Goal: Task Accomplishment & Management: Manage account settings

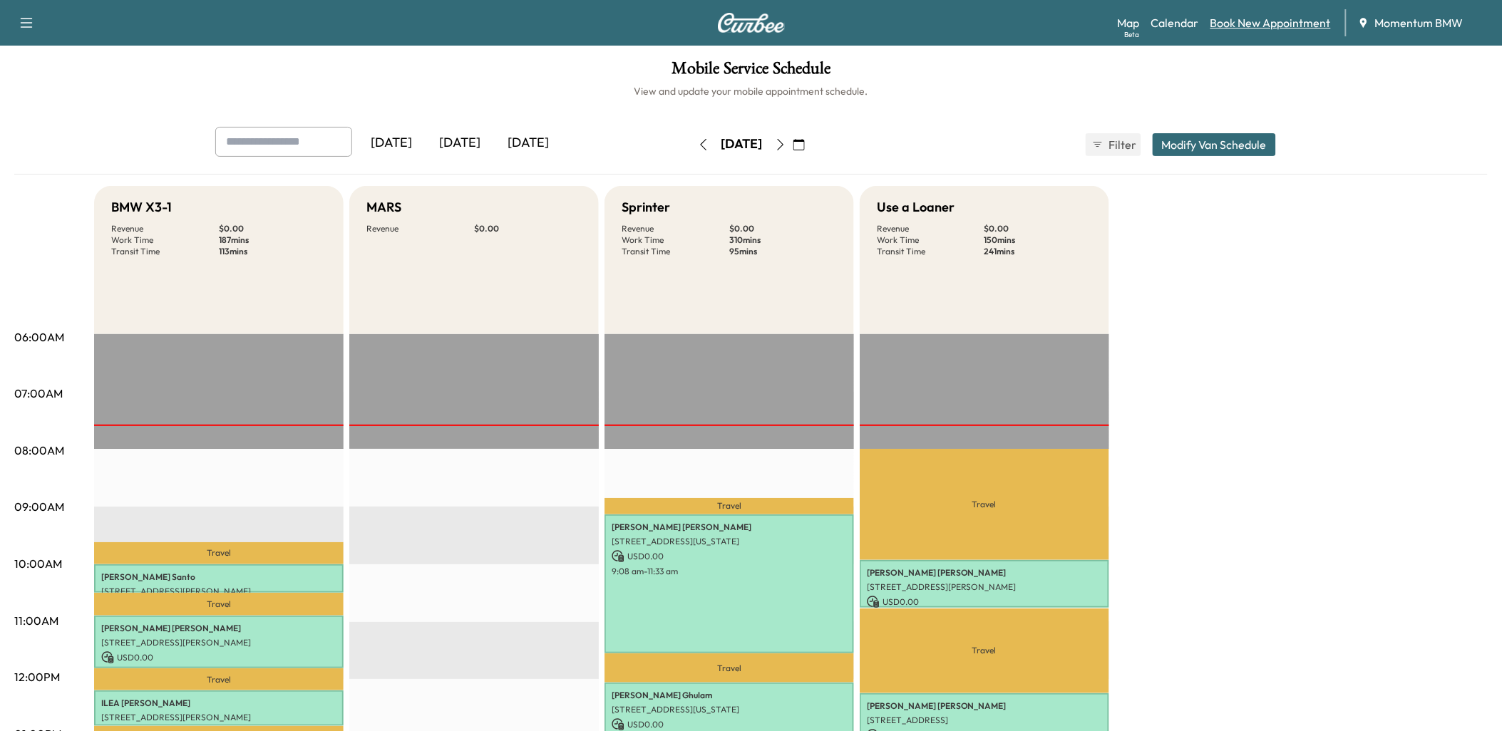
click at [1238, 25] on link "Book New Appointment" at bounding box center [1271, 22] width 120 height 17
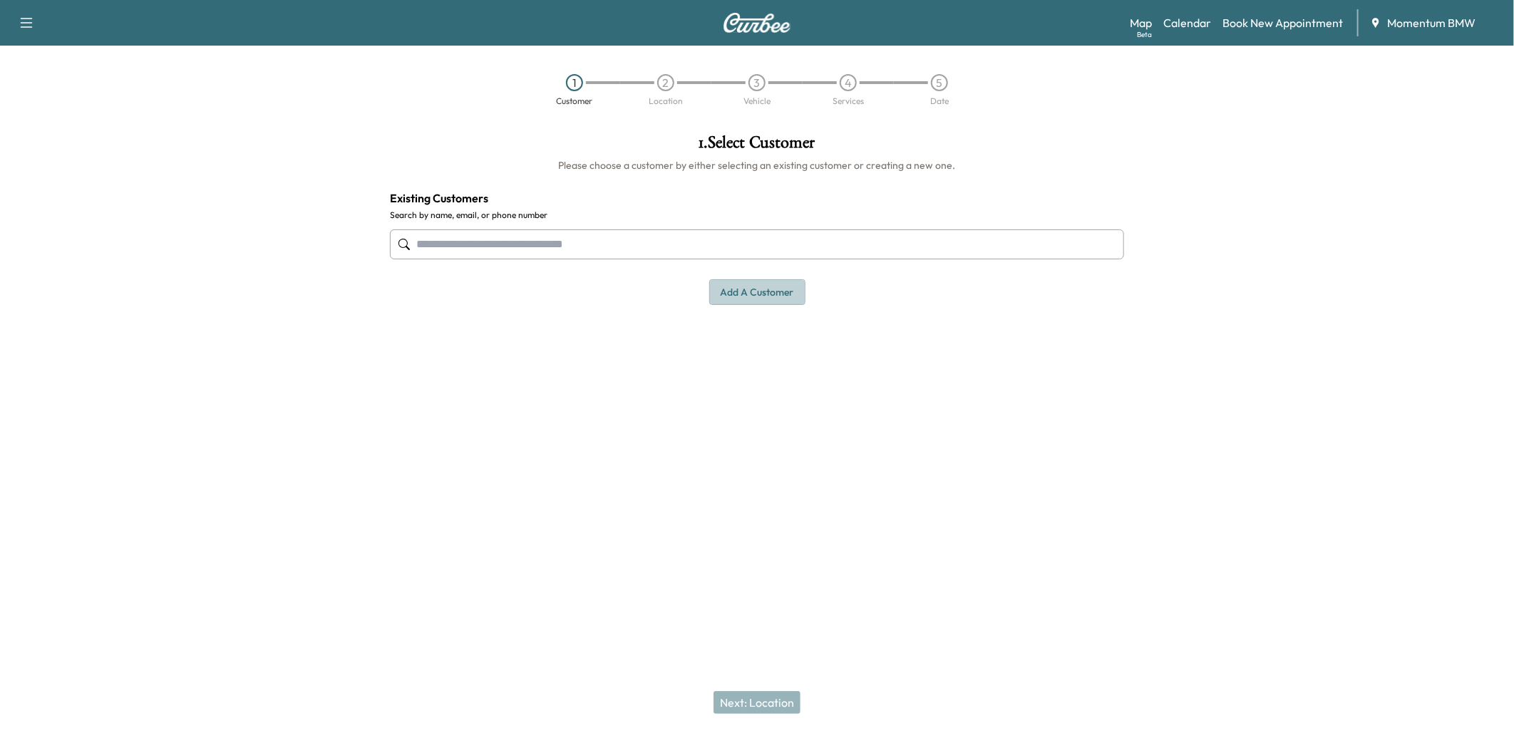
click at [767, 290] on button "Add a customer" at bounding box center [757, 292] width 96 height 26
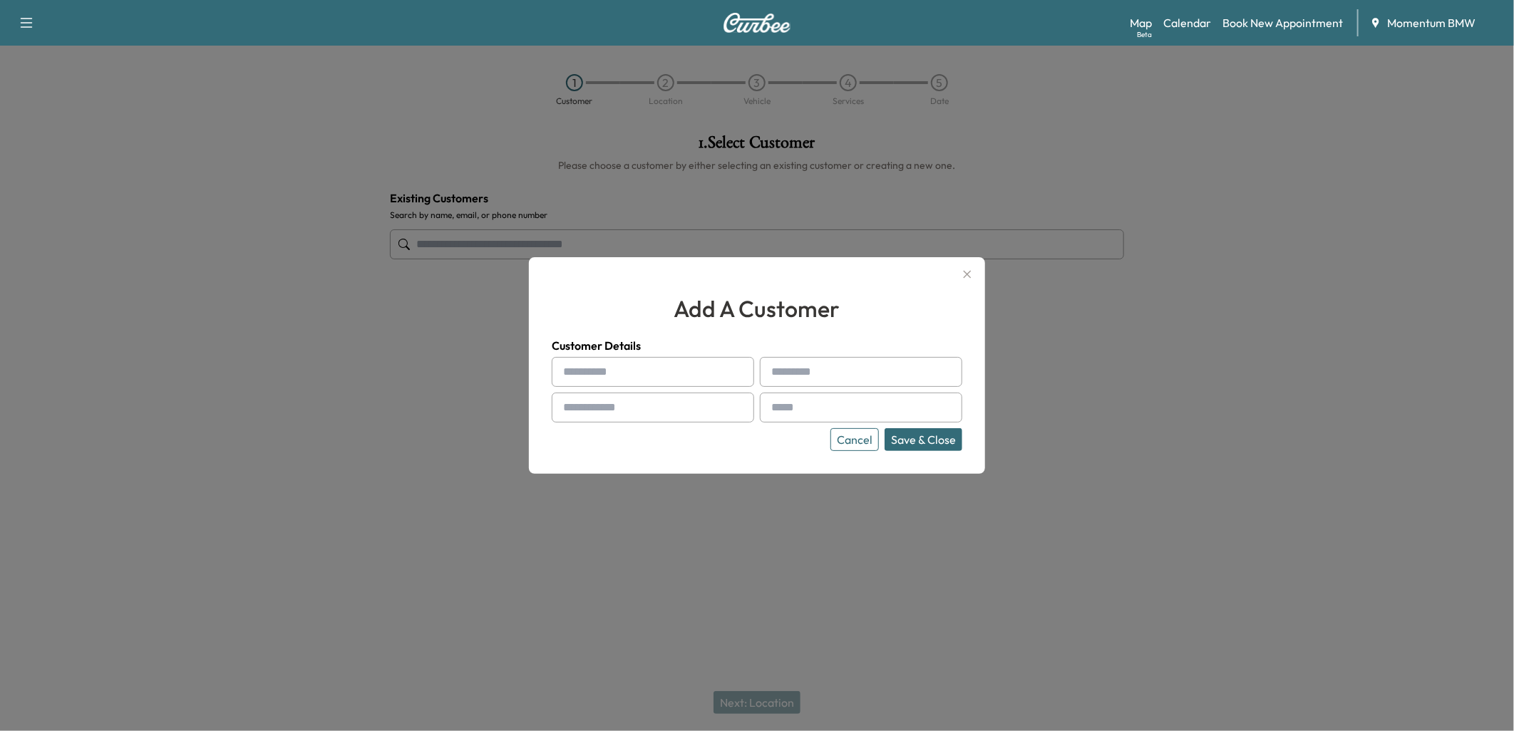
click at [925, 442] on button "Save & Close" at bounding box center [924, 439] width 78 height 23
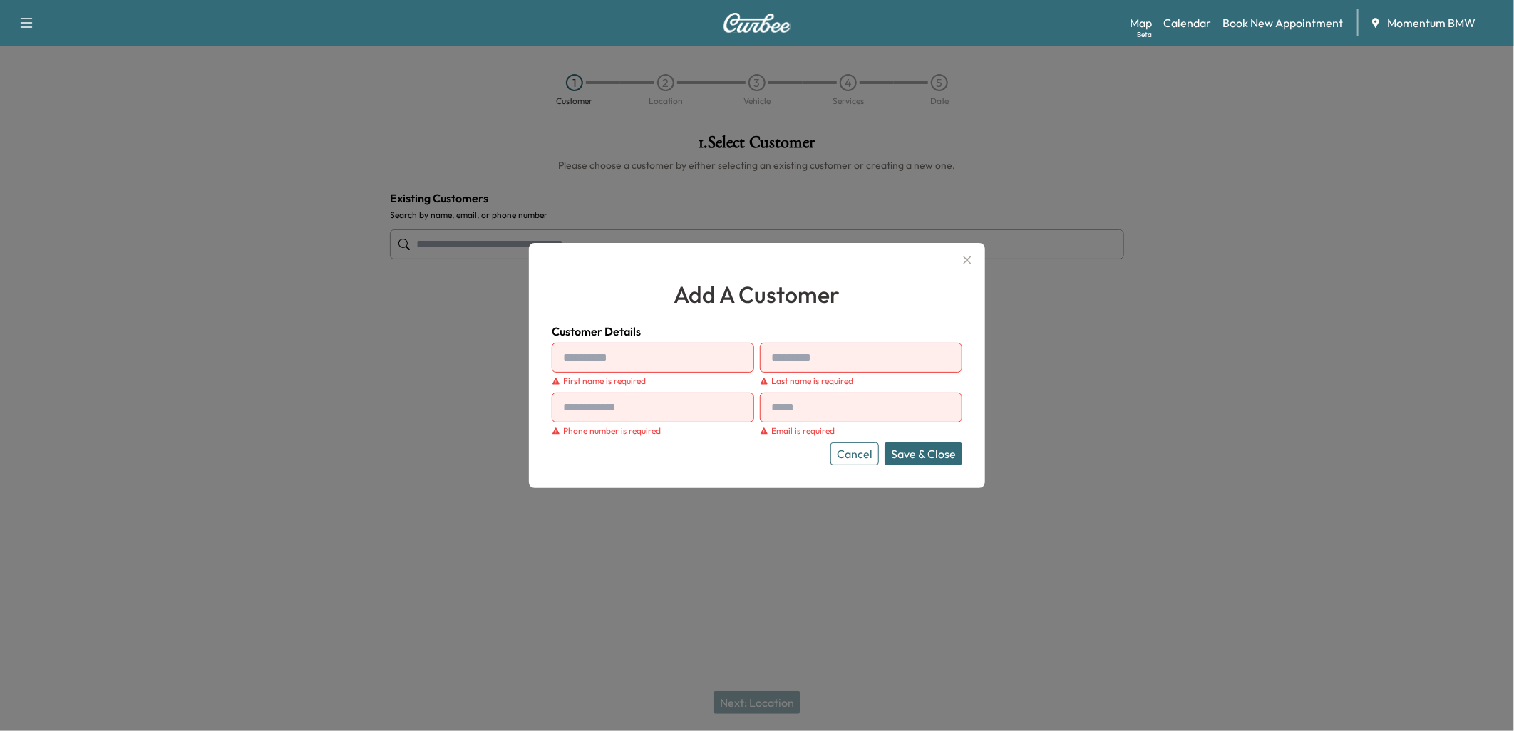
click at [634, 359] on input "text" at bounding box center [653, 358] width 202 height 30
click at [602, 365] on input "text" at bounding box center [653, 358] width 202 height 30
type input "*******"
click at [822, 347] on input "text" at bounding box center [861, 358] width 202 height 30
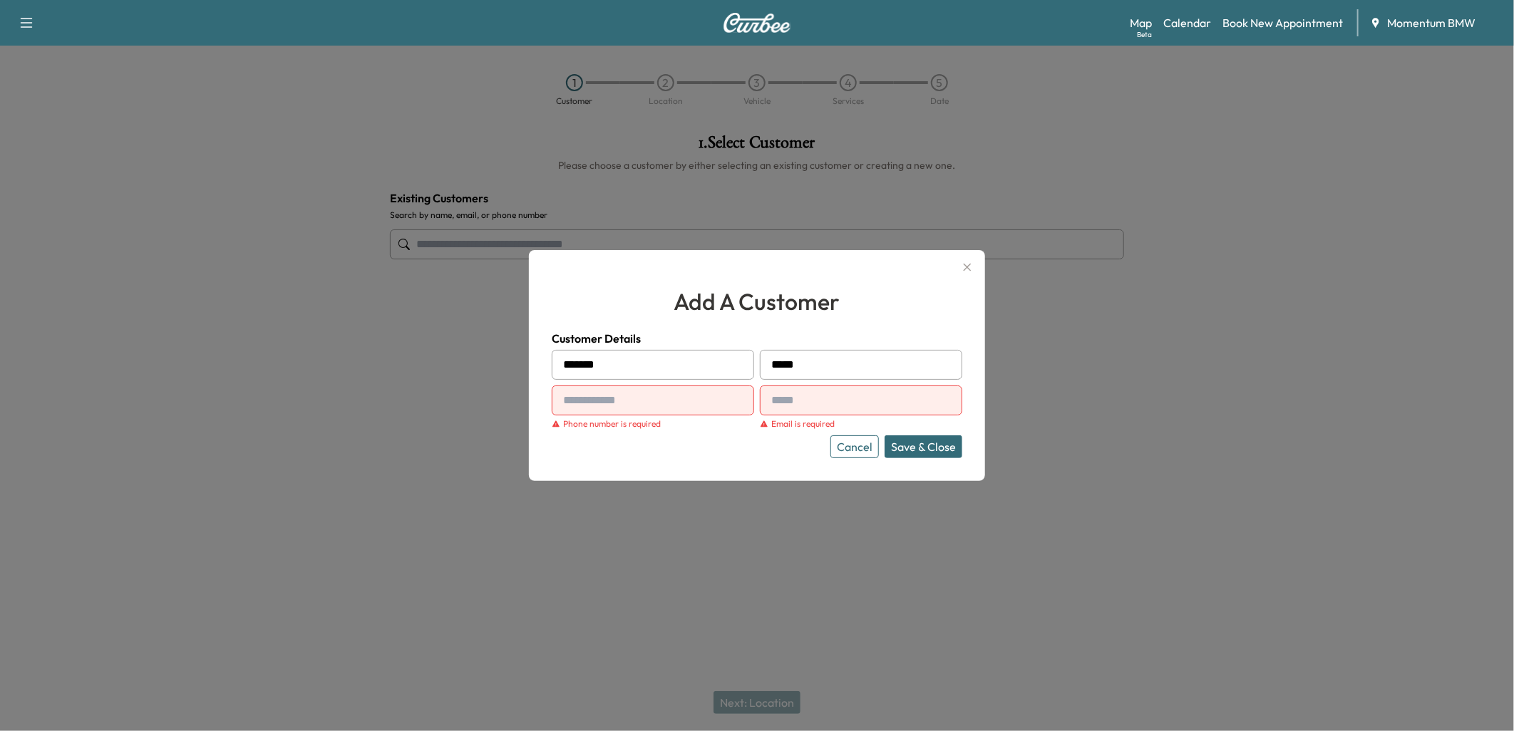
type input "*****"
click at [610, 396] on input "text" at bounding box center [653, 401] width 202 height 30
type input "**********"
click at [823, 398] on input "text" at bounding box center [861, 401] width 202 height 30
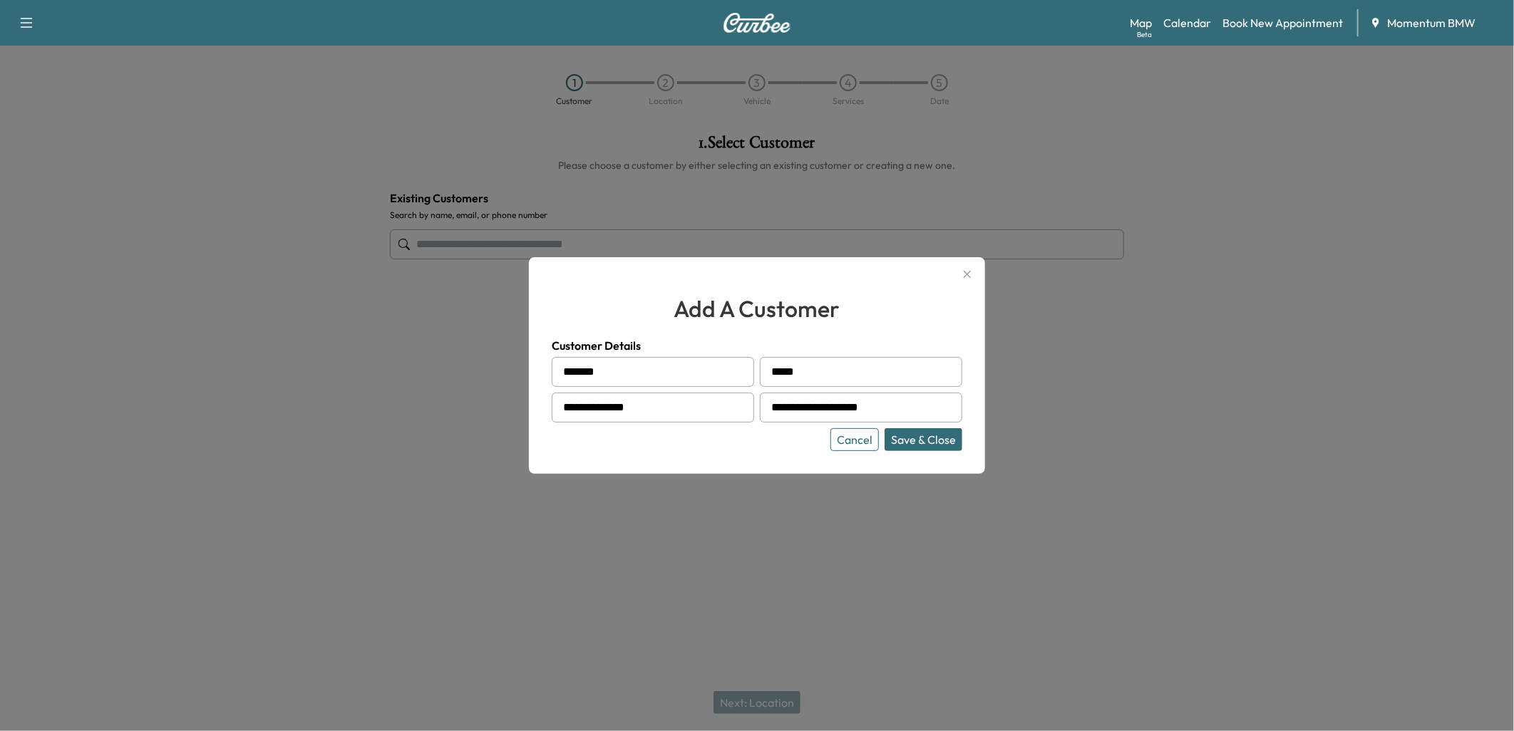
type input "**********"
click at [914, 440] on button "Save & Close" at bounding box center [924, 439] width 78 height 23
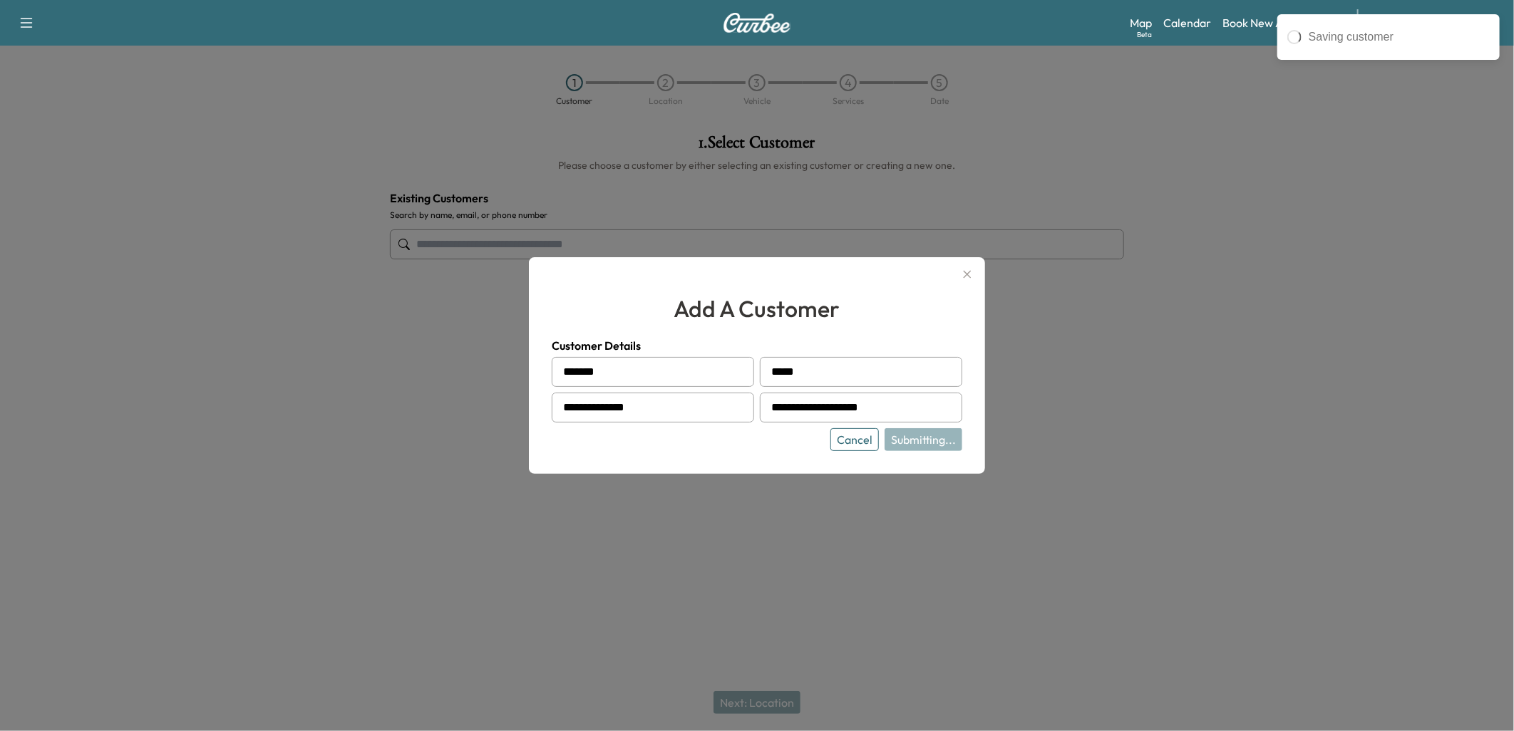
type input "**********"
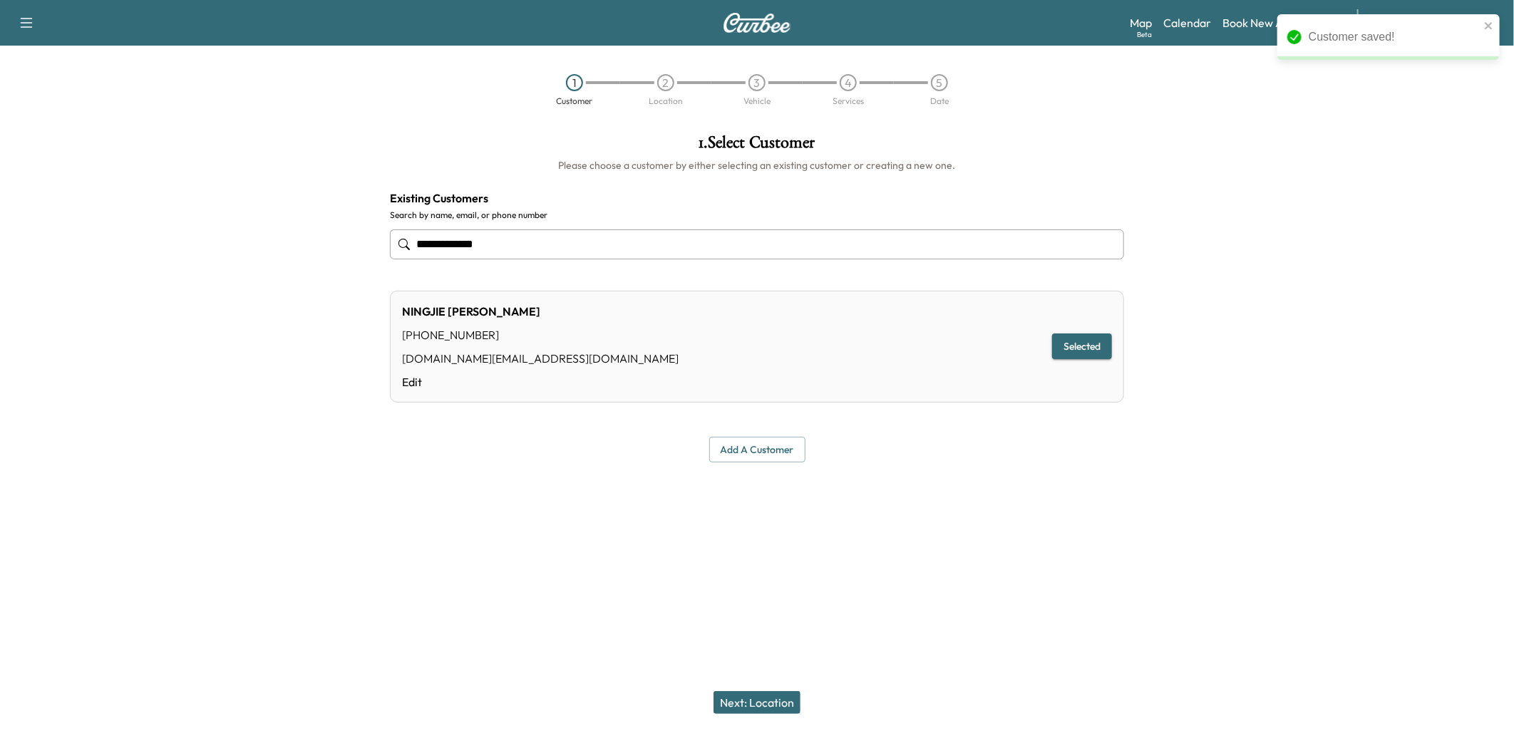
click at [769, 702] on button "Next: Location" at bounding box center [757, 703] width 87 height 23
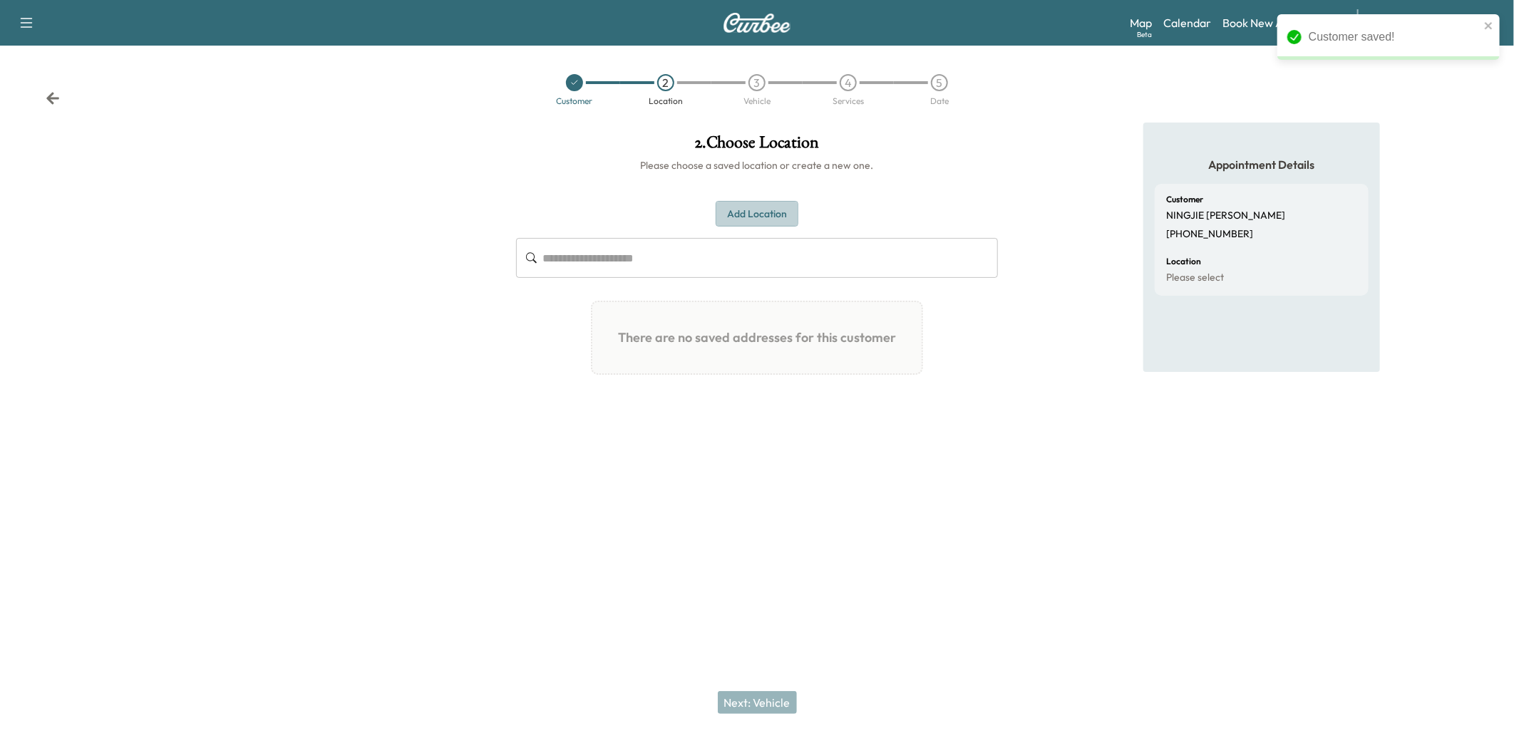
click at [772, 208] on button "Add Location" at bounding box center [757, 214] width 83 height 26
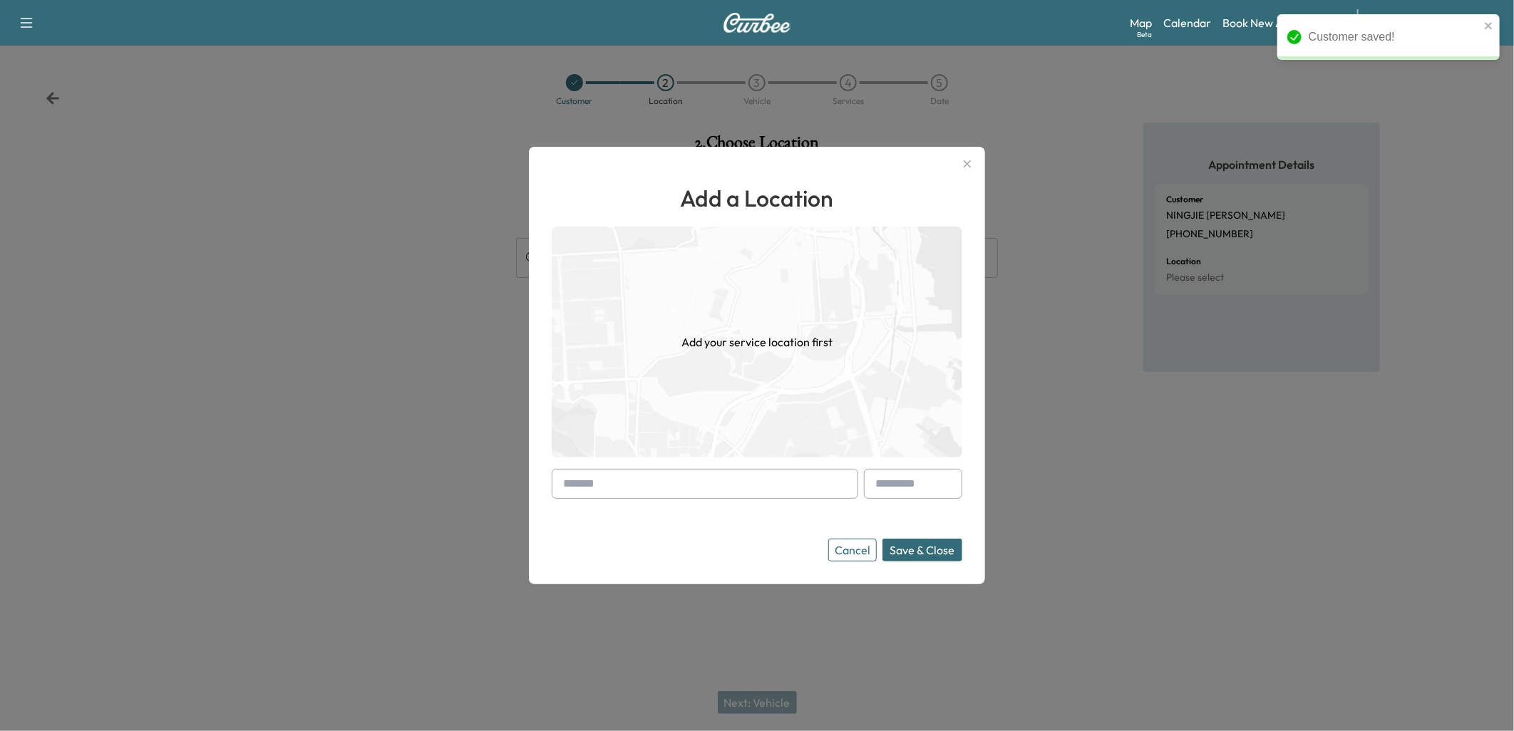
click at [610, 485] on input "text" at bounding box center [705, 484] width 307 height 30
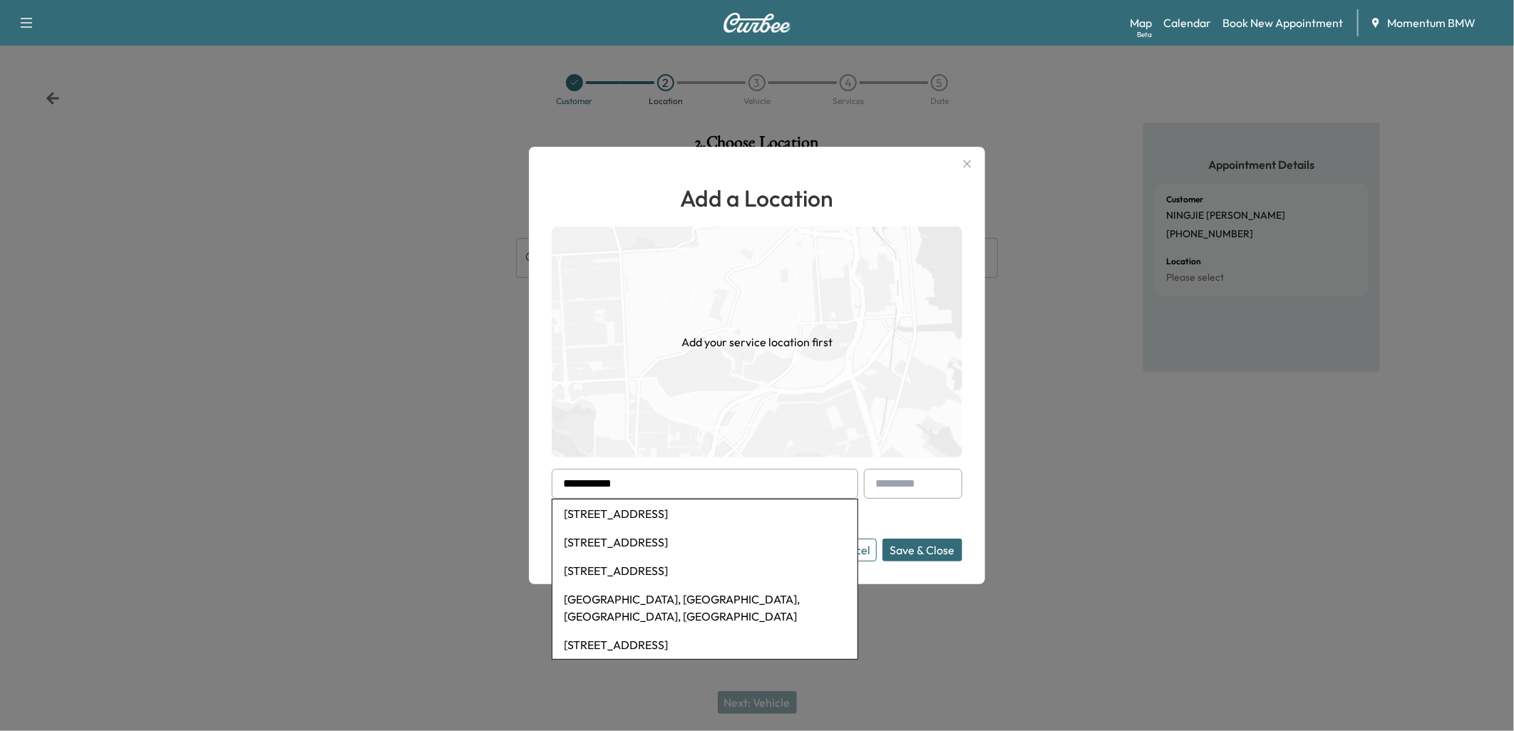
click at [646, 510] on li "[STREET_ADDRESS]" at bounding box center [705, 514] width 305 height 29
type input "**********"
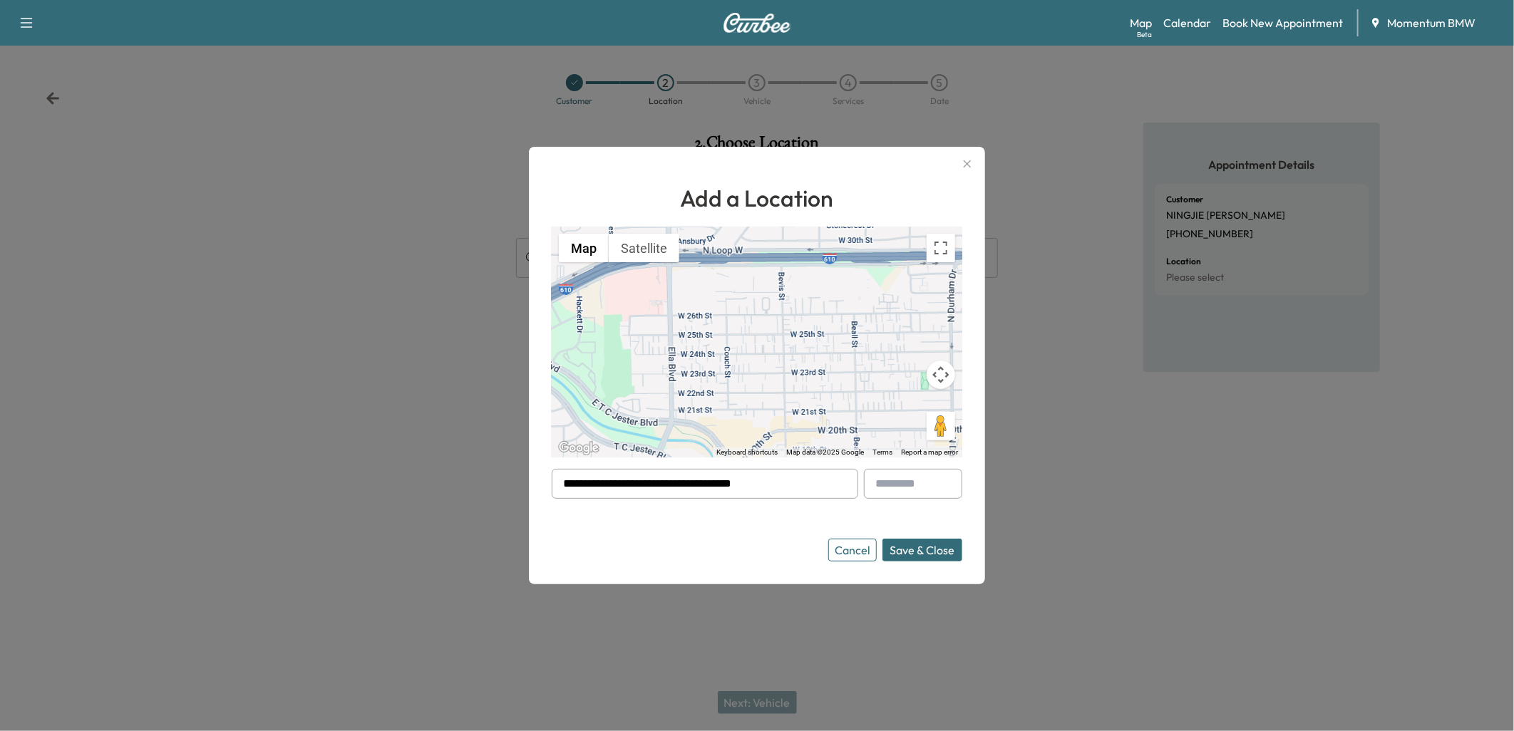
click at [929, 554] on button "Save & Close" at bounding box center [923, 550] width 80 height 23
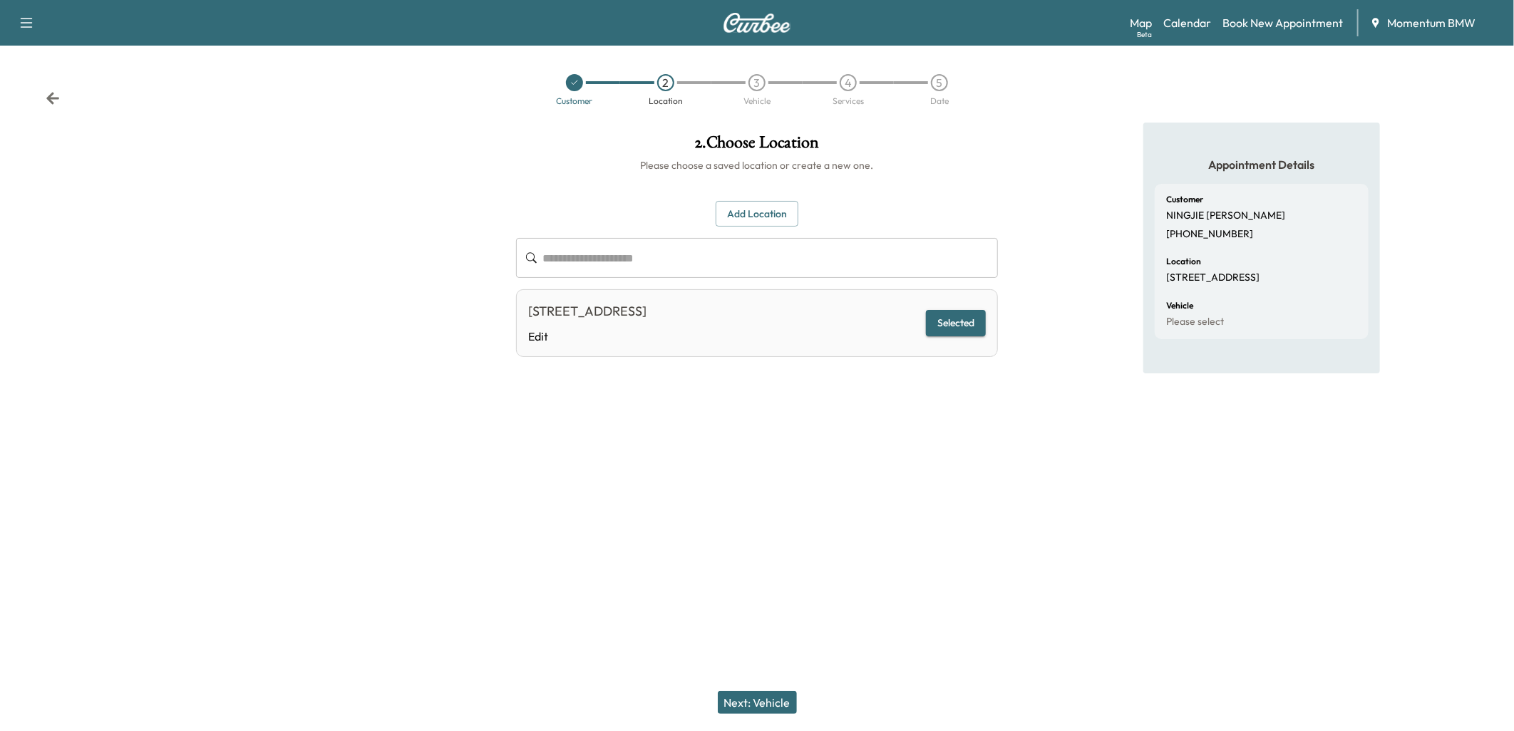
click at [759, 701] on button "Next: Vehicle" at bounding box center [757, 703] width 79 height 23
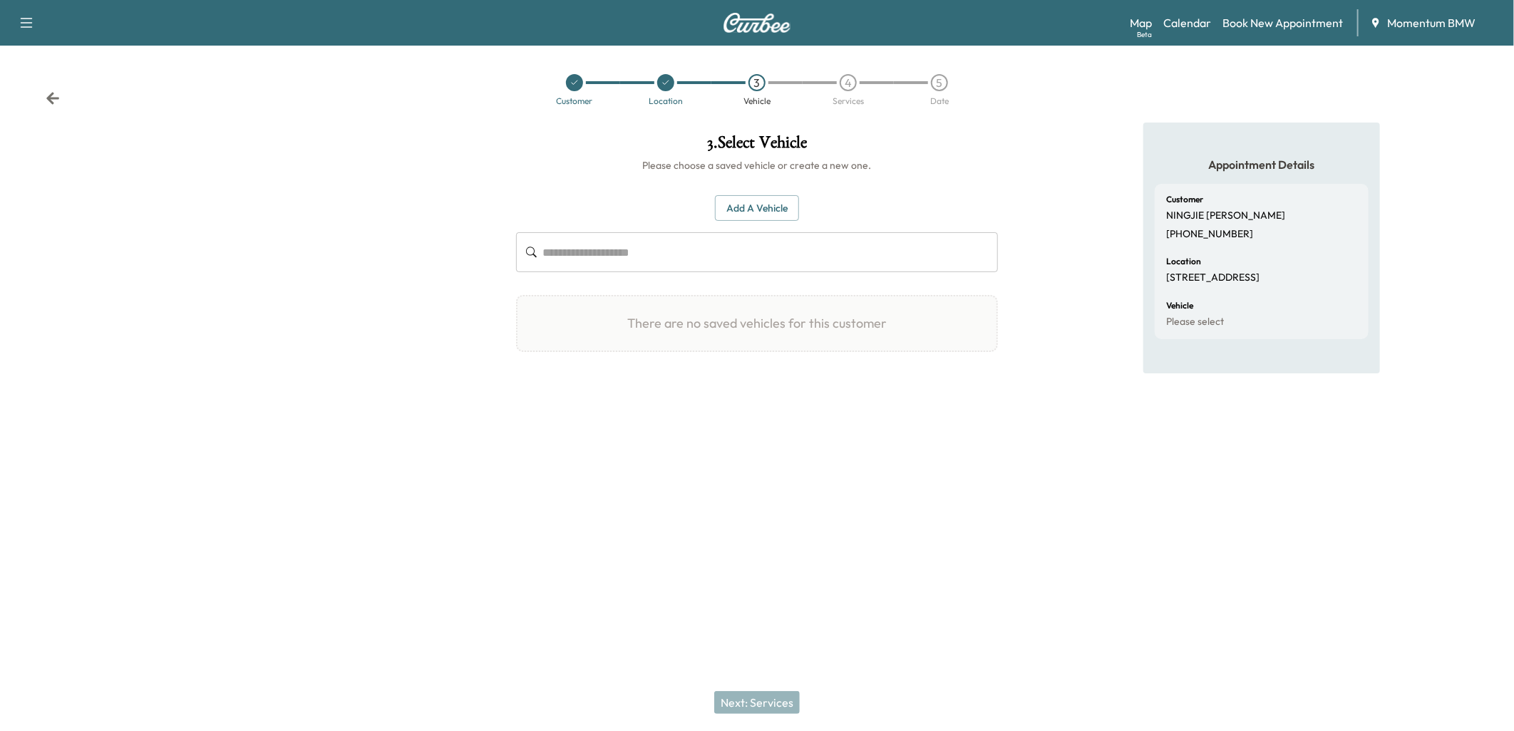
click at [754, 212] on button "Add a Vehicle" at bounding box center [757, 208] width 84 height 26
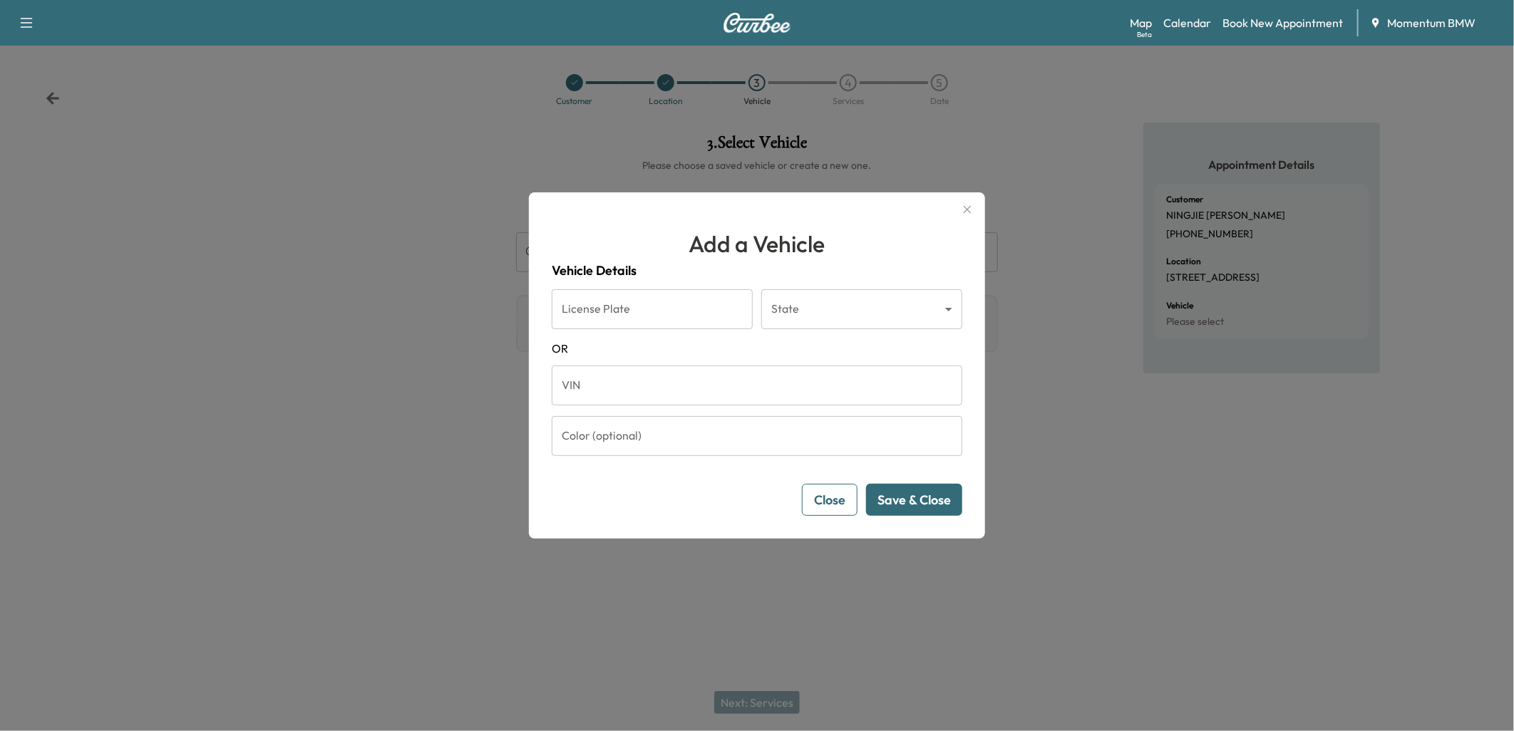
click at [585, 239] on h1 "Add a Vehicle" at bounding box center [757, 244] width 411 height 34
click at [592, 381] on input "VIN" at bounding box center [757, 386] width 411 height 40
type input "**********"
click at [920, 503] on button "Save & Close" at bounding box center [914, 500] width 96 height 32
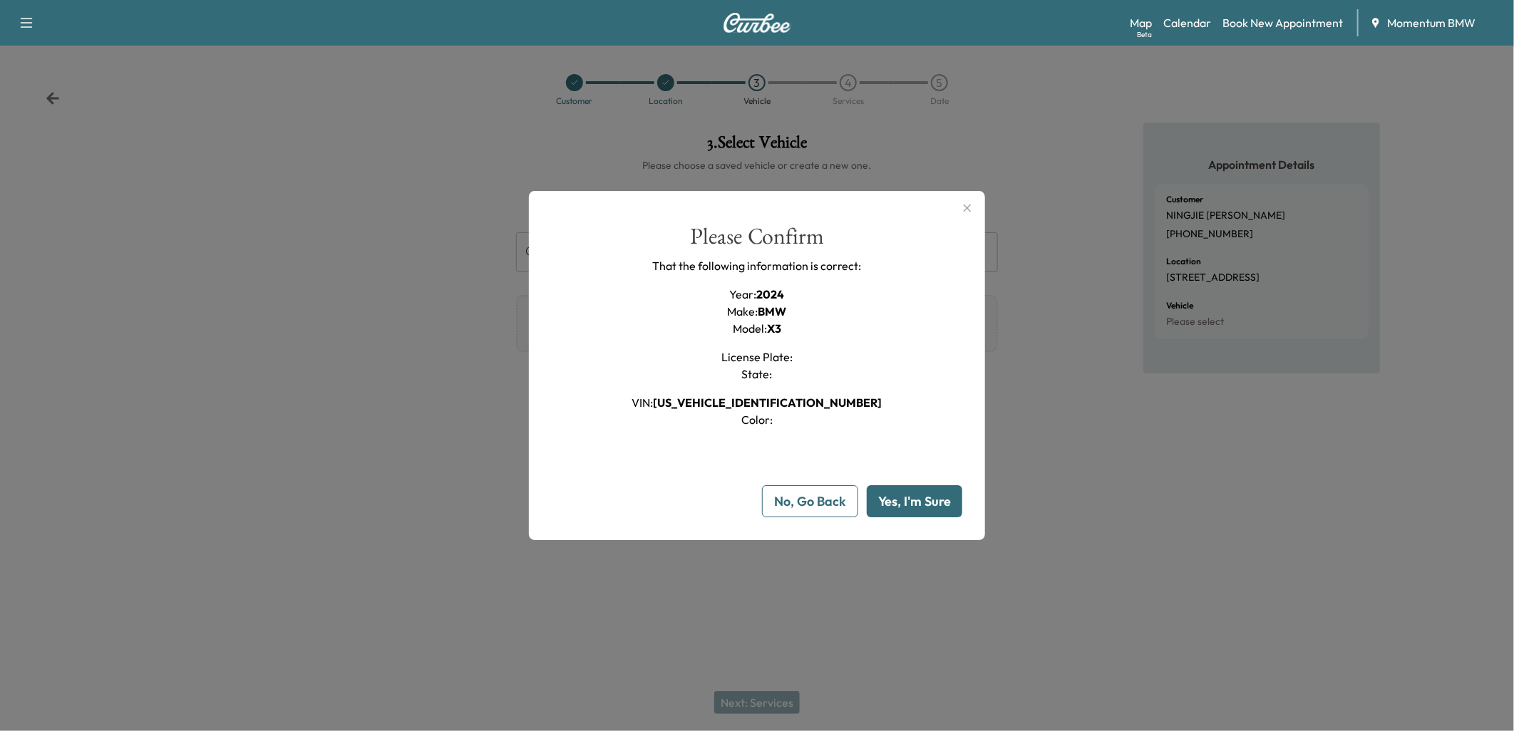
click at [917, 503] on button "Yes, I'm Sure" at bounding box center [915, 501] width 96 height 32
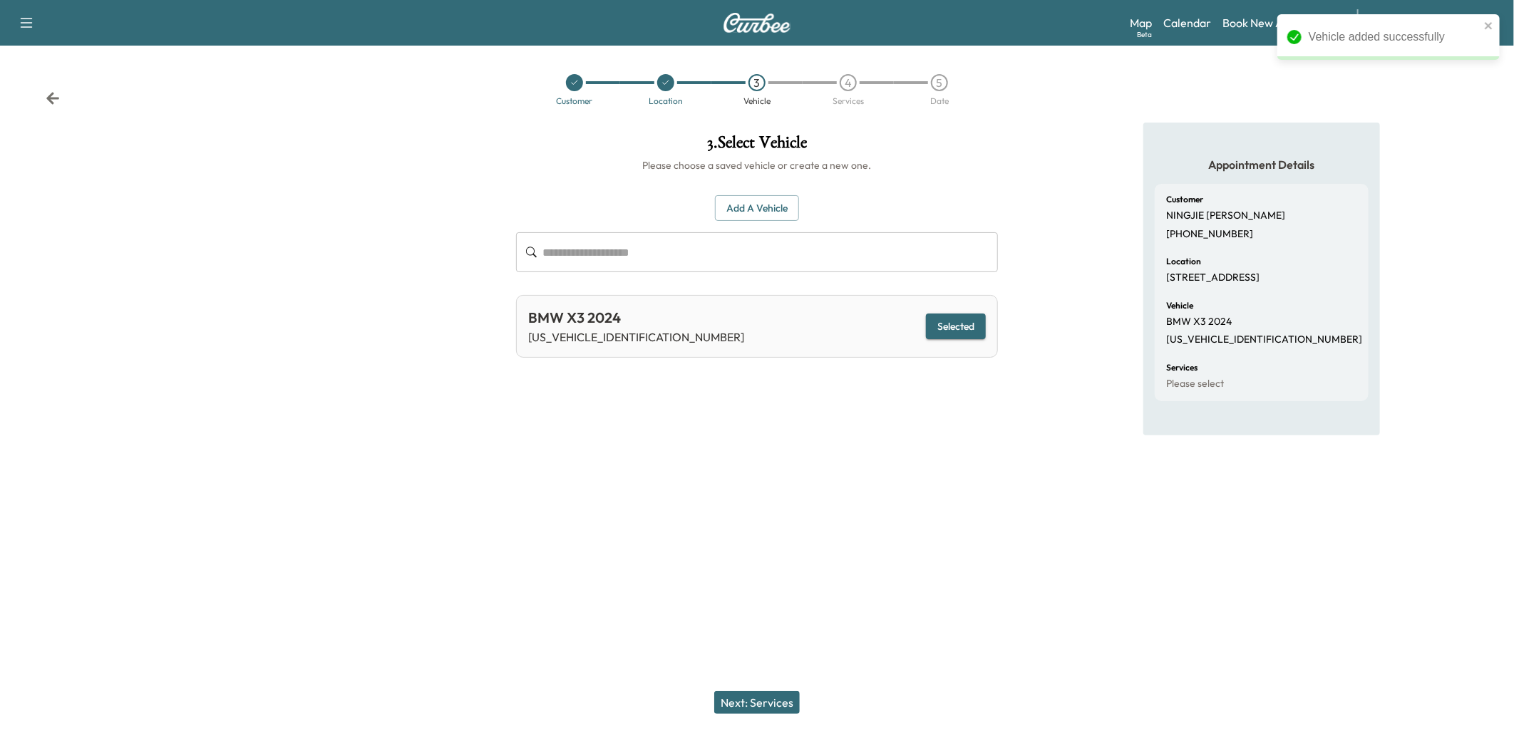
click at [769, 700] on button "Next: Services" at bounding box center [757, 703] width 86 height 23
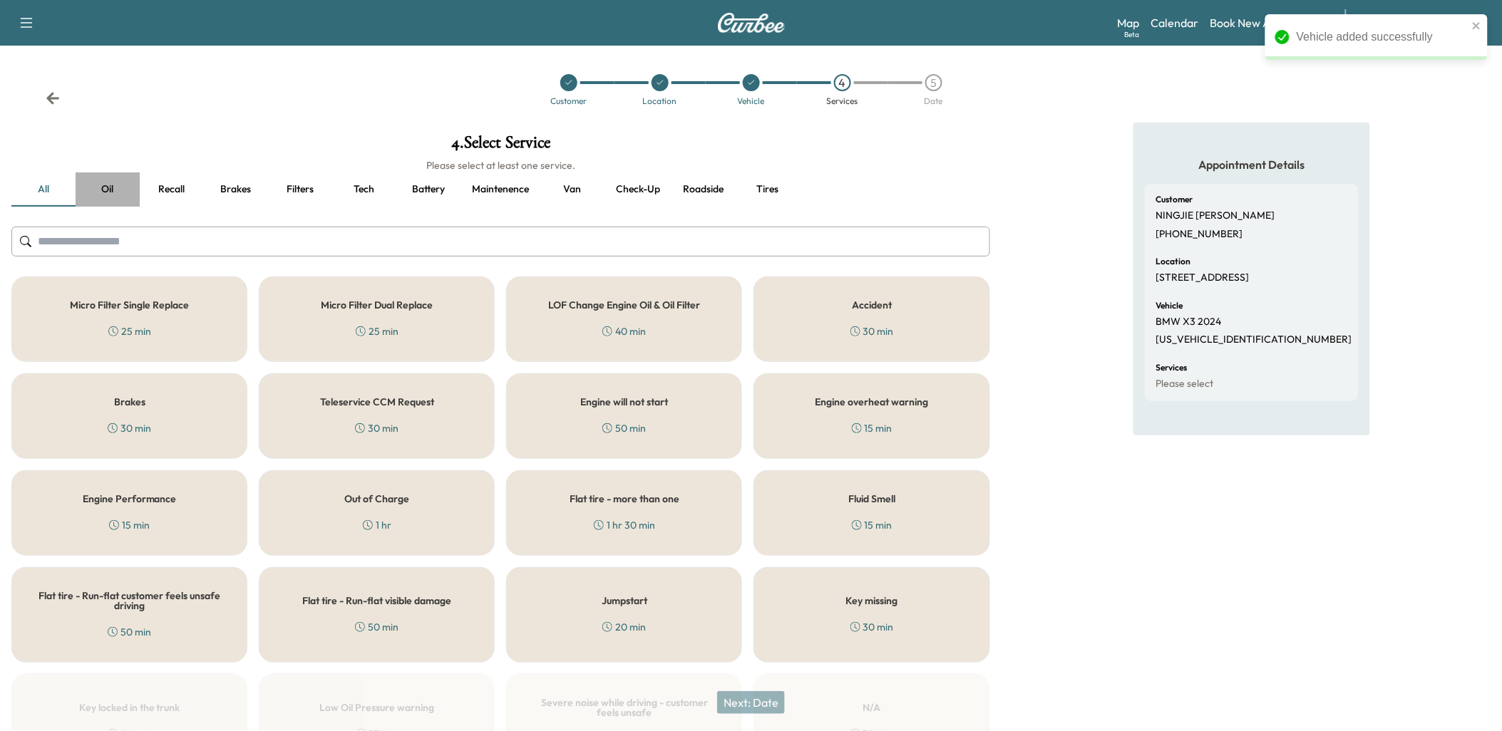
drag, startPoint x: 106, startPoint y: 187, endPoint x: 130, endPoint y: 274, distance: 91.2
click at [110, 190] on button "Oil" at bounding box center [108, 190] width 64 height 34
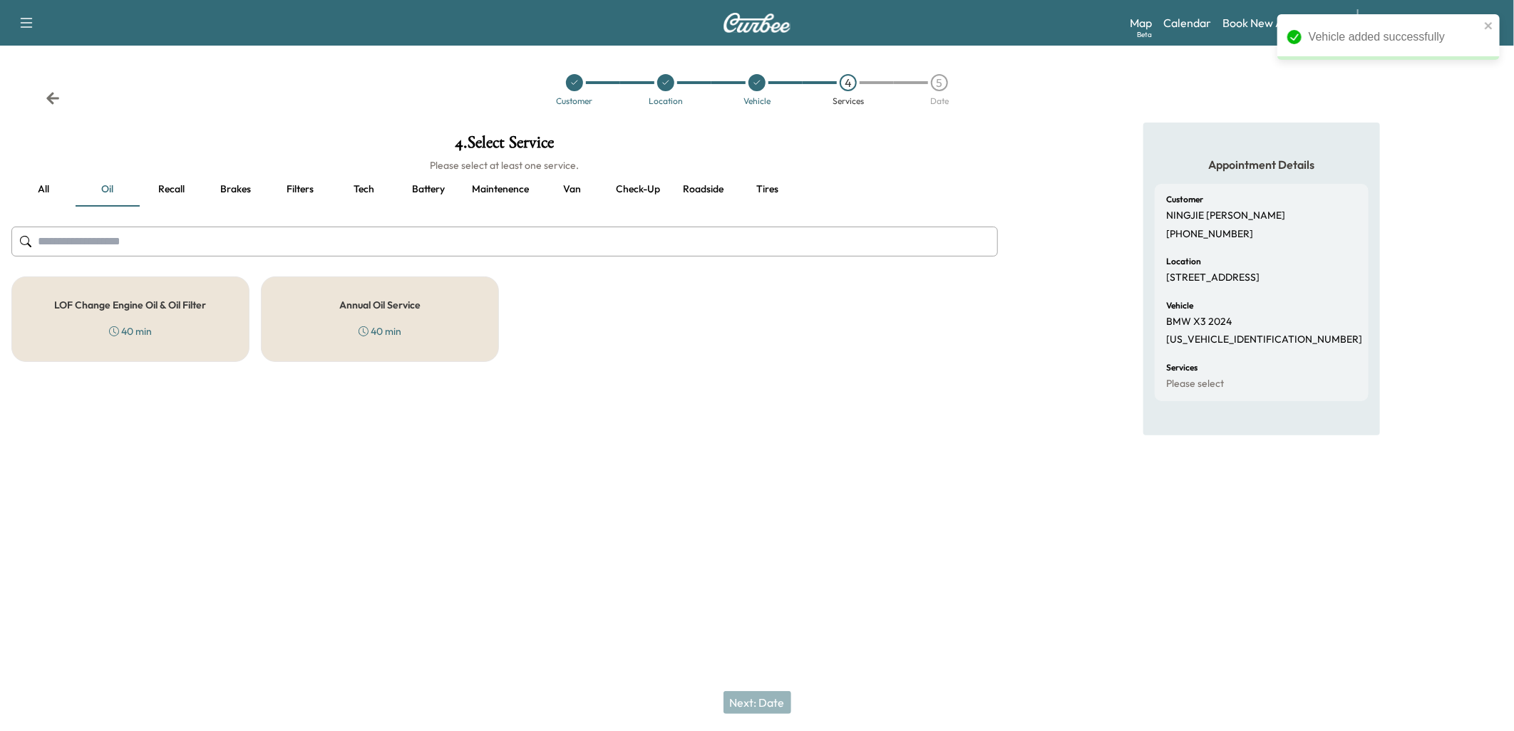
click at [143, 296] on div "LOF Change Engine Oil & Oil Filter 40 min" at bounding box center [130, 320] width 238 height 86
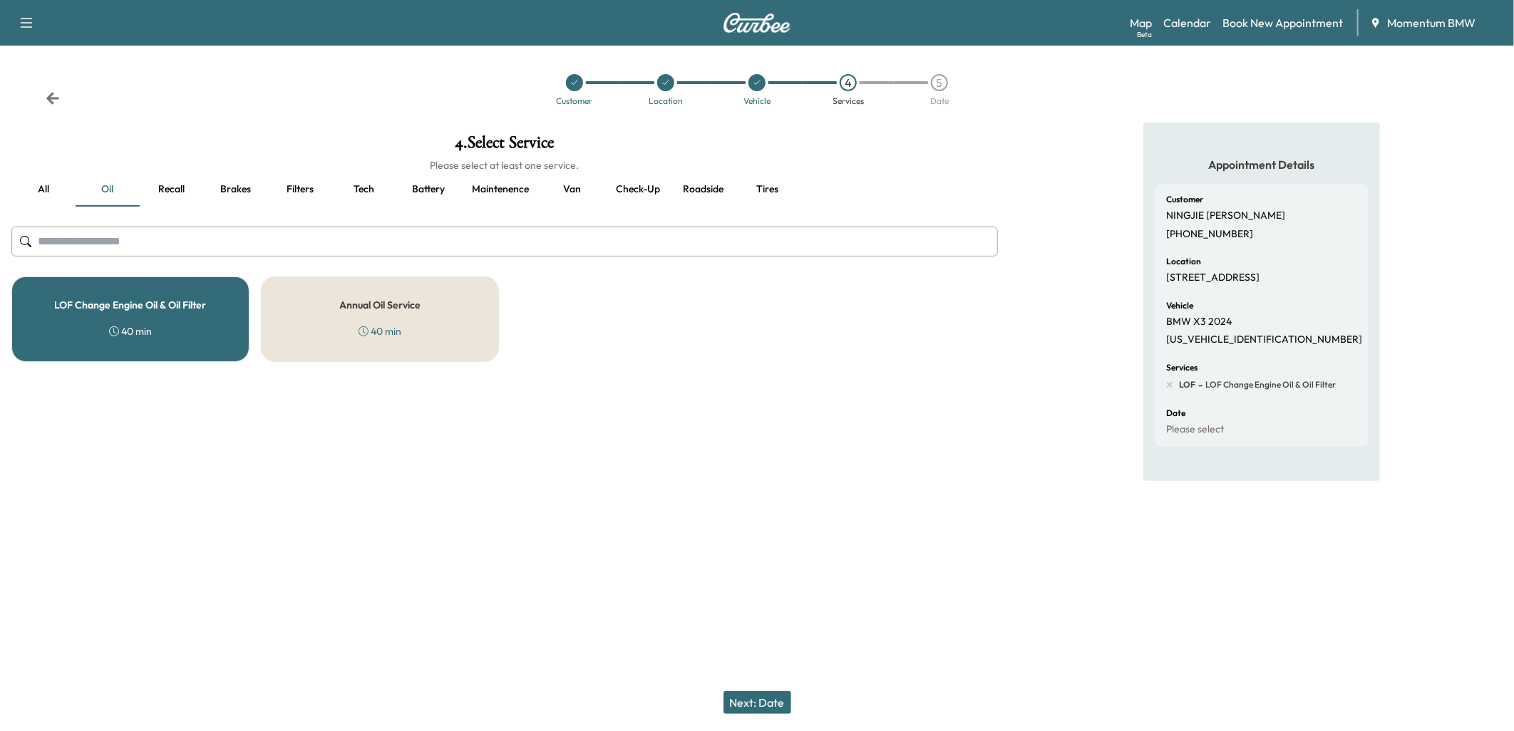
click at [178, 187] on button "Recall" at bounding box center [172, 190] width 64 height 34
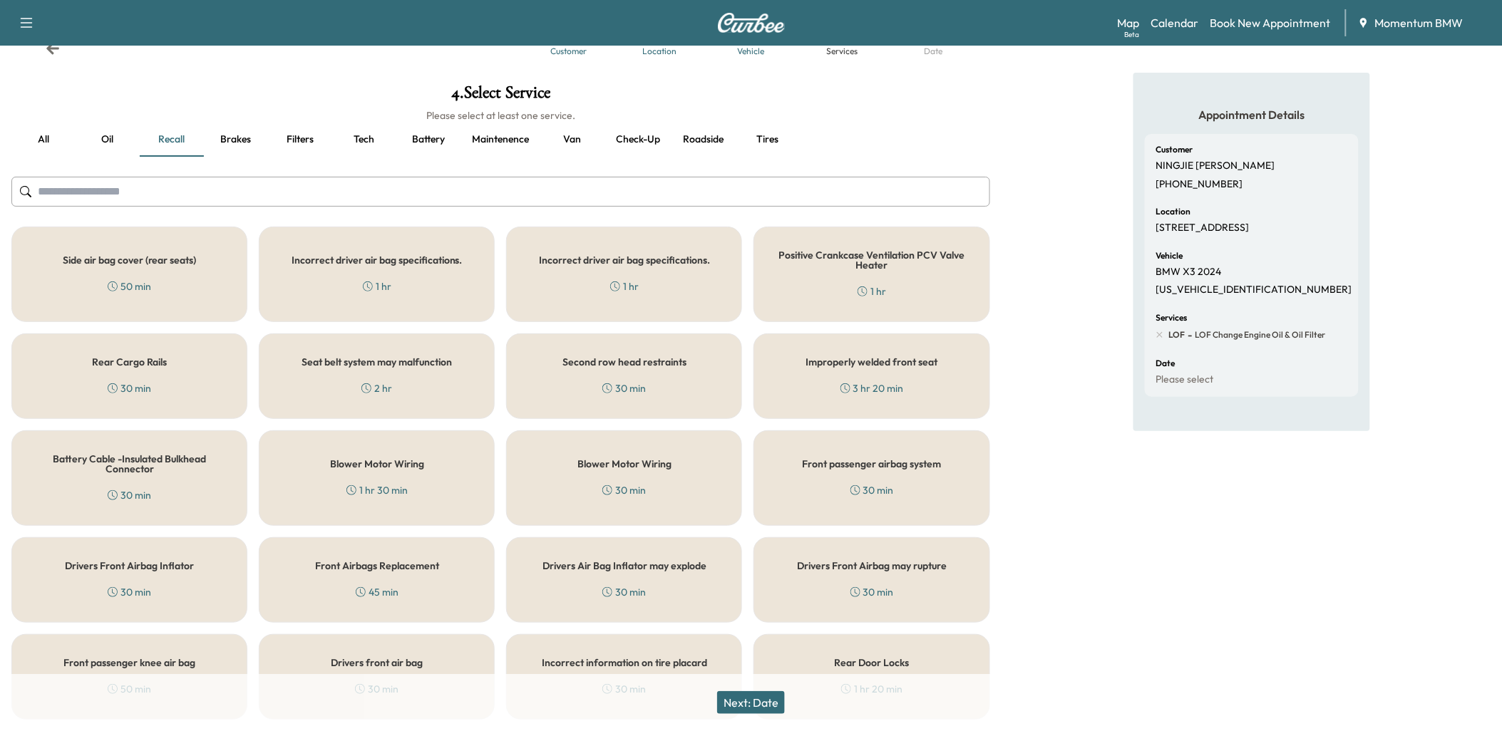
scroll to position [96, 0]
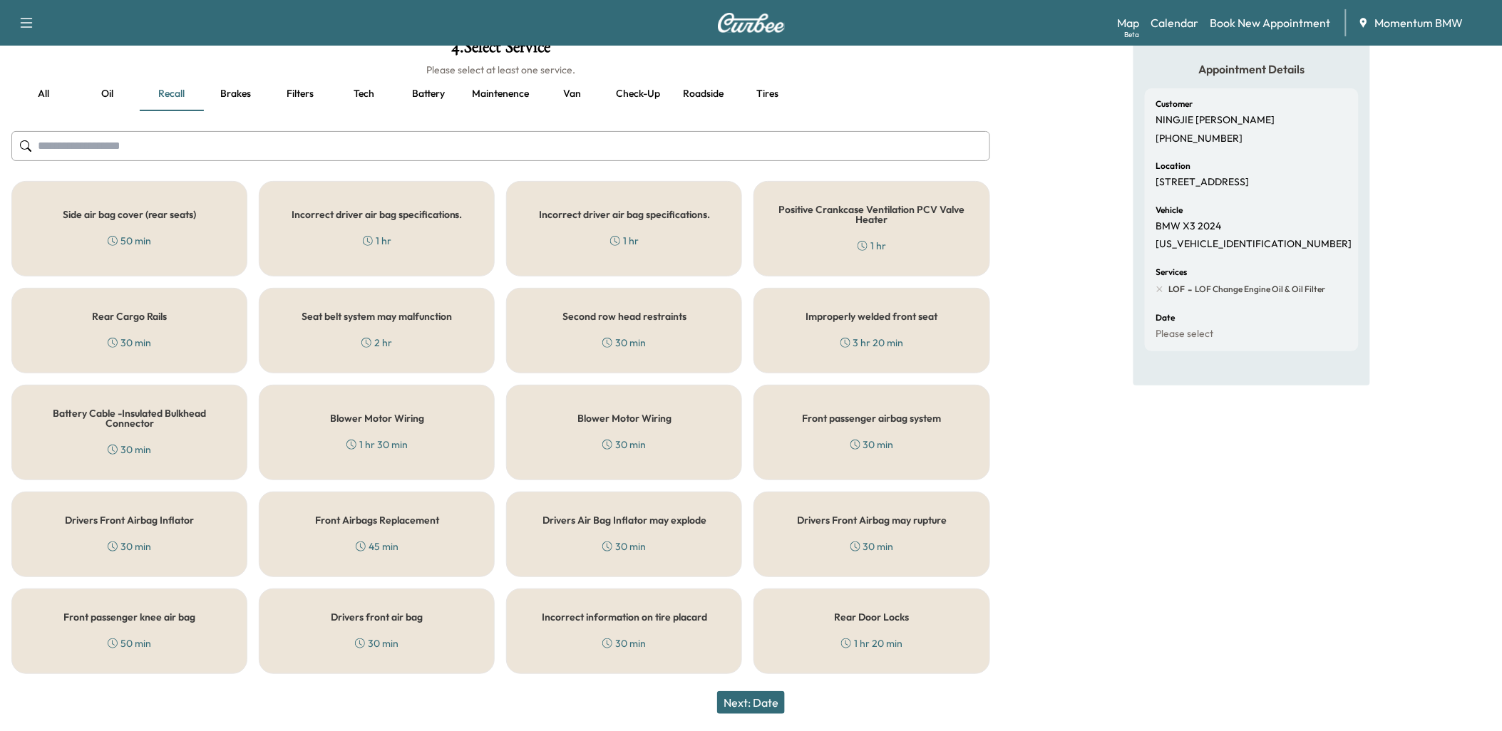
click at [928, 615] on div "Rear Door Locks 1 hr 20 min" at bounding box center [872, 632] width 236 height 86
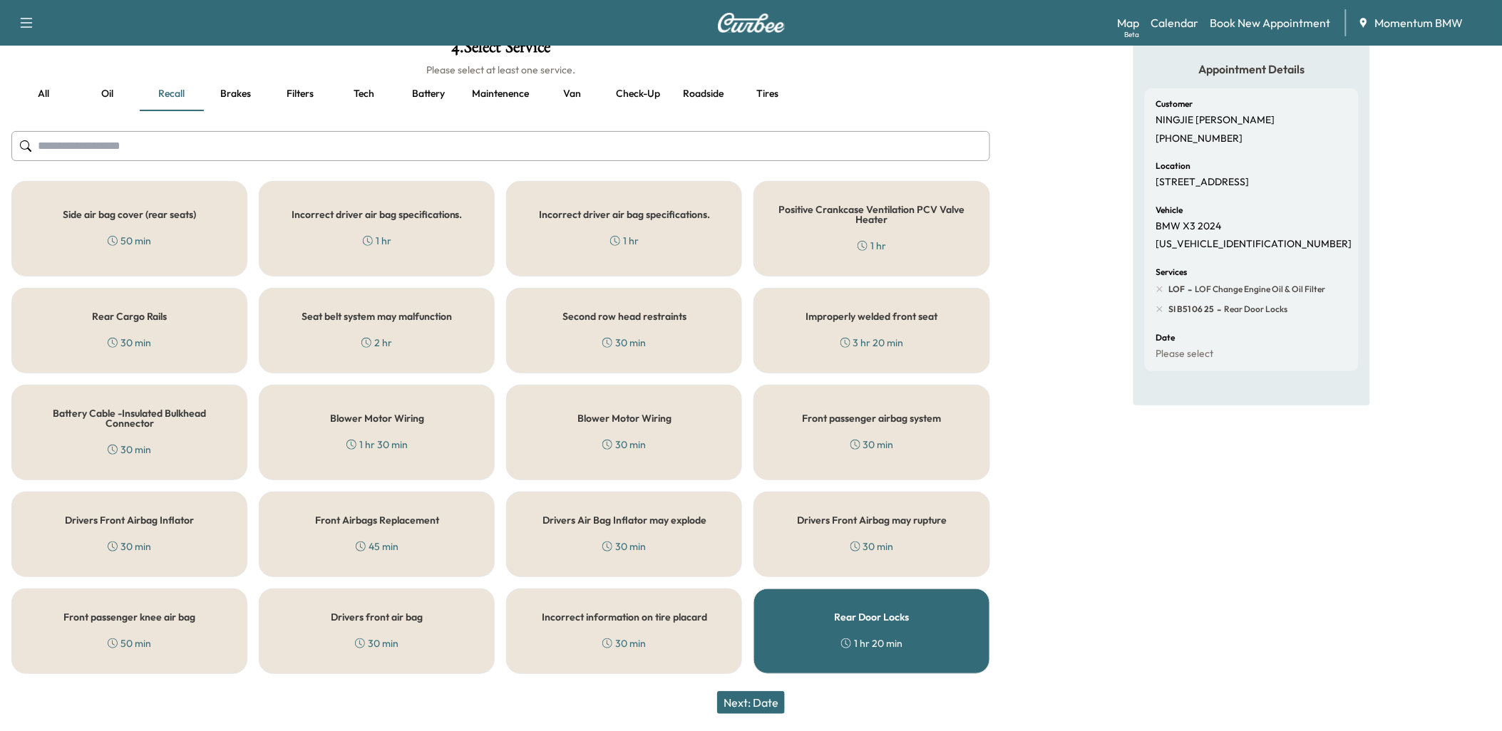
click at [763, 704] on button "Next: Date" at bounding box center [751, 703] width 68 height 23
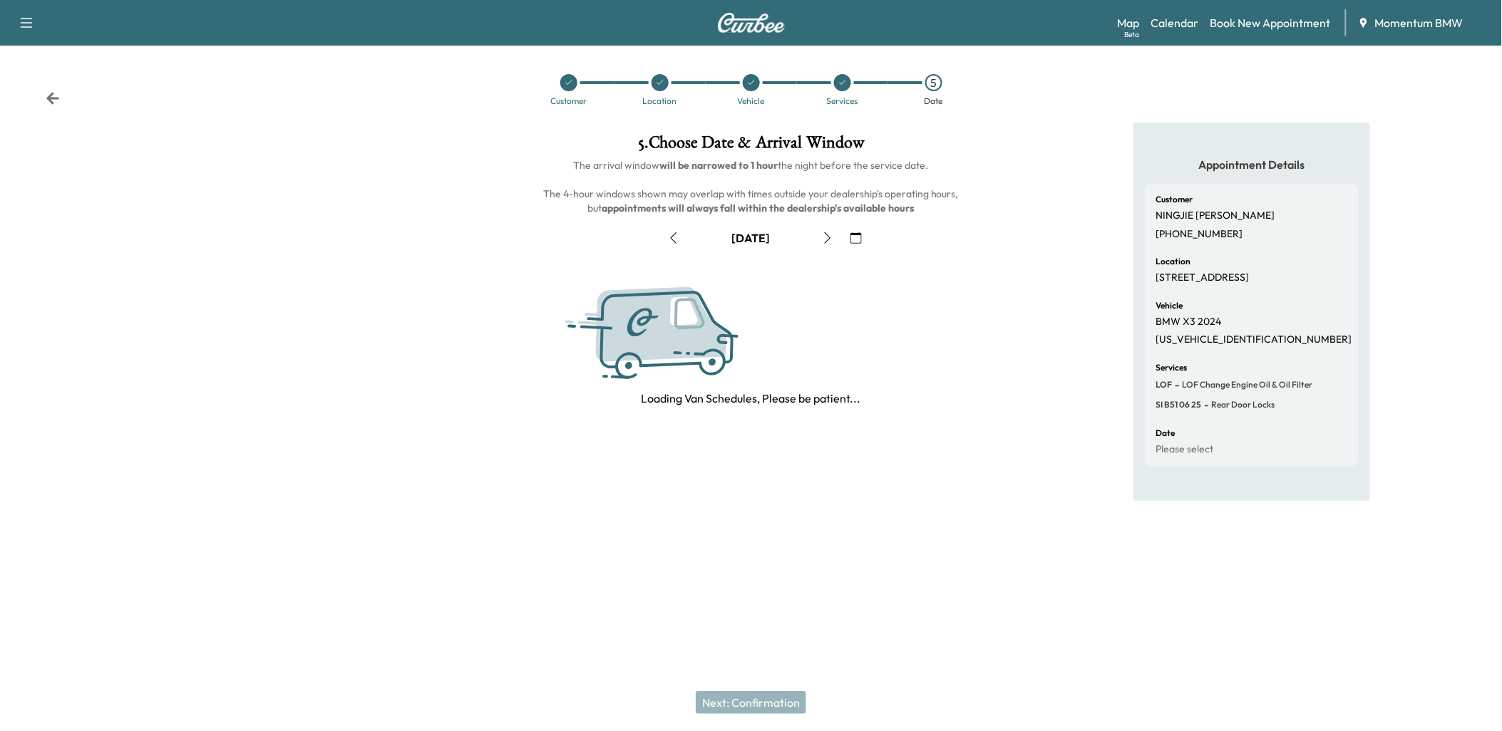
scroll to position [0, 0]
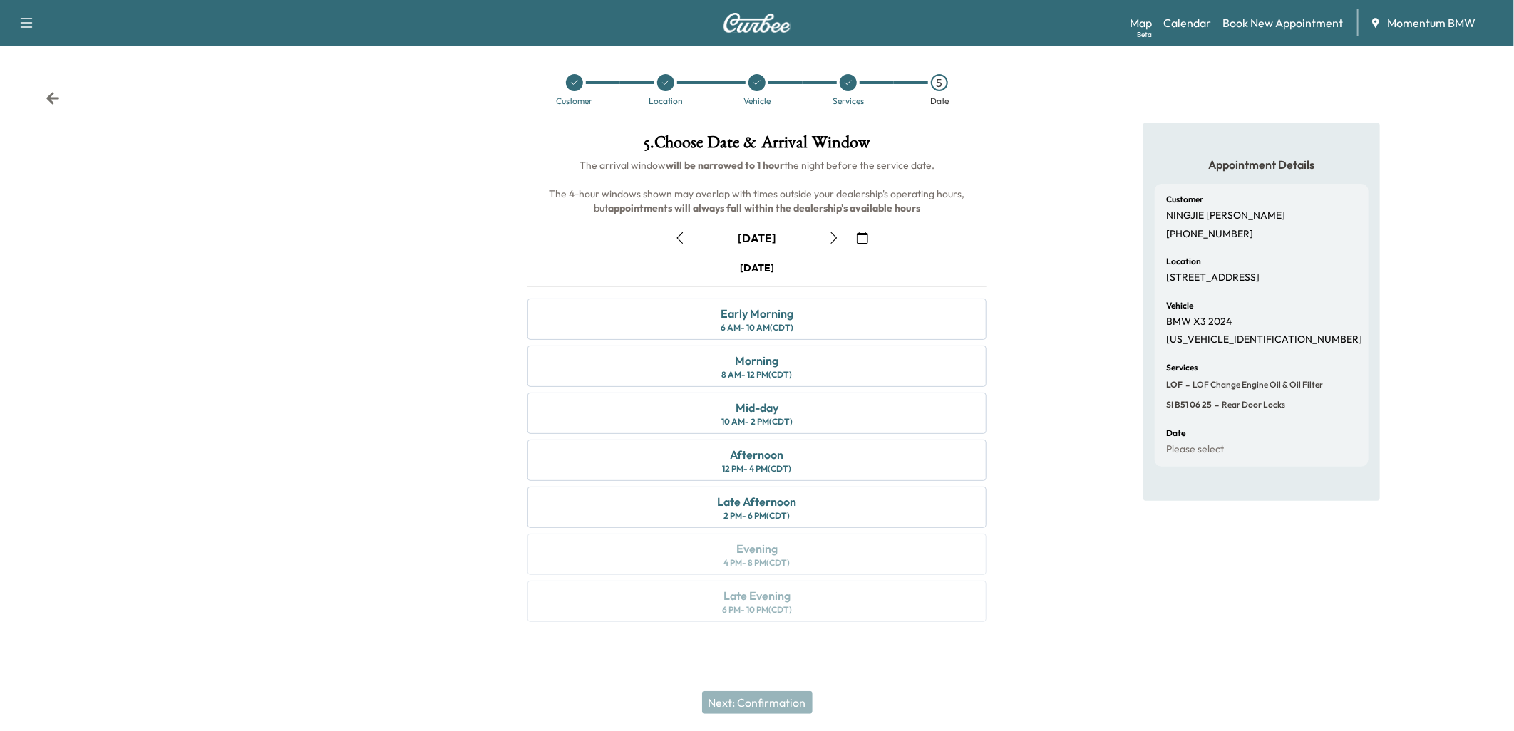
click at [861, 237] on icon "button" at bounding box center [862, 237] width 11 height 11
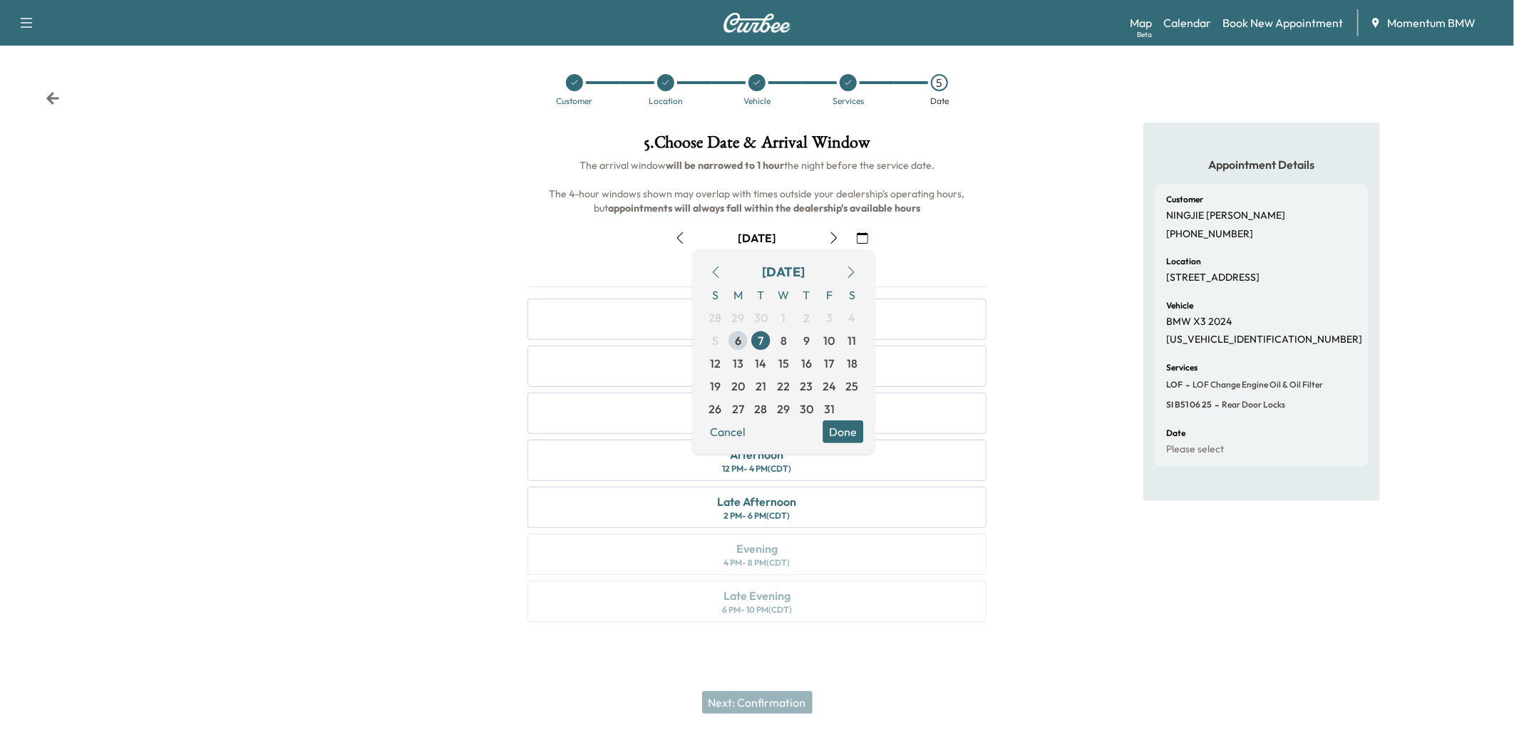
click at [739, 342] on span "6" at bounding box center [738, 340] width 6 height 17
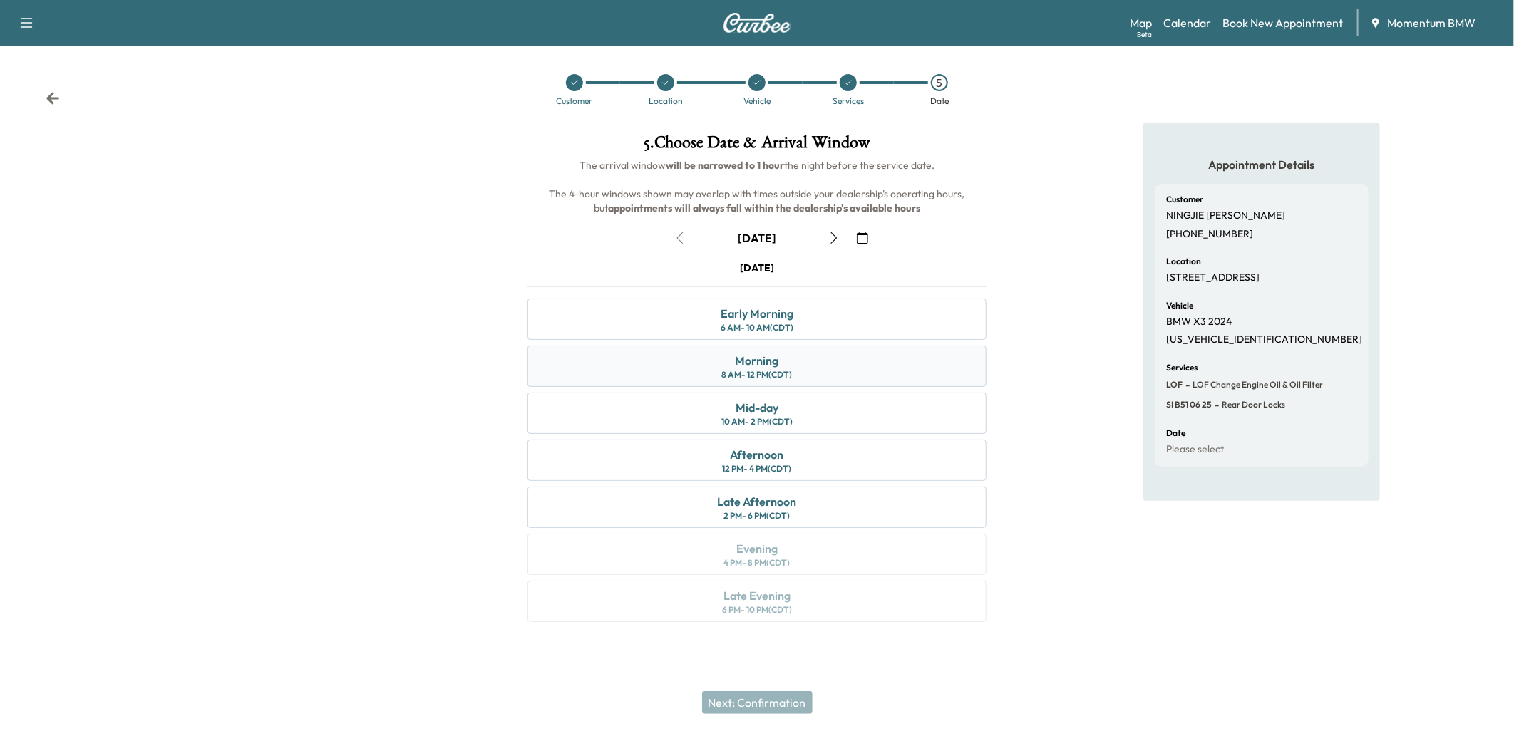
click at [796, 362] on div "Morning 8 AM - 12 PM (CDT)" at bounding box center [757, 366] width 459 height 41
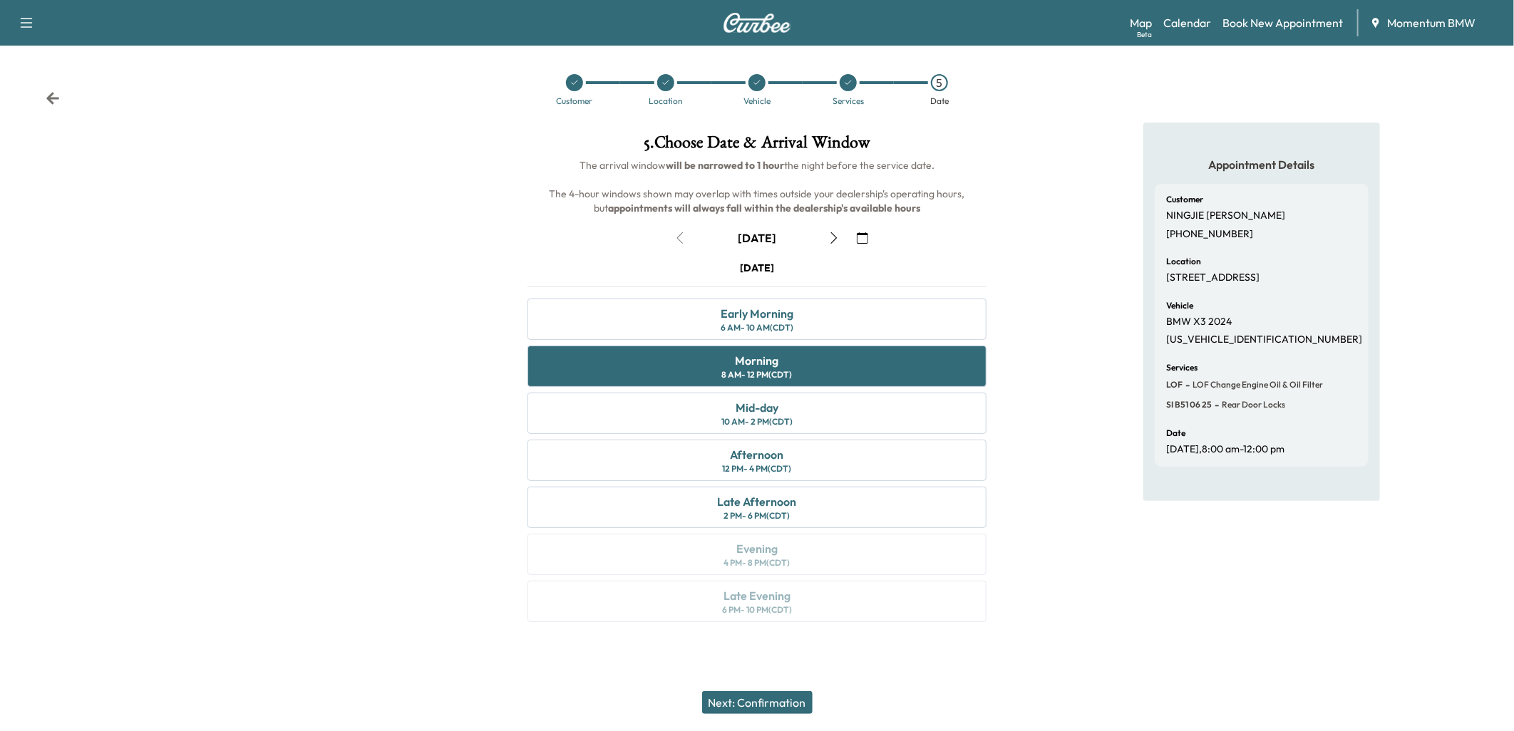
click at [766, 697] on button "Next: Confirmation" at bounding box center [757, 703] width 111 height 23
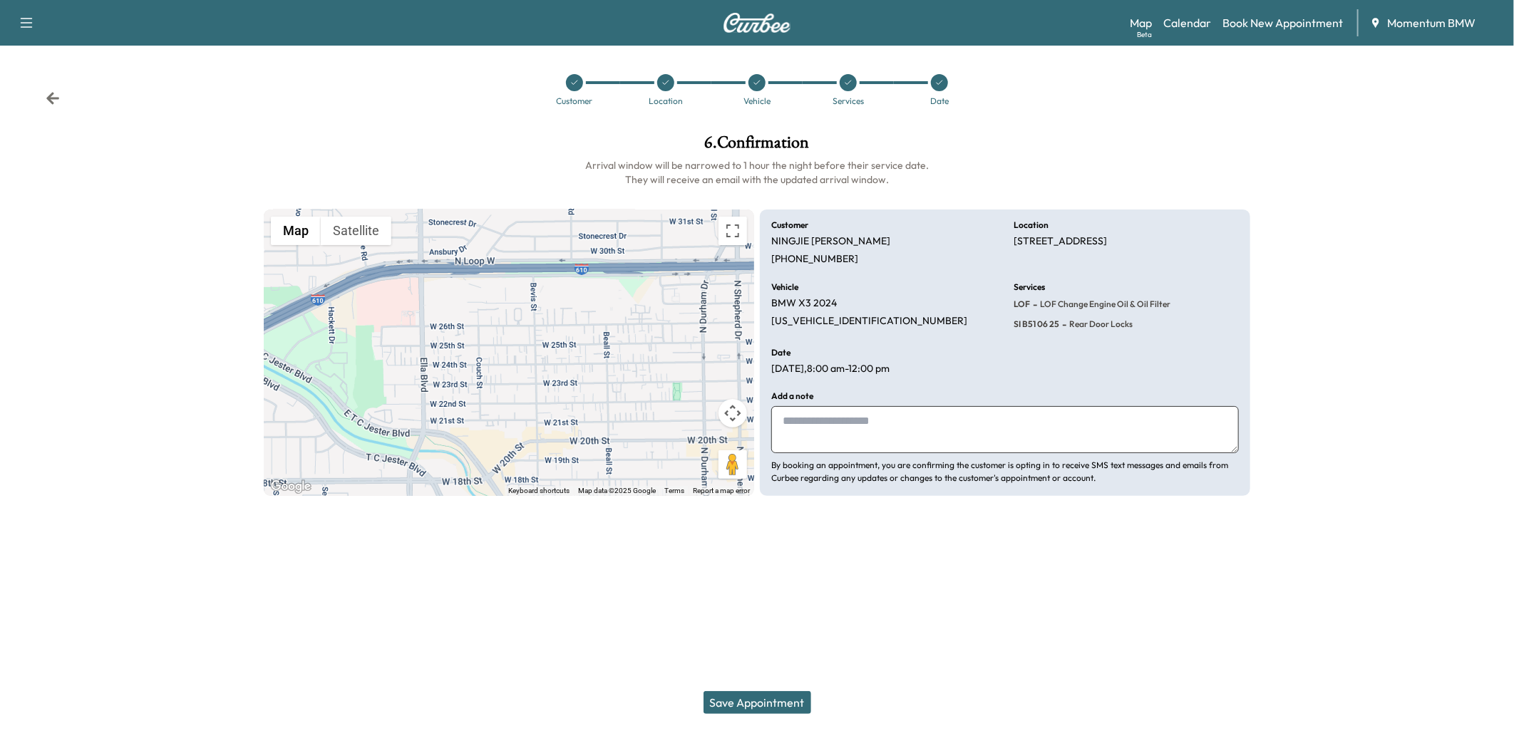
click at [878, 424] on textarea at bounding box center [1005, 429] width 468 height 47
type textarea "***"
click at [751, 699] on button "Save Appointment" at bounding box center [758, 703] width 108 height 23
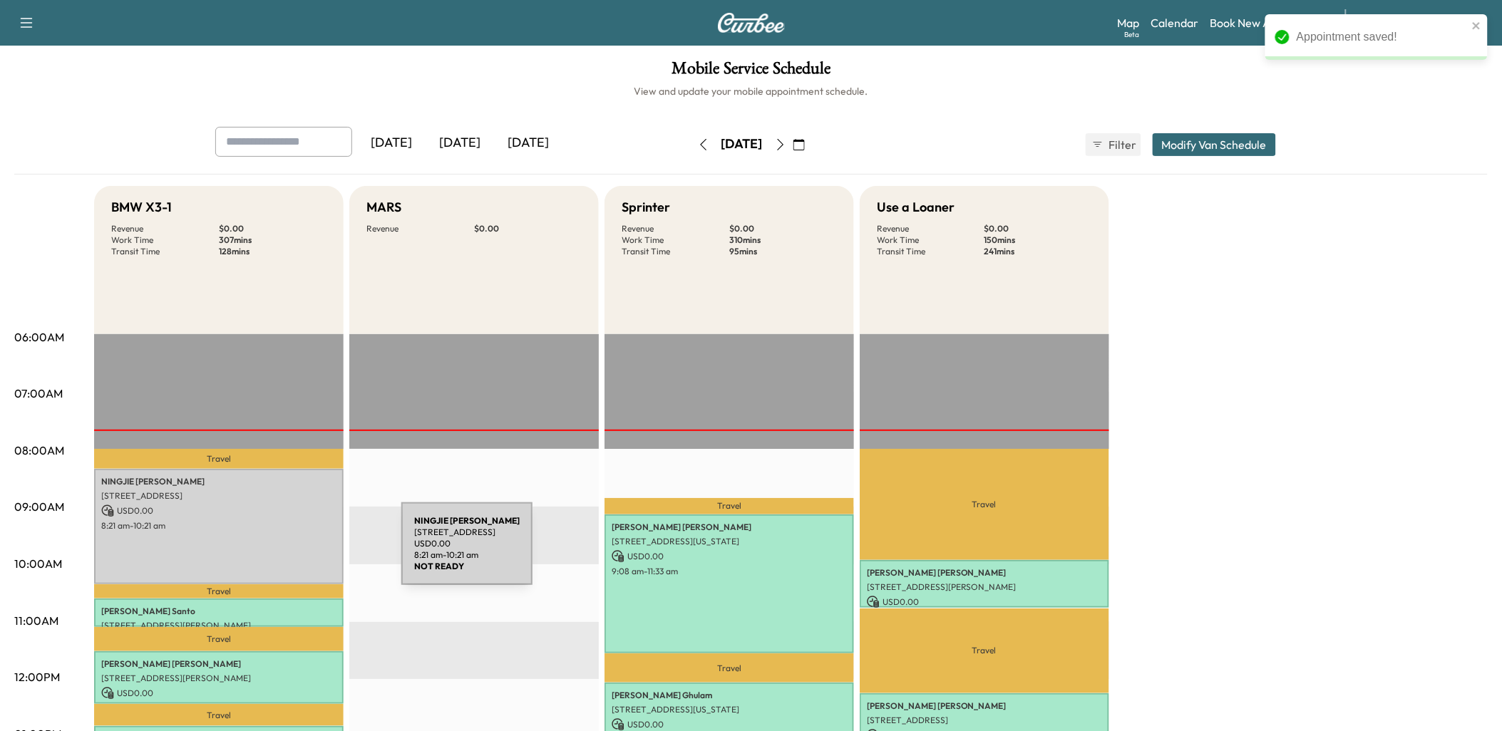
click at [295, 546] on div "NINGJIE [PERSON_NAME] [STREET_ADDRESS] USD 0.00 8:21 am - 10:21 am" at bounding box center [219, 526] width 250 height 115
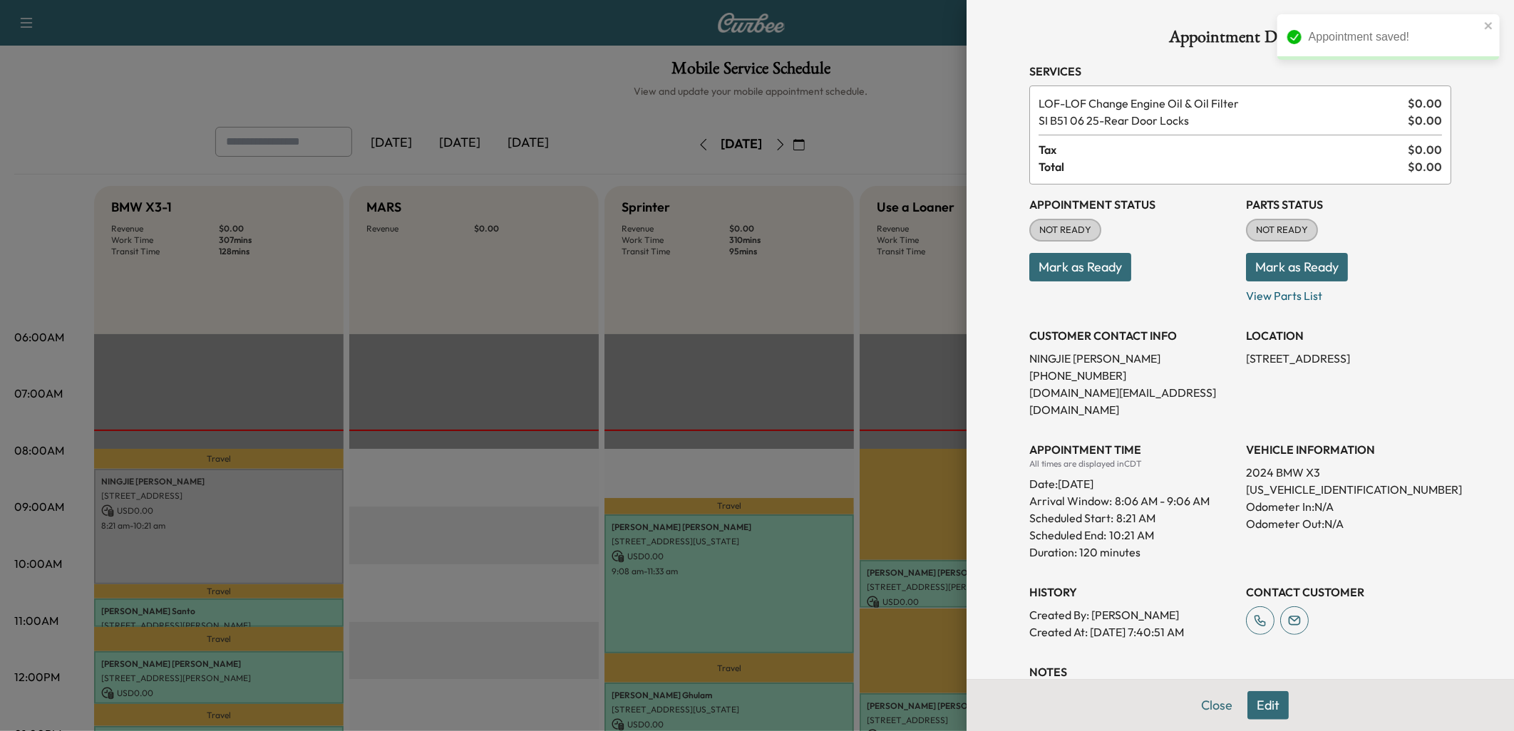
click at [1095, 269] on button "Mark as Ready" at bounding box center [1080, 267] width 102 height 29
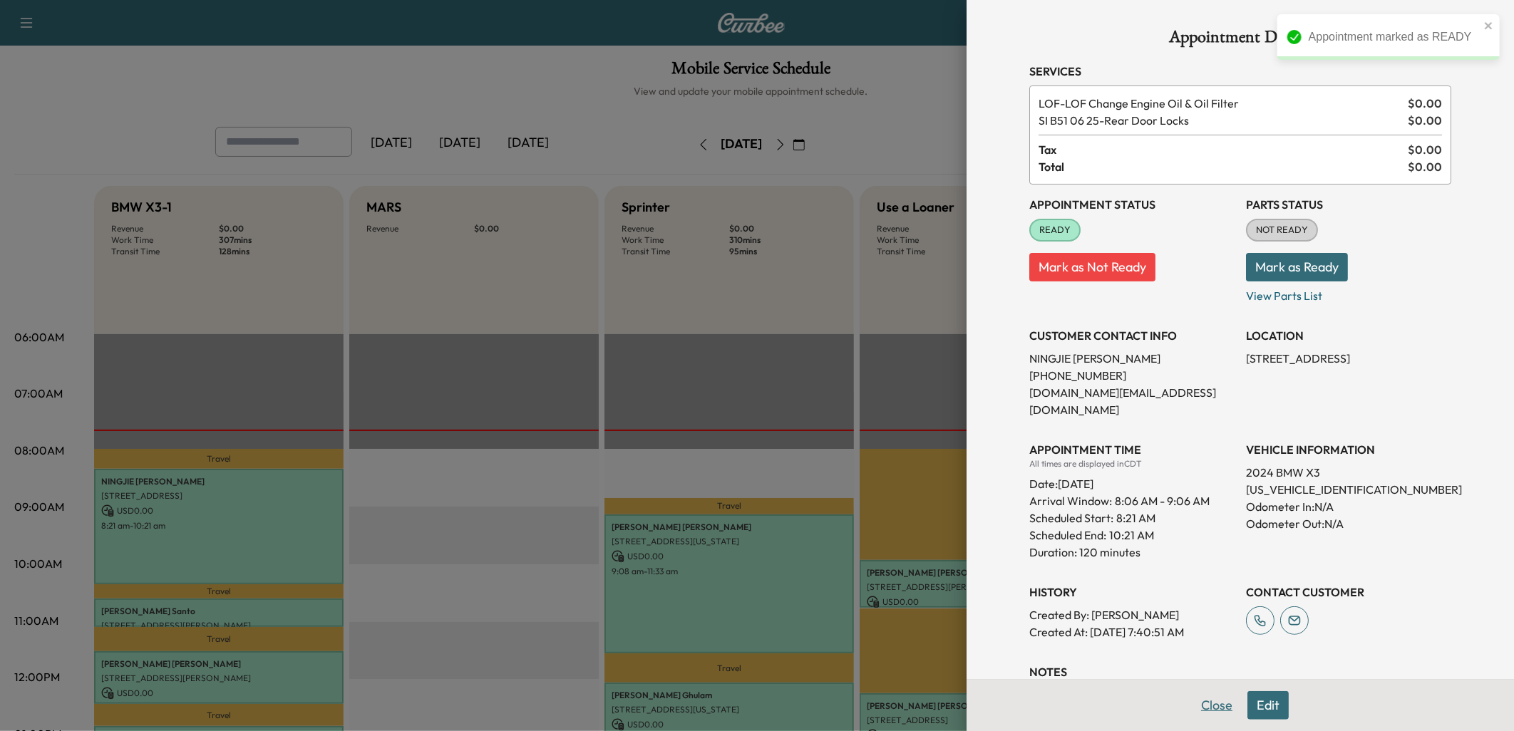
click at [1203, 700] on button "Close" at bounding box center [1217, 706] width 50 height 29
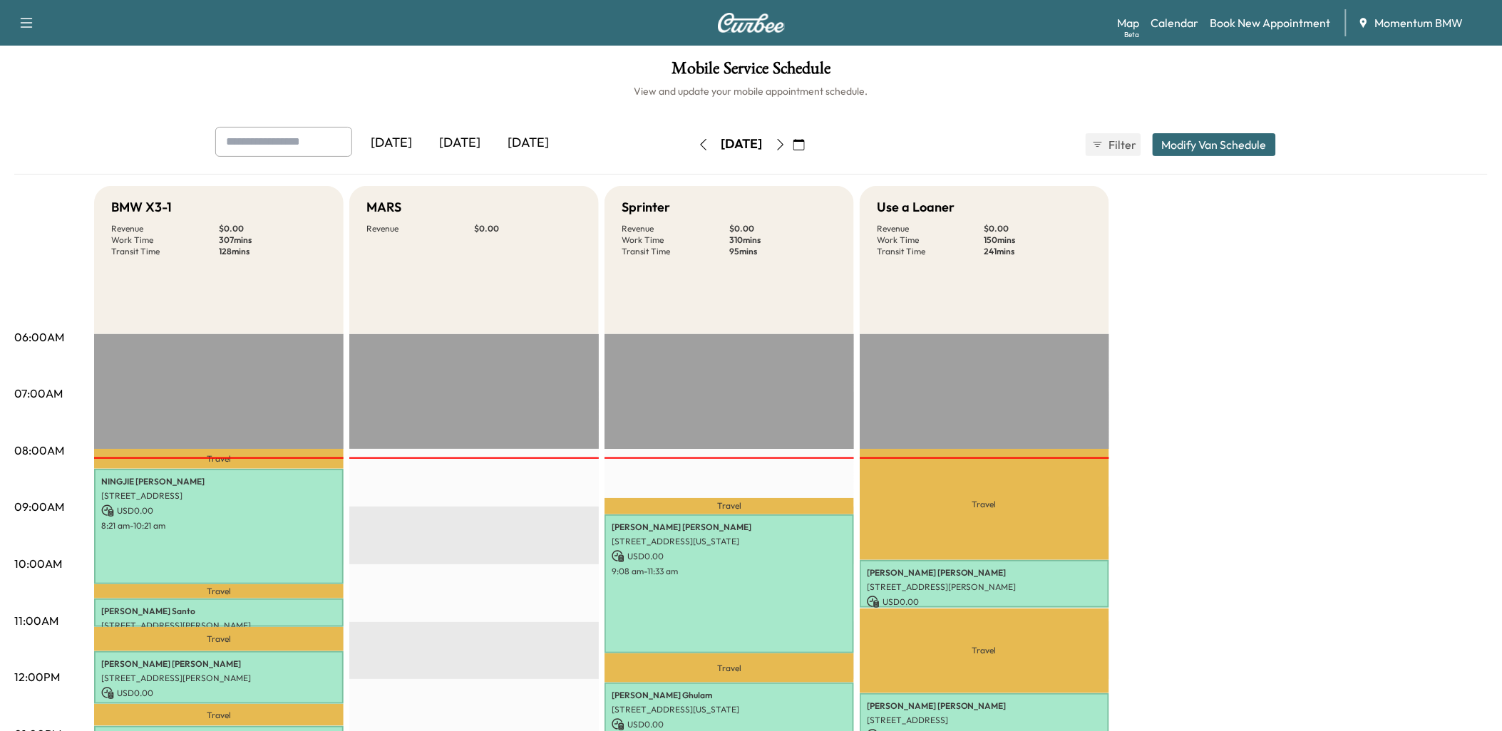
click at [1263, 479] on div "BMW X3-1 Revenue $ 0.00 Work Time 307 mins Transit Time 128 mins Travel [PERSON…" at bounding box center [791, 720] width 1394 height 1069
click at [805, 144] on icon "button" at bounding box center [798, 144] width 11 height 11
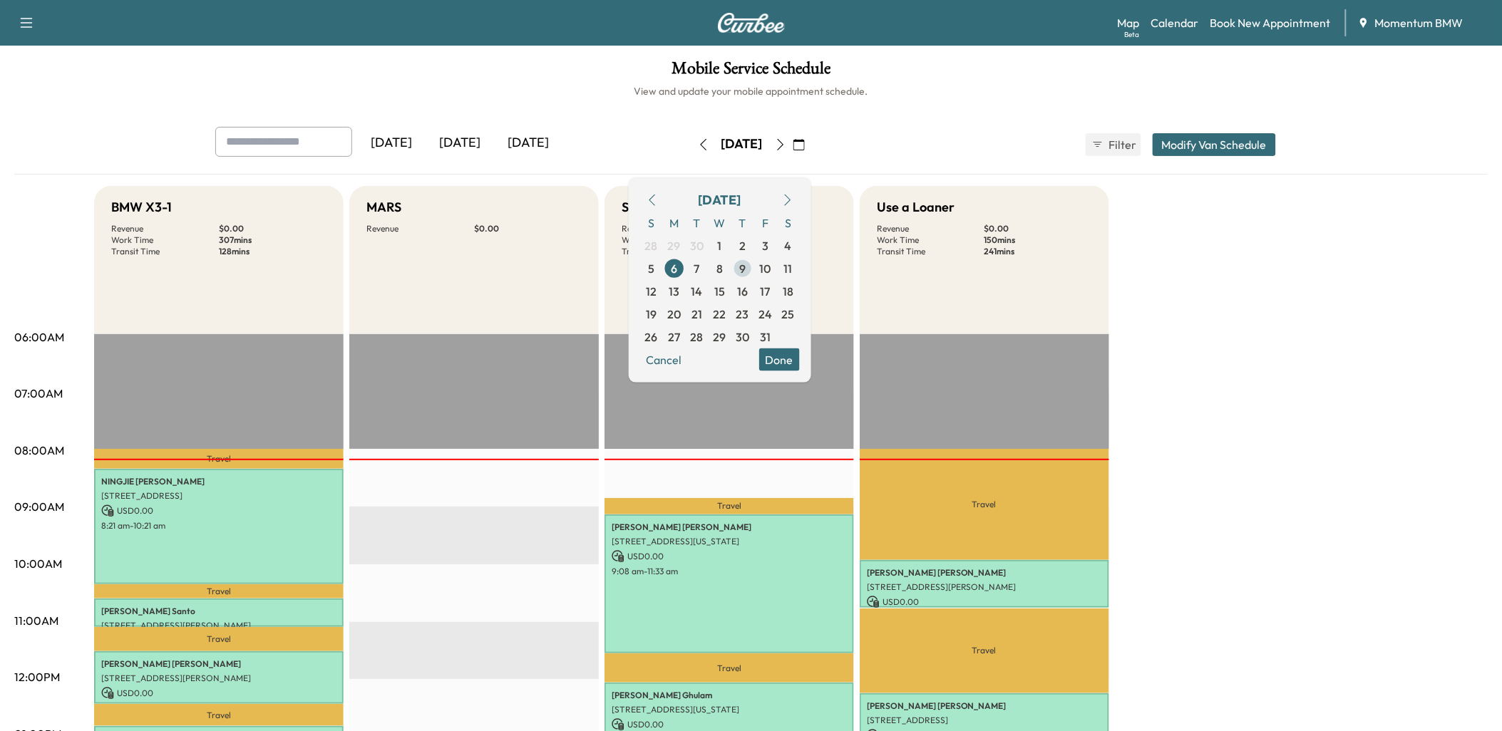
click at [746, 264] on span "9" at bounding box center [742, 268] width 6 height 17
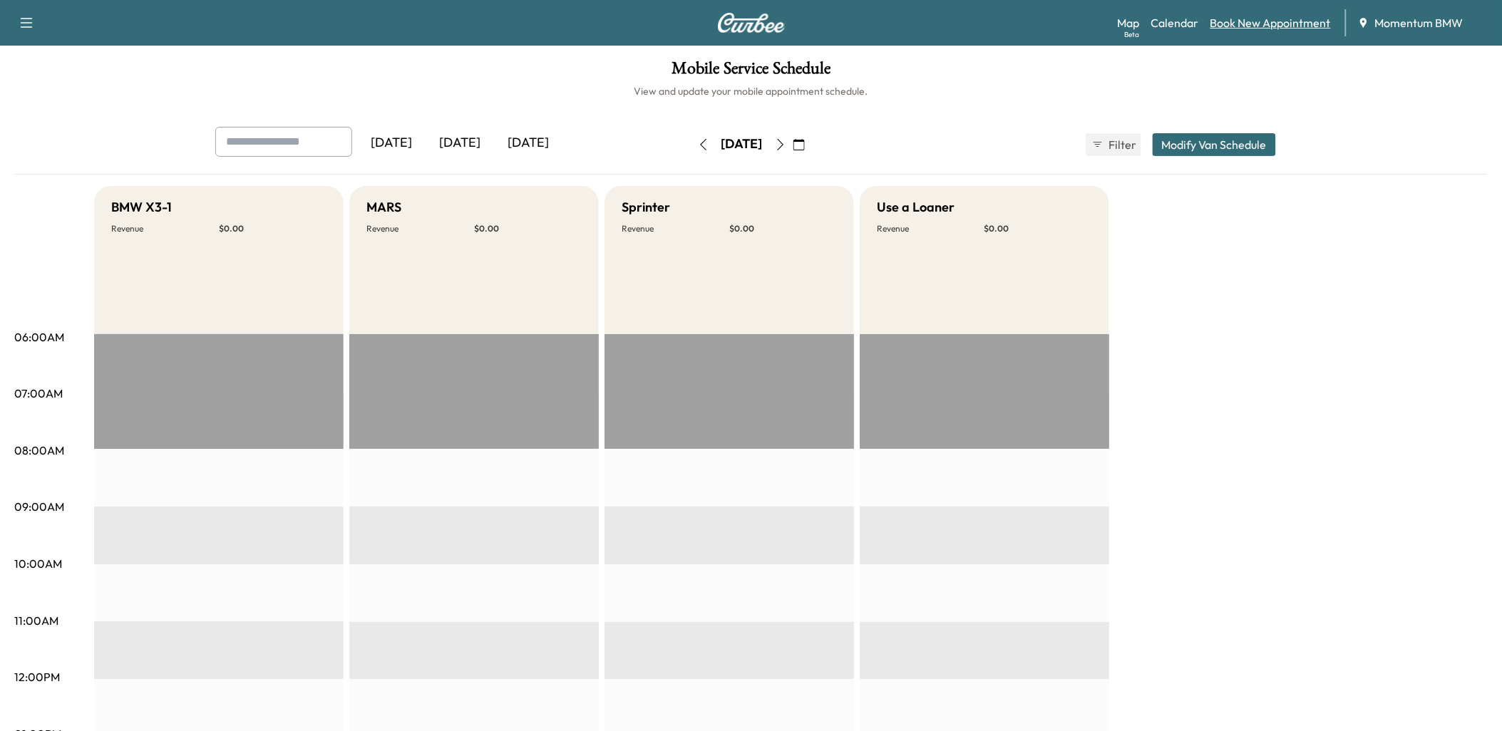
click at [1260, 23] on link "Book New Appointment" at bounding box center [1271, 22] width 120 height 17
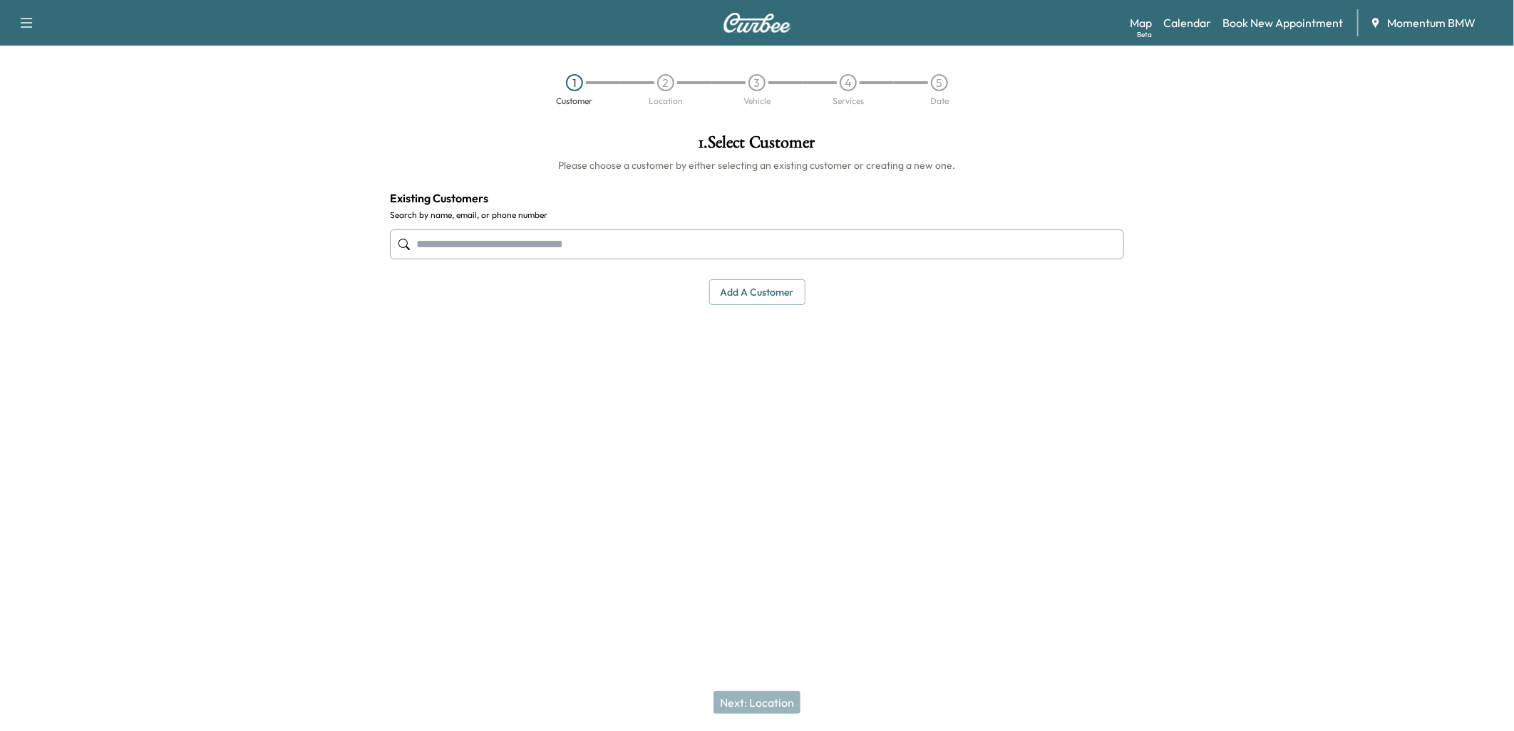
click at [751, 288] on button "Add a customer" at bounding box center [757, 292] width 96 height 26
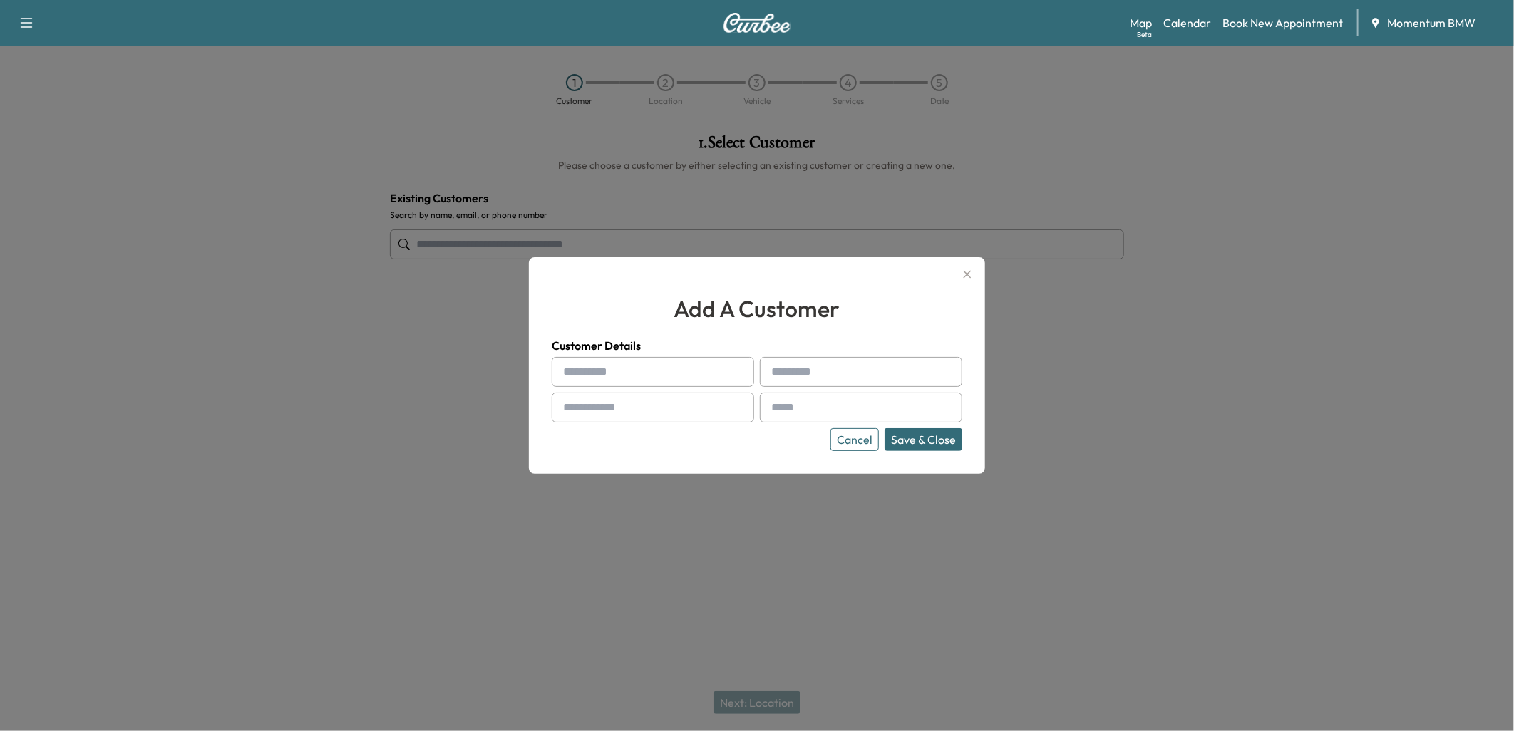
click at [639, 371] on input "text" at bounding box center [653, 372] width 202 height 30
paste input "******"
type input "******"
click at [790, 372] on input "text" at bounding box center [861, 372] width 202 height 30
paste input "*******"
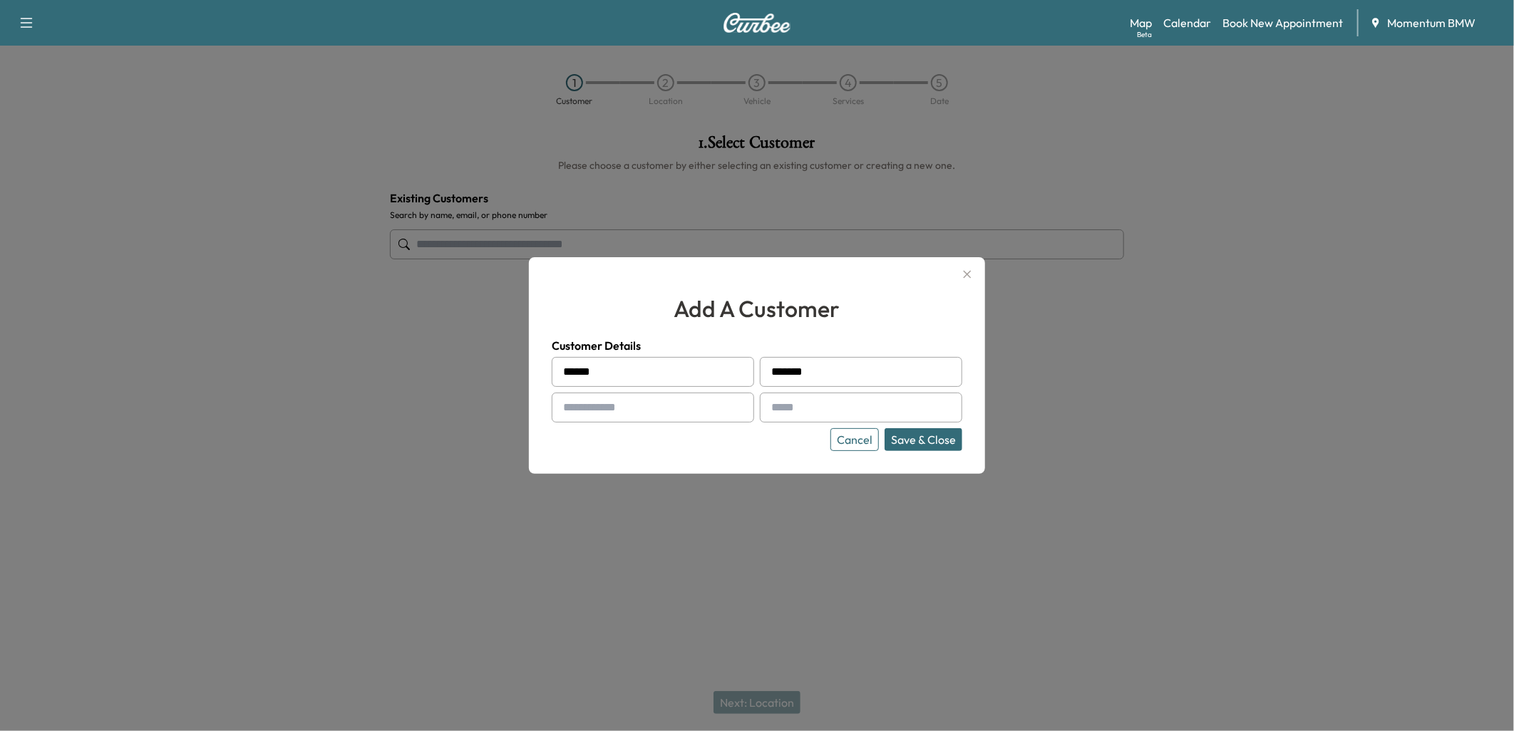
type input "*******"
click at [657, 403] on input "text" at bounding box center [653, 408] width 202 height 30
drag, startPoint x: 567, startPoint y: 405, endPoint x: 664, endPoint y: 402, distance: 97.0
click at [666, 402] on input "text" at bounding box center [653, 408] width 202 height 30
paste input "**********"
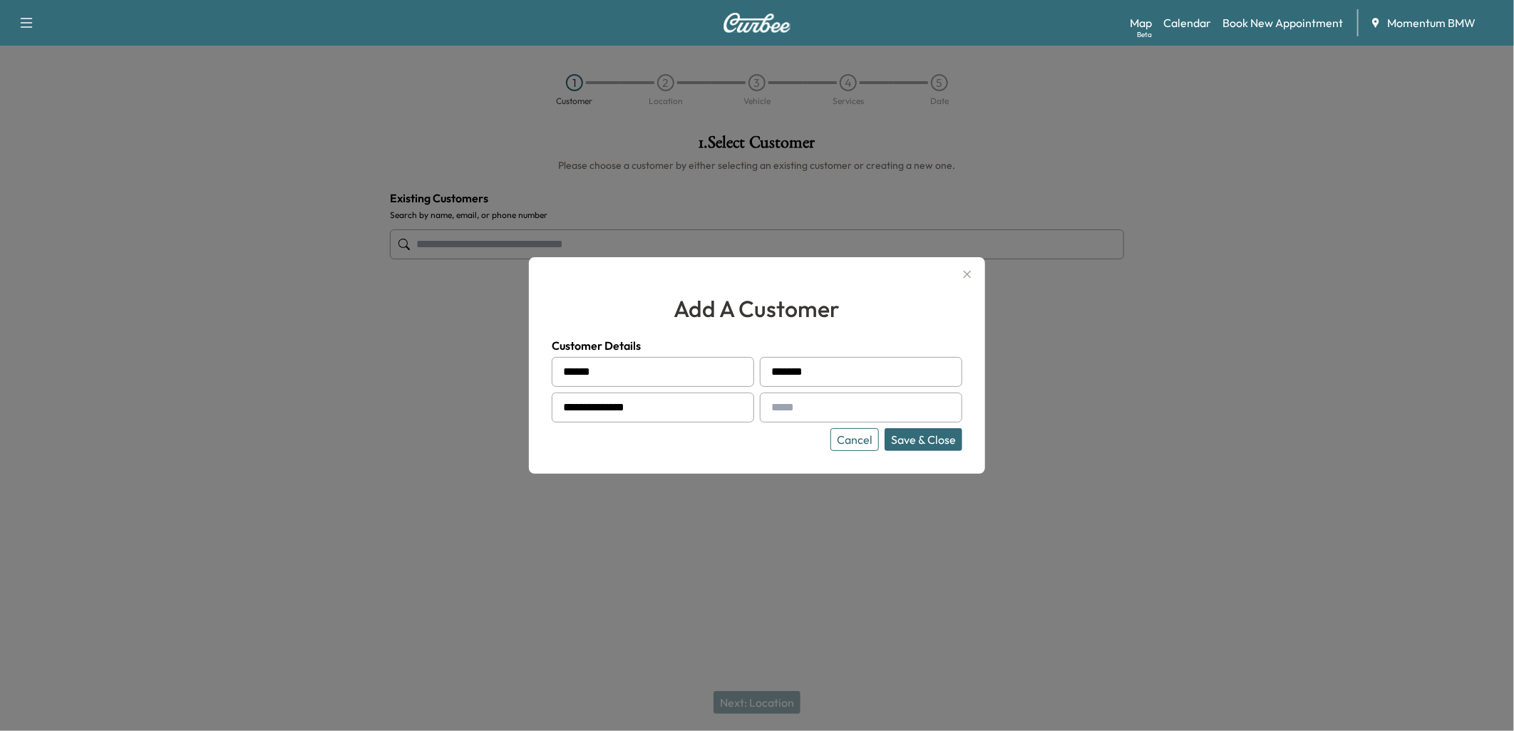
type input "**********"
click at [801, 403] on input "text" at bounding box center [861, 408] width 202 height 30
click at [792, 404] on input "text" at bounding box center [861, 408] width 202 height 30
paste input "**********"
type input "**********"
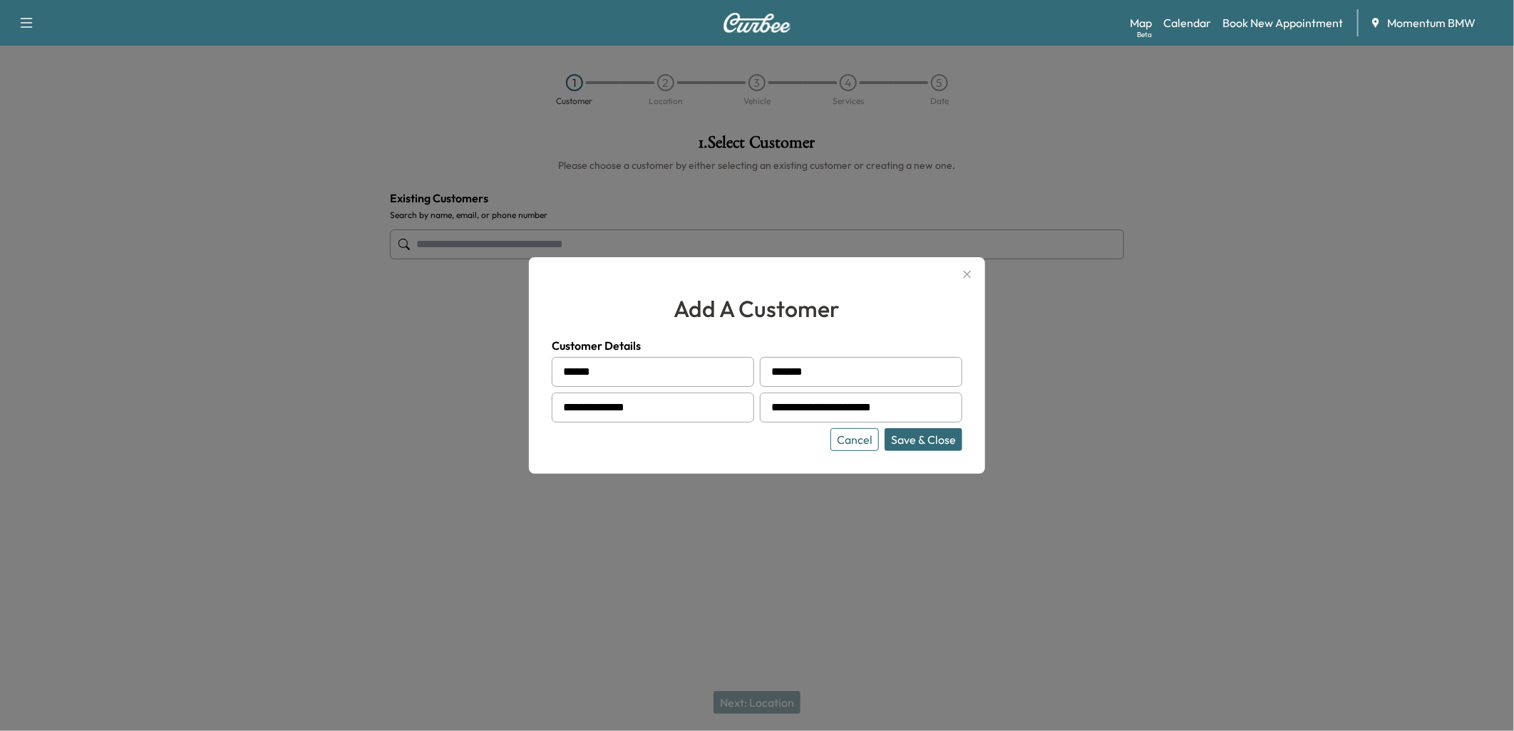
click at [929, 438] on button "Save & Close" at bounding box center [924, 439] width 78 height 23
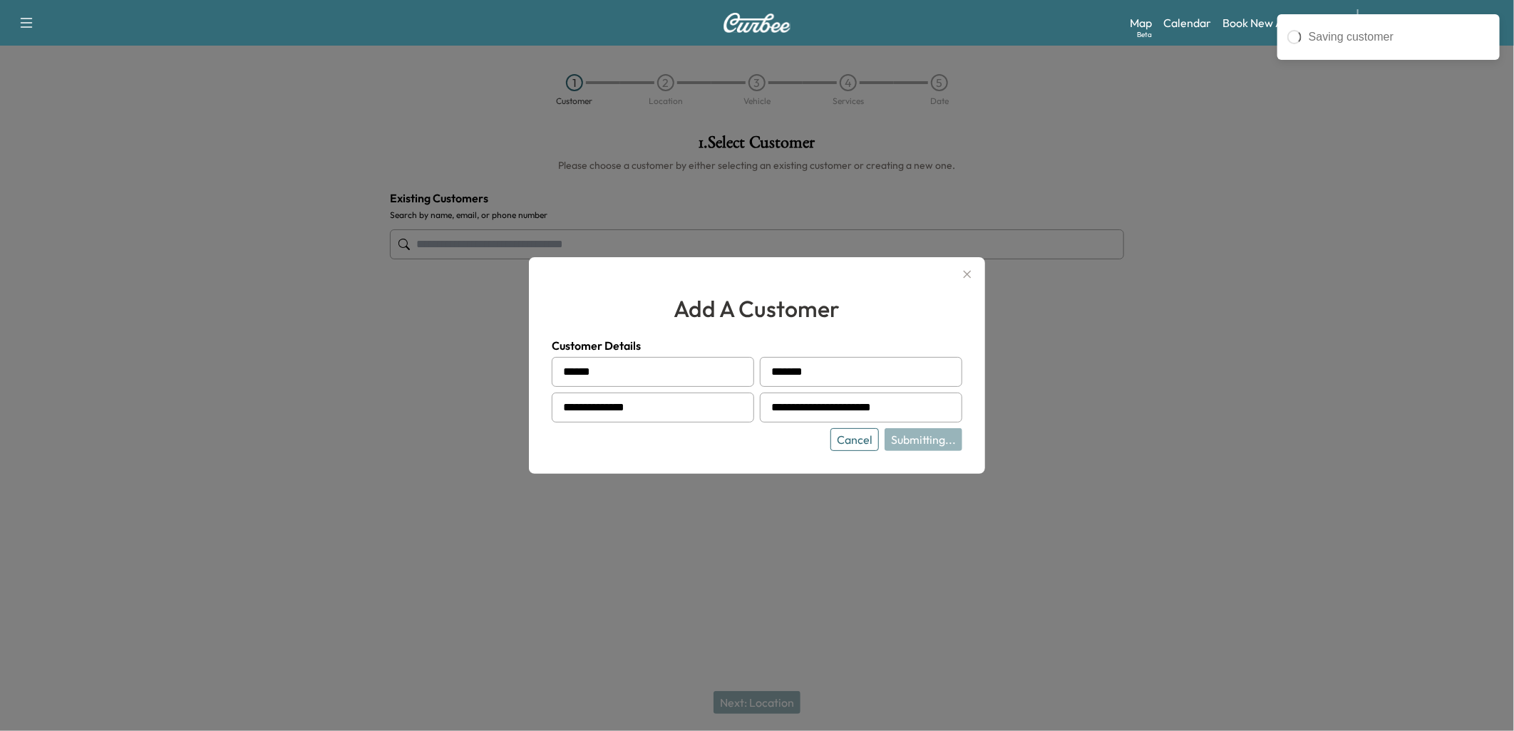
type input "**********"
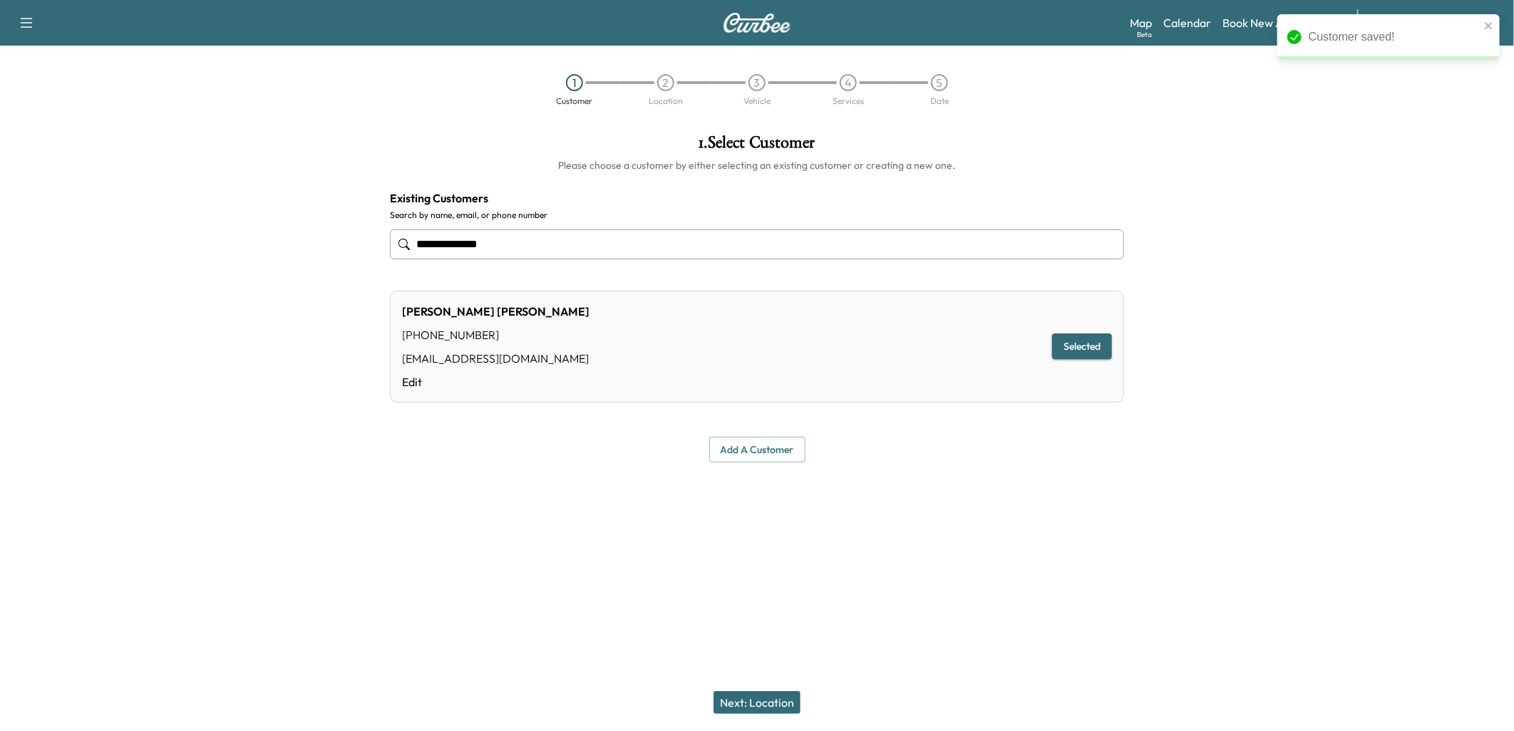
click at [765, 704] on button "Next: Location" at bounding box center [757, 703] width 87 height 23
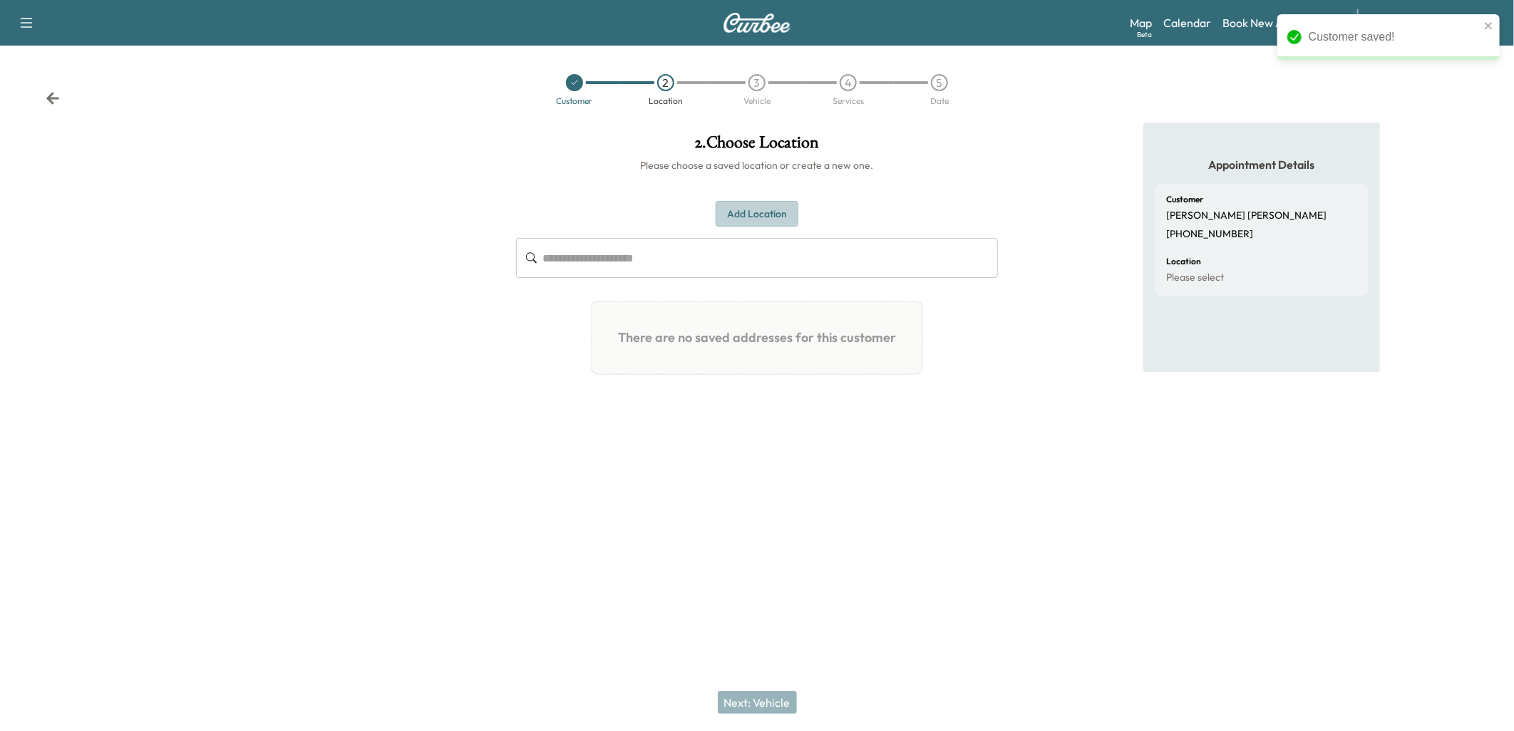
click at [758, 212] on button "Add Location" at bounding box center [757, 214] width 83 height 26
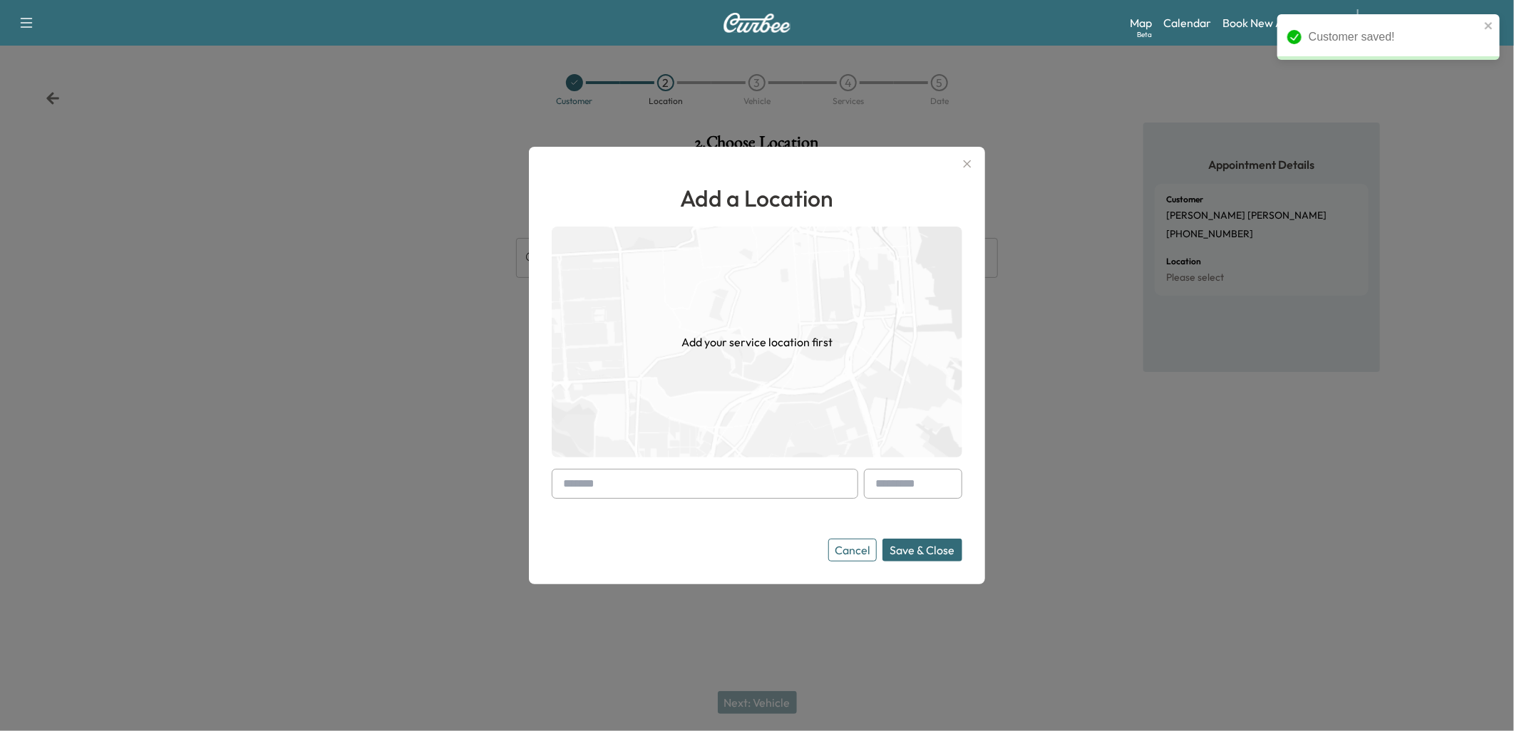
click at [639, 483] on input "text" at bounding box center [705, 484] width 307 height 30
paste input "**********"
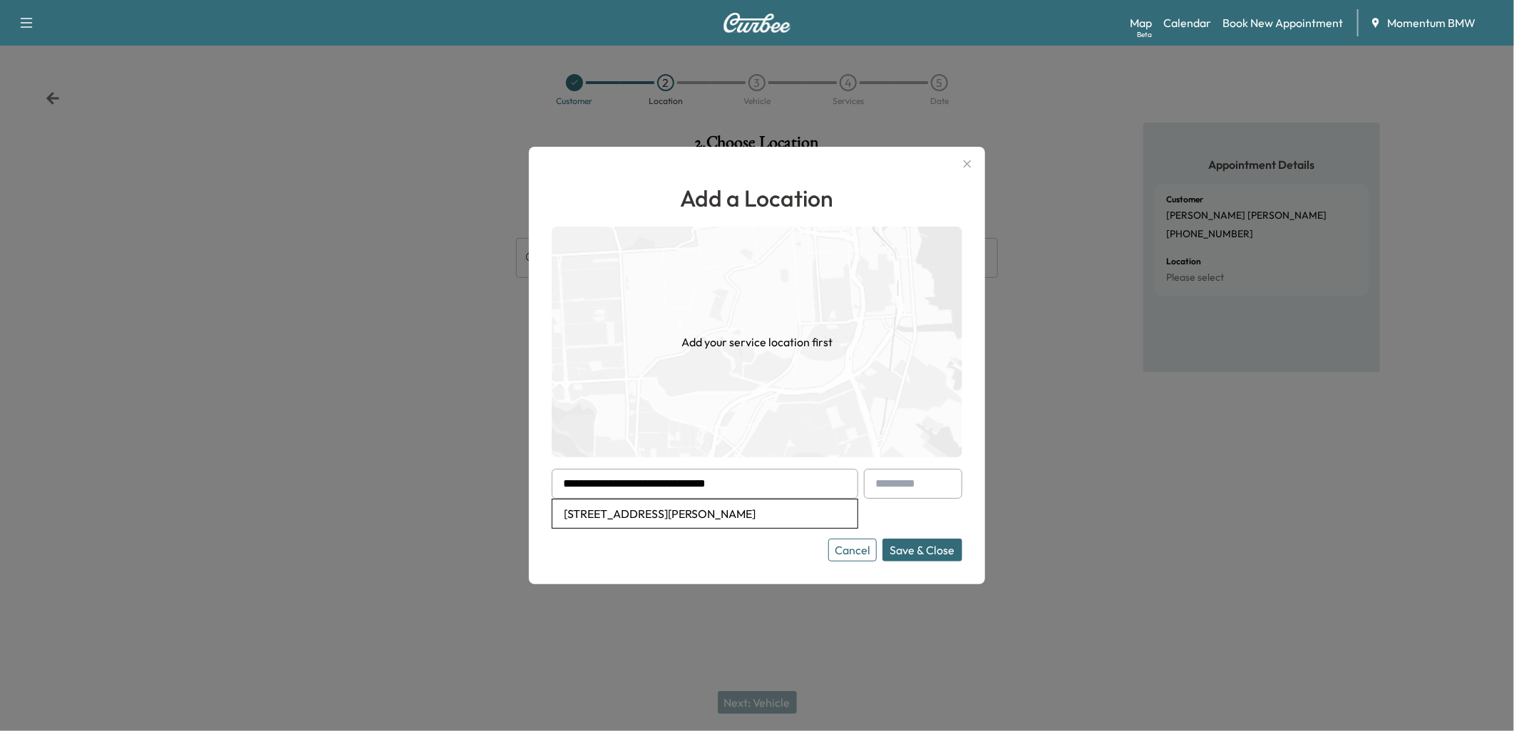
drag, startPoint x: 717, startPoint y: 512, endPoint x: 764, endPoint y: 547, distance: 58.6
click at [719, 513] on li "[STREET_ADDRESS][PERSON_NAME]" at bounding box center [705, 514] width 305 height 29
type input "**********"
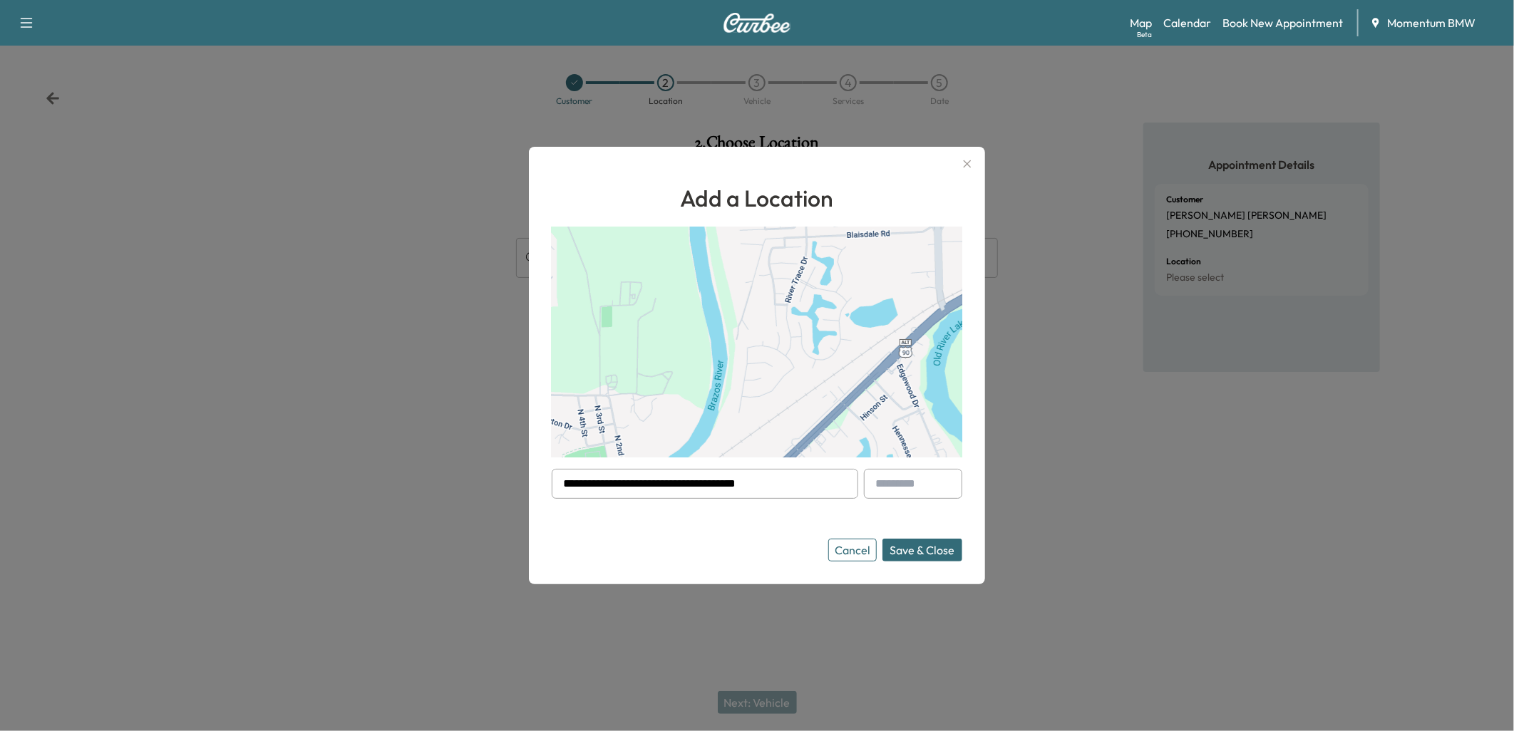
click at [915, 553] on button "Save & Close" at bounding box center [923, 550] width 80 height 23
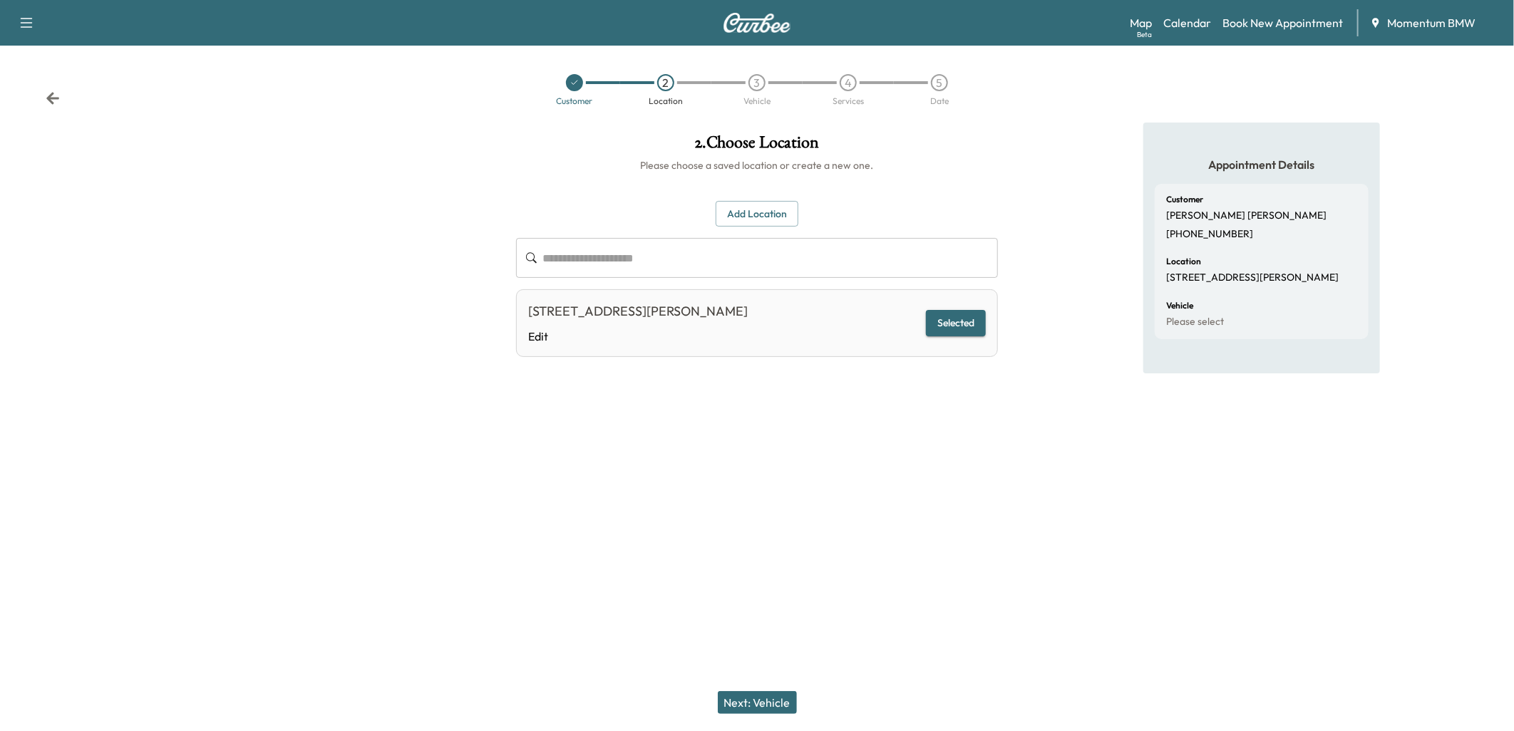
click at [766, 699] on button "Next: Vehicle" at bounding box center [757, 703] width 79 height 23
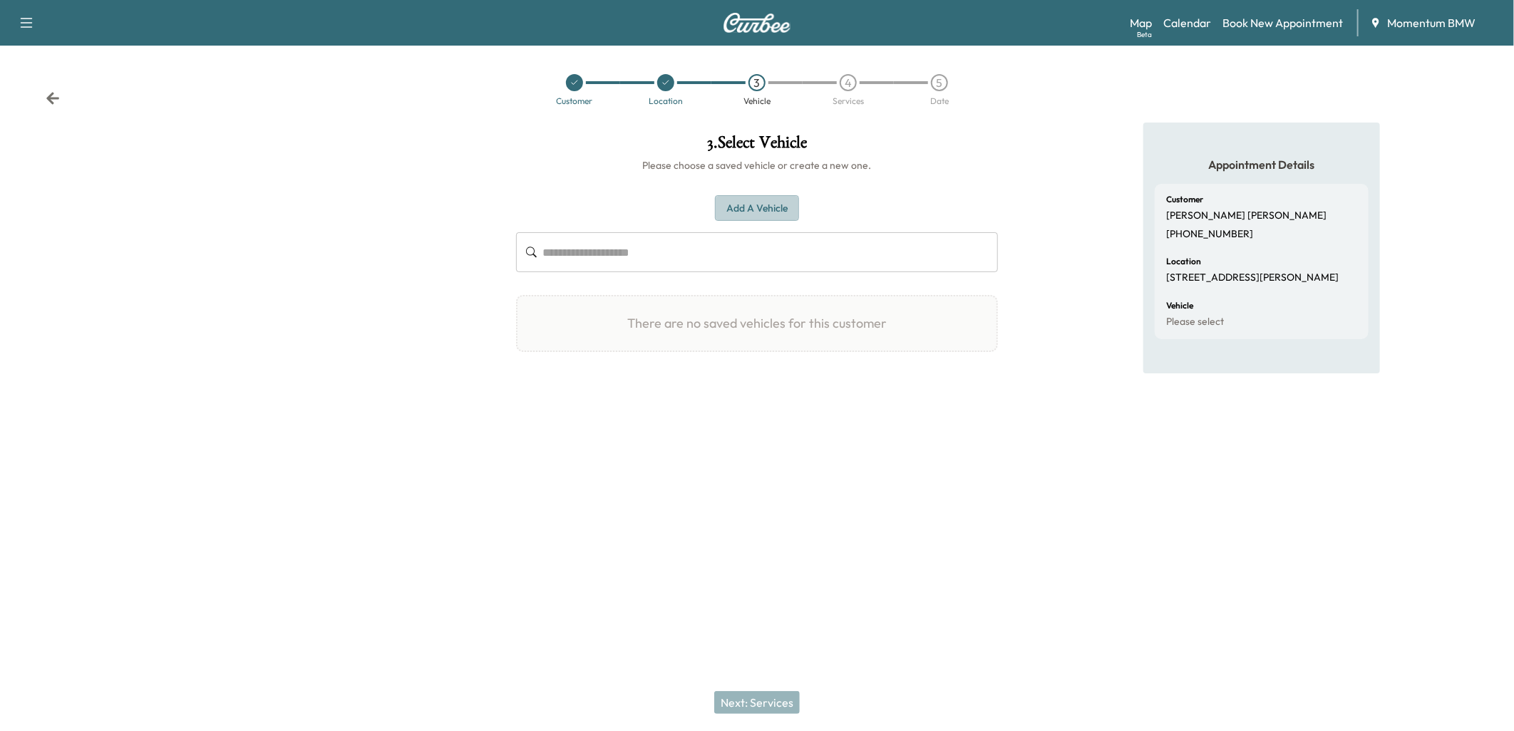
click at [764, 203] on button "Add a Vehicle" at bounding box center [757, 208] width 84 height 26
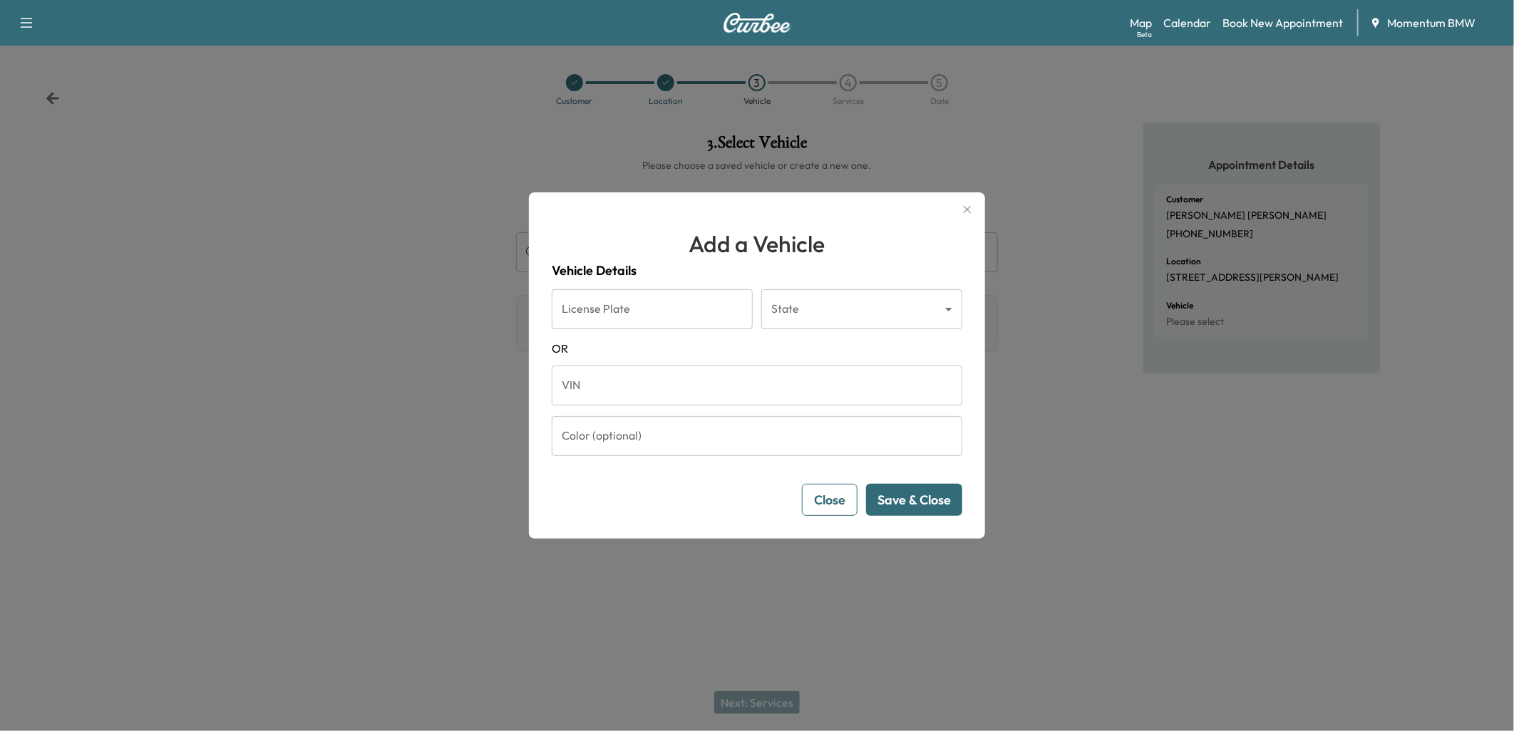
click at [623, 379] on input "VIN" at bounding box center [757, 386] width 411 height 40
paste input "**********"
type input "**********"
click at [918, 505] on button "Save & Close" at bounding box center [914, 500] width 96 height 32
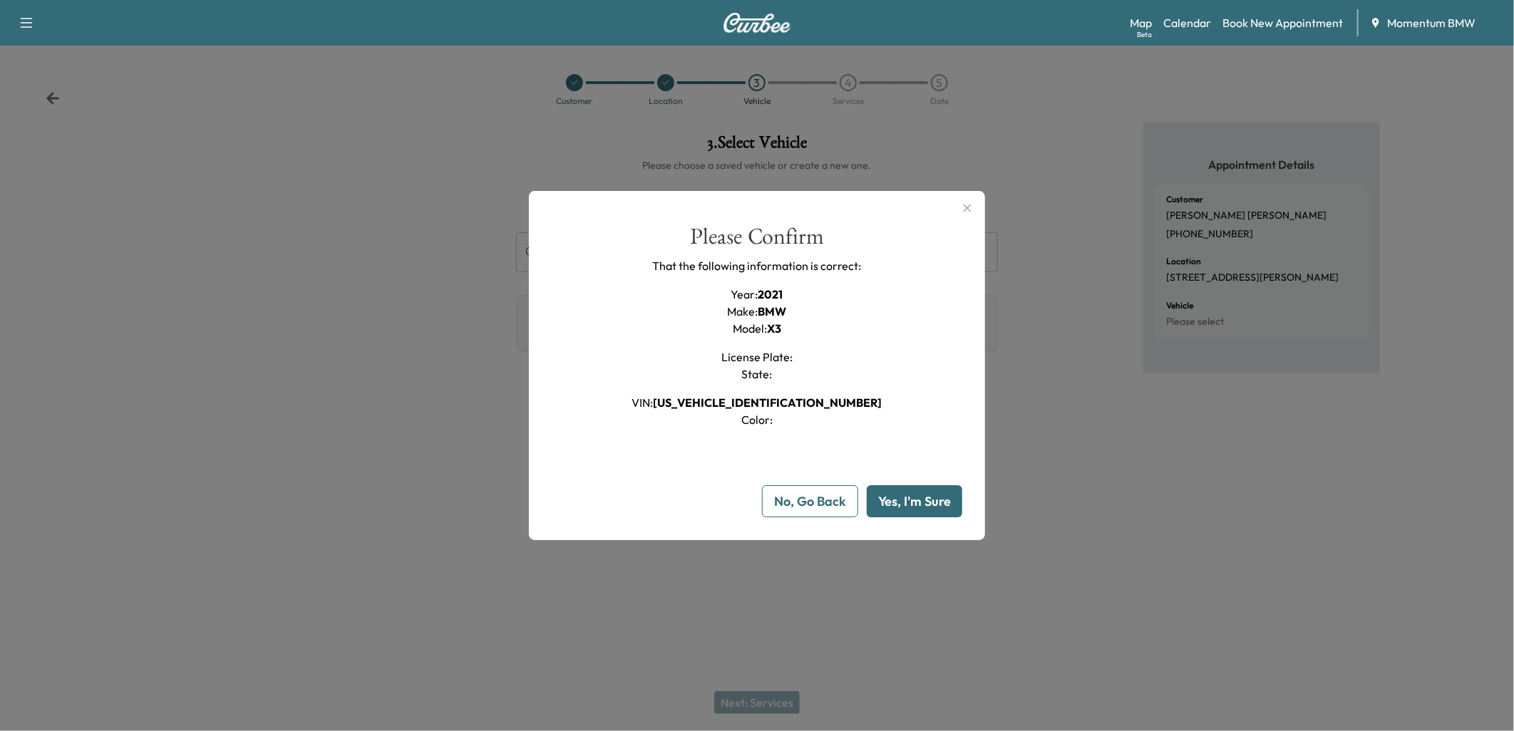
click at [918, 505] on button "Yes, I'm Sure" at bounding box center [915, 501] width 96 height 32
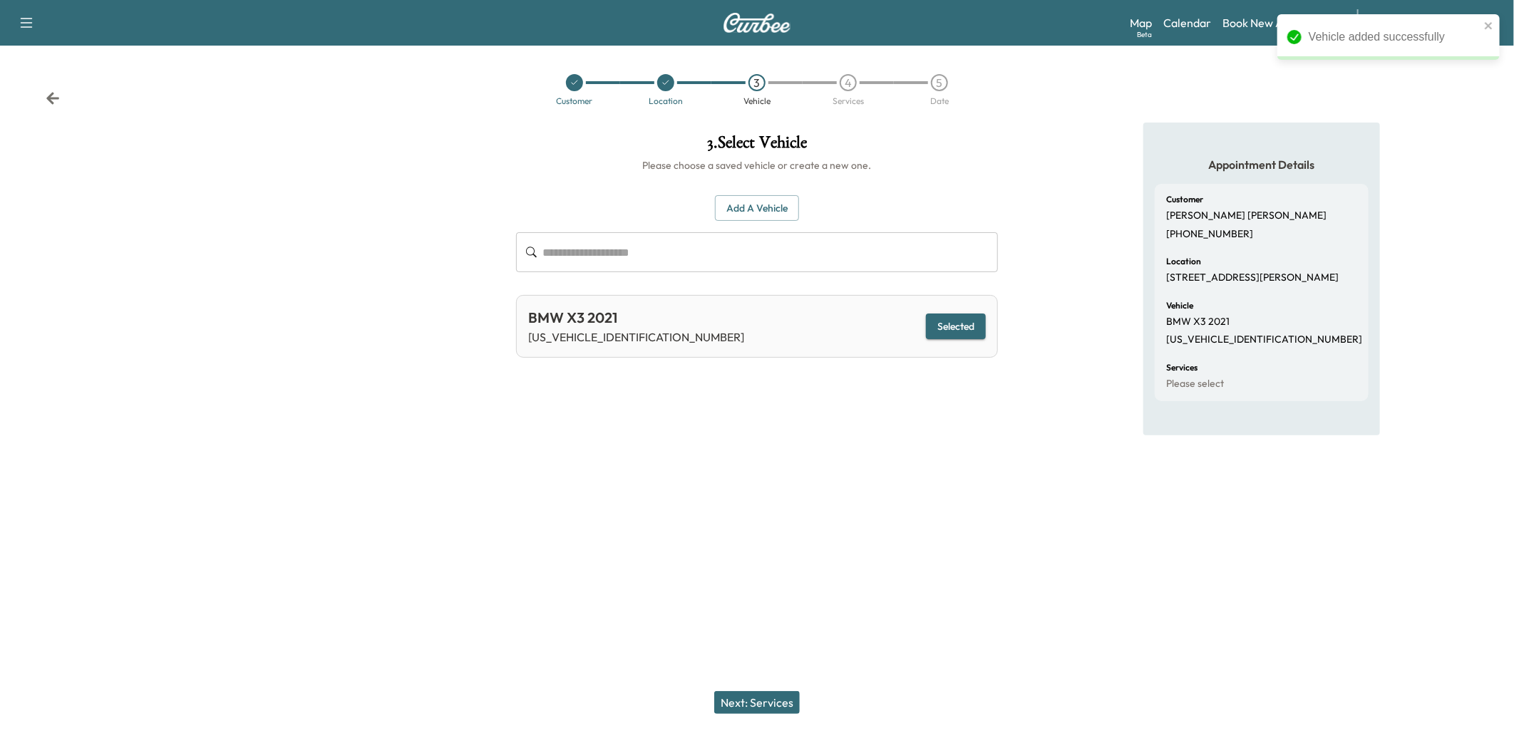
click at [769, 702] on button "Next: Services" at bounding box center [757, 703] width 86 height 23
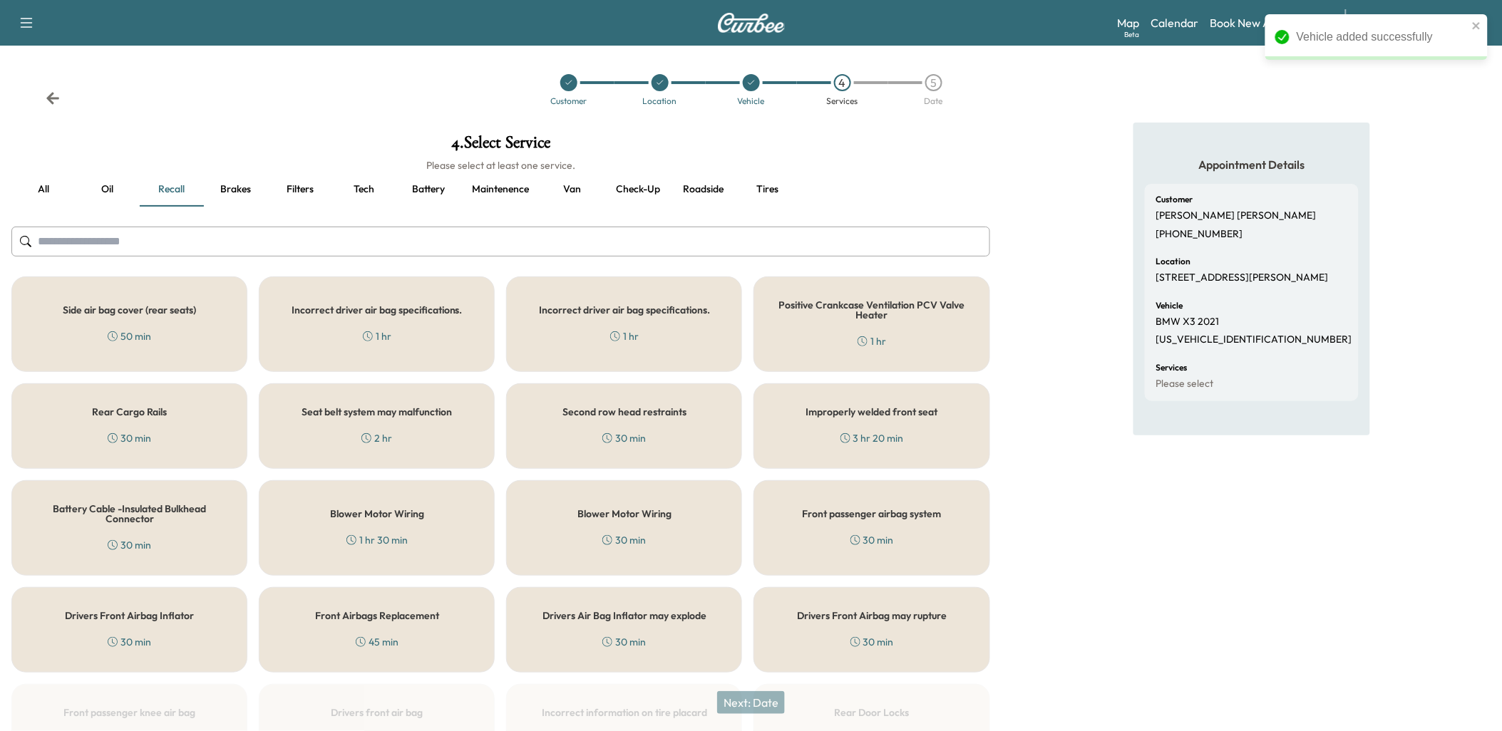
click at [104, 190] on button "Oil" at bounding box center [108, 190] width 64 height 34
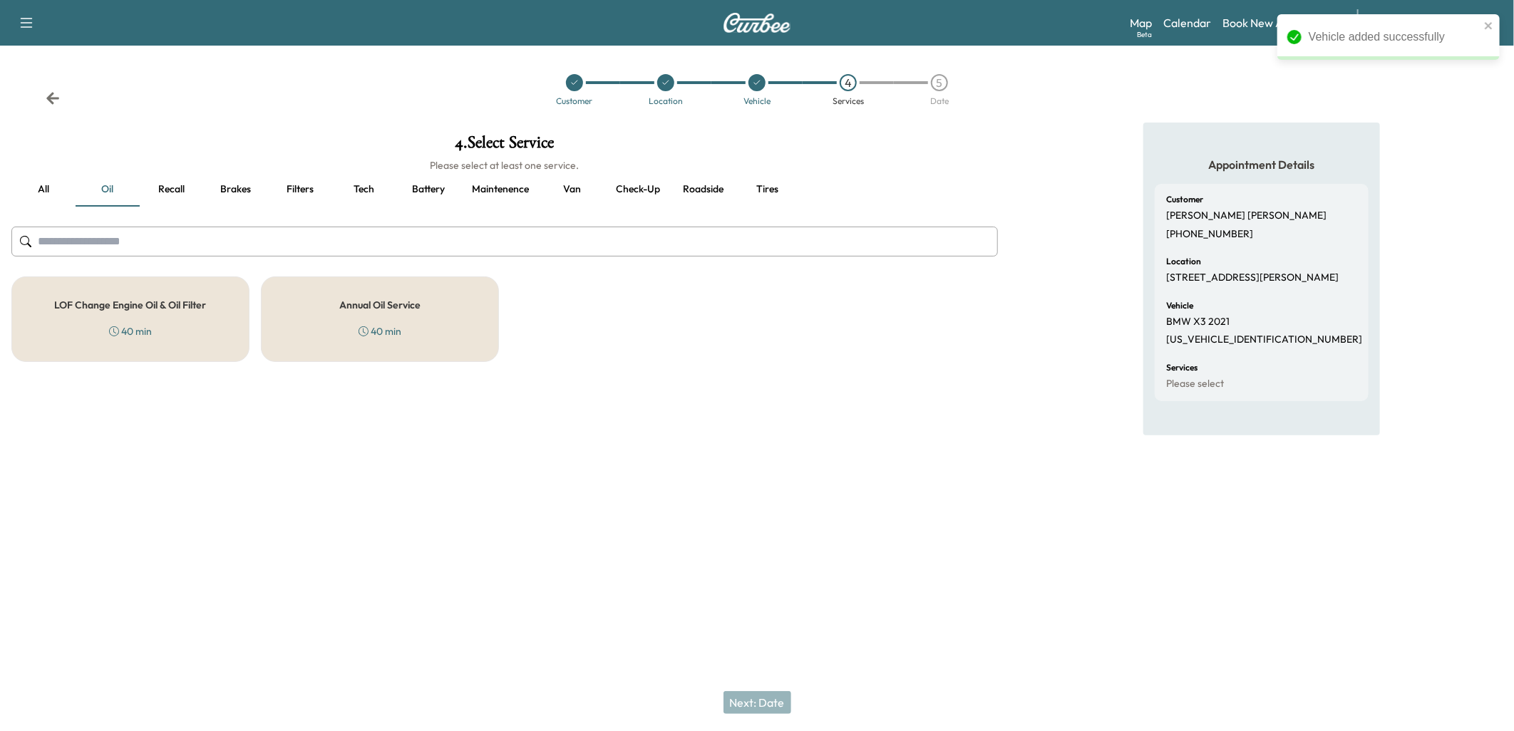
drag, startPoint x: 158, startPoint y: 332, endPoint x: 166, endPoint y: 336, distance: 8.9
click at [159, 332] on div "LOF Change Engine Oil & Oil Filter 40 min" at bounding box center [130, 320] width 238 height 86
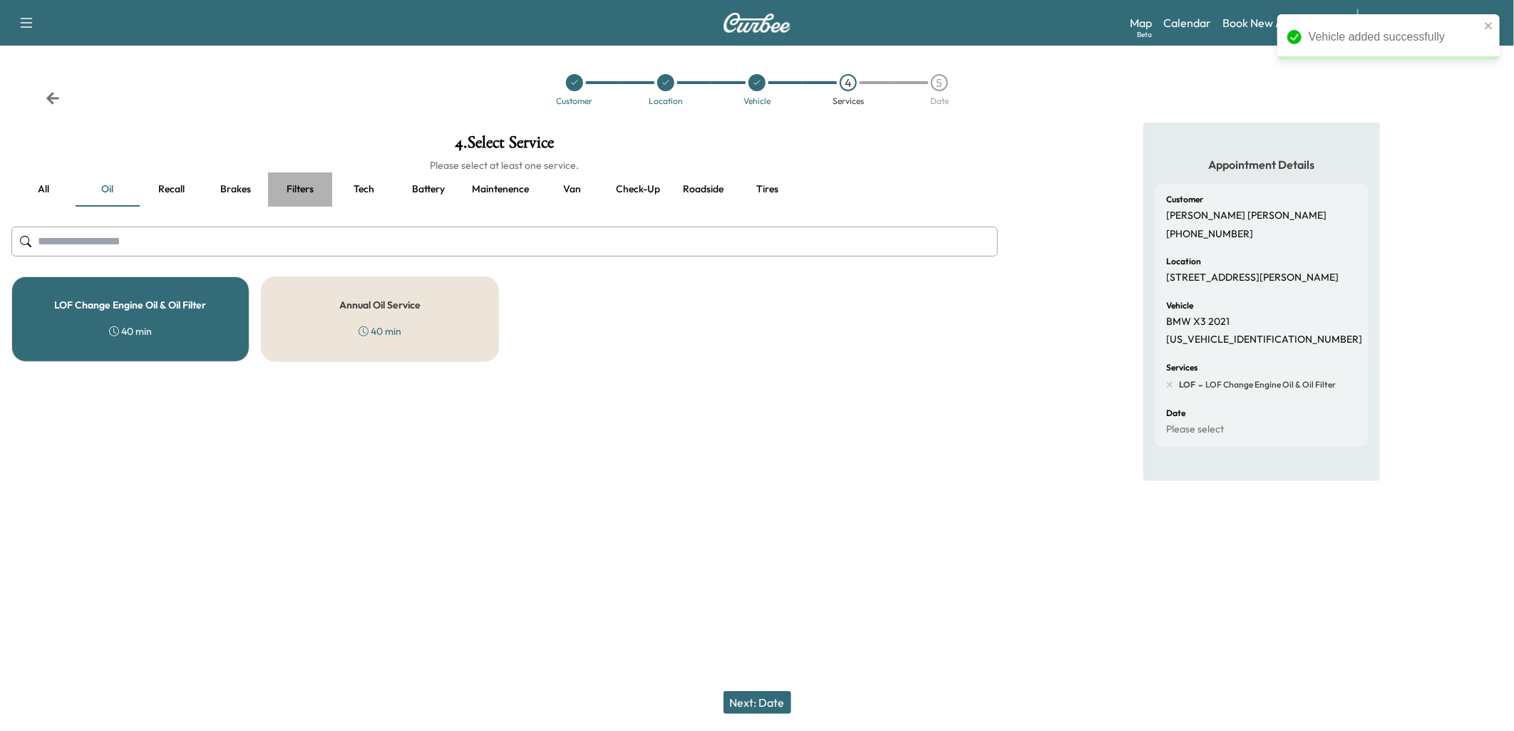
click at [294, 184] on button "Filters" at bounding box center [300, 190] width 64 height 34
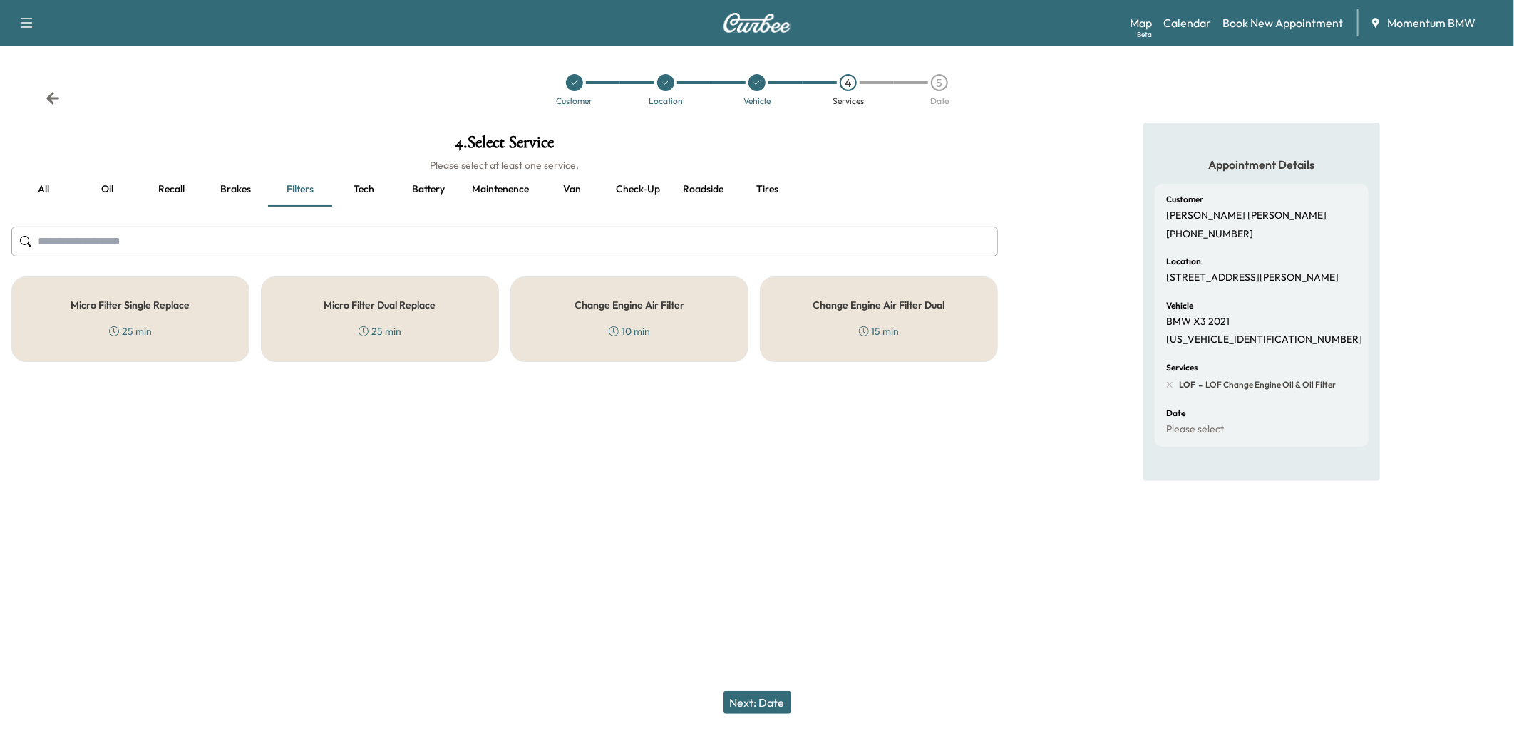
click at [217, 317] on div "Micro Filter Single Replace 25 min" at bounding box center [130, 320] width 238 height 86
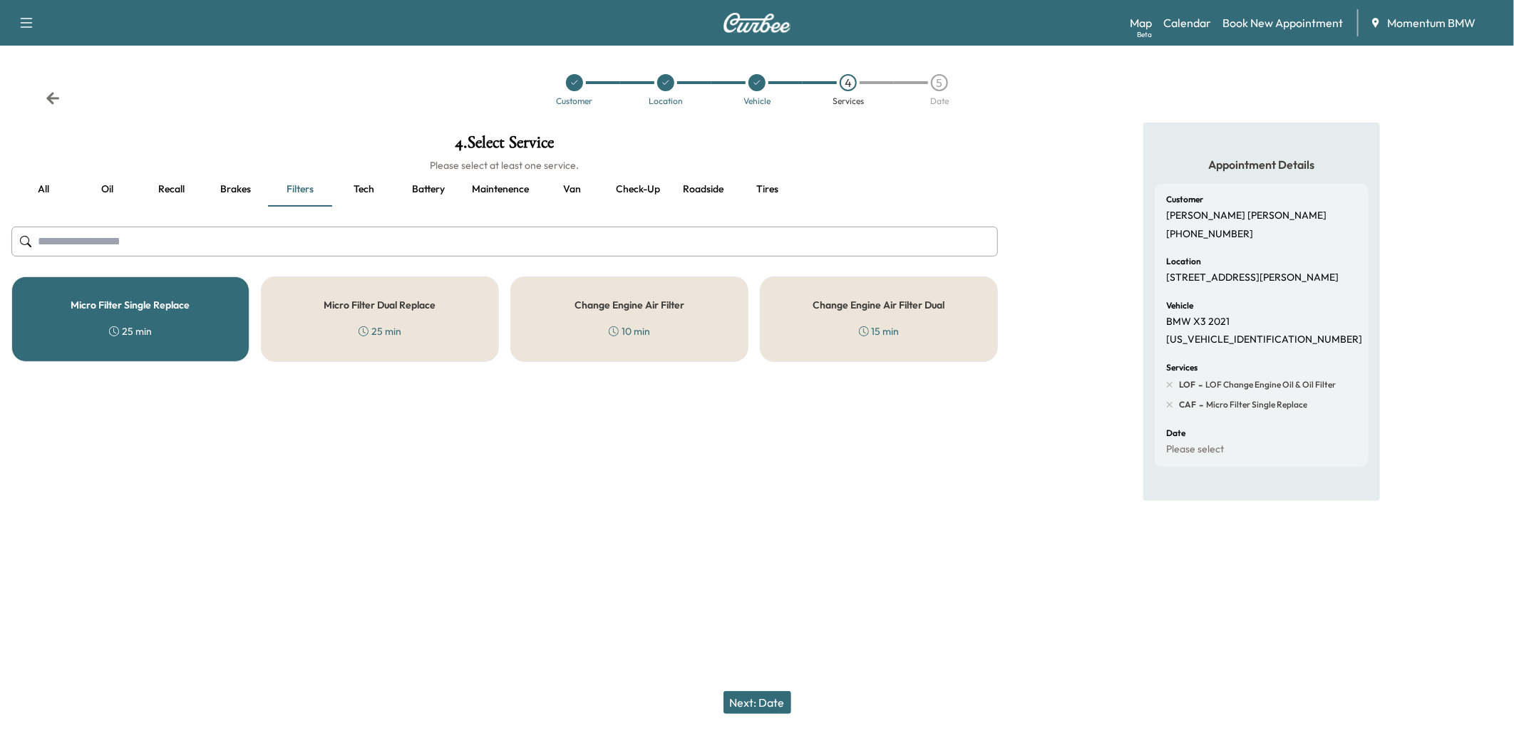
drag, startPoint x: 756, startPoint y: 695, endPoint x: 765, endPoint y: 699, distance: 9.9
click at [759, 697] on button "Next: Date" at bounding box center [758, 703] width 68 height 23
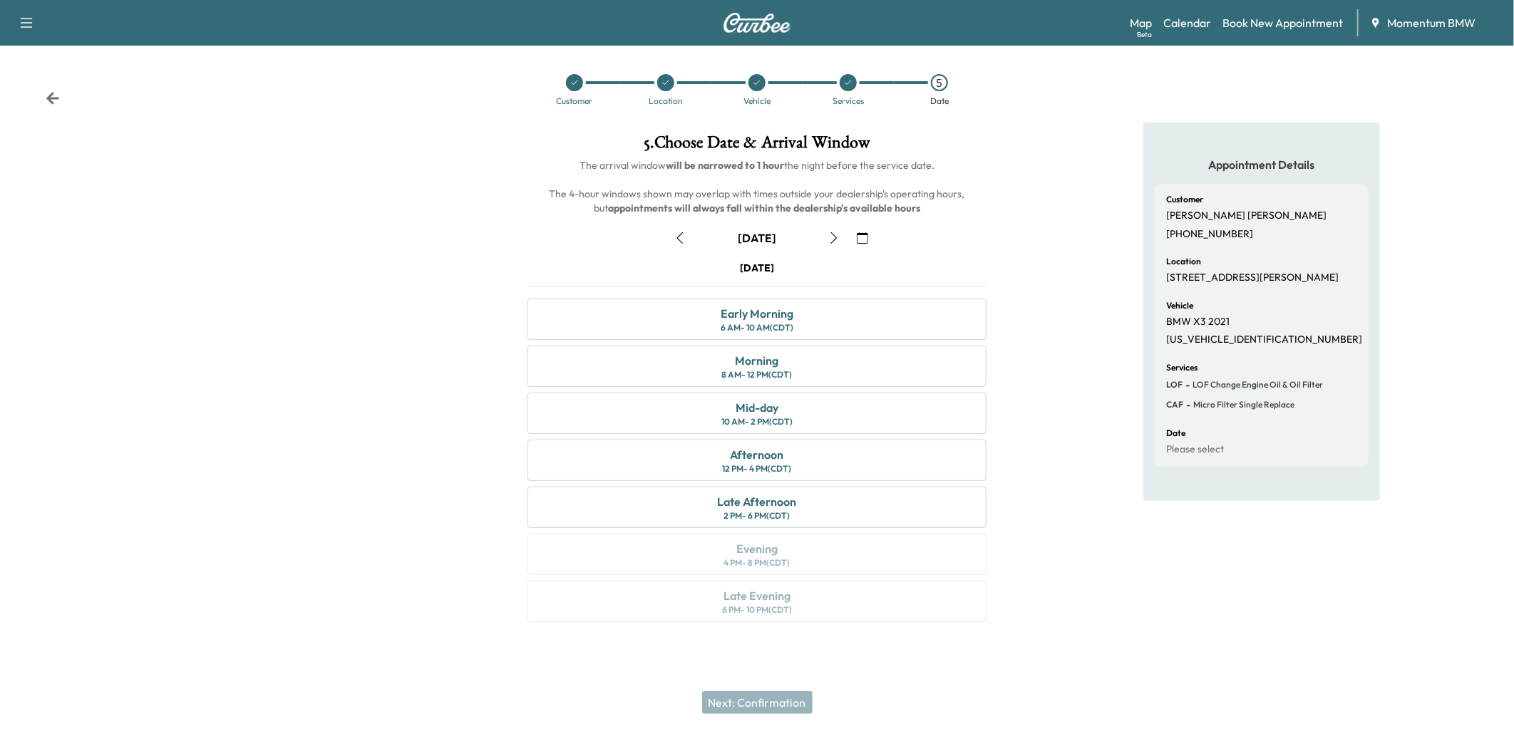
click at [863, 237] on icon "button" at bounding box center [862, 237] width 11 height 11
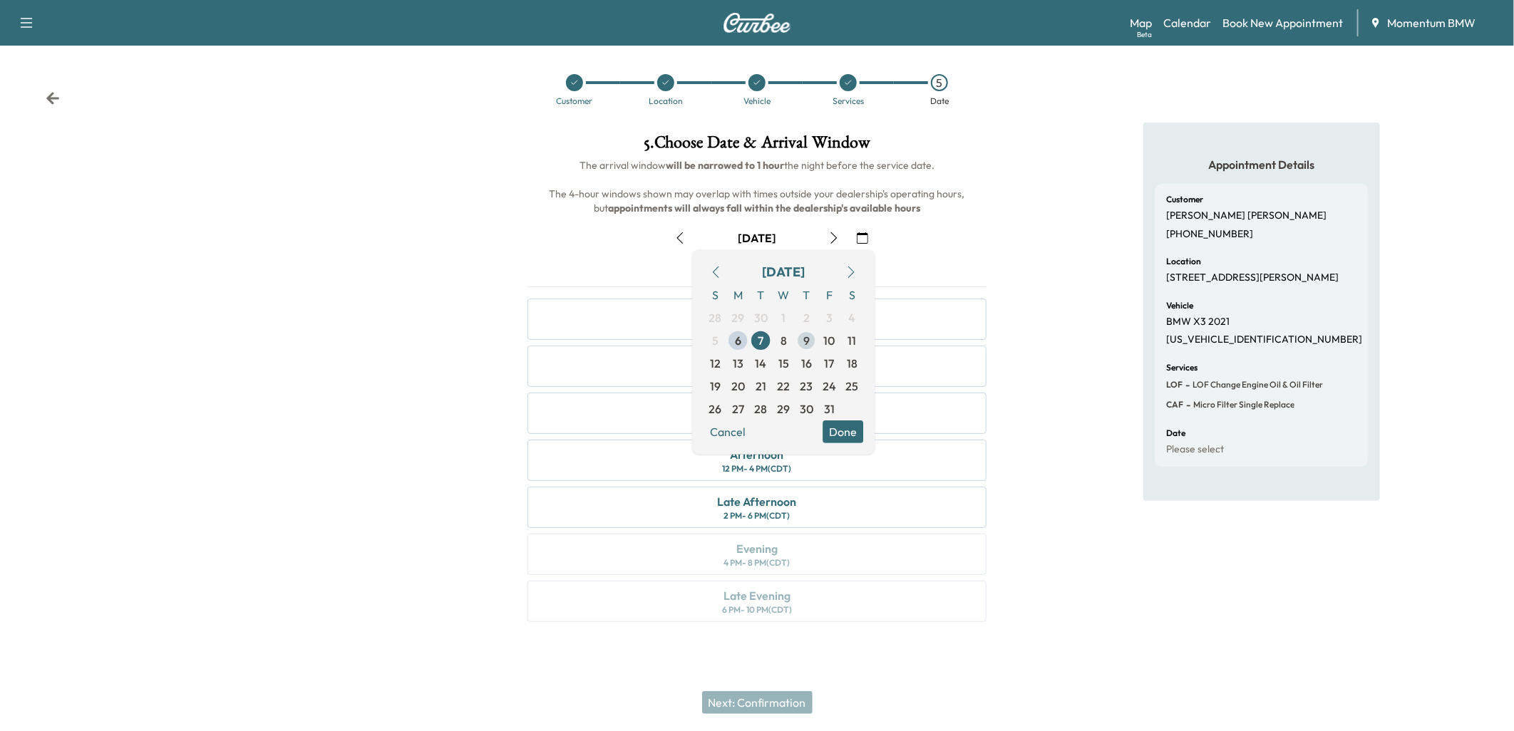
click at [808, 339] on span "9" at bounding box center [806, 340] width 6 height 17
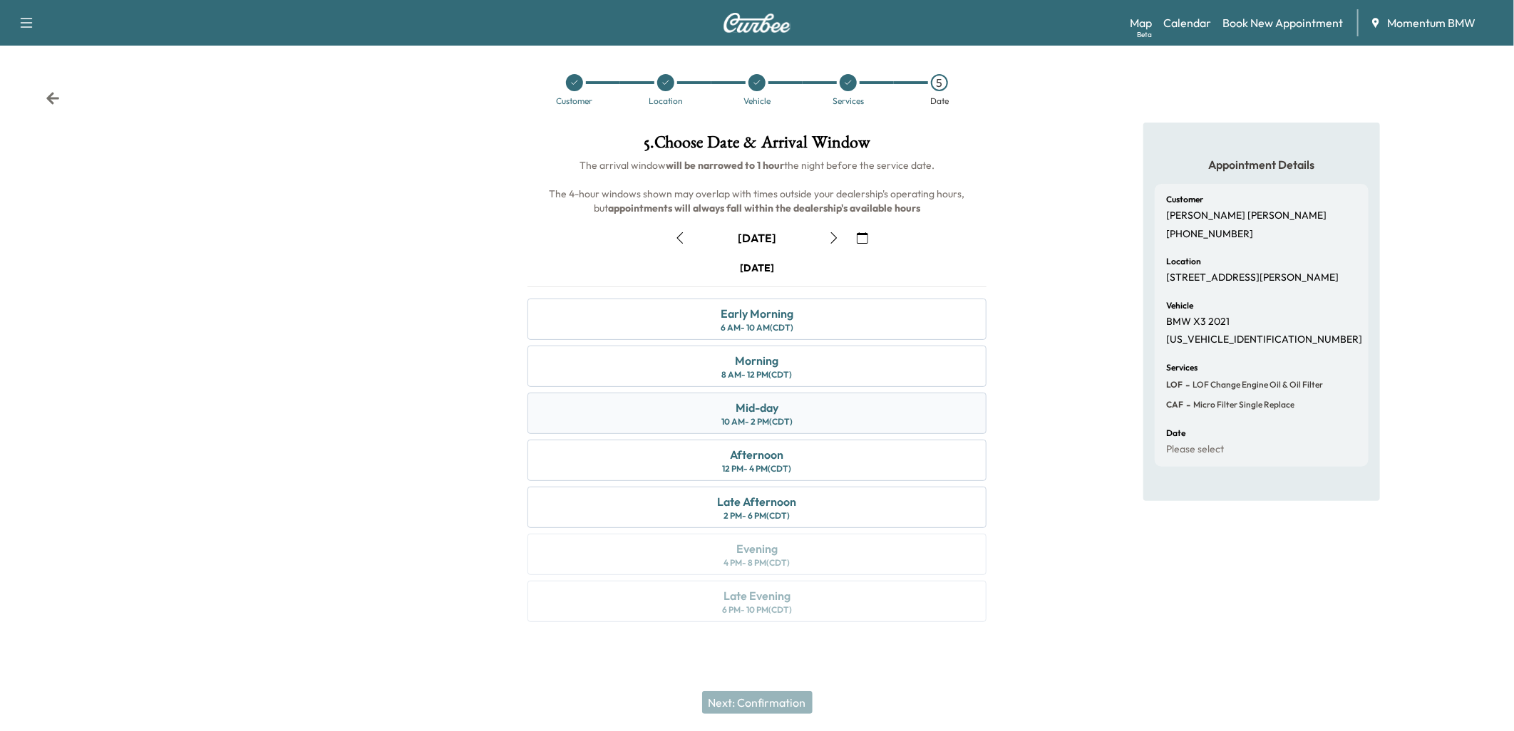
click at [787, 411] on div "Mid-day 10 AM - 2 PM (CDT)" at bounding box center [757, 413] width 459 height 41
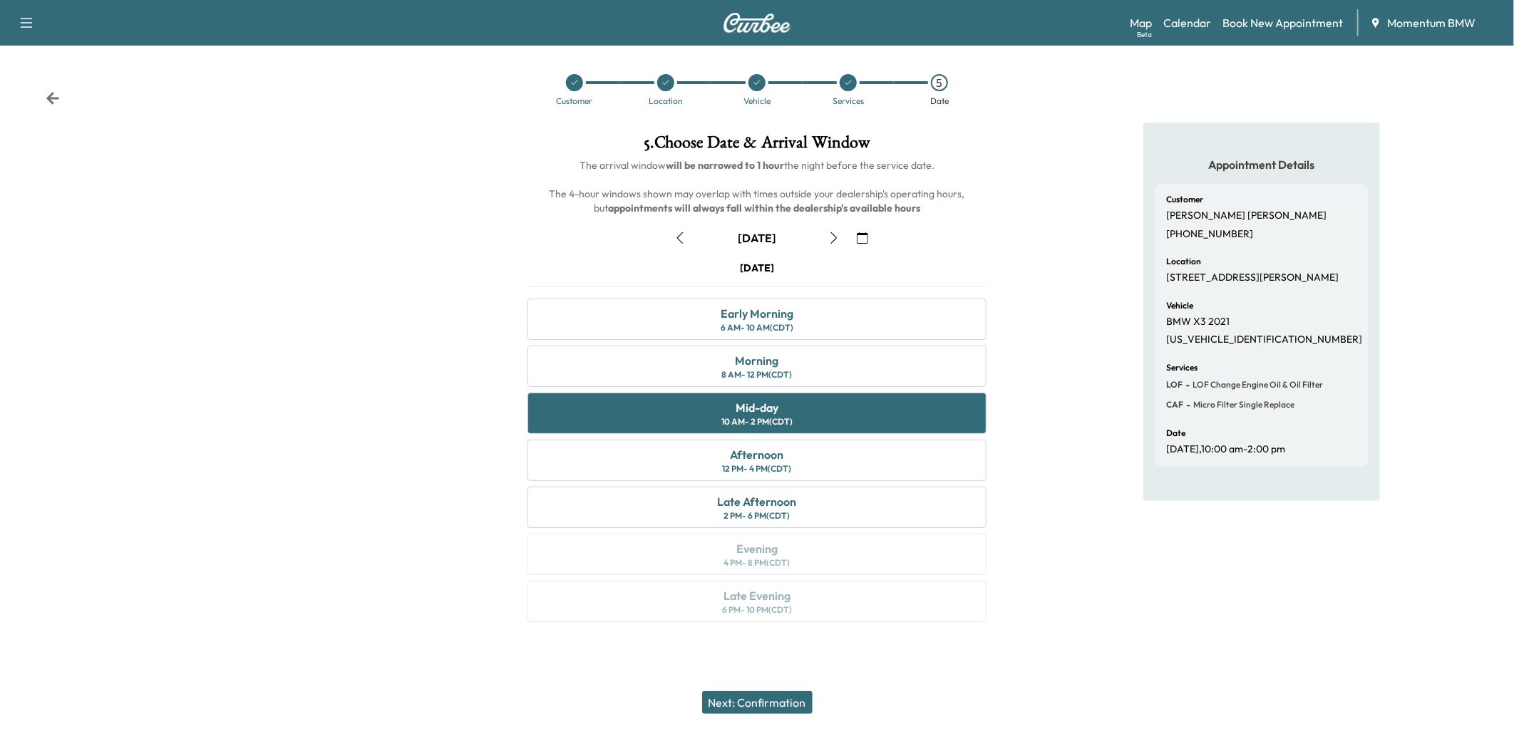
click at [771, 702] on button "Next: Confirmation" at bounding box center [757, 703] width 111 height 23
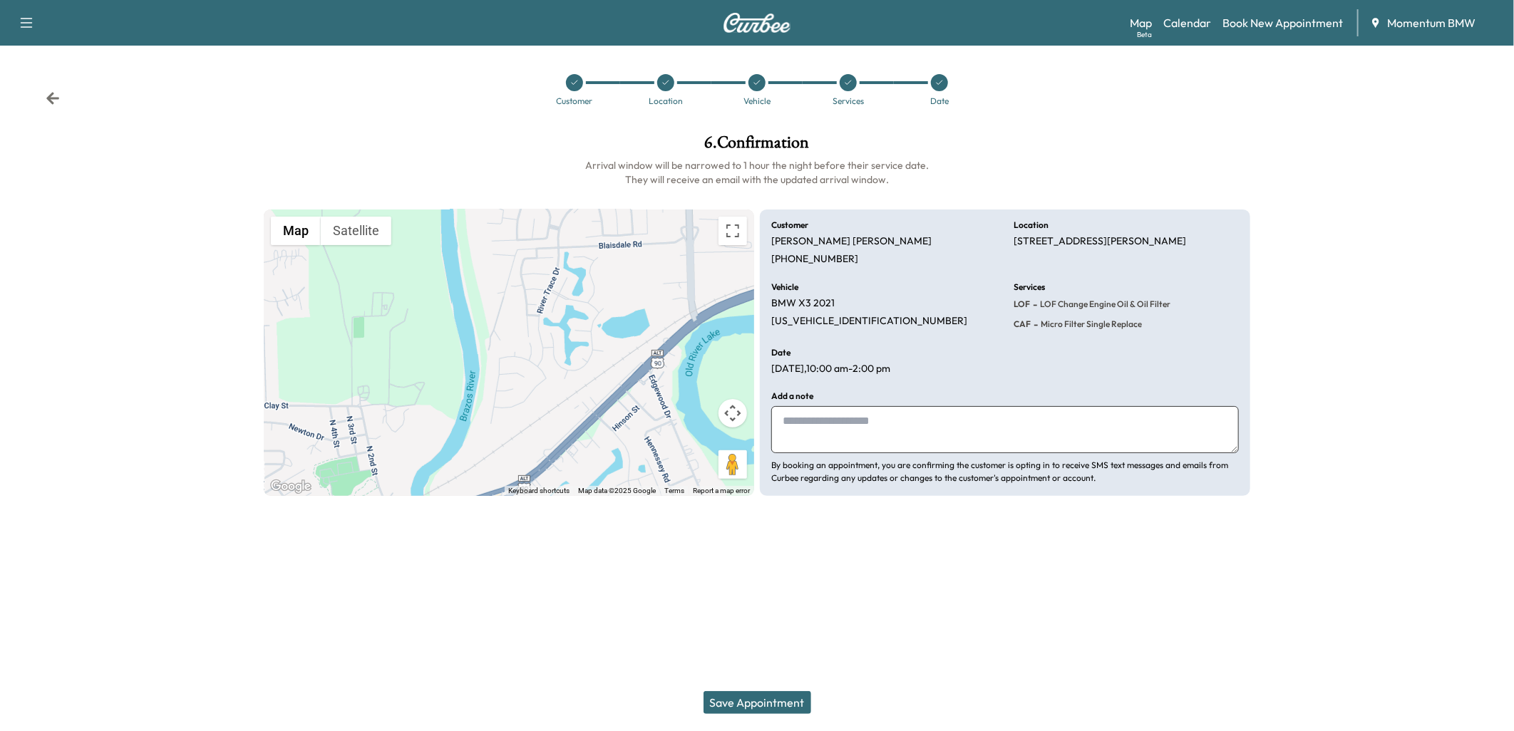
click at [821, 418] on textarea at bounding box center [1005, 429] width 468 height 47
type textarea "****"
click at [769, 707] on button "Save Appointment" at bounding box center [758, 703] width 108 height 23
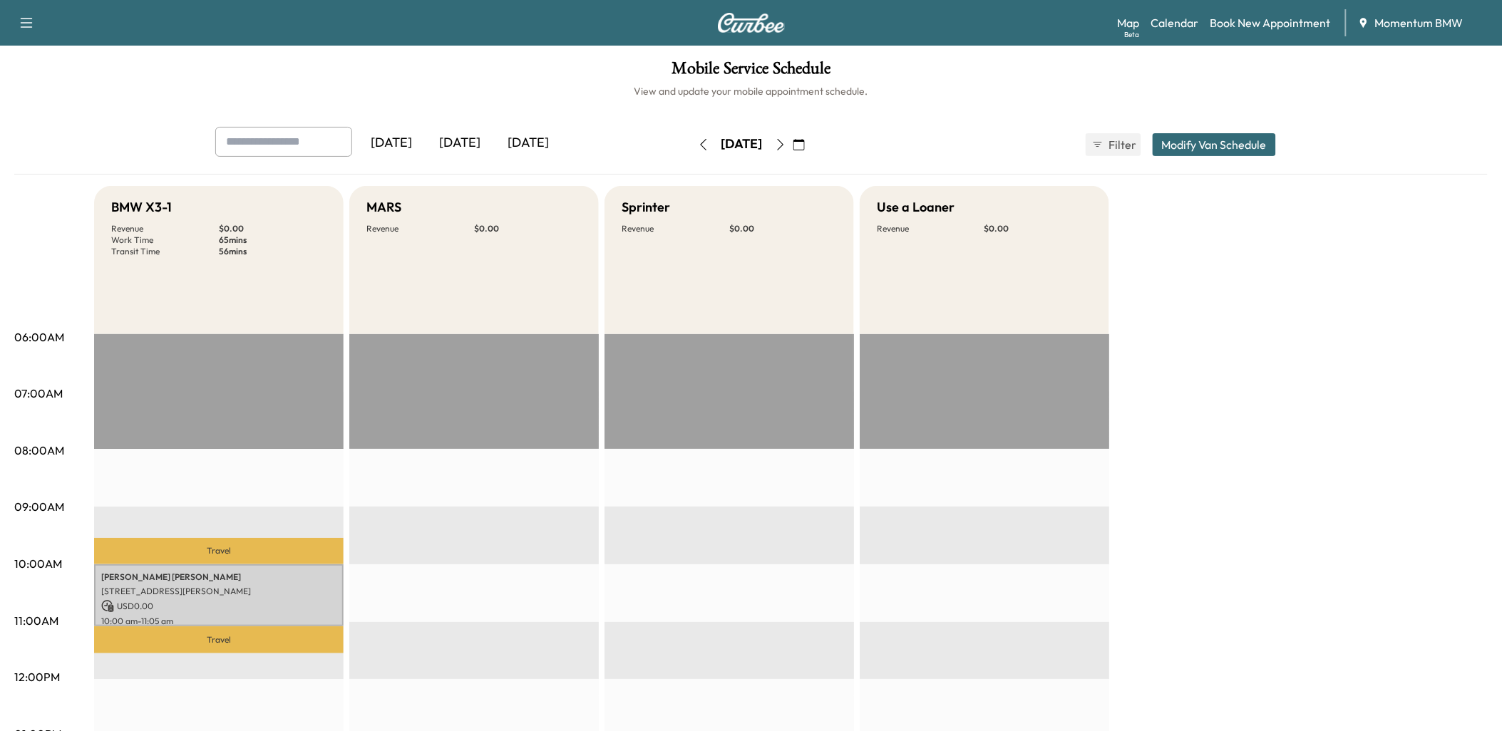
click at [805, 147] on icon "button" at bounding box center [798, 144] width 11 height 11
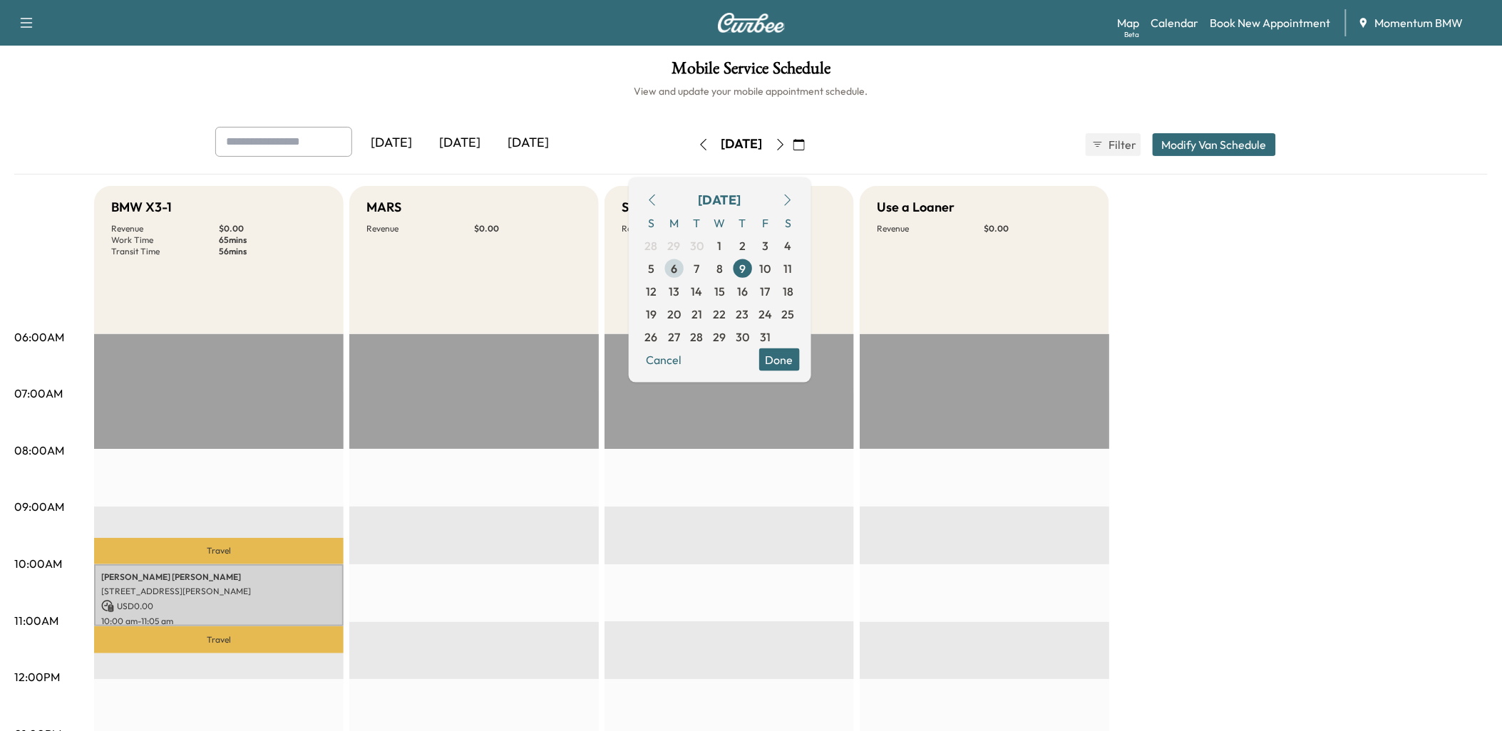
click at [686, 264] on span "6" at bounding box center [674, 268] width 23 height 23
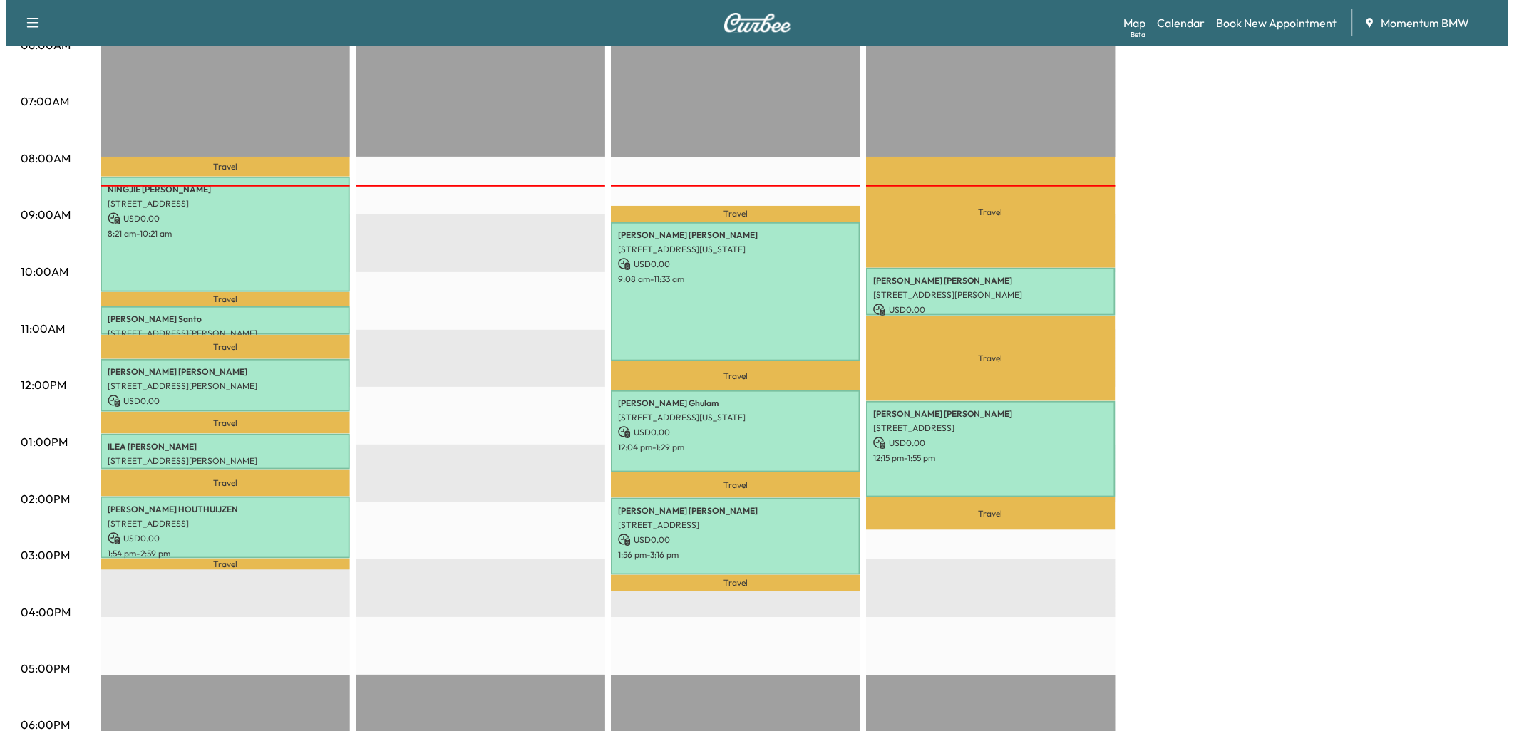
scroll to position [300, 0]
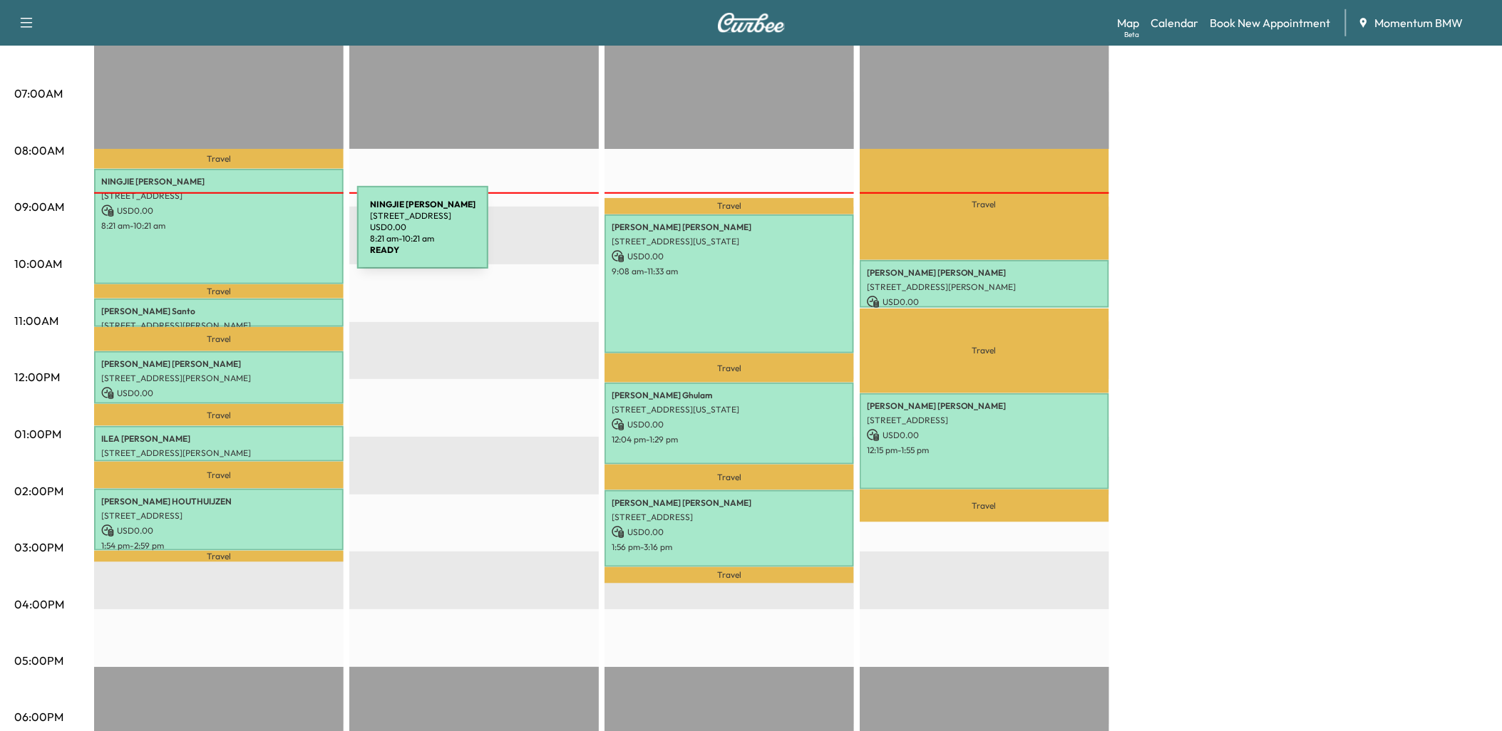
click at [250, 236] on div "NINGJIE [PERSON_NAME] [STREET_ADDRESS] USD 0.00 8:21 am - 10:21 am" at bounding box center [219, 226] width 250 height 115
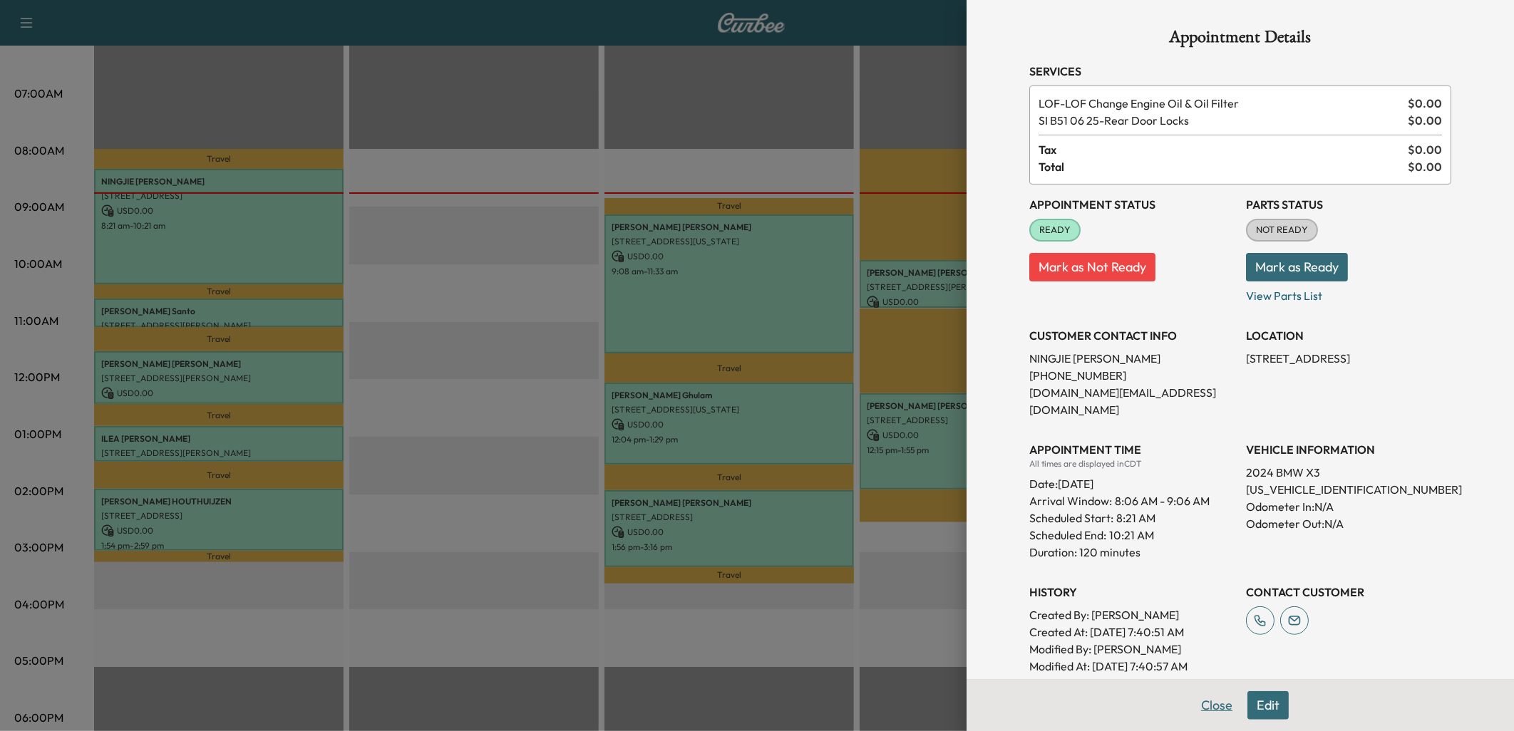
click at [1209, 702] on button "Close" at bounding box center [1217, 706] width 50 height 29
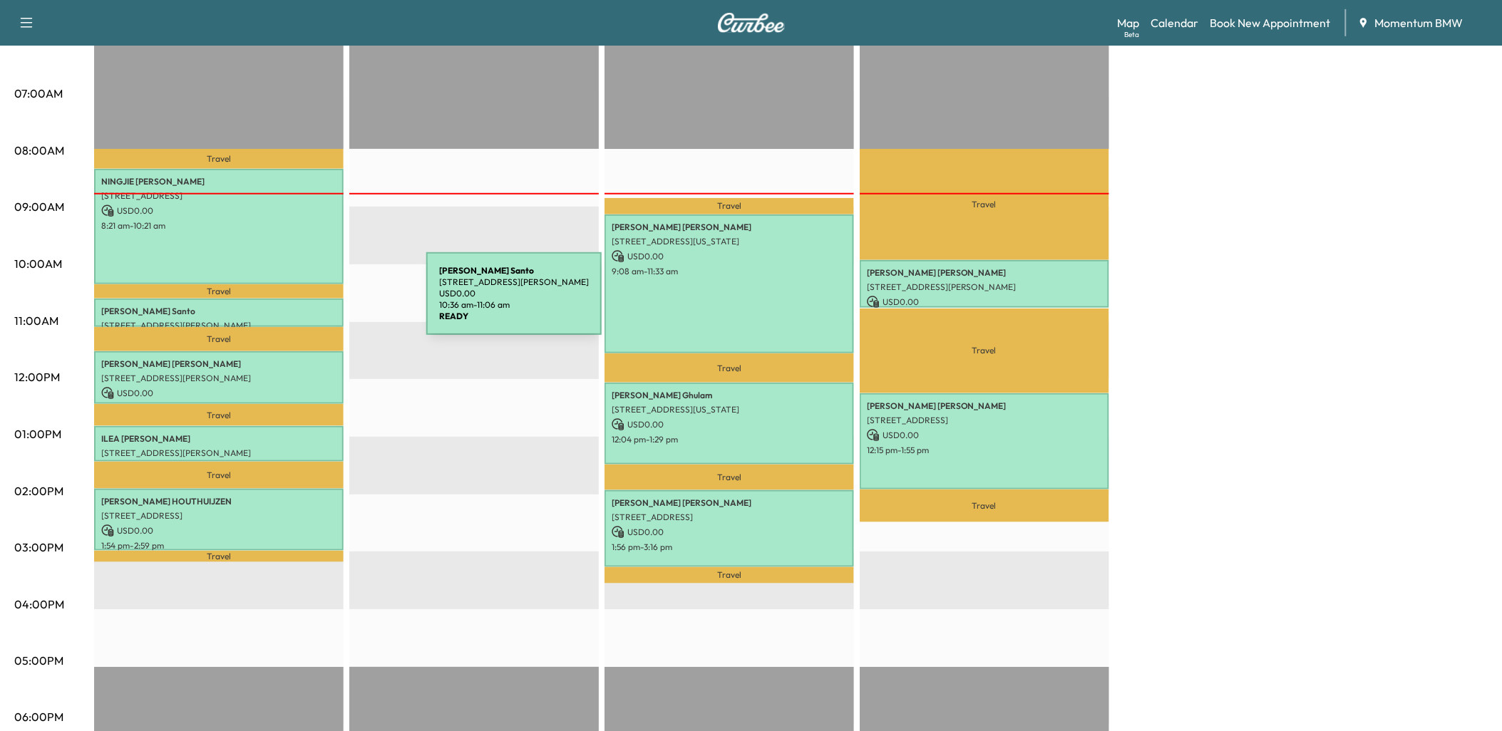
click at [319, 306] on p "[PERSON_NAME]" at bounding box center [218, 311] width 235 height 11
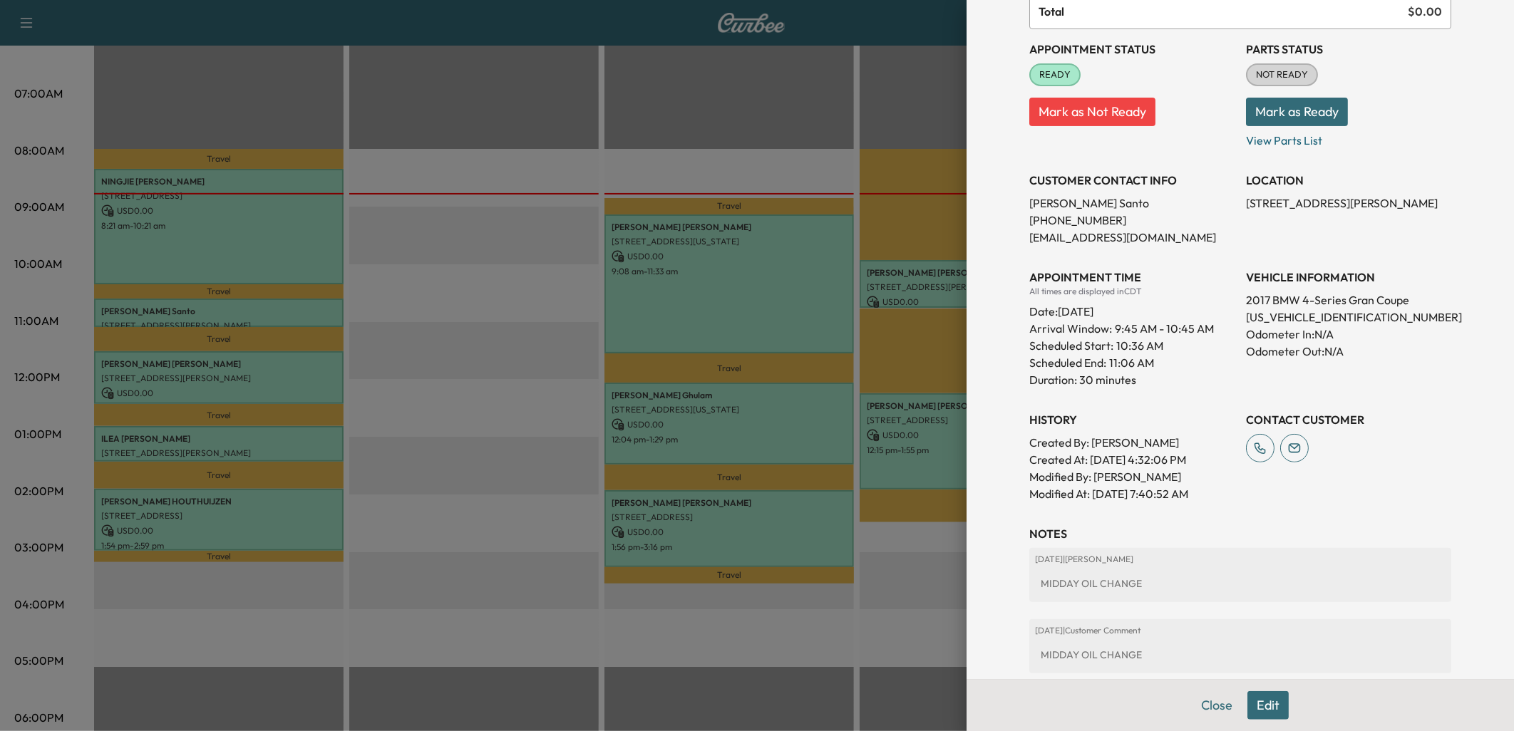
scroll to position [0, 0]
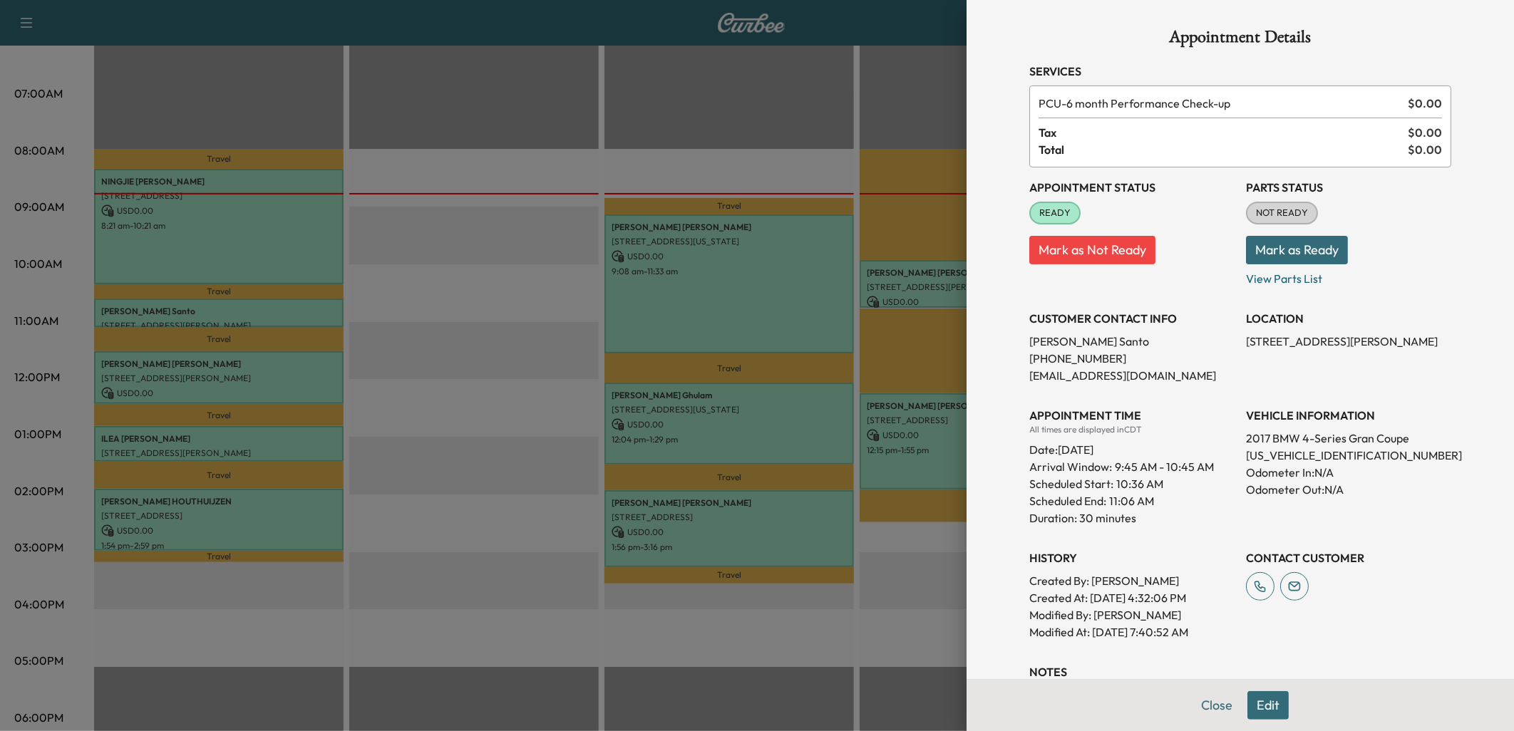
click at [322, 366] on div at bounding box center [757, 365] width 1514 height 731
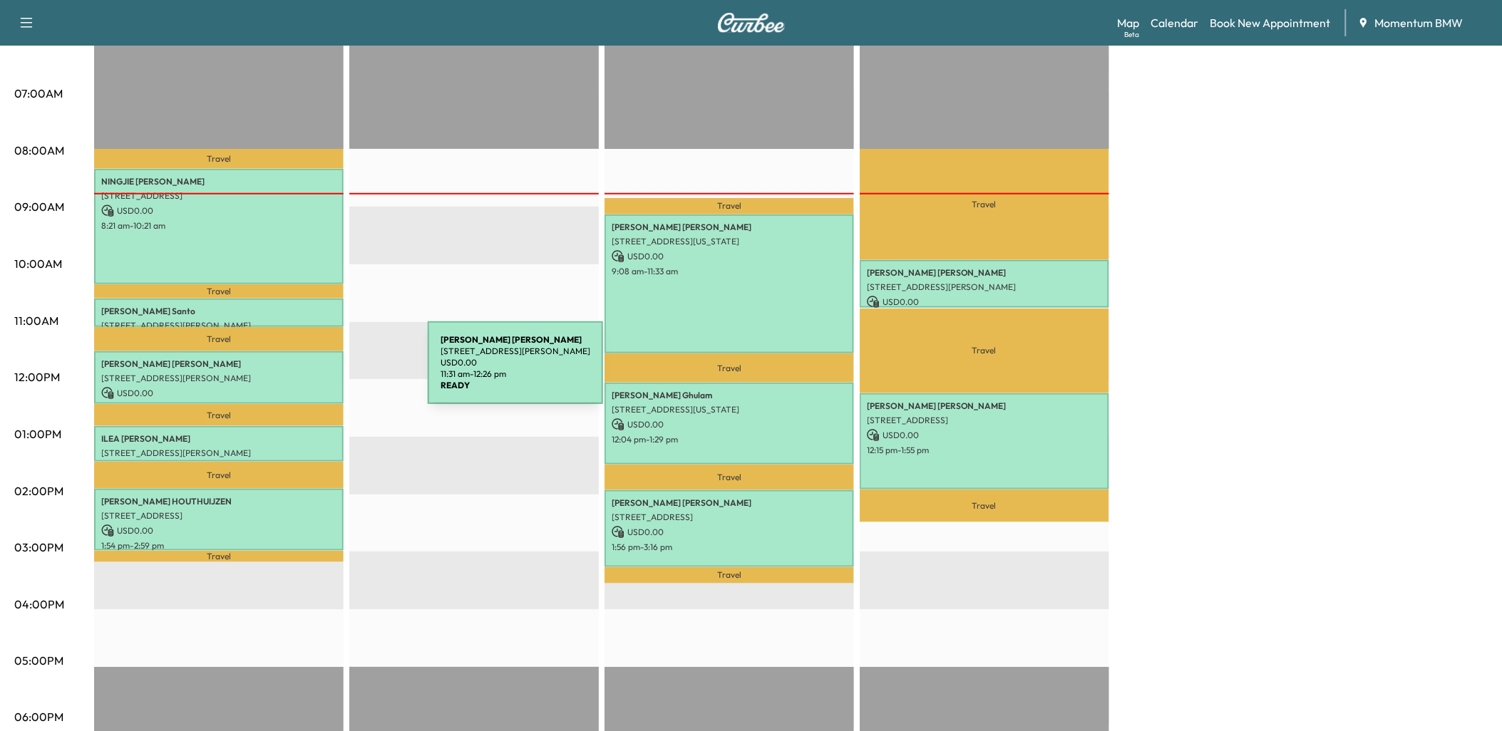
click at [321, 373] on p "[STREET_ADDRESS][PERSON_NAME]" at bounding box center [218, 378] width 235 height 11
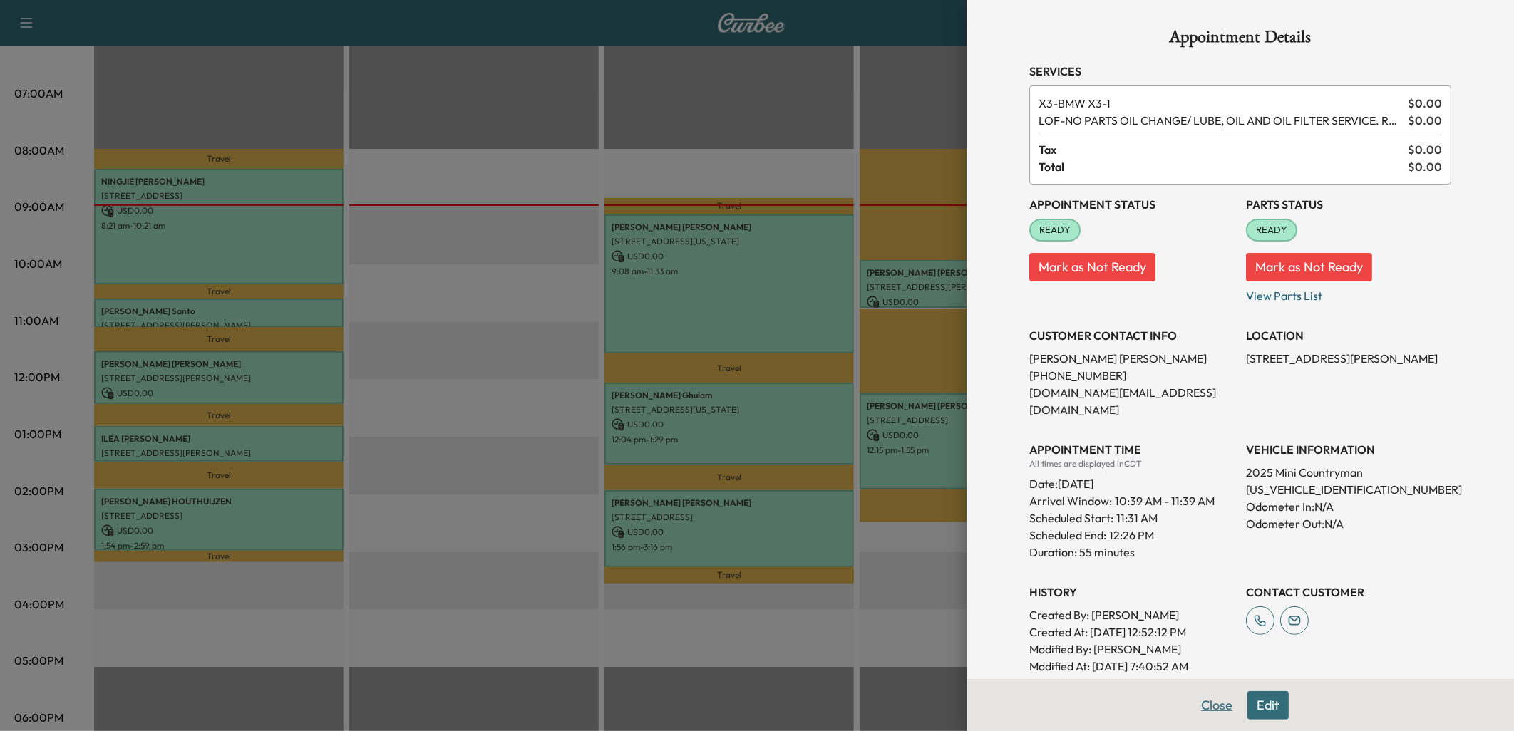
click at [1203, 706] on button "Close" at bounding box center [1217, 706] width 50 height 29
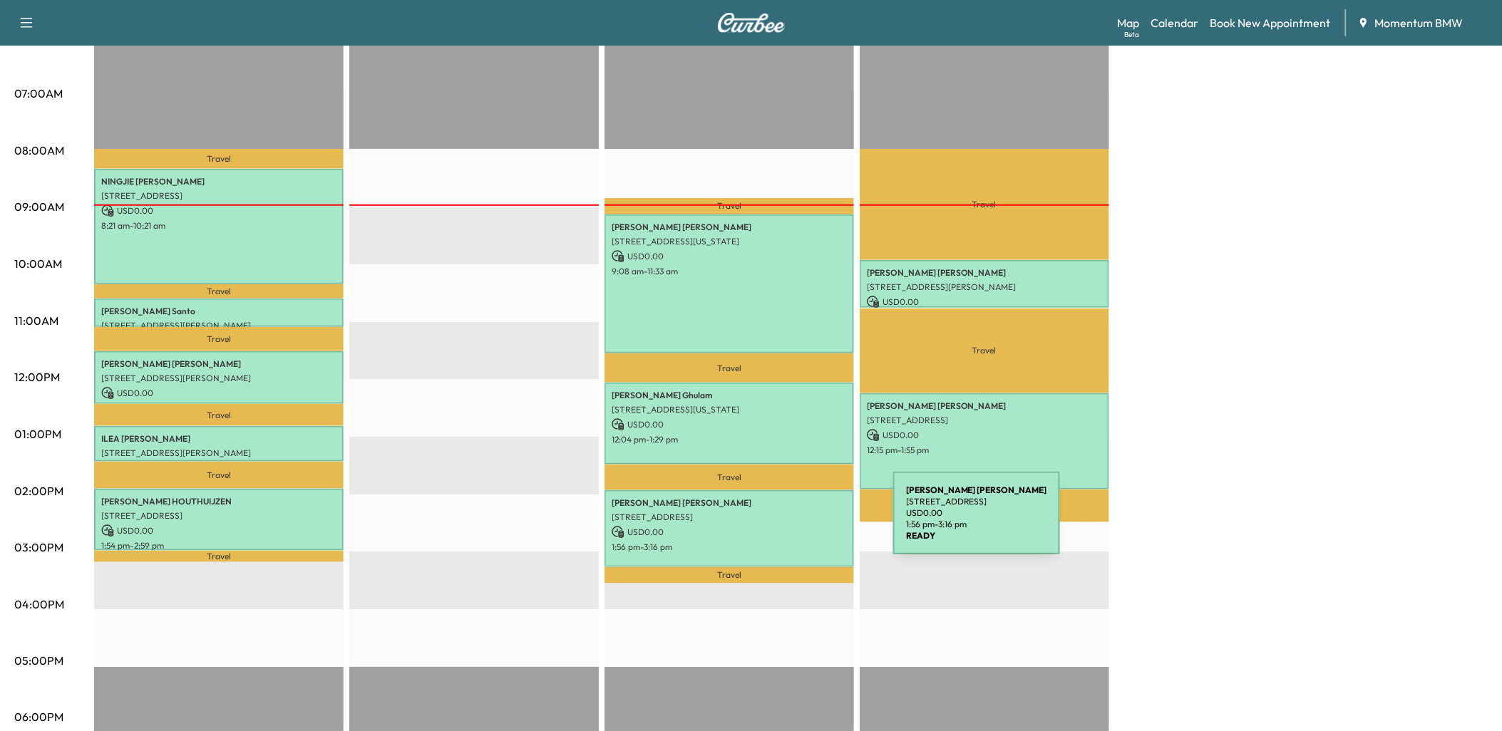
click at [786, 526] on p "USD 0.00" at bounding box center [729, 532] width 235 height 13
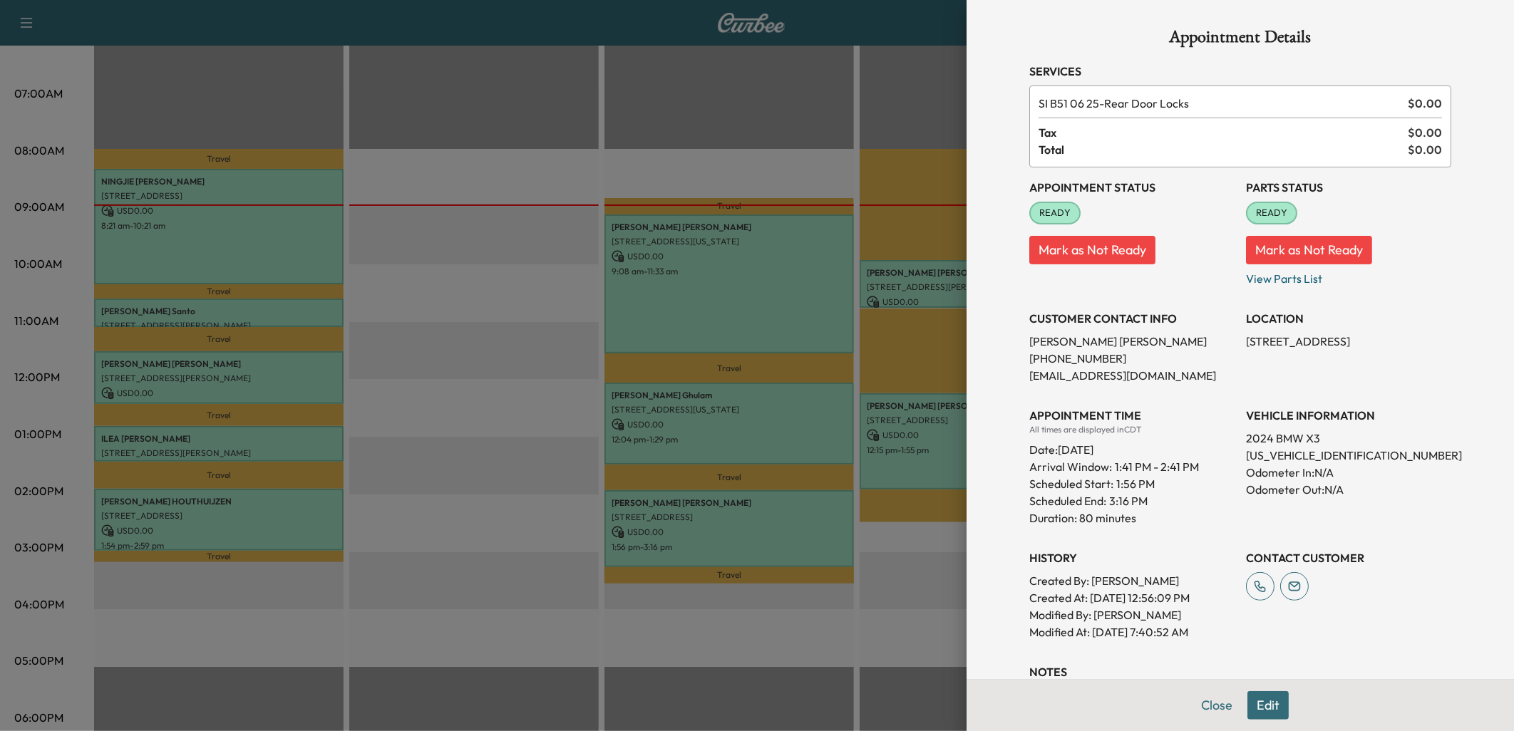
click at [1259, 711] on button "Edit" at bounding box center [1268, 706] width 41 height 29
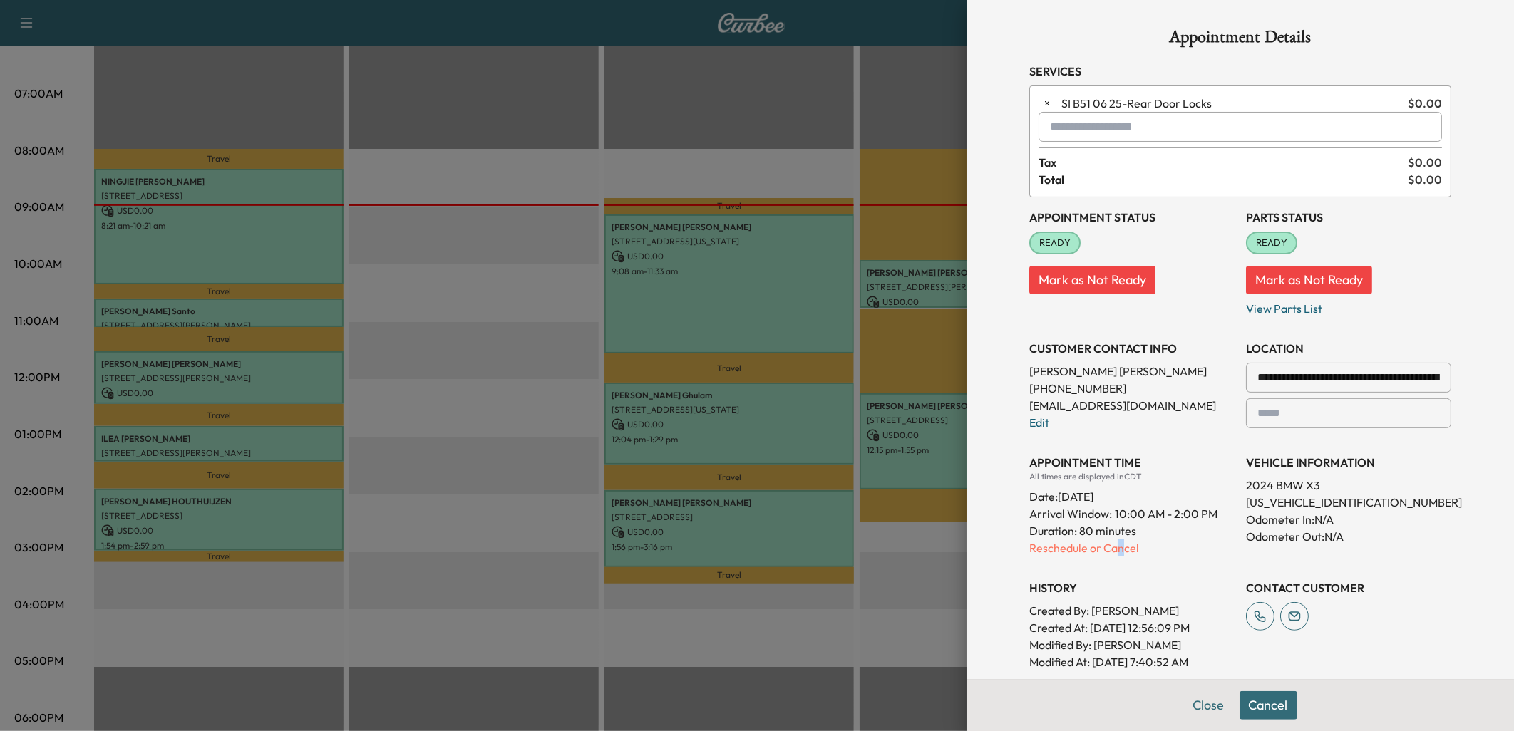
click at [1109, 546] on p "Reschedule or Cancel" at bounding box center [1131, 548] width 205 height 17
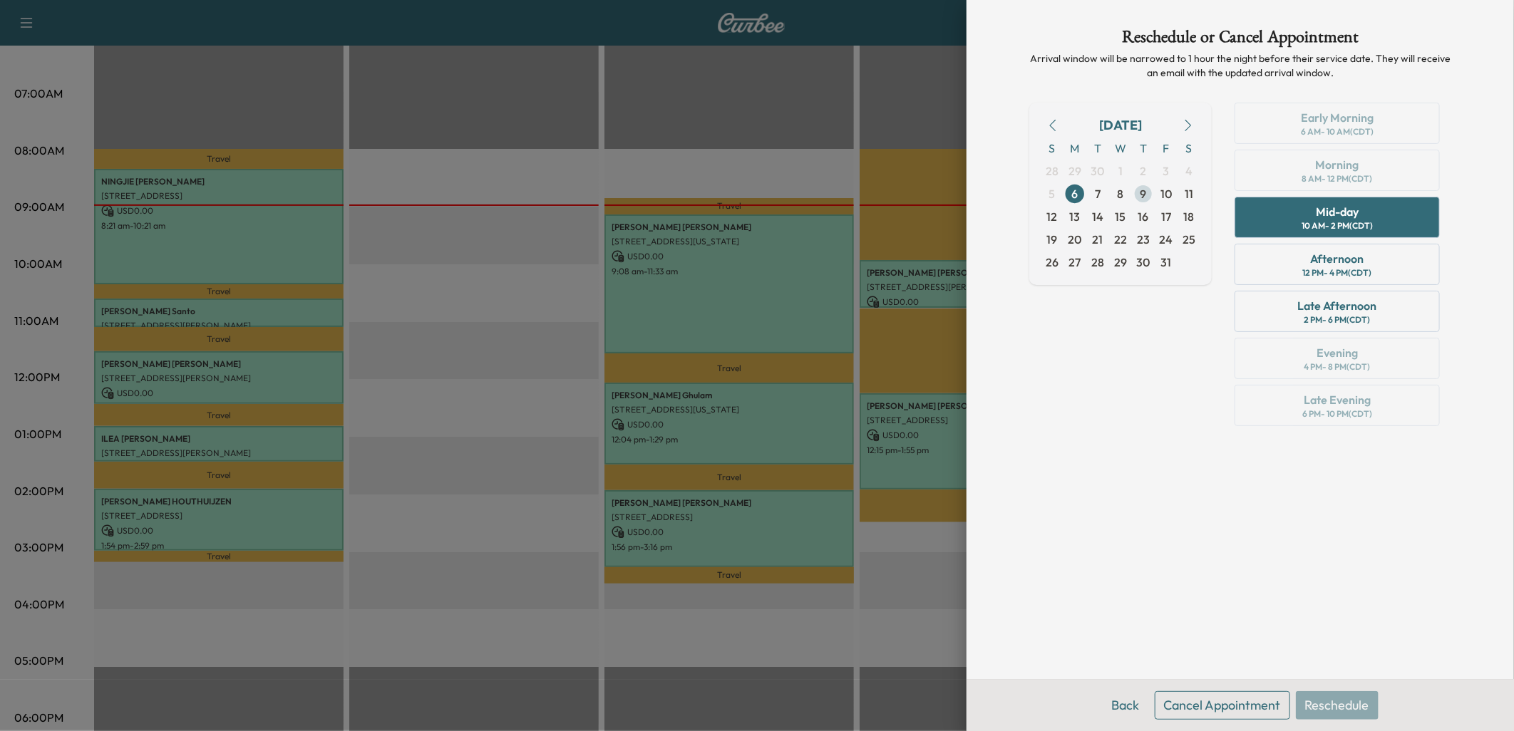
click at [1144, 193] on span "9" at bounding box center [1144, 193] width 6 height 17
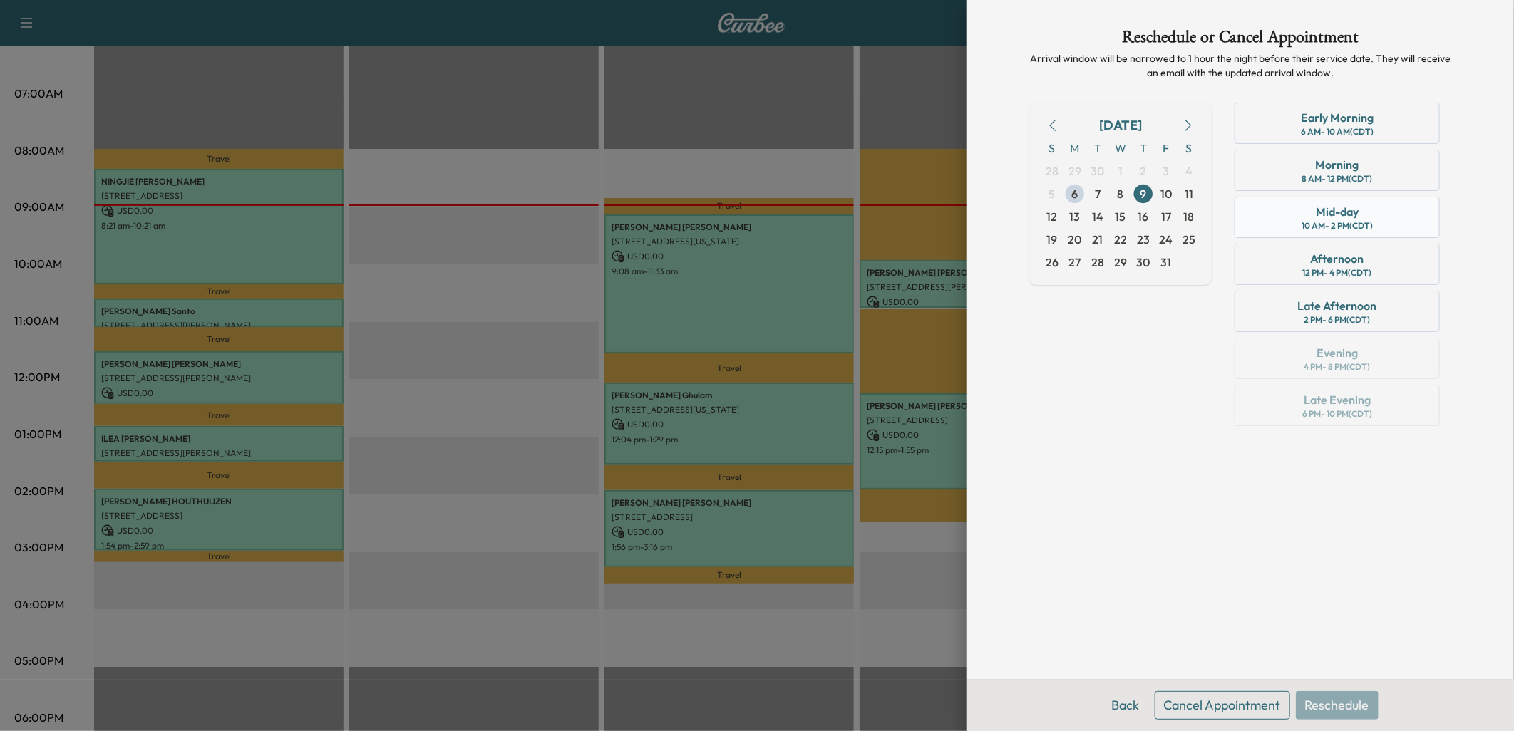
click at [1346, 217] on div "Mid-day" at bounding box center [1337, 211] width 43 height 17
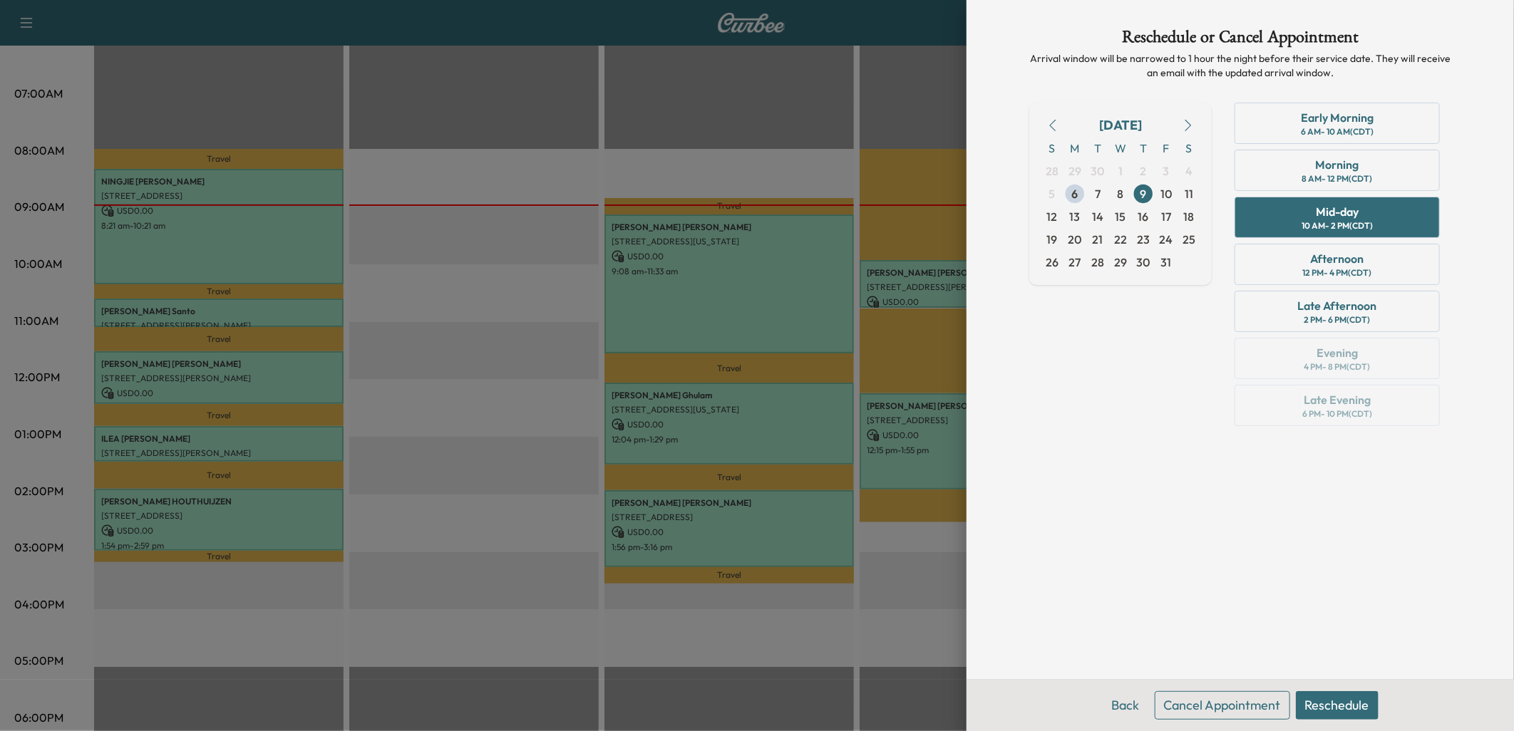
click at [1348, 706] on button "Reschedule" at bounding box center [1337, 706] width 83 height 29
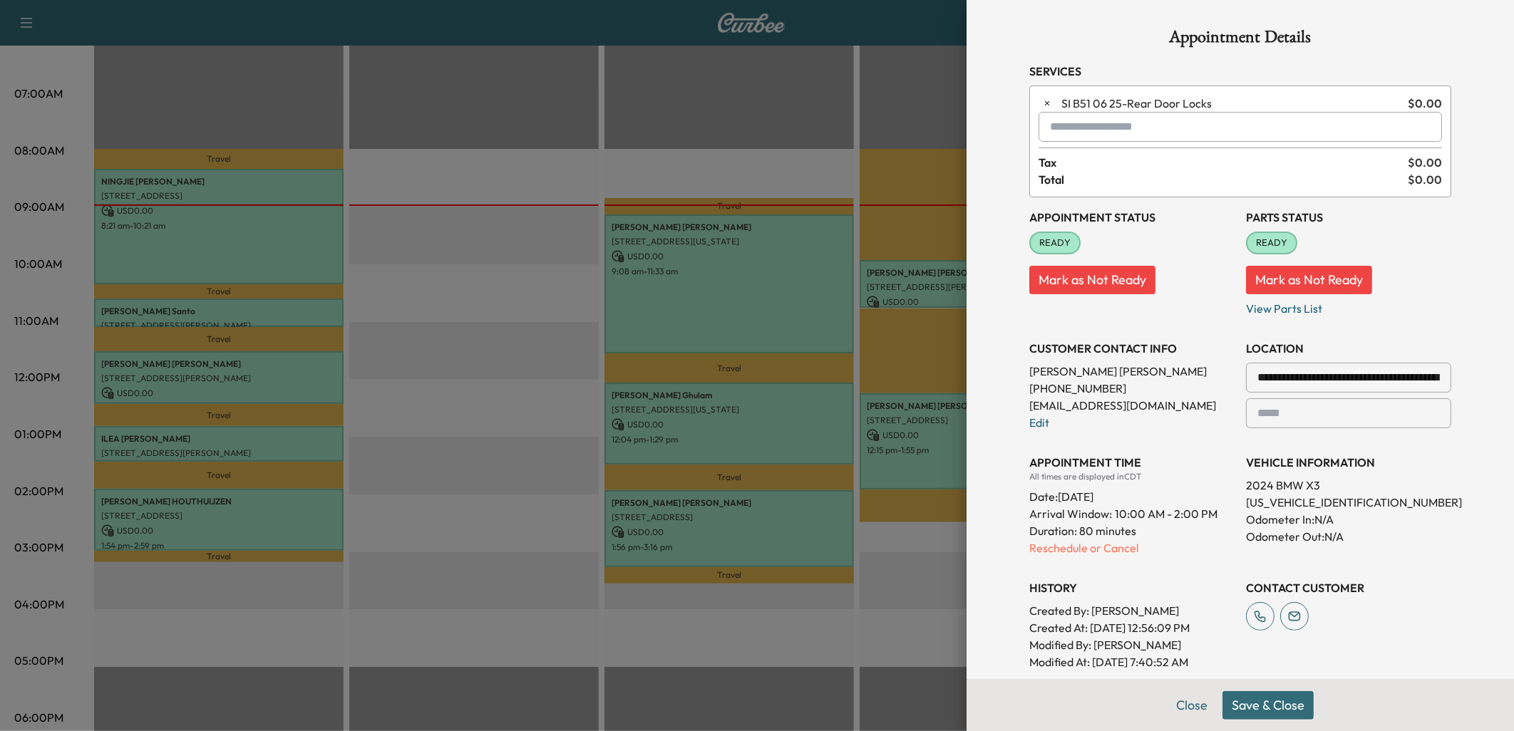
click at [1260, 709] on button "Save & Close" at bounding box center [1268, 706] width 91 height 29
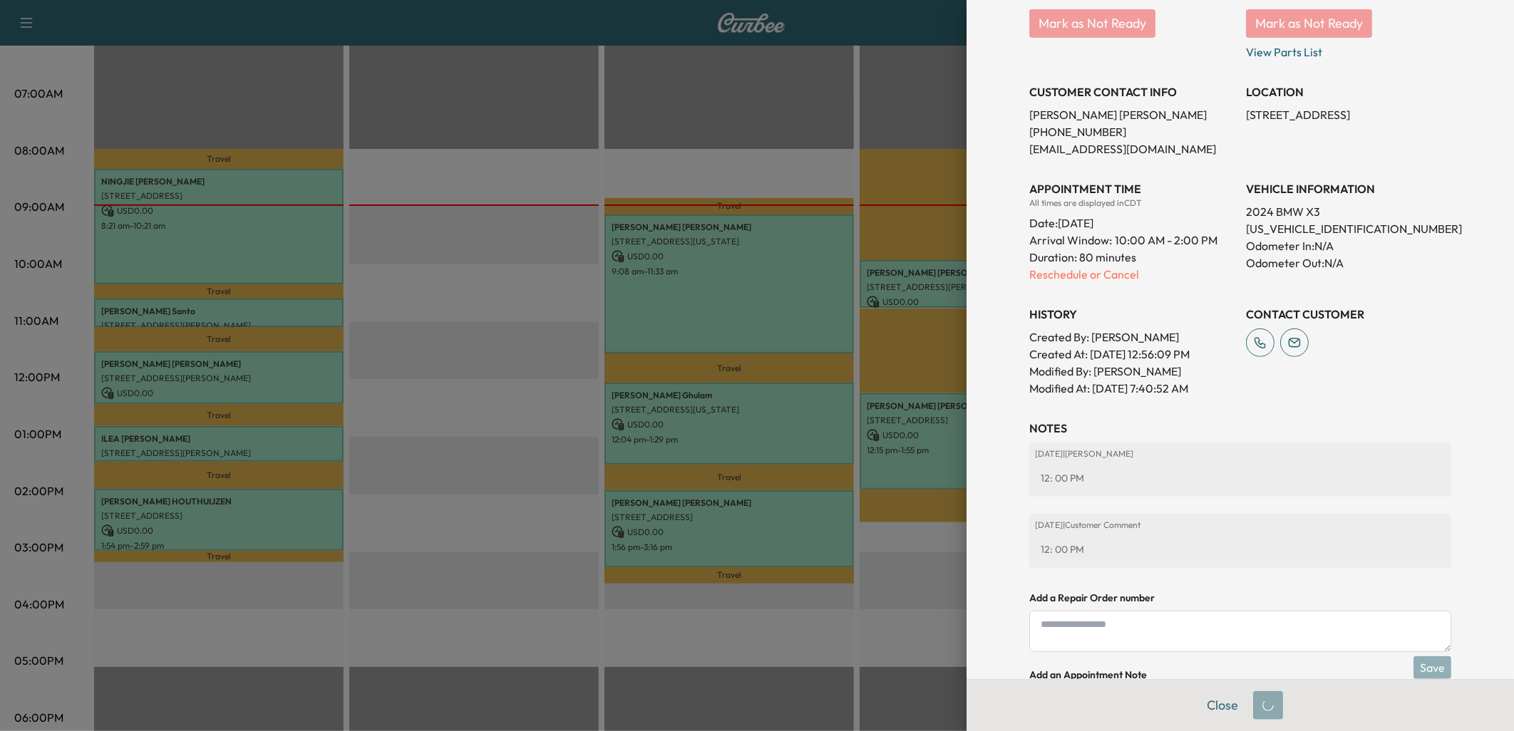
scroll to position [237, 0]
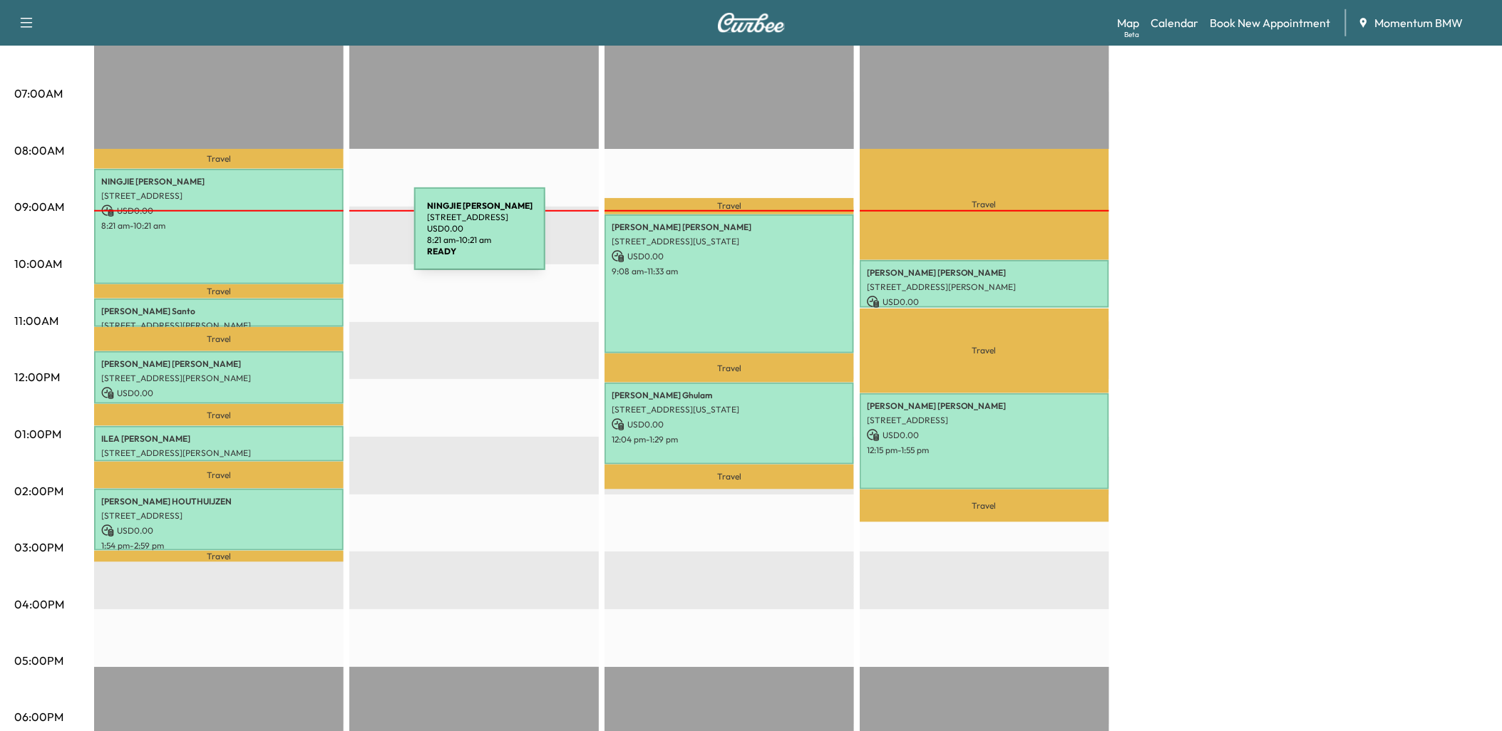
click at [301, 235] on div "NINGJIE [PERSON_NAME] [STREET_ADDRESS] USD 0.00 8:21 am - 10:21 am" at bounding box center [219, 226] width 250 height 115
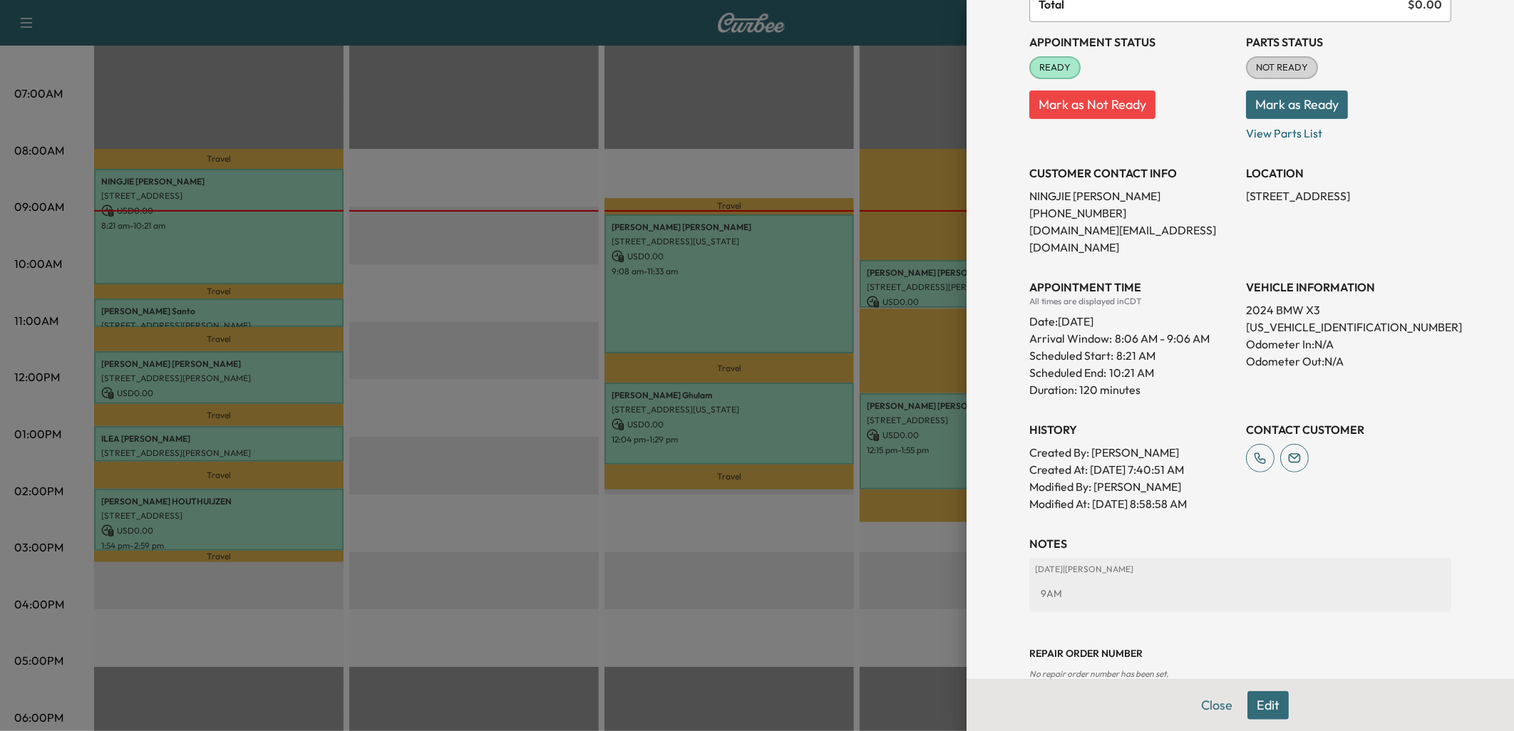
scroll to position [175, 0]
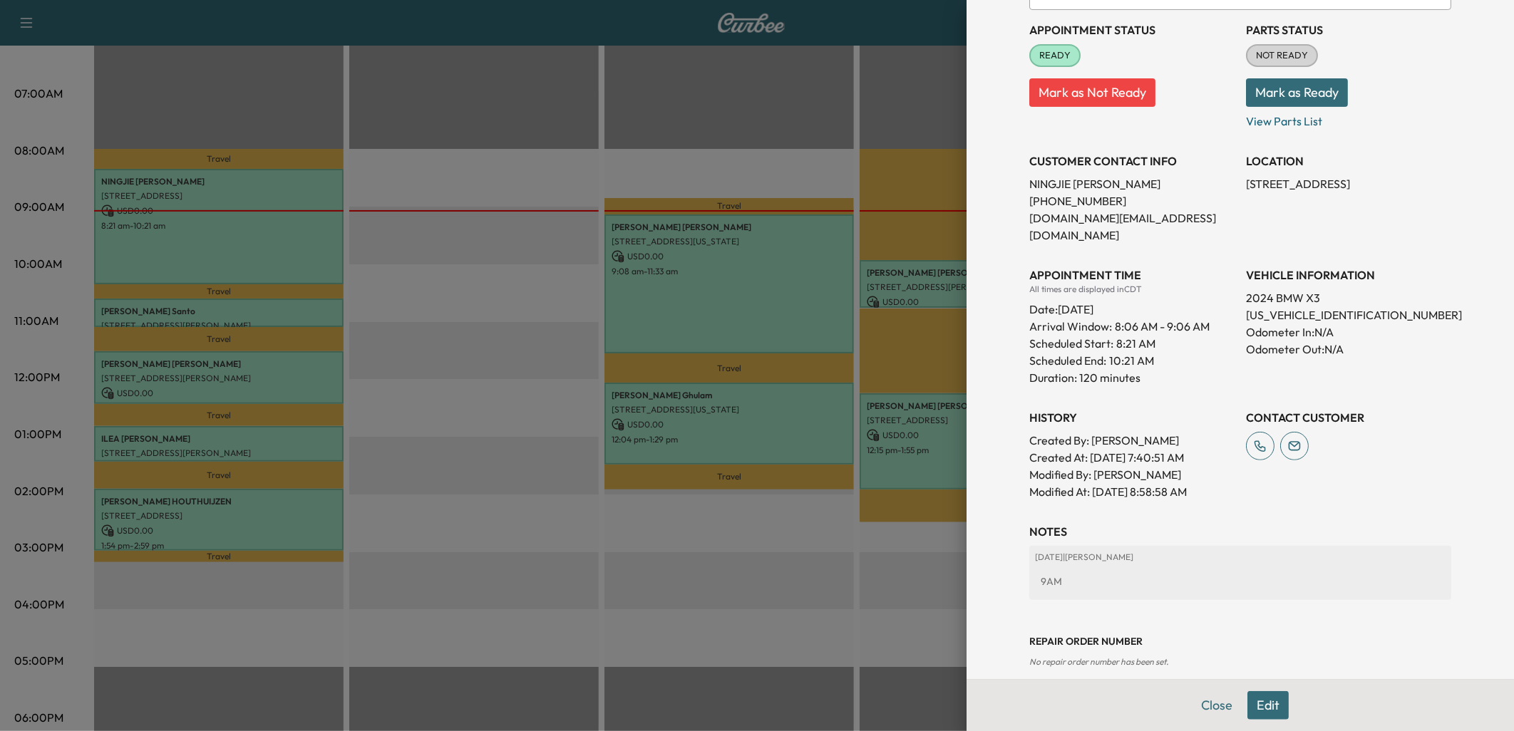
click at [1265, 706] on button "Edit" at bounding box center [1268, 706] width 41 height 29
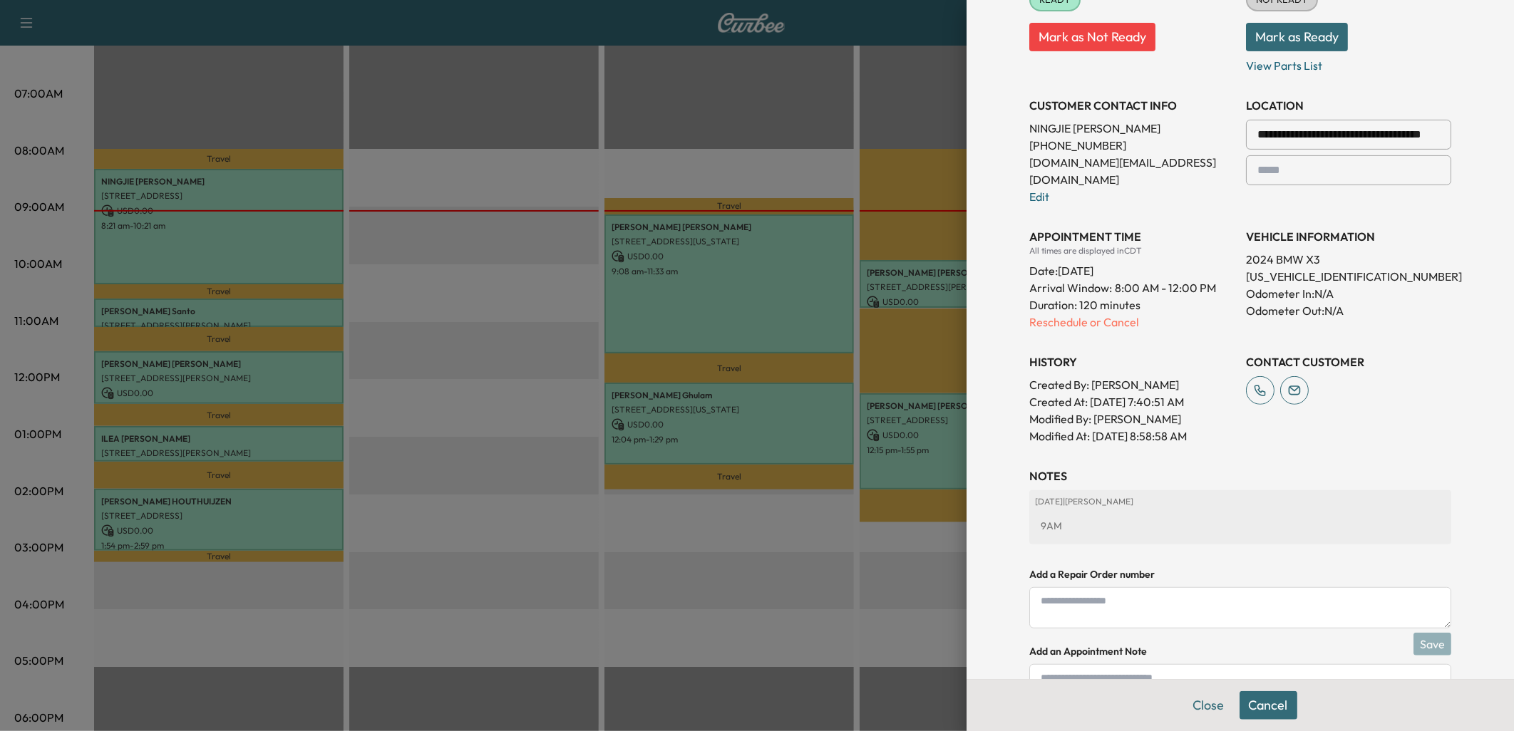
scroll to position [327, 0]
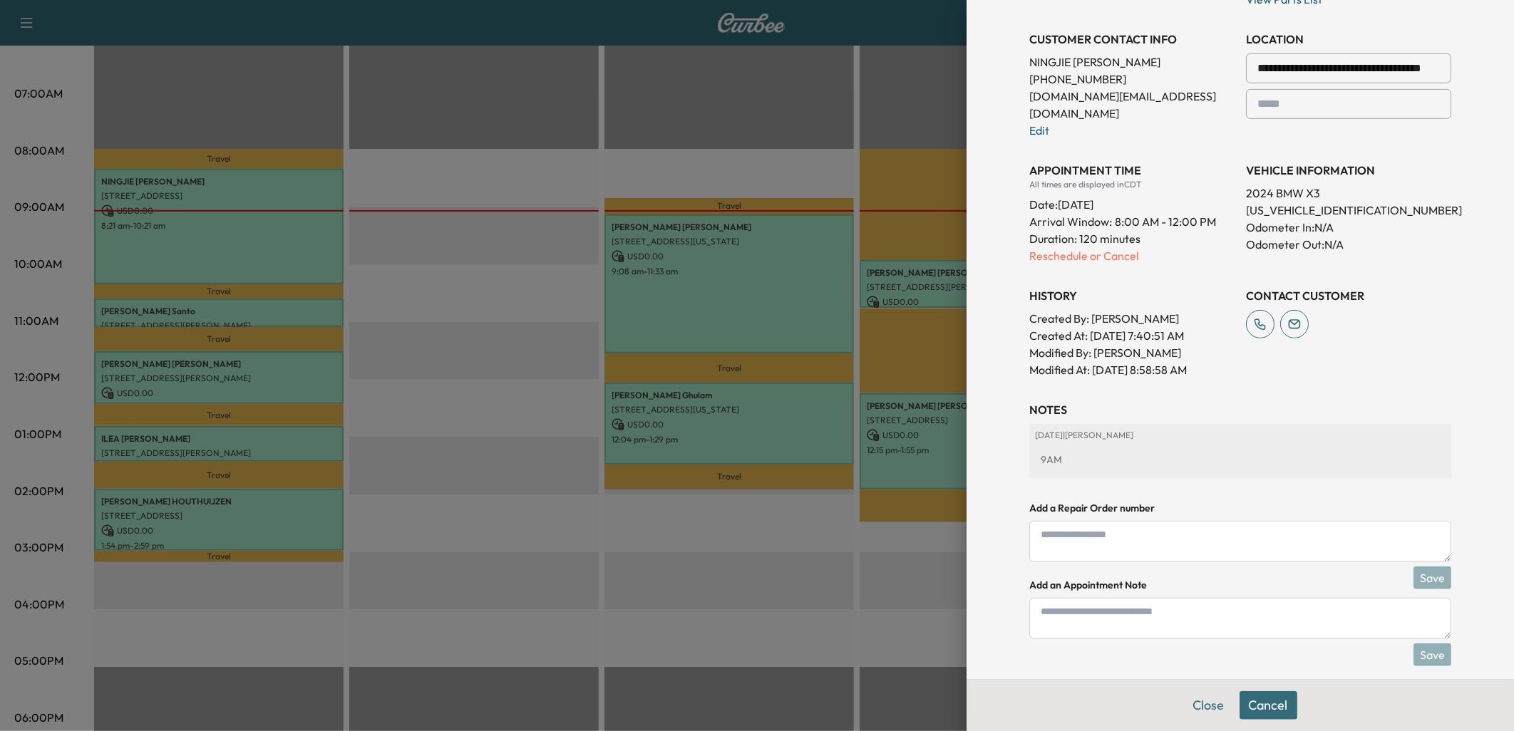
drag, startPoint x: 1091, startPoint y: 607, endPoint x: 1105, endPoint y: 600, distance: 15.0
click at [1096, 606] on textarea at bounding box center [1240, 618] width 422 height 41
type textarea "****"
click at [1419, 644] on button "Save" at bounding box center [1433, 655] width 38 height 23
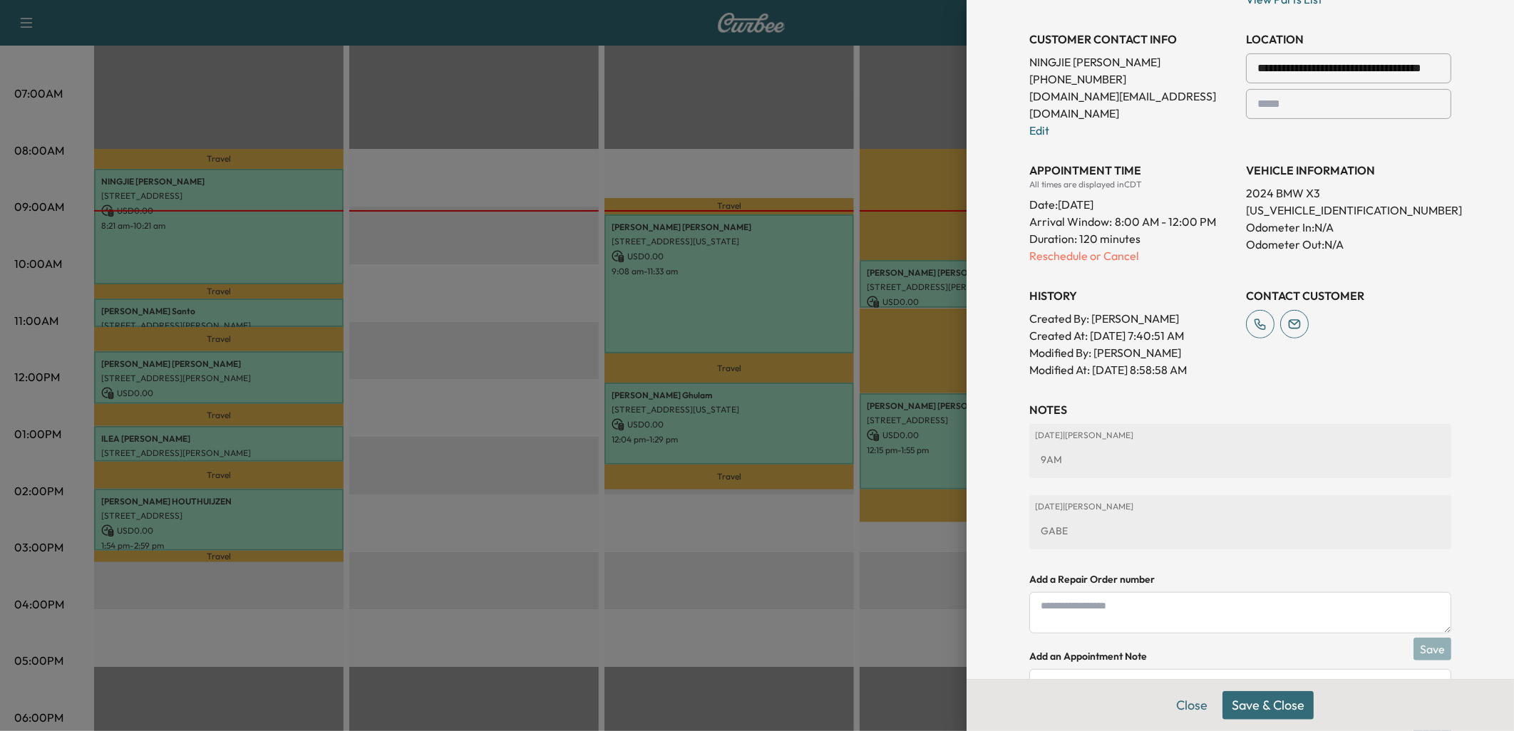
click at [1257, 701] on button "Save & Close" at bounding box center [1268, 706] width 91 height 29
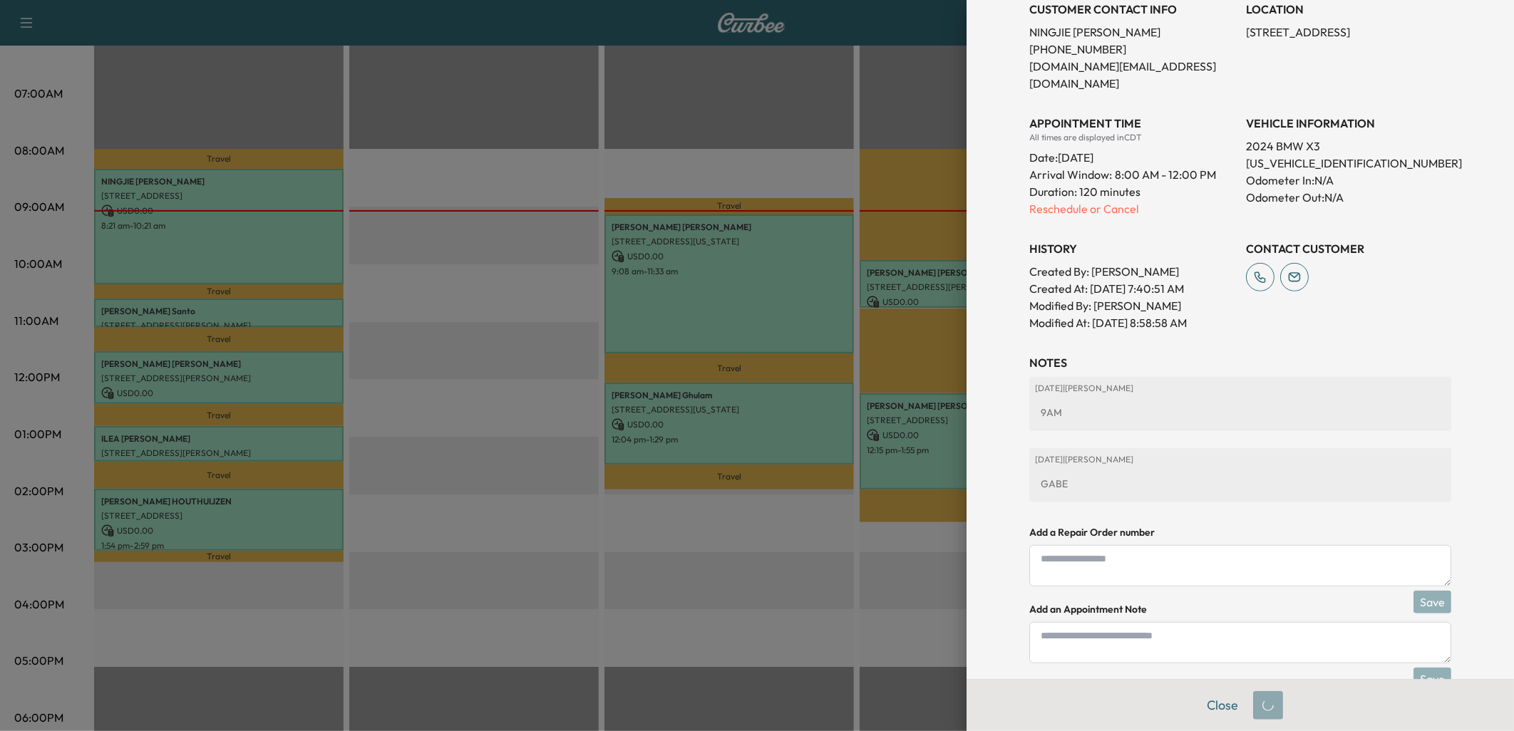
scroll to position [297, 0]
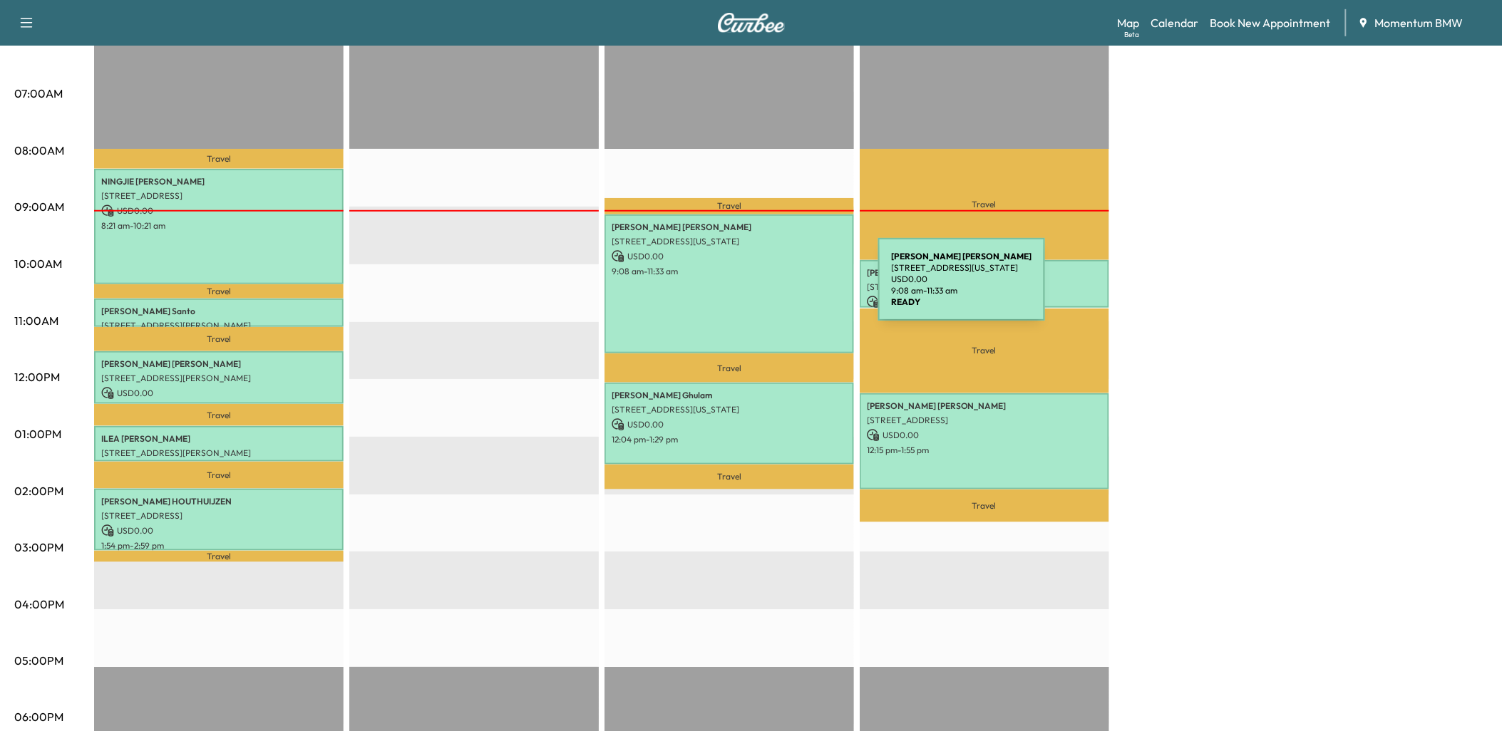
click at [774, 290] on div "[PERSON_NAME] [STREET_ADDRESS][US_STATE] USD 0.00 9:08 am - 11:33 am" at bounding box center [730, 284] width 250 height 139
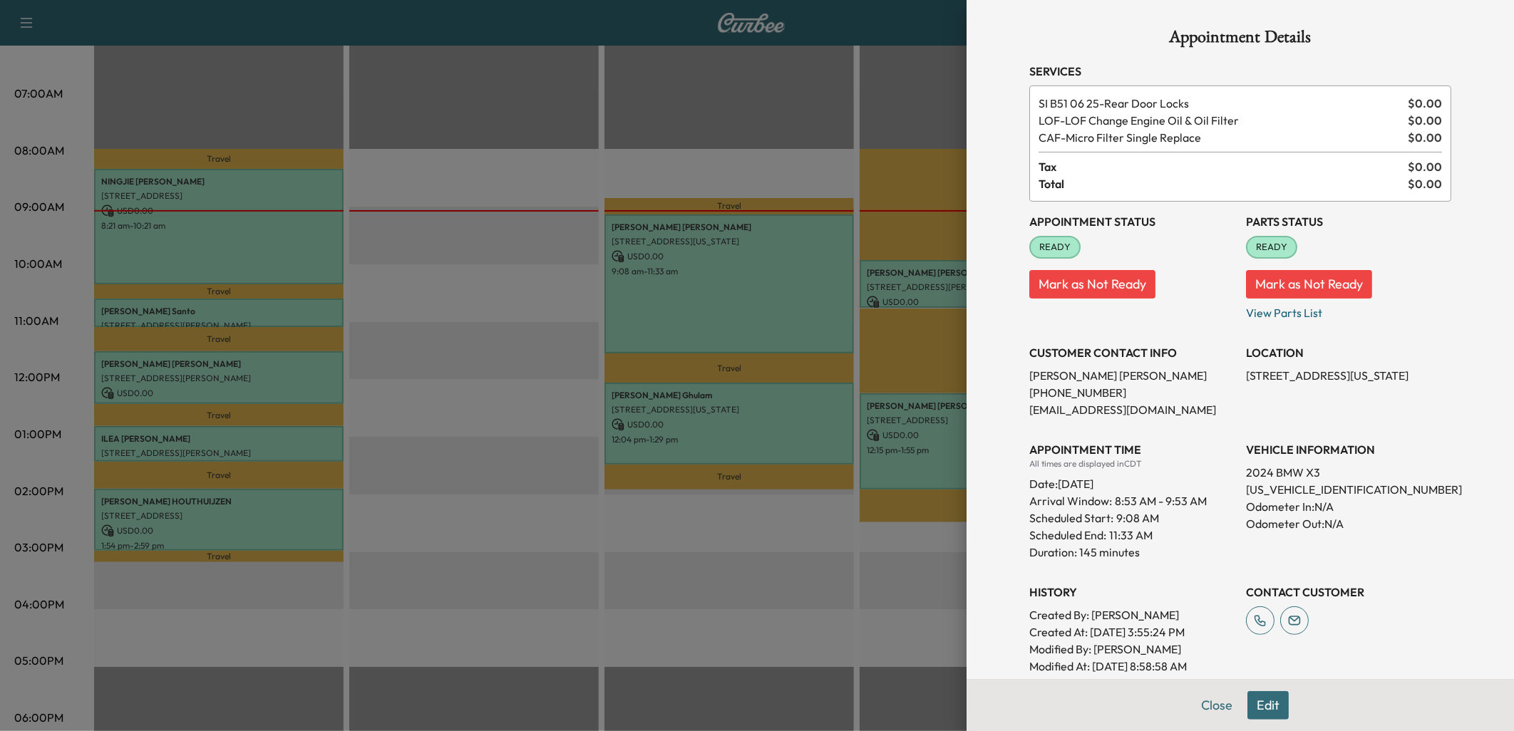
click at [1264, 707] on button "Edit" at bounding box center [1268, 706] width 41 height 29
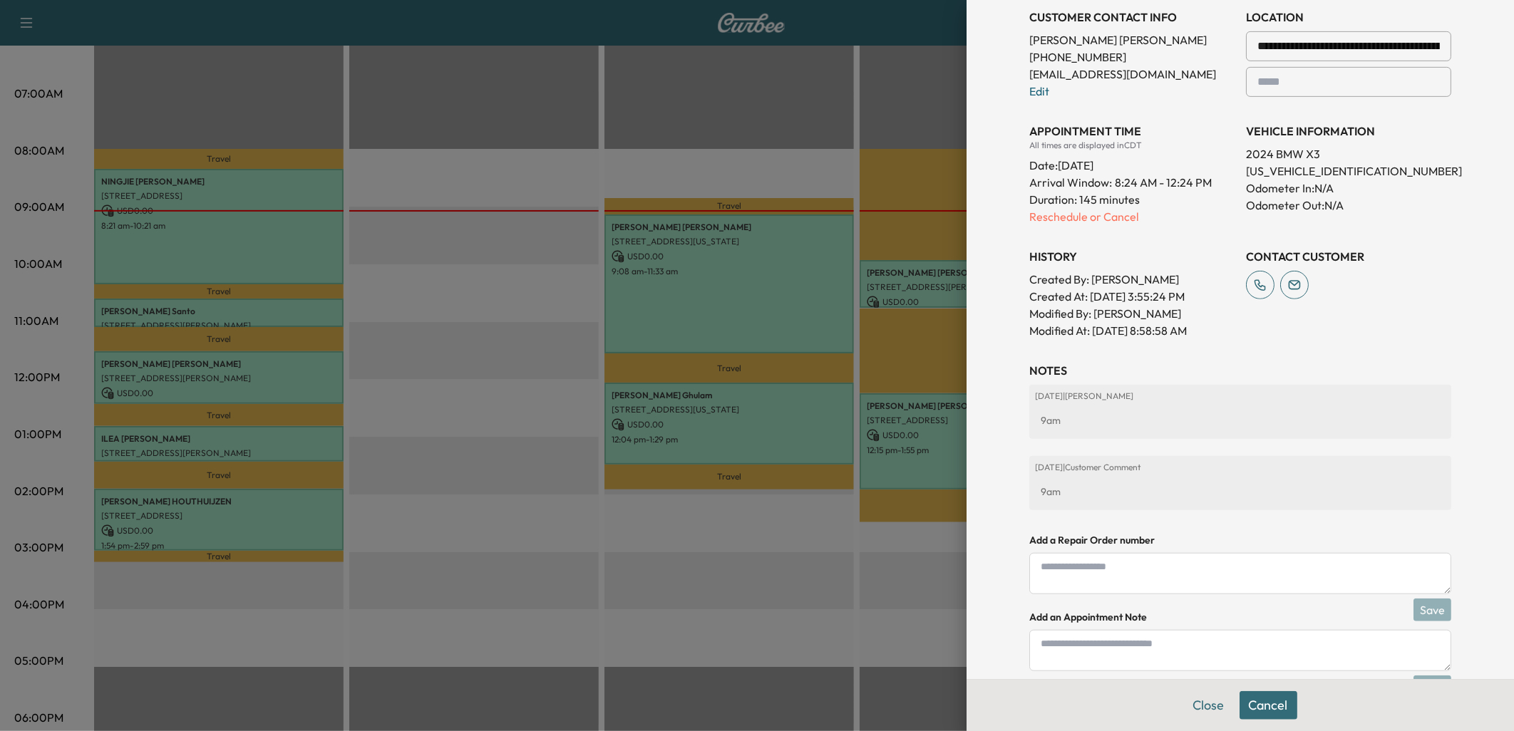
scroll to position [416, 0]
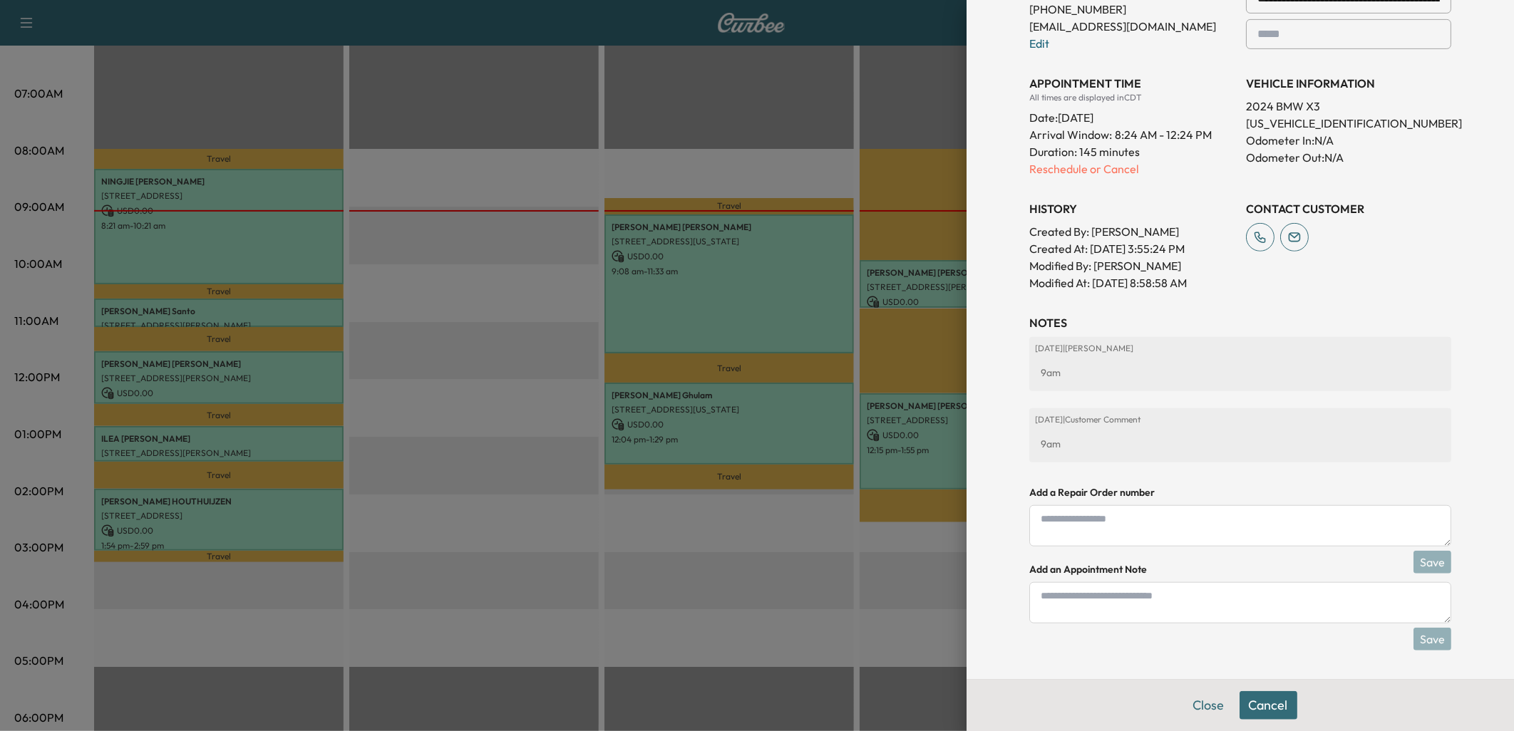
click at [1096, 596] on textarea at bounding box center [1240, 602] width 422 height 41
type textarea "****"
drag, startPoint x: 1421, startPoint y: 633, endPoint x: 1393, endPoint y: 645, distance: 30.3
click at [1420, 633] on button "Save" at bounding box center [1433, 639] width 38 height 23
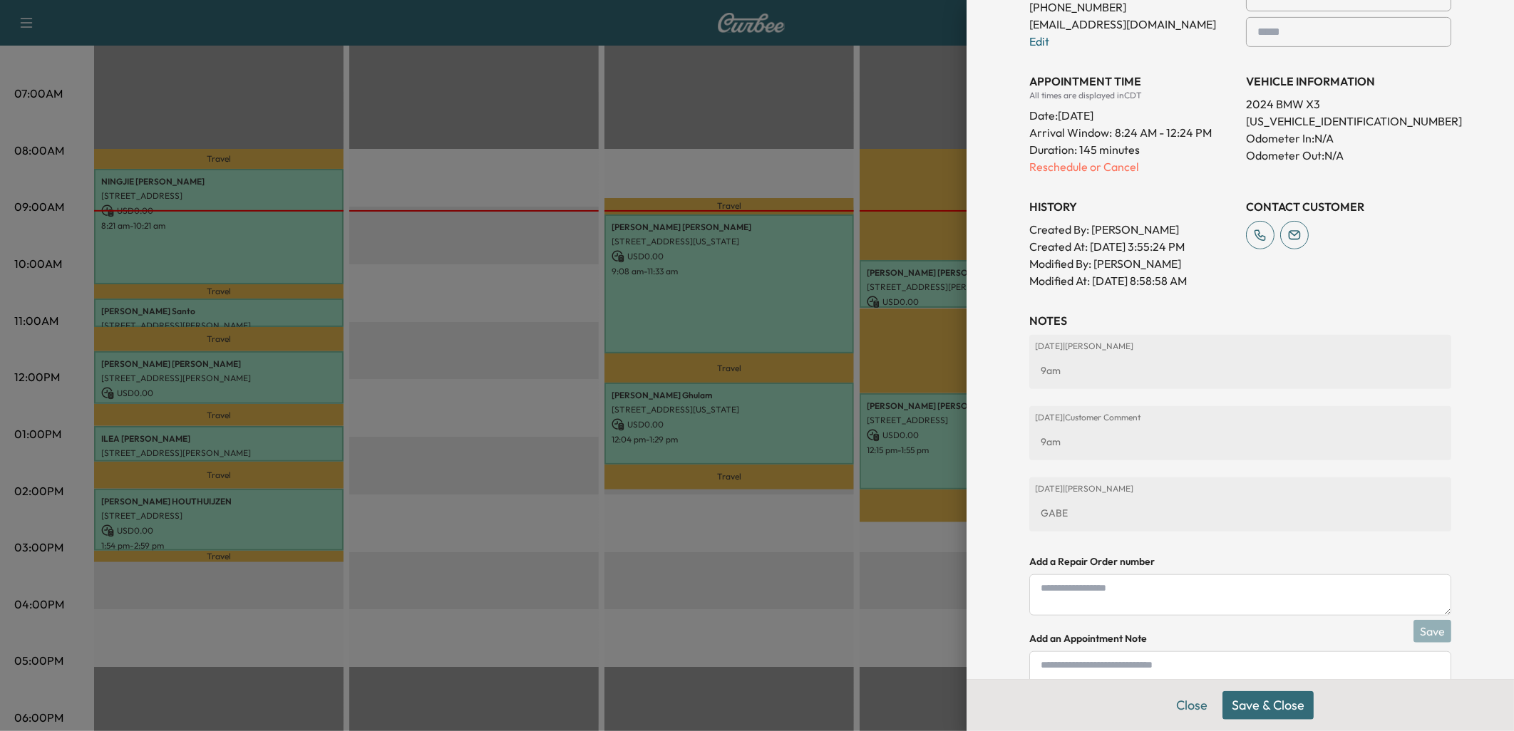
click at [1273, 713] on button "Save & Close" at bounding box center [1268, 706] width 91 height 29
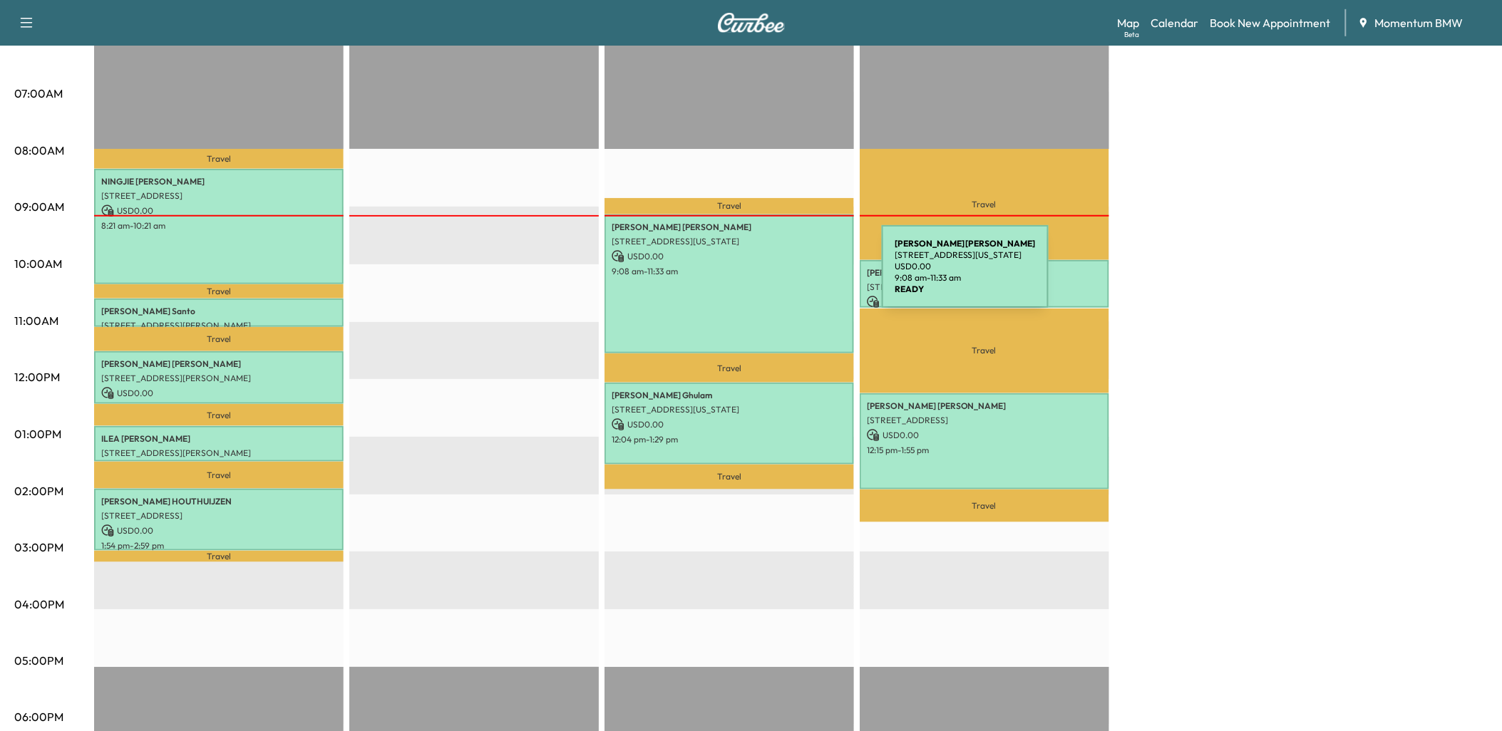
click at [775, 275] on div "[PERSON_NAME] [STREET_ADDRESS][US_STATE] USD 0.00 9:08 am - 11:33 am" at bounding box center [730, 284] width 250 height 139
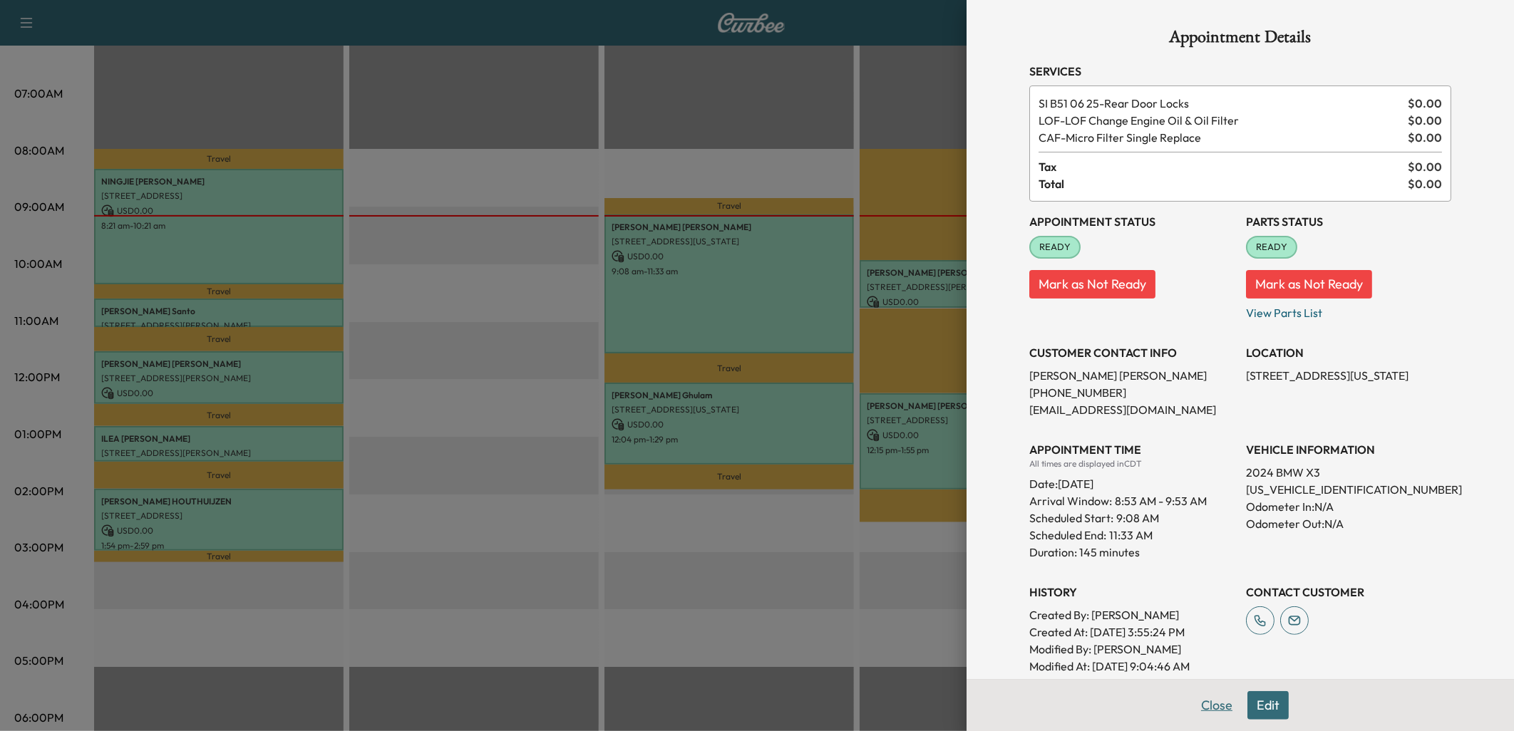
click at [1216, 702] on button "Close" at bounding box center [1217, 706] width 50 height 29
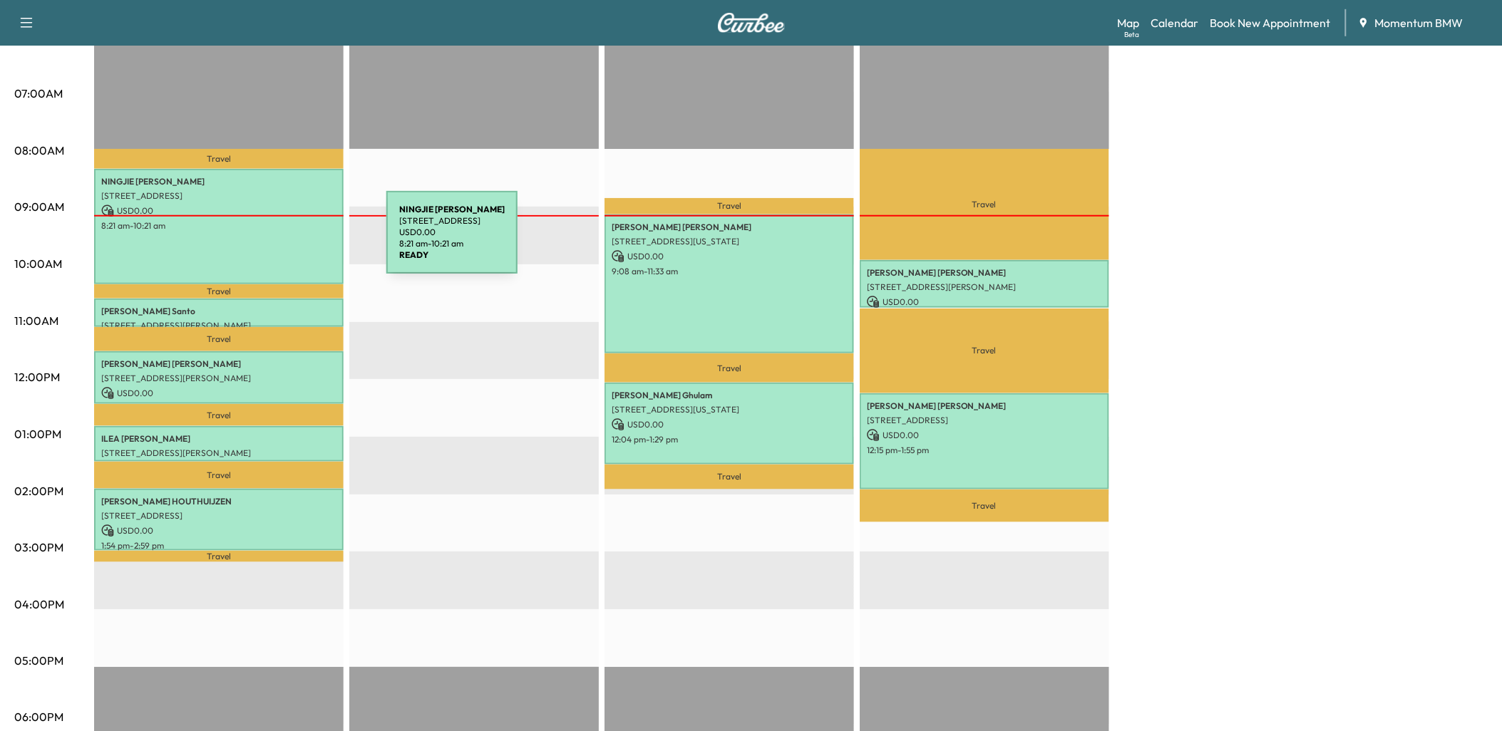
click at [279, 241] on div "NINGJIE [PERSON_NAME] [STREET_ADDRESS] USD 0.00 8:21 am - 10:21 am" at bounding box center [219, 226] width 250 height 115
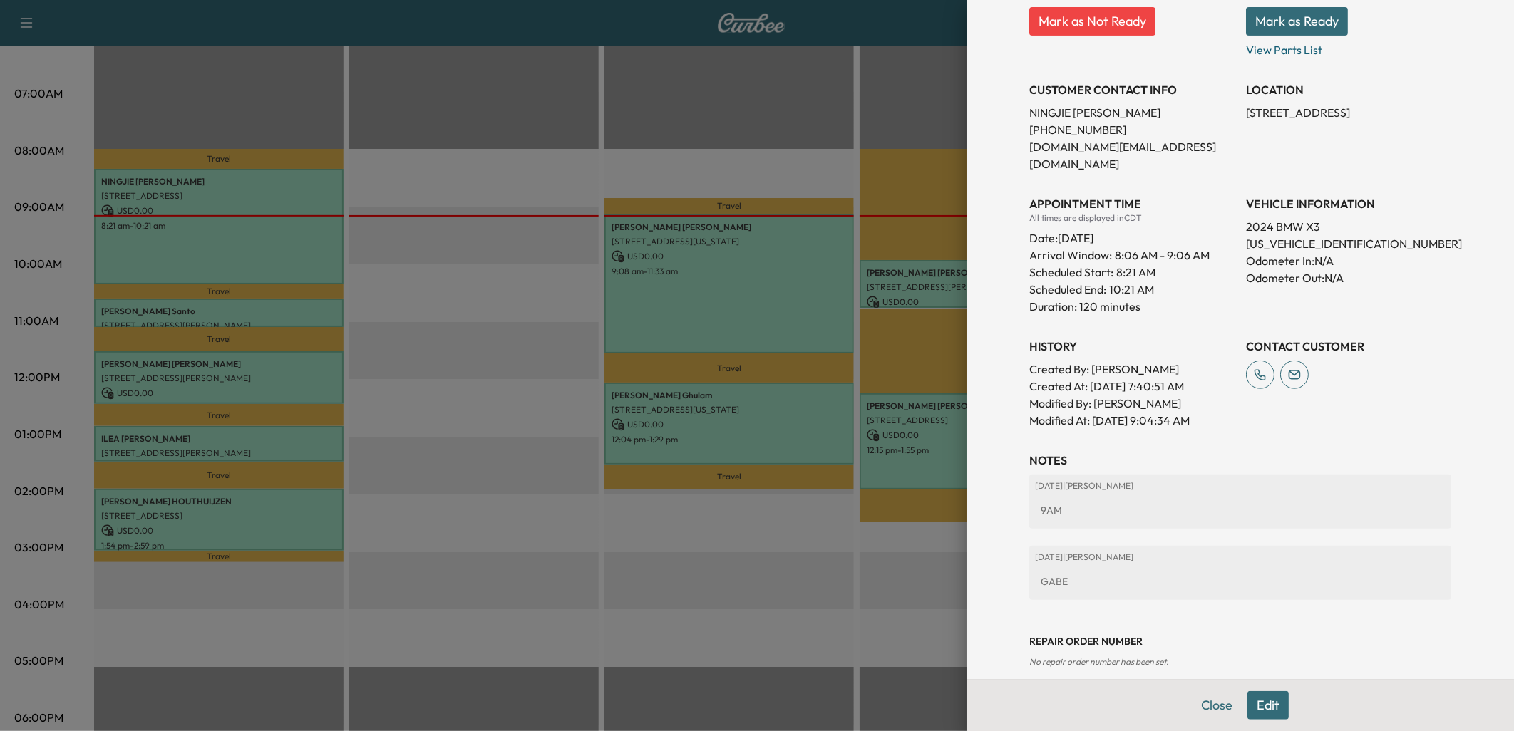
scroll to position [0, 0]
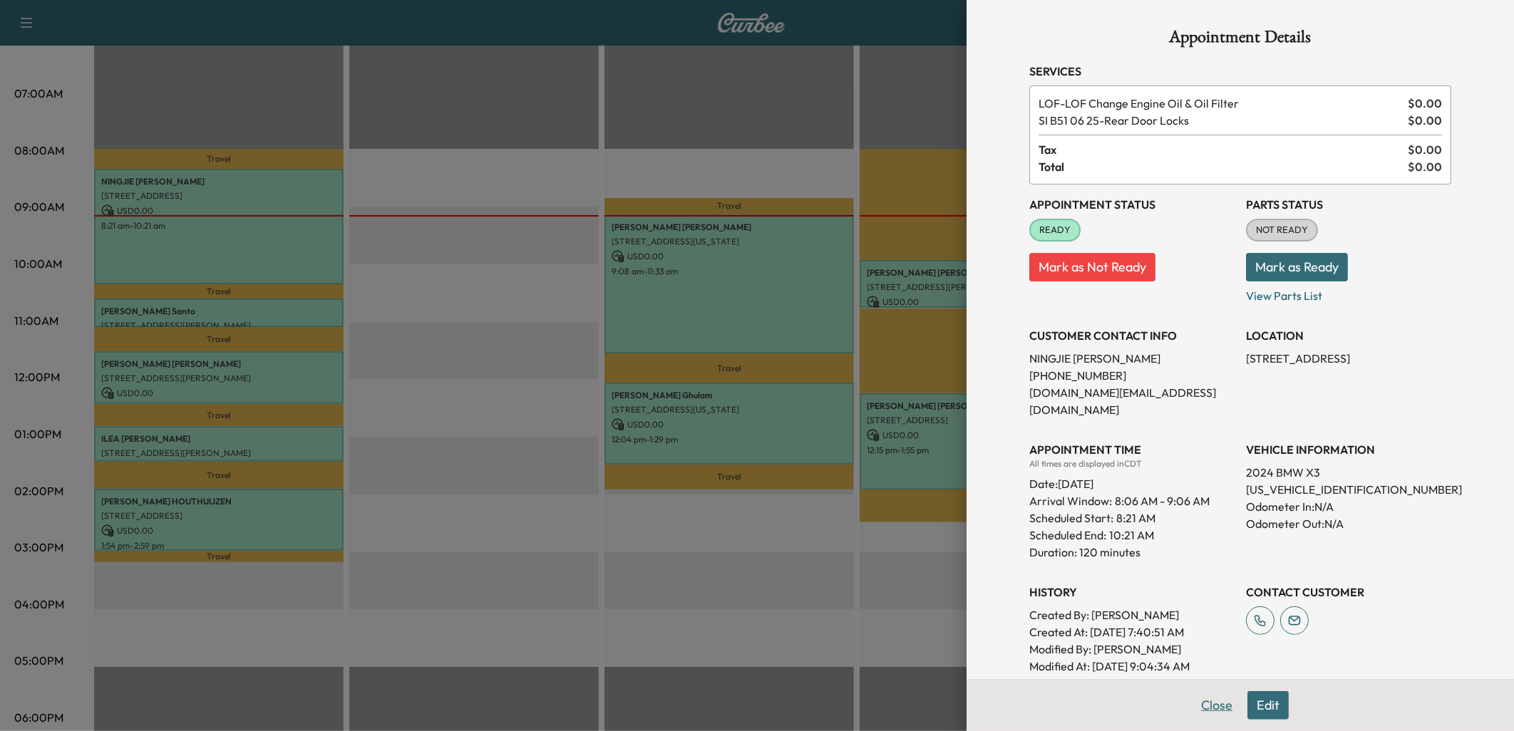
click at [1209, 709] on button "Close" at bounding box center [1217, 706] width 50 height 29
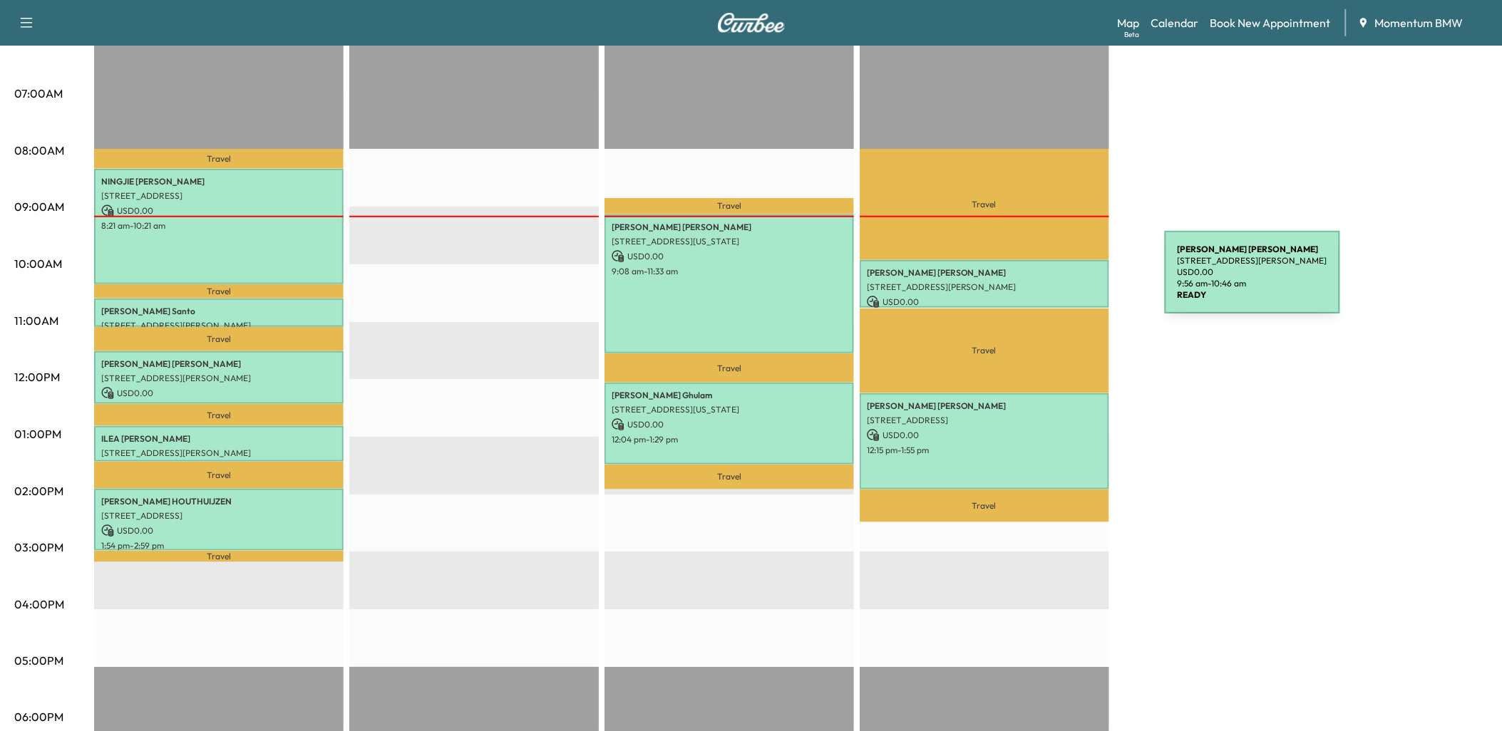
click at [1058, 282] on p "[STREET_ADDRESS][PERSON_NAME]" at bounding box center [984, 287] width 235 height 11
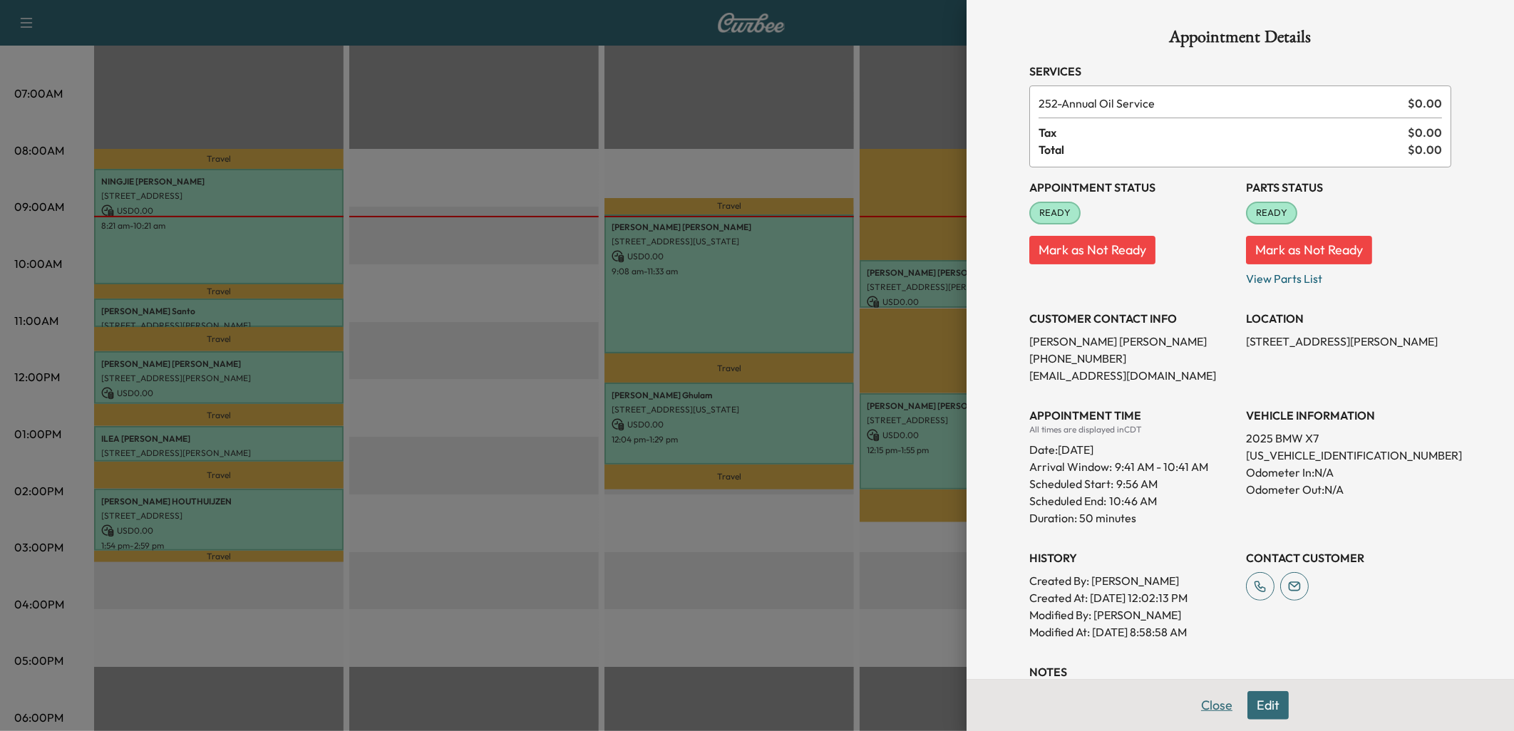
click at [1208, 703] on button "Close" at bounding box center [1217, 706] width 50 height 29
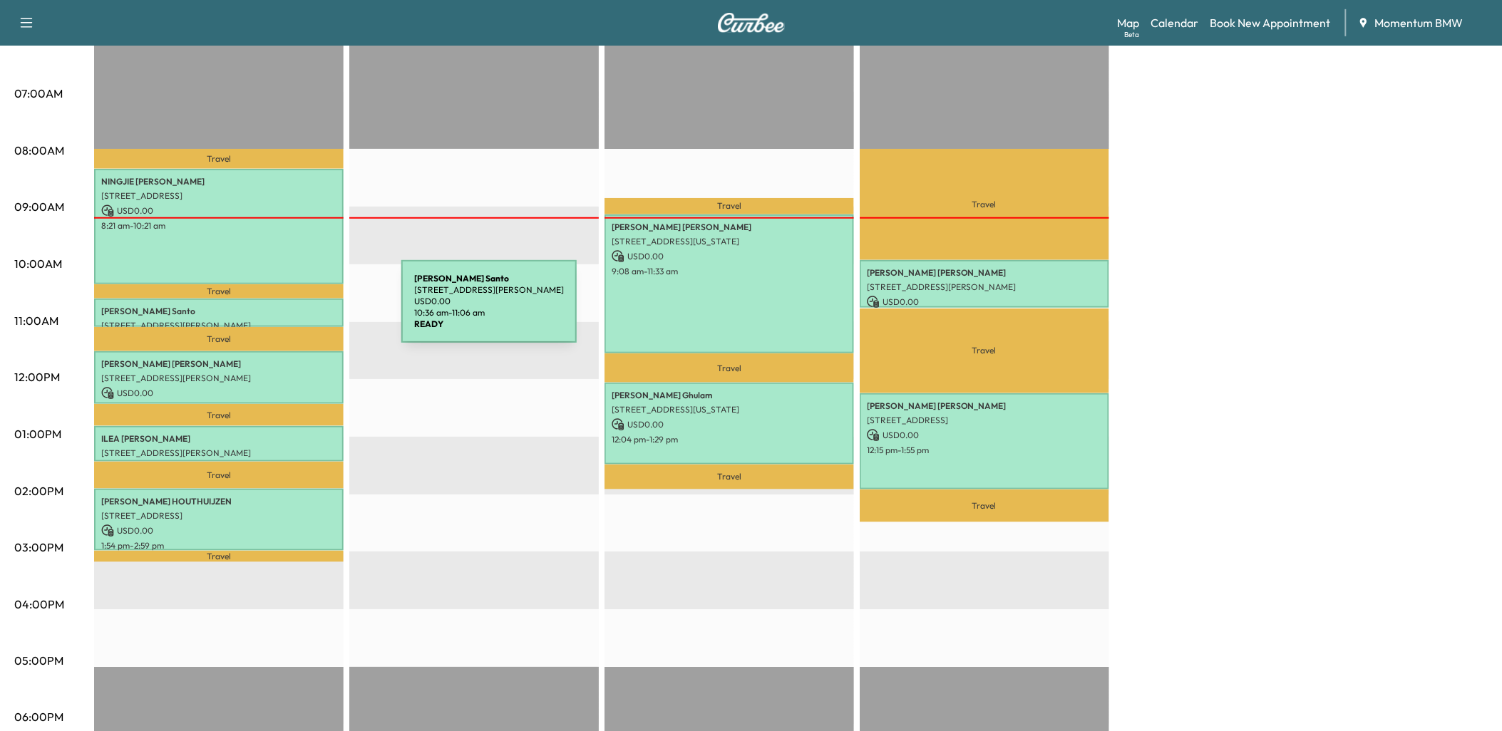
click at [294, 310] on p "[PERSON_NAME]" at bounding box center [218, 311] width 235 height 11
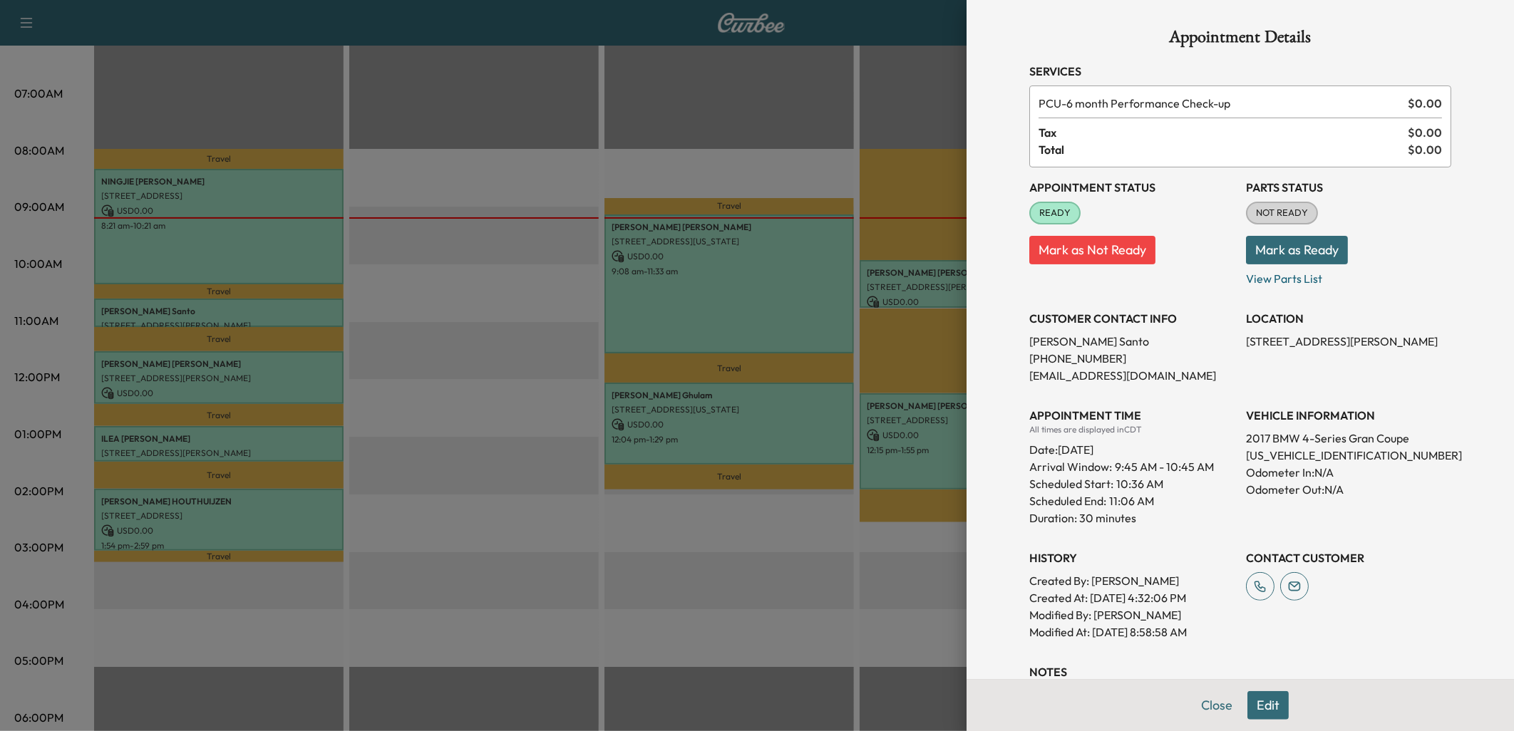
click at [1263, 707] on button "Edit" at bounding box center [1268, 706] width 41 height 29
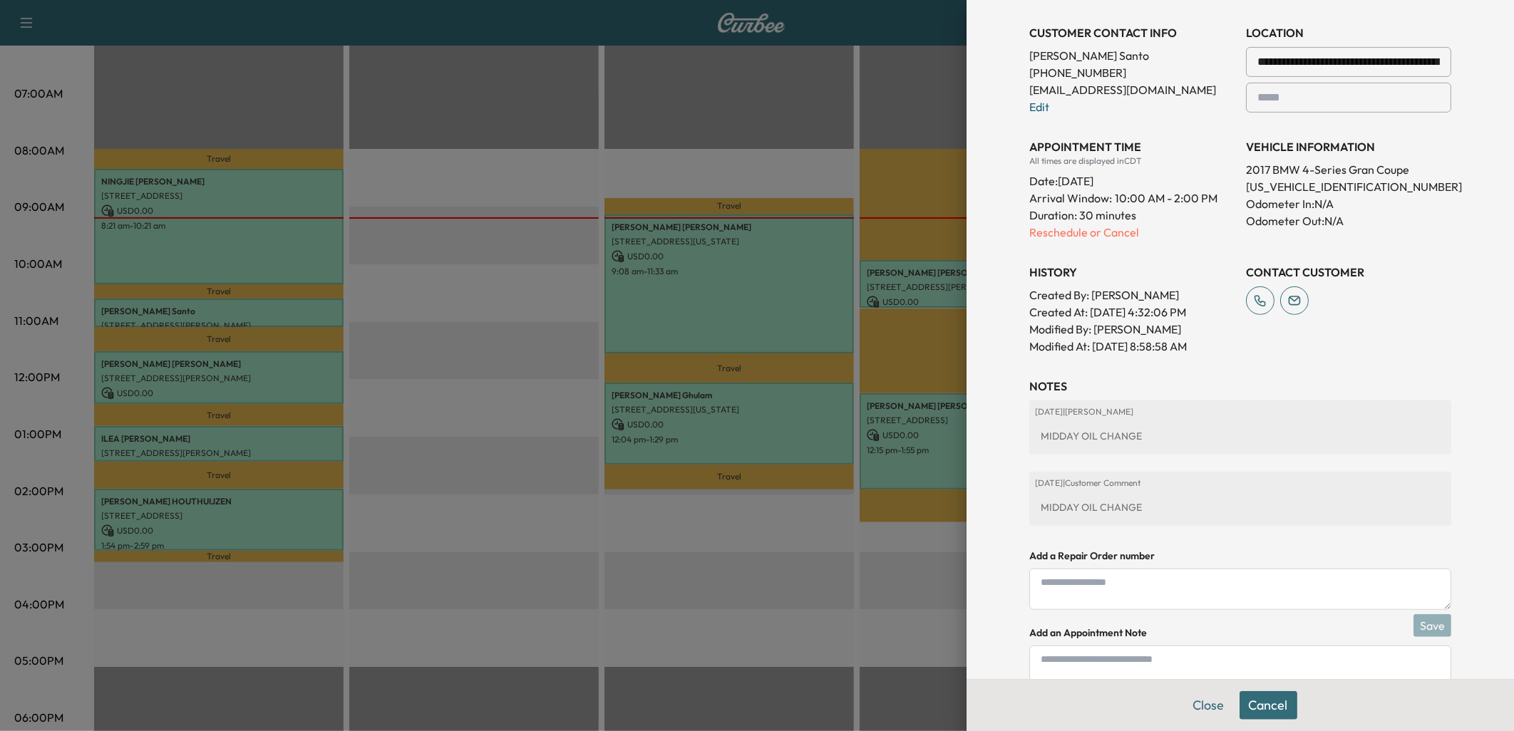
scroll to position [317, 0]
click at [1079, 659] on textarea at bounding box center [1240, 665] width 422 height 41
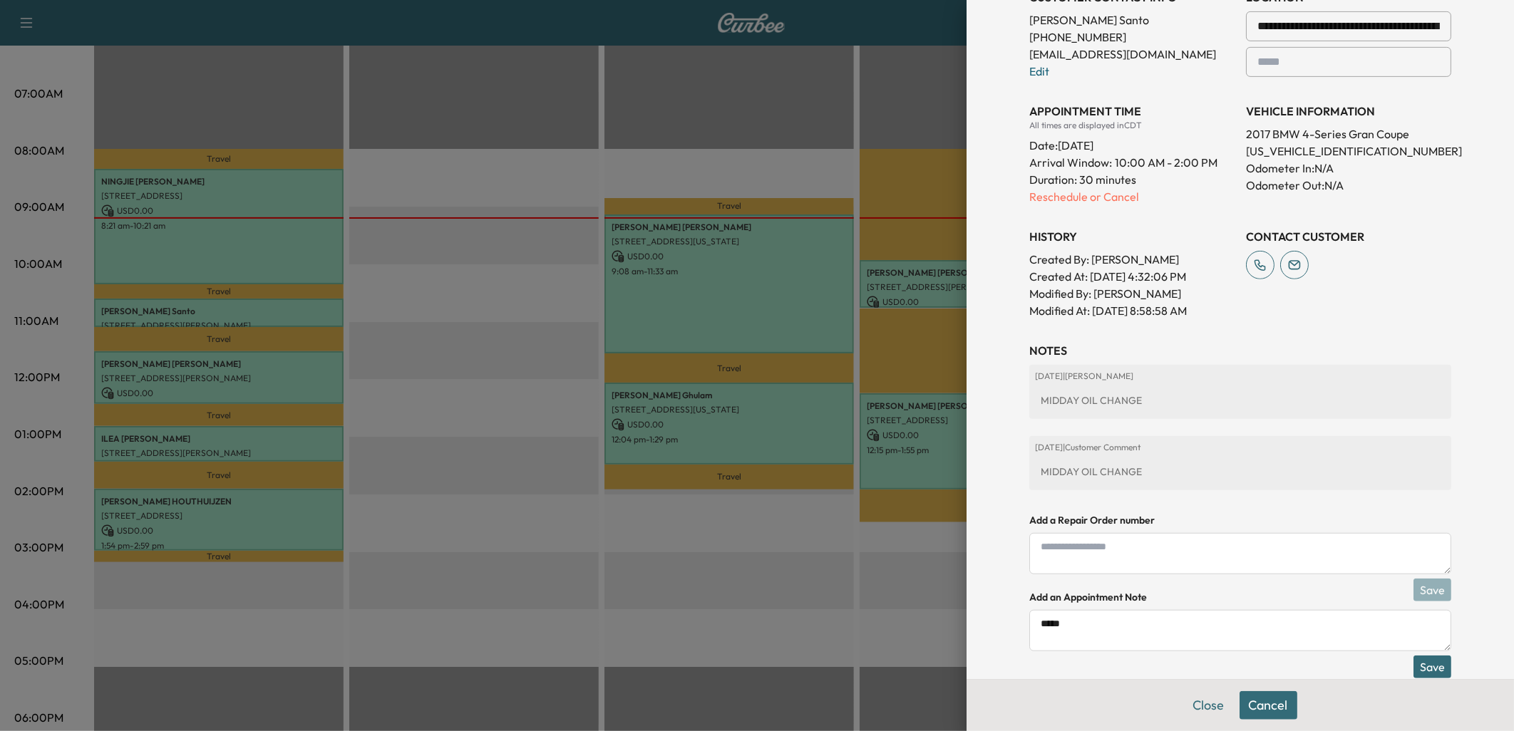
scroll to position [381, 0]
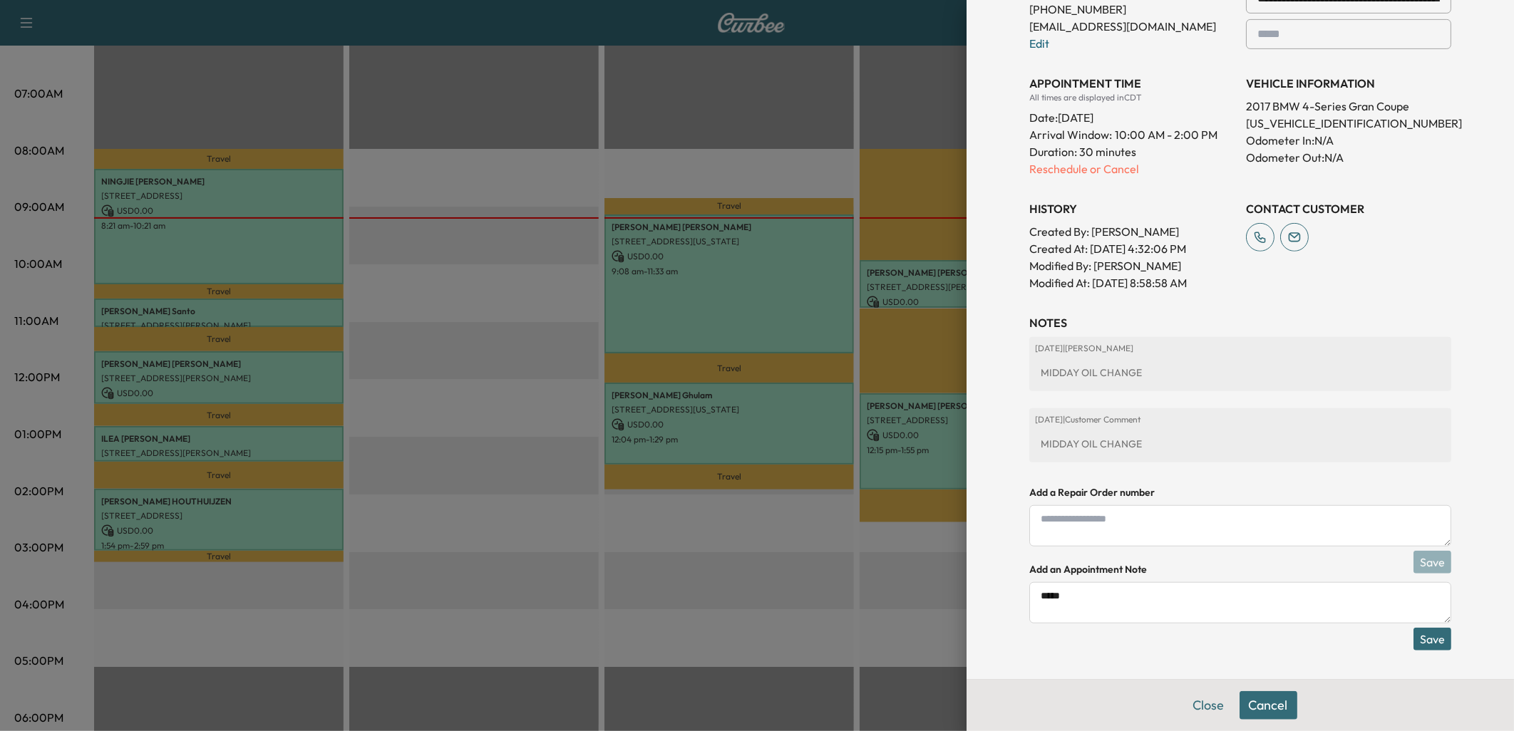
type textarea "*****"
click at [1424, 639] on button "Save" at bounding box center [1433, 639] width 38 height 23
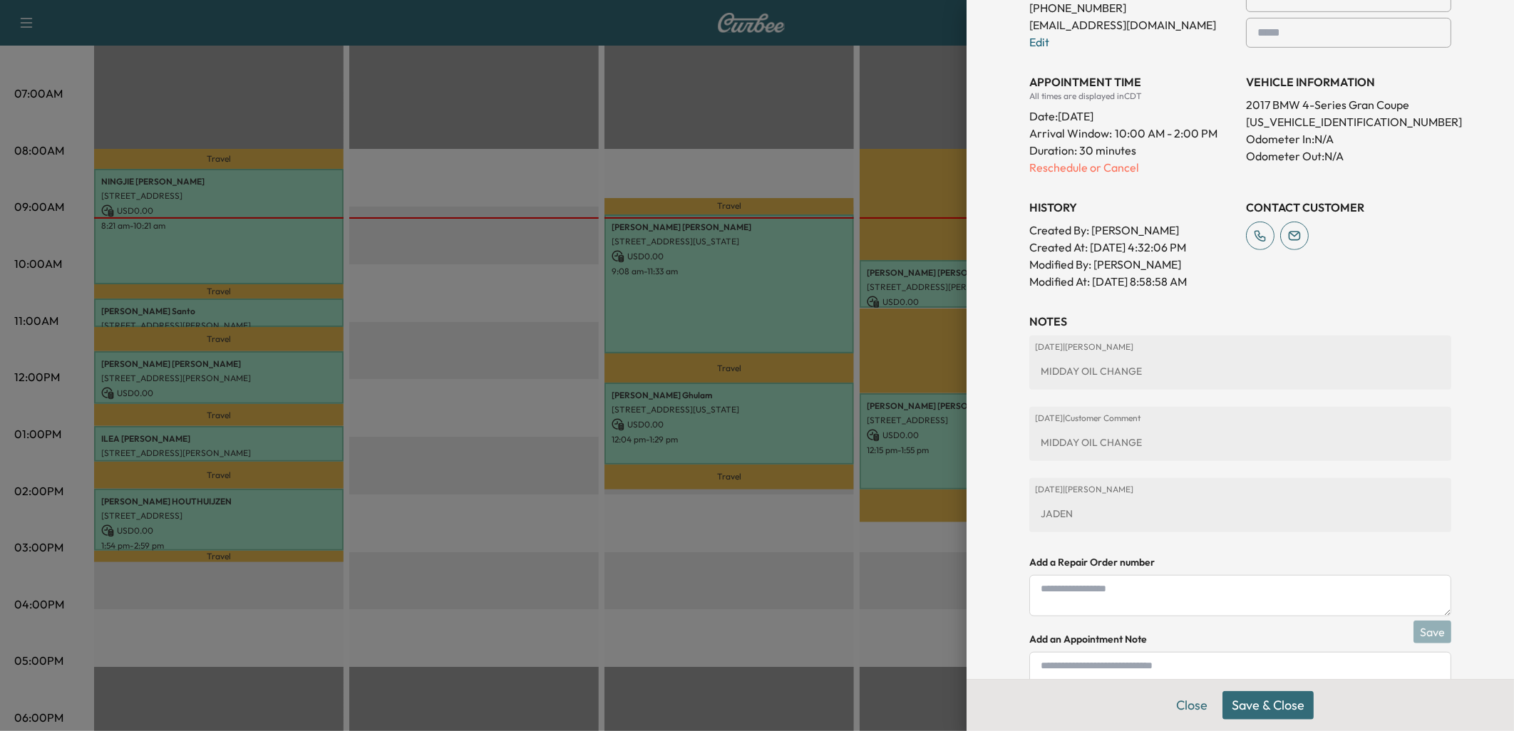
click at [1280, 709] on button "Save & Close" at bounding box center [1268, 706] width 91 height 29
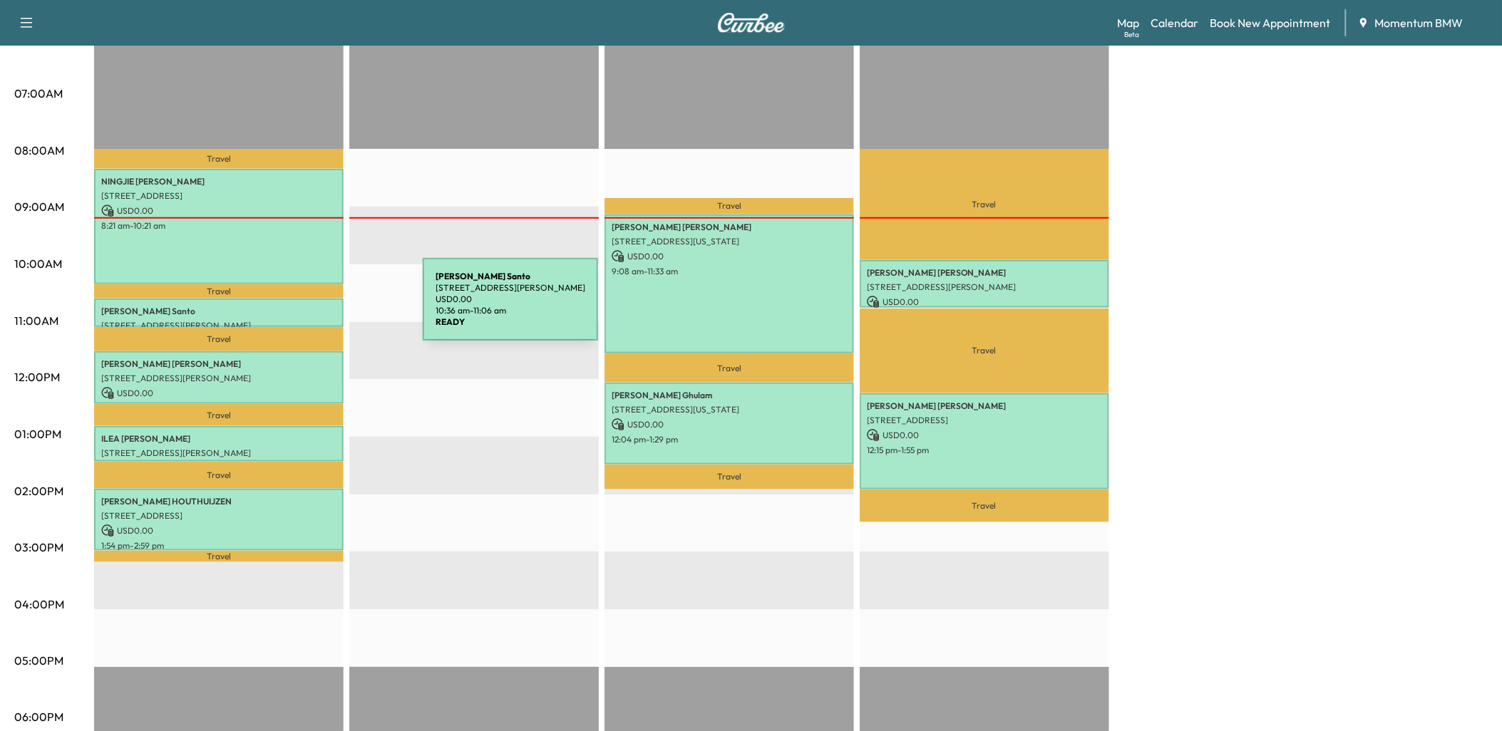
click at [316, 308] on p "[PERSON_NAME]" at bounding box center [218, 311] width 235 height 11
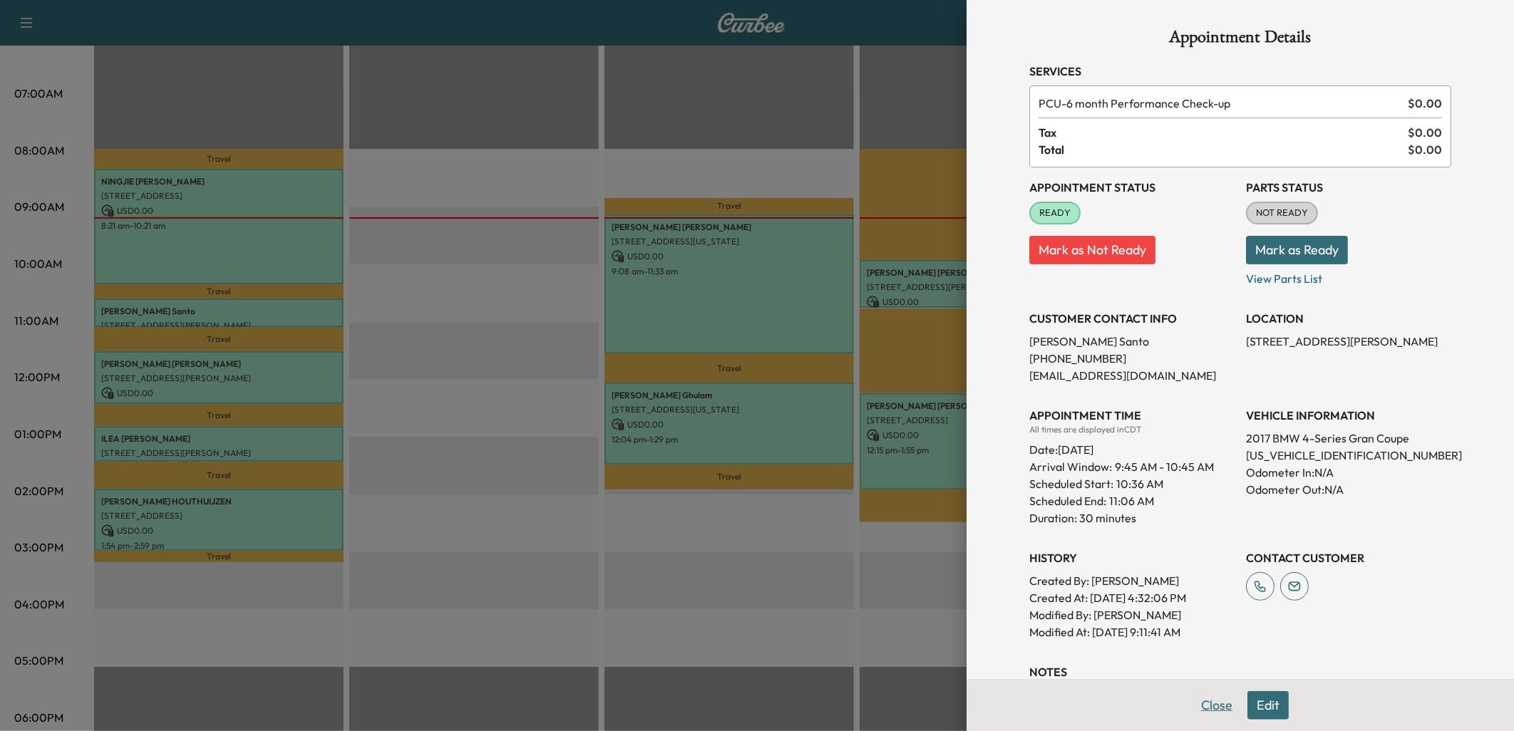
click at [1203, 706] on button "Close" at bounding box center [1217, 706] width 50 height 29
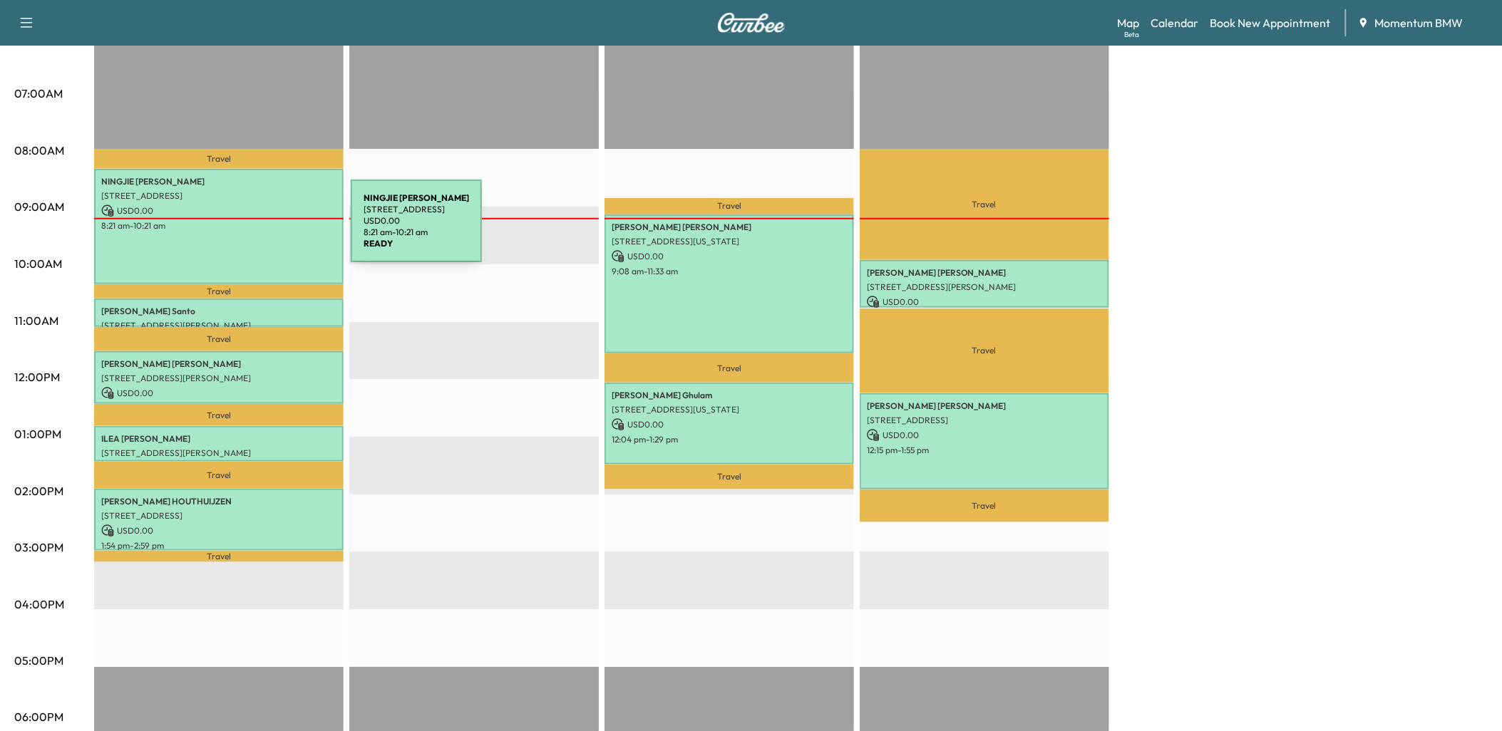
click at [244, 230] on div "NINGJIE [PERSON_NAME] [STREET_ADDRESS] USD 0.00 8:21 am - 10:21 am" at bounding box center [219, 226] width 250 height 115
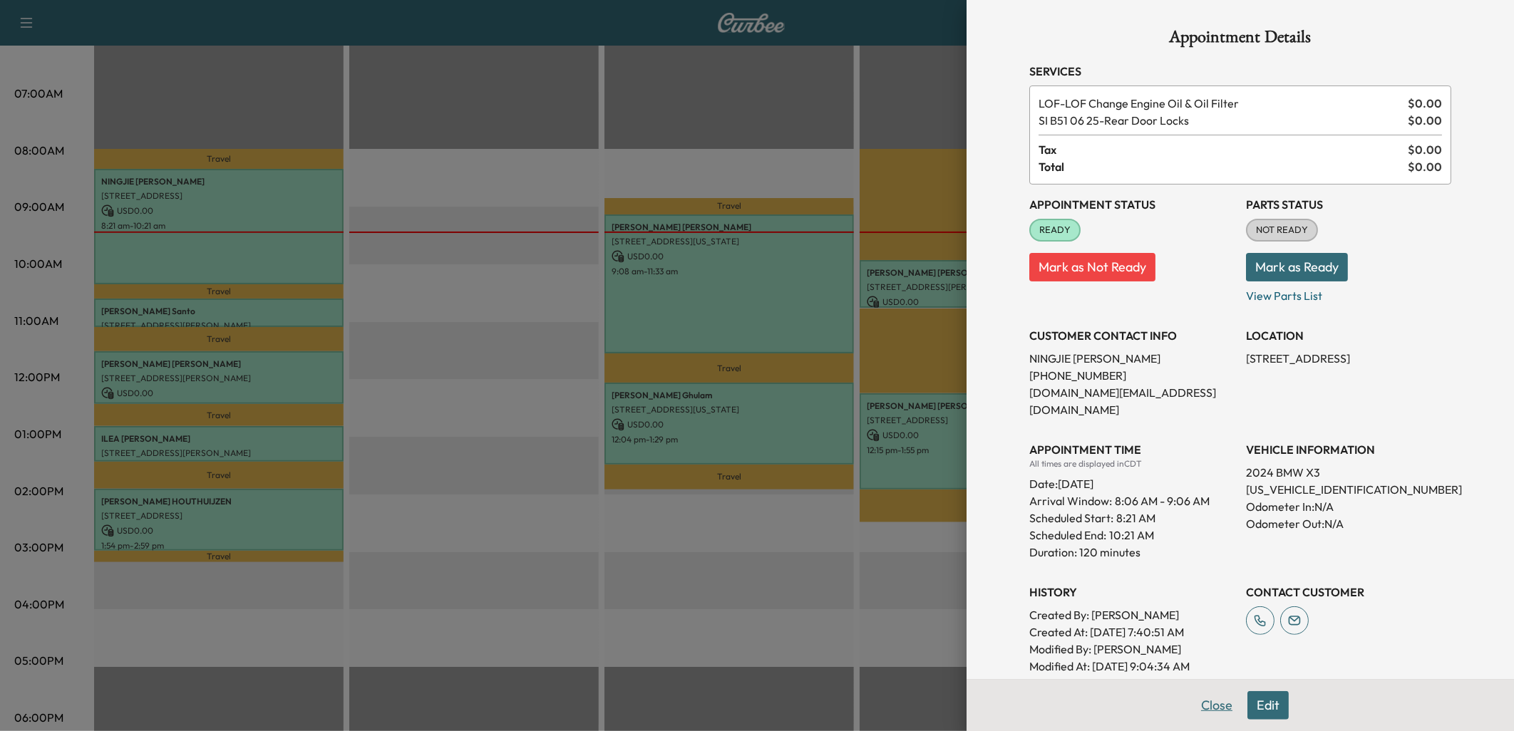
click at [1208, 703] on button "Close" at bounding box center [1217, 706] width 50 height 29
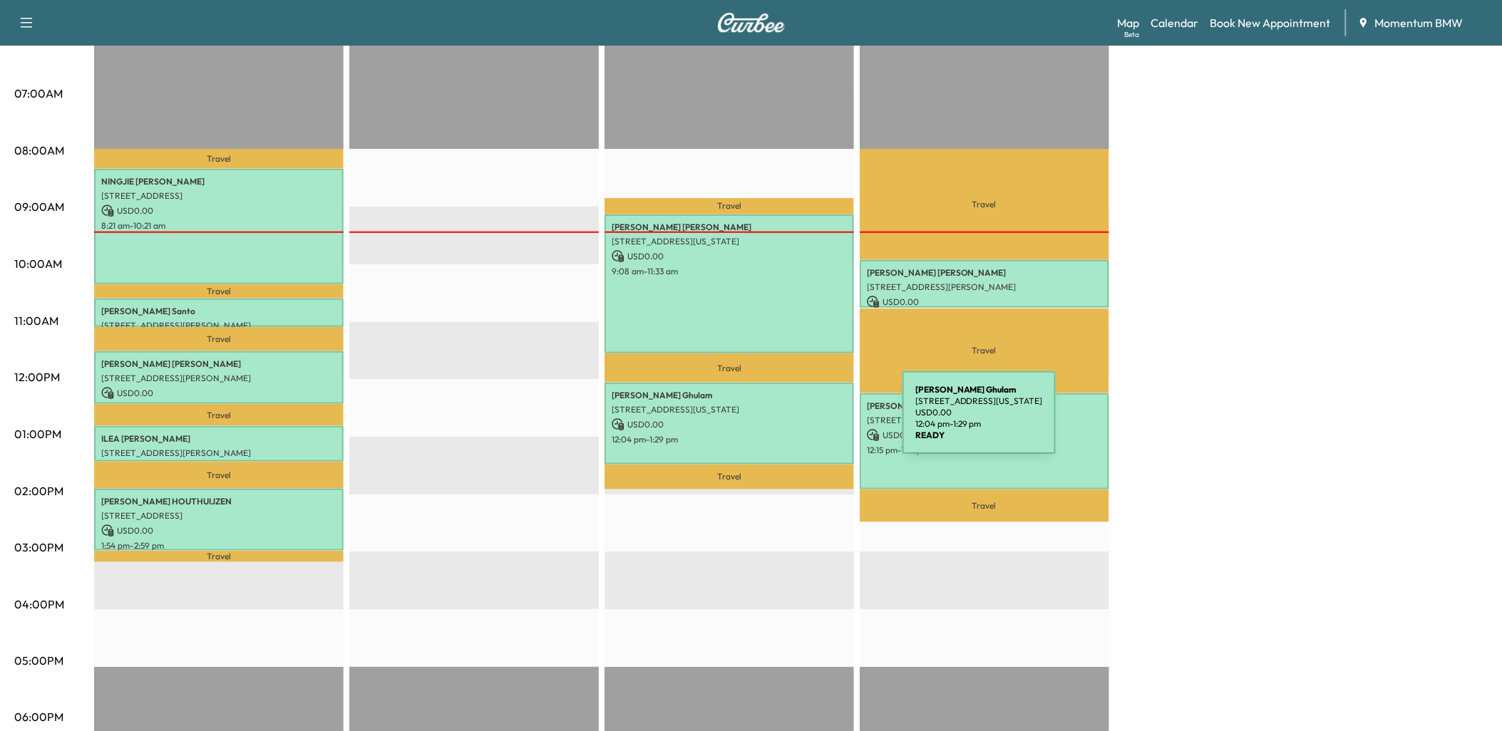
click at [796, 421] on p "USD 0.00" at bounding box center [729, 424] width 235 height 13
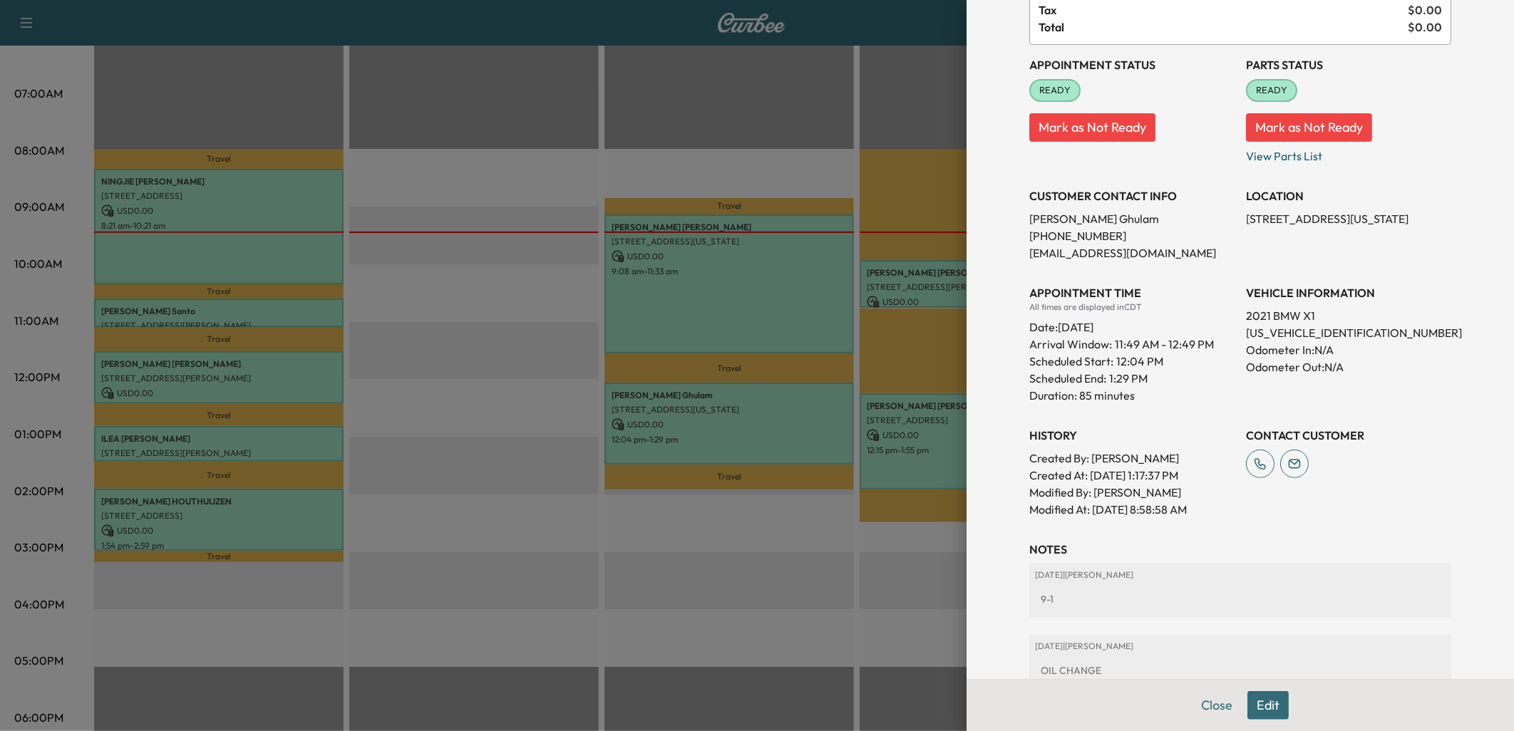
scroll to position [158, 0]
click at [1256, 707] on button "Edit" at bounding box center [1268, 706] width 41 height 29
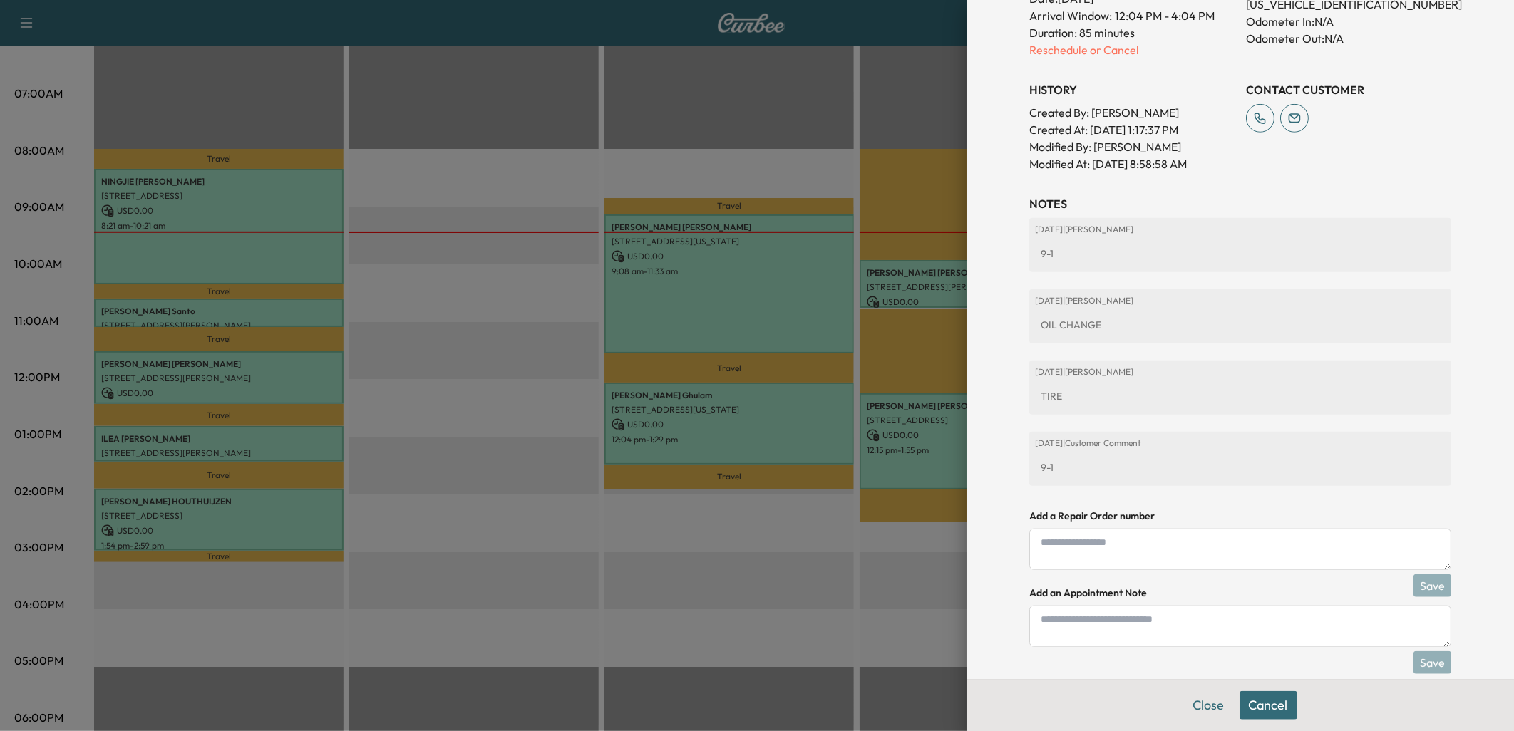
scroll to position [558, 0]
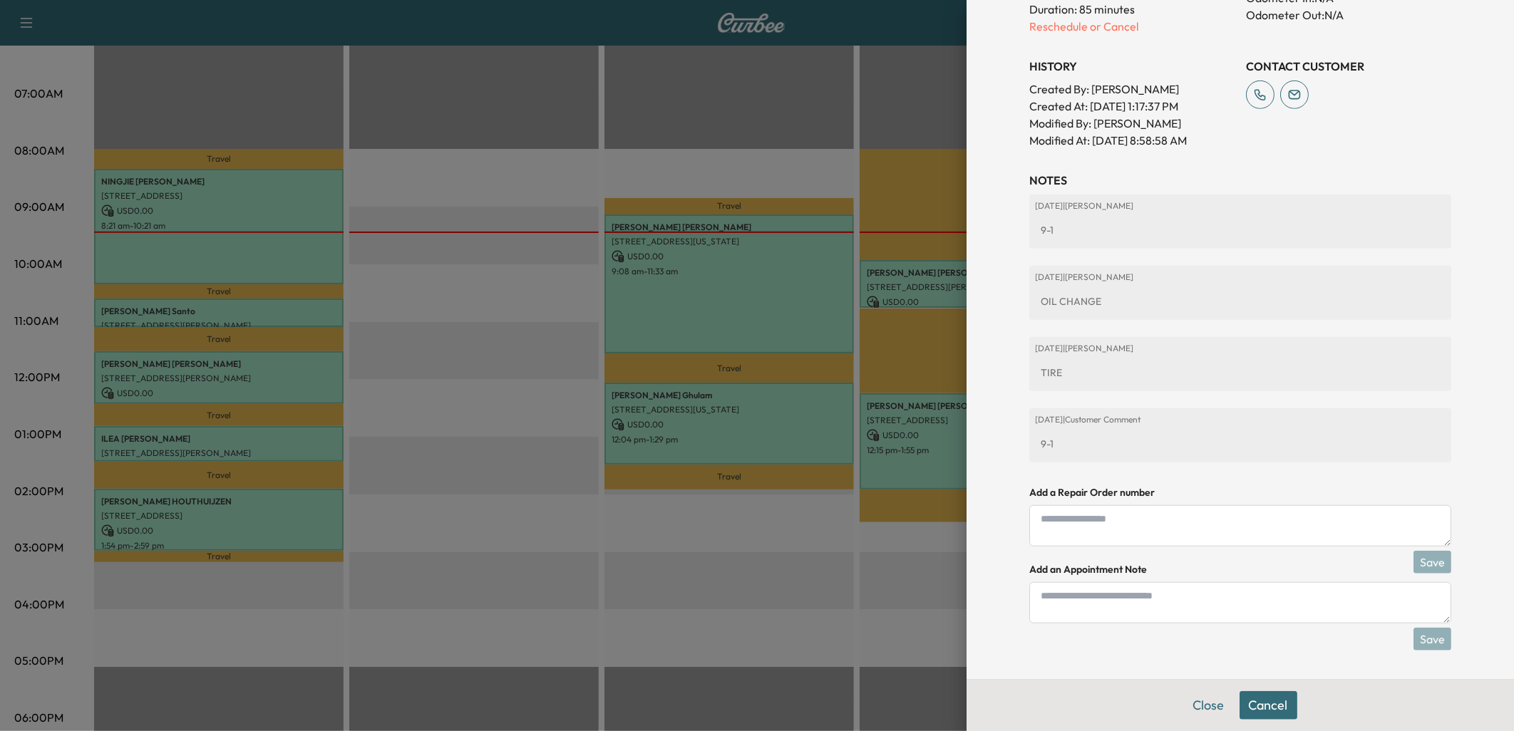
click at [1061, 596] on textarea at bounding box center [1240, 602] width 422 height 41
type textarea "*****"
click at [1420, 642] on button "Save" at bounding box center [1433, 639] width 38 height 23
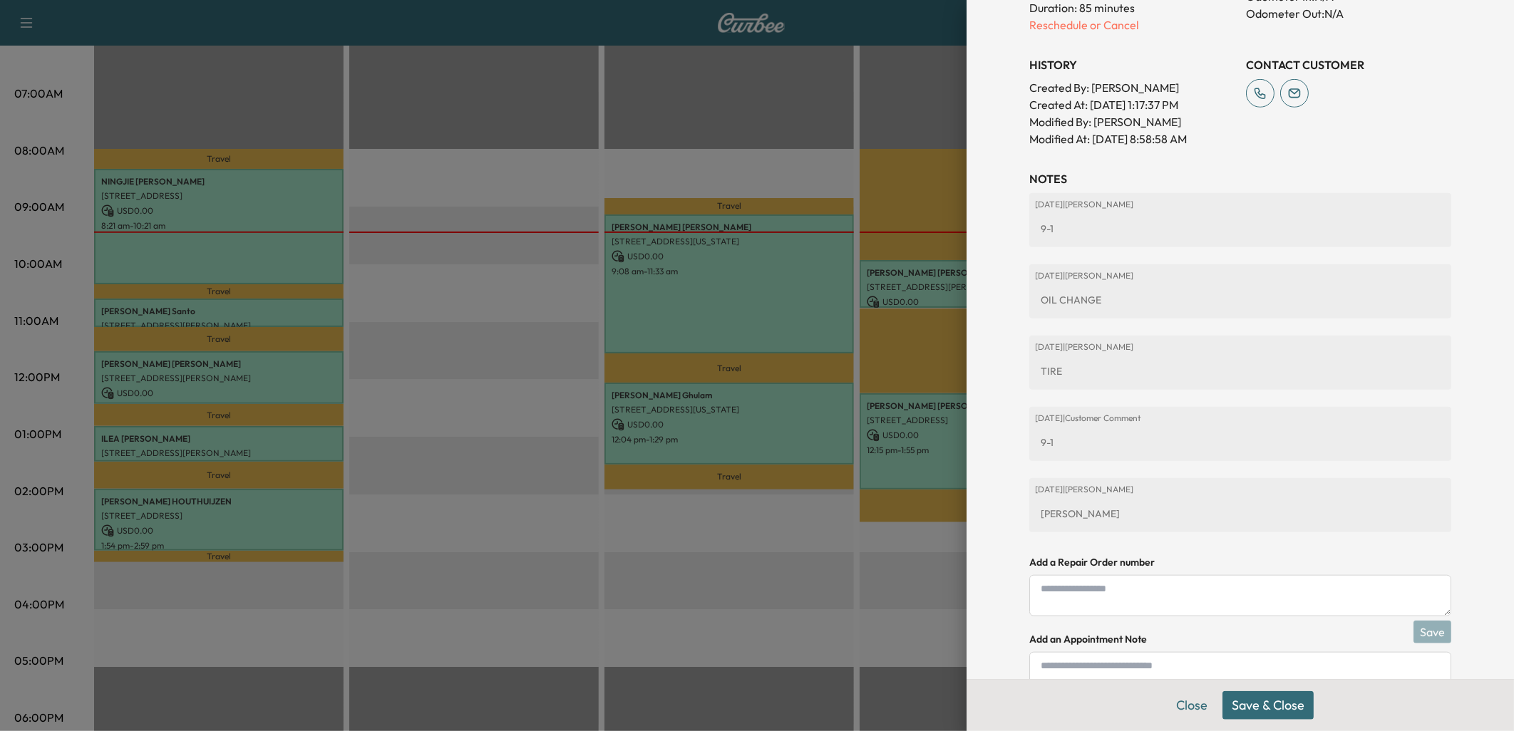
click at [1283, 702] on button "Save & Close" at bounding box center [1268, 706] width 91 height 29
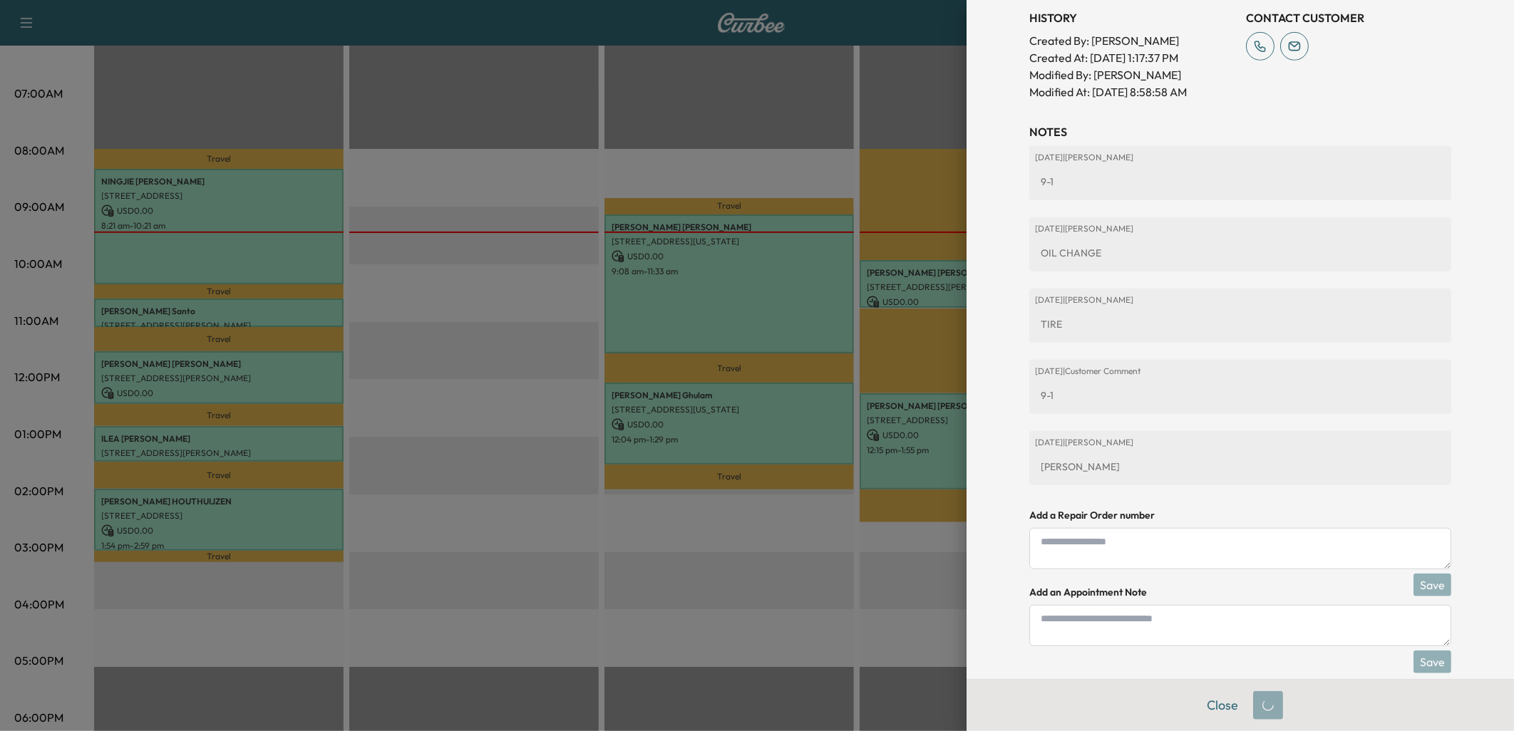
scroll to position [510, 0]
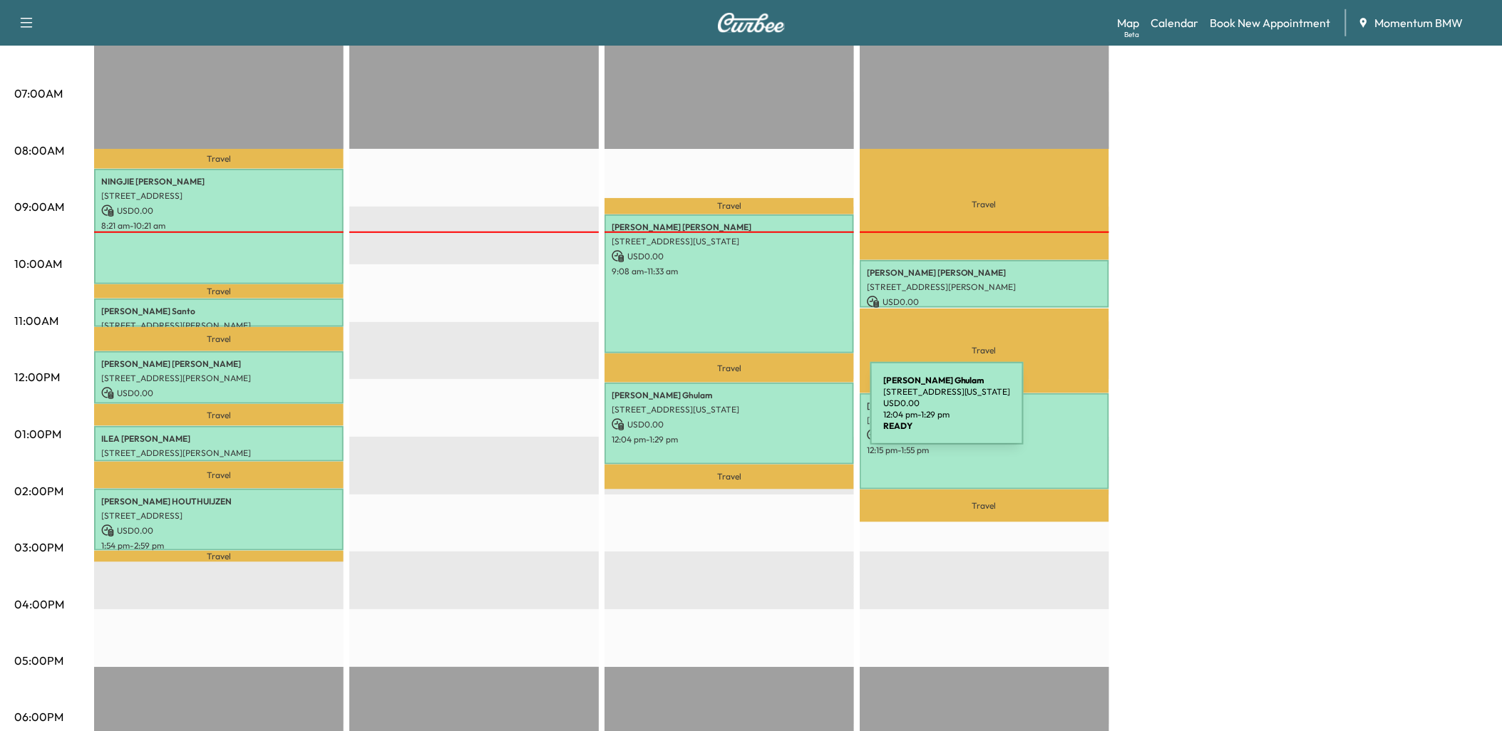
click at [764, 412] on div "[PERSON_NAME] [PERSON_NAME] [STREET_ADDRESS][US_STATE] USD 0.00 12:04 pm - 1:29…" at bounding box center [730, 423] width 250 height 81
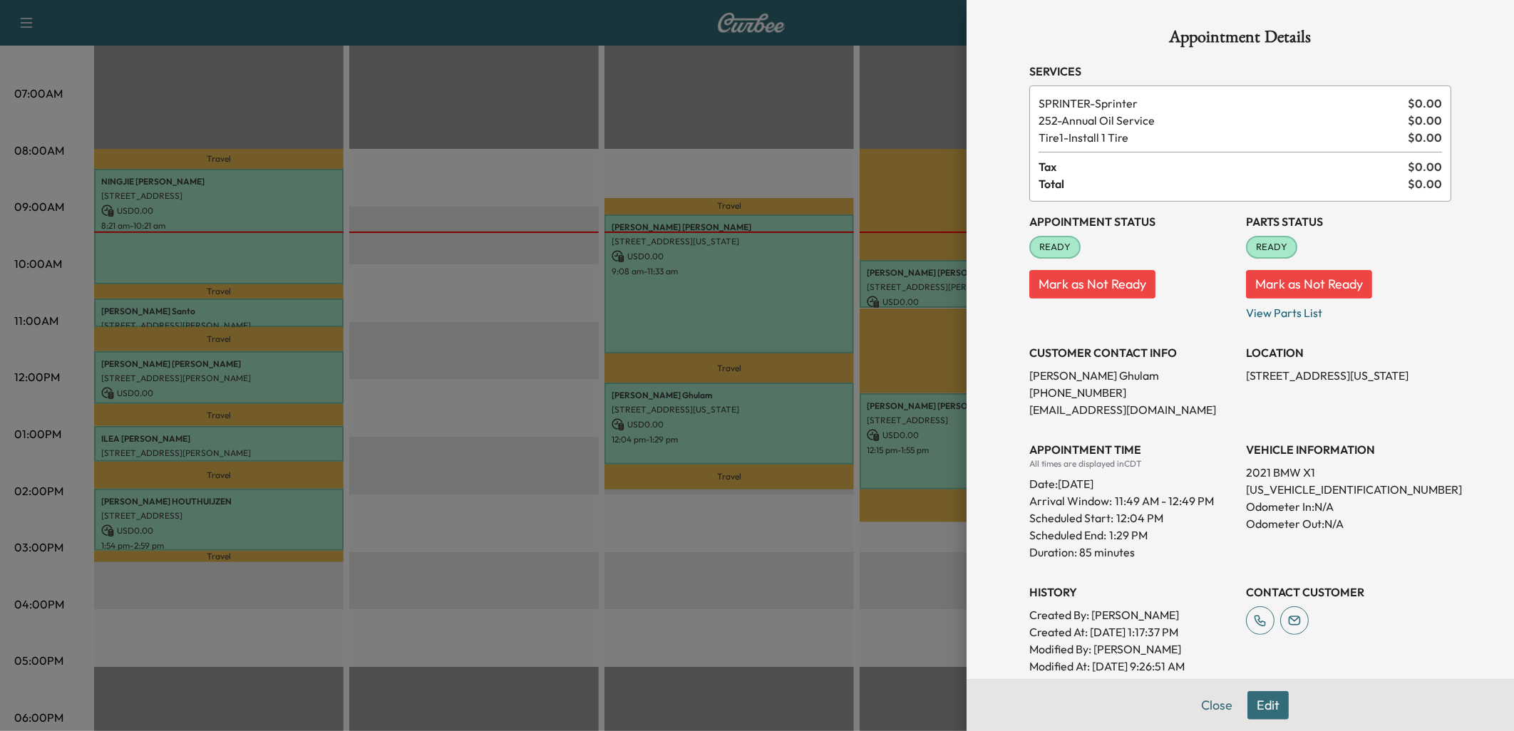
drag, startPoint x: 1207, startPoint y: 709, endPoint x: 1160, endPoint y: 716, distance: 47.6
click at [1207, 708] on button "Close" at bounding box center [1217, 706] width 50 height 29
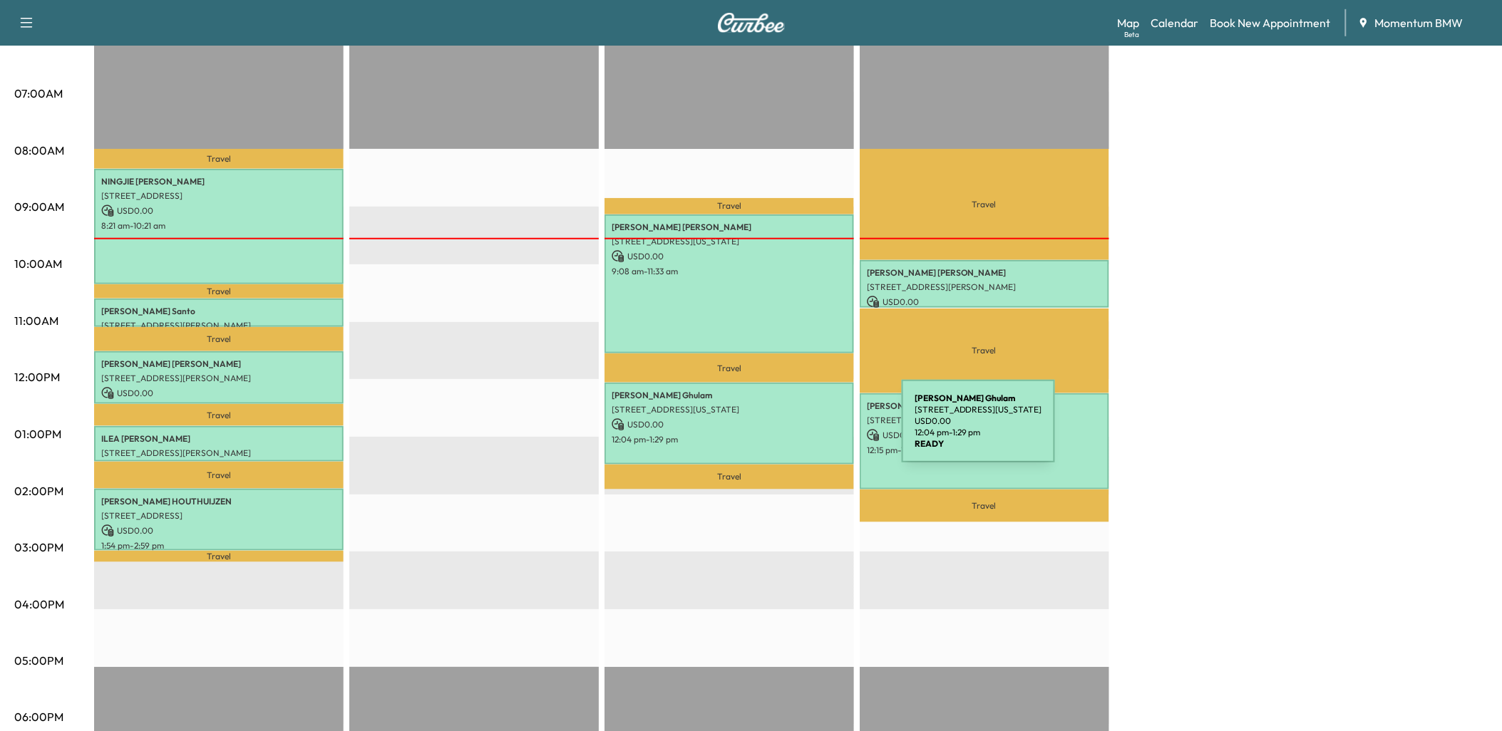
click at [795, 434] on p "12:04 pm - 1:29 pm" at bounding box center [729, 439] width 235 height 11
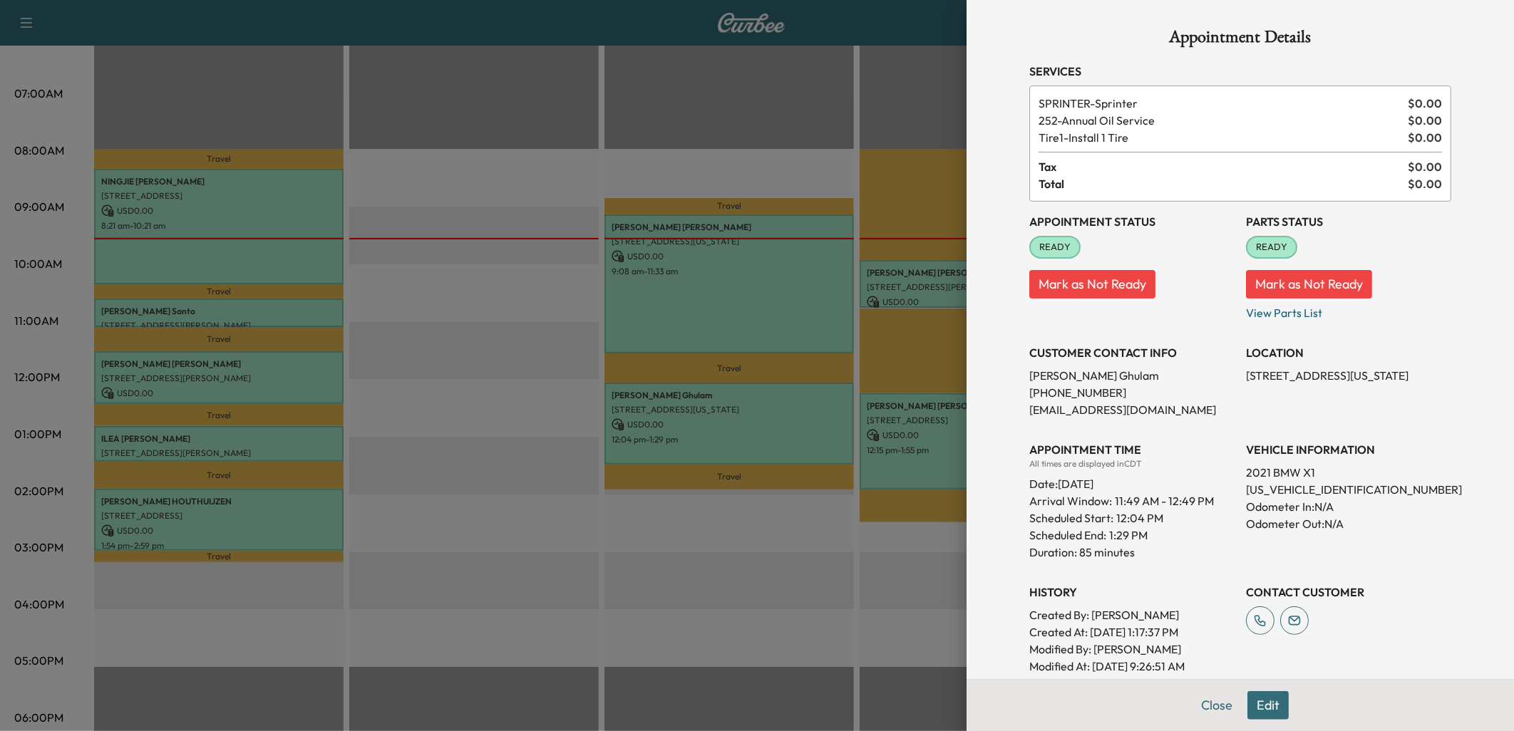
click at [1301, 485] on p "[US_VEHICLE_IDENTIFICATION_NUMBER]" at bounding box center [1348, 489] width 205 height 17
copy p "[US_VEHICLE_IDENTIFICATION_NUMBER]"
drag, startPoint x: 1234, startPoint y: 374, endPoint x: 1357, endPoint y: 371, distance: 123.4
click at [1357, 371] on p "[STREET_ADDRESS][US_STATE]" at bounding box center [1348, 375] width 205 height 17
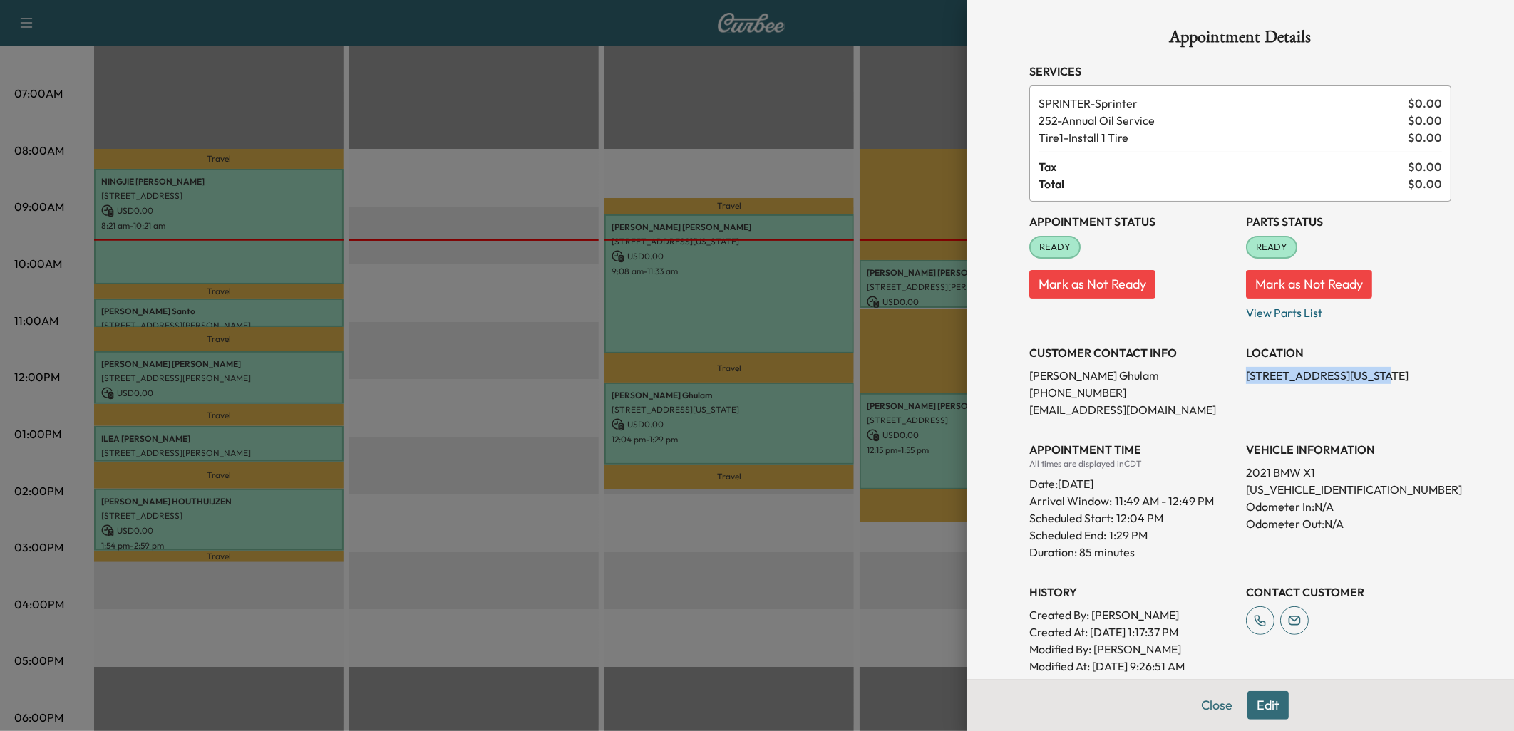
copy p "438 [US_STATE] Terragon Trce"
click at [1212, 709] on button "Close" at bounding box center [1217, 706] width 50 height 29
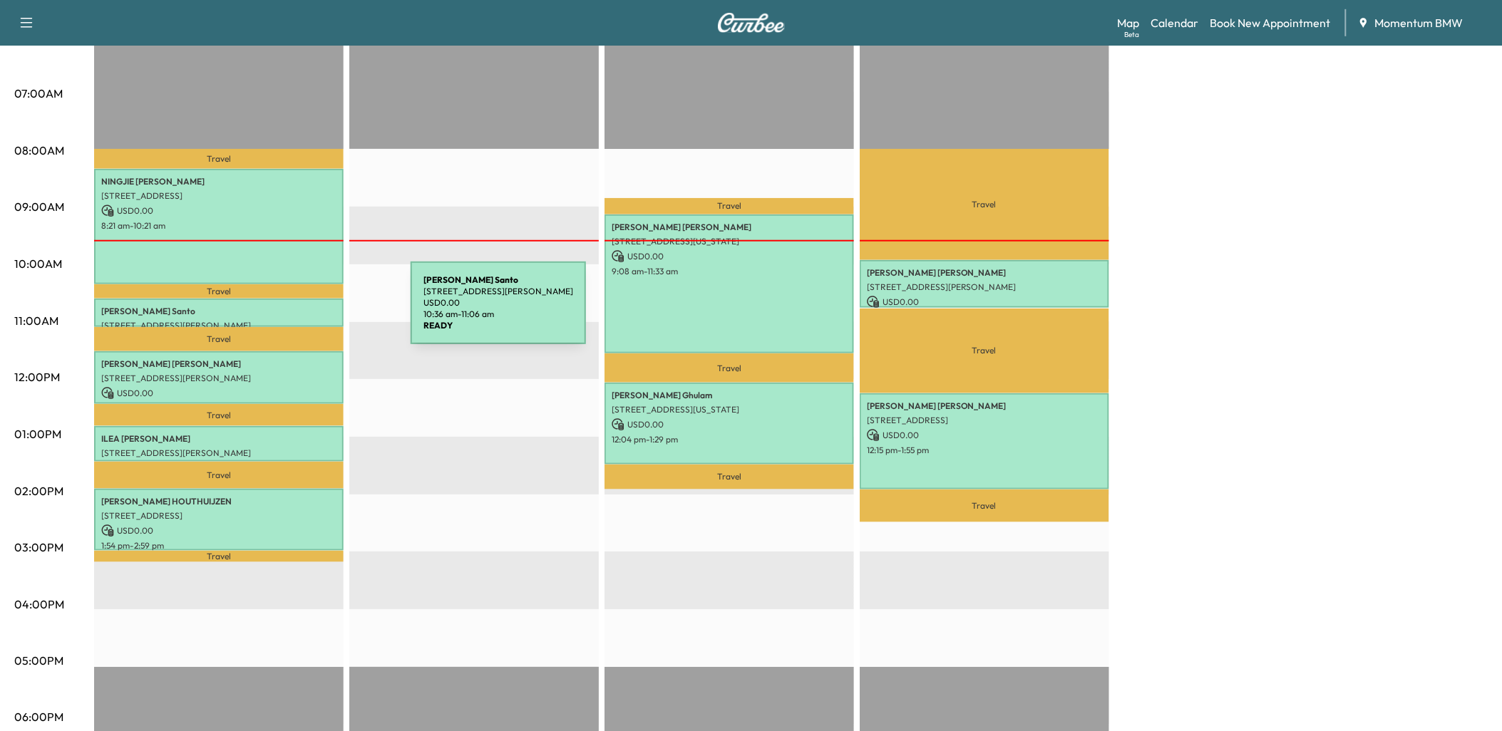
click at [304, 310] on p "[PERSON_NAME]" at bounding box center [218, 311] width 235 height 11
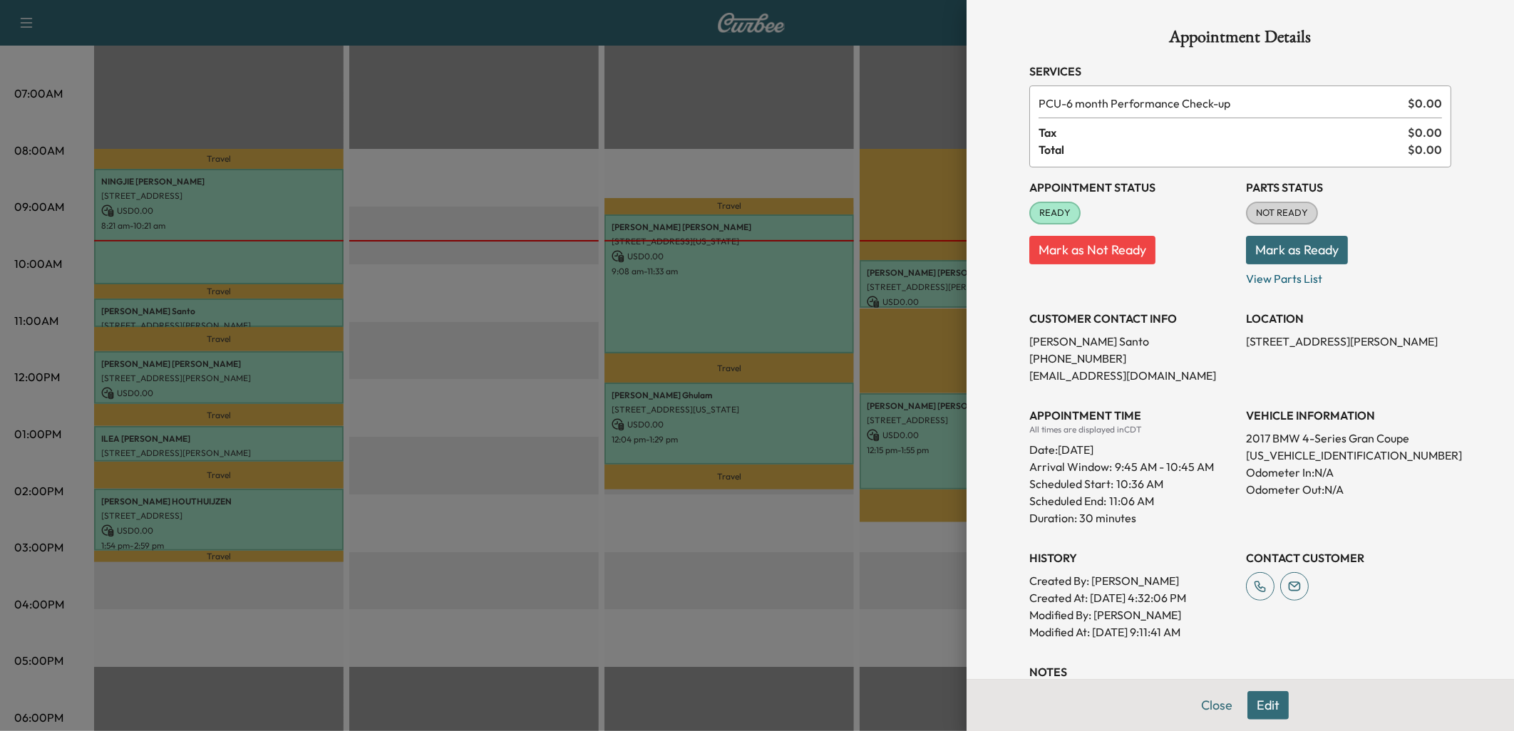
click at [304, 215] on div at bounding box center [757, 365] width 1514 height 731
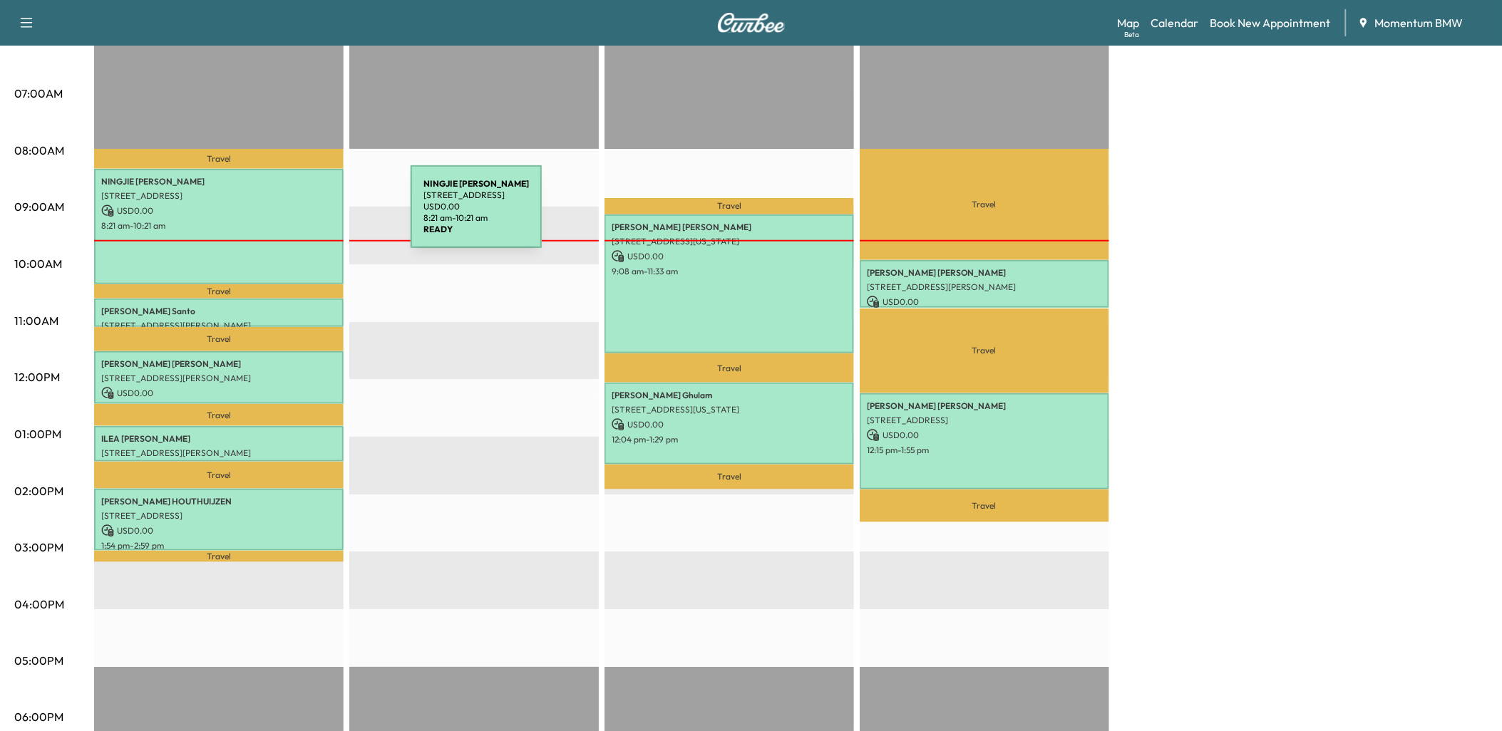
click at [304, 215] on div "NINGJIE [PERSON_NAME] [STREET_ADDRESS] USD 0.00 8:21 am - 10:21 am" at bounding box center [219, 226] width 250 height 115
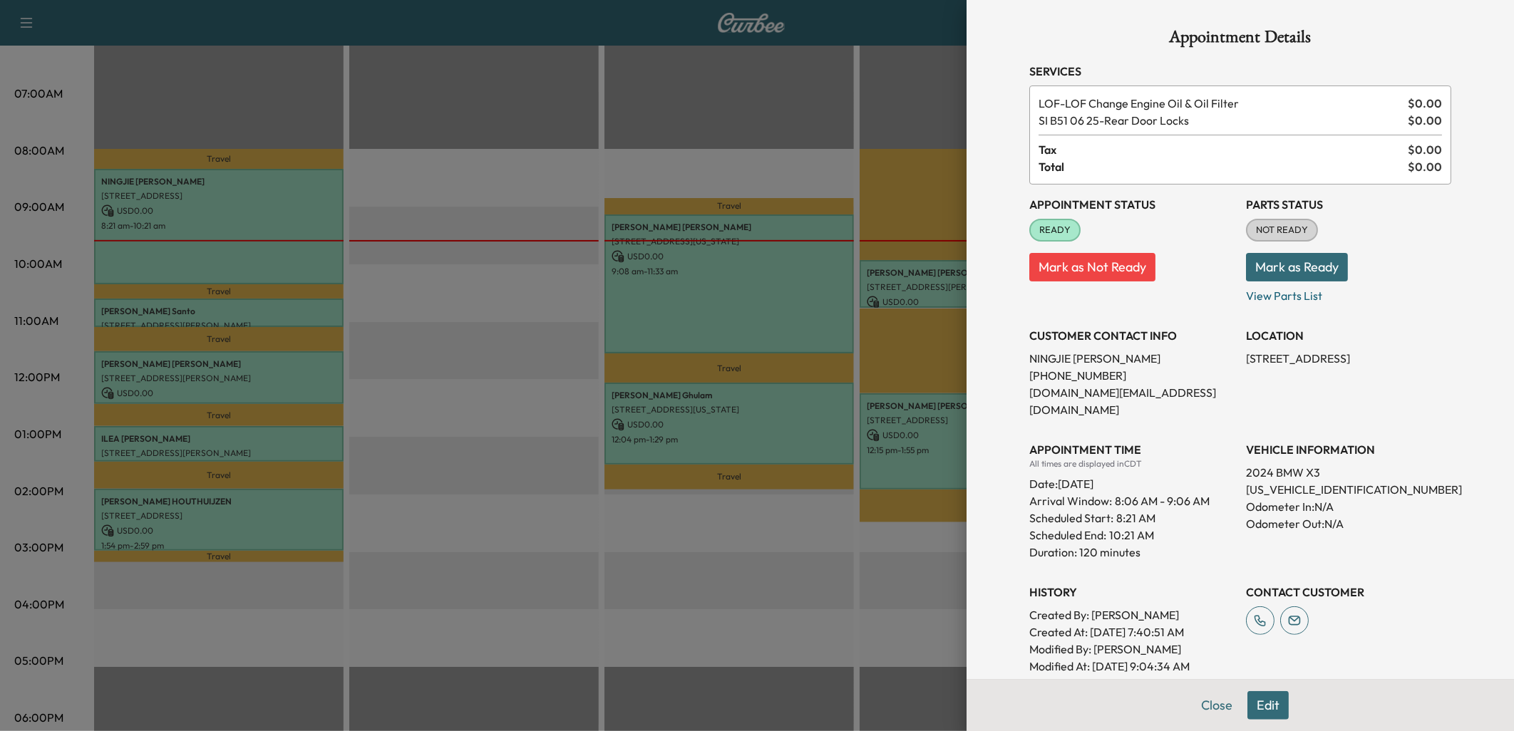
click at [319, 374] on div at bounding box center [757, 365] width 1514 height 731
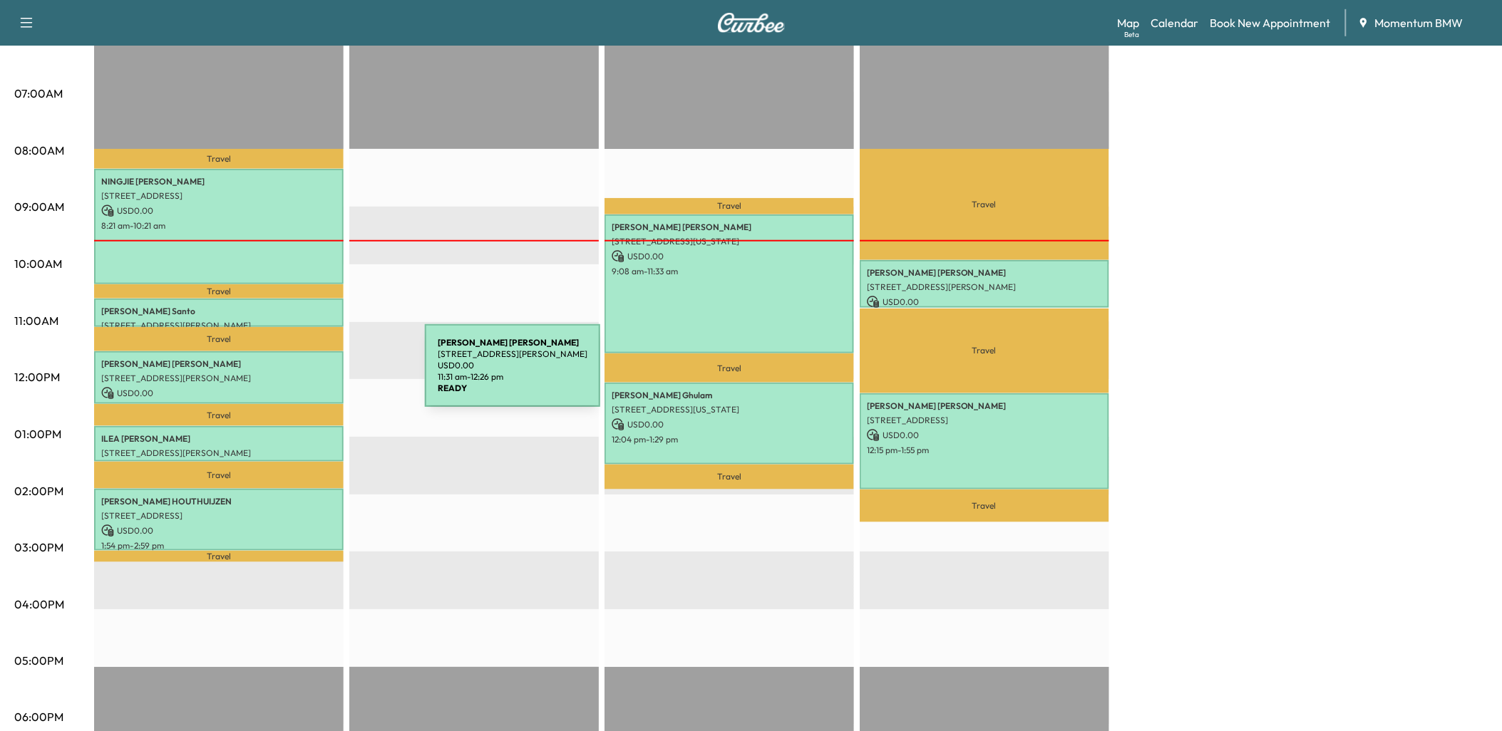
click at [318, 374] on p "[STREET_ADDRESS][PERSON_NAME]" at bounding box center [218, 378] width 235 height 11
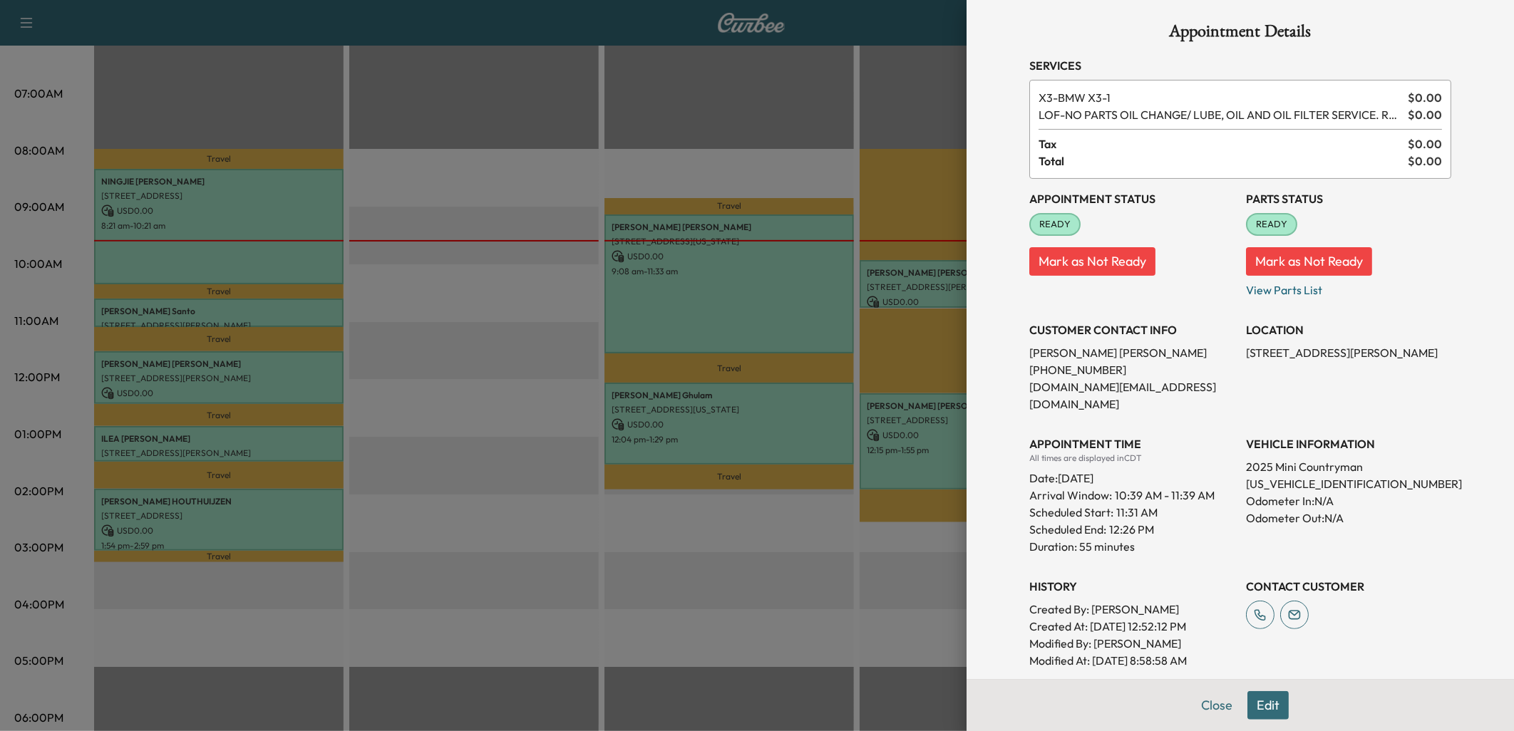
scroll to position [1, 0]
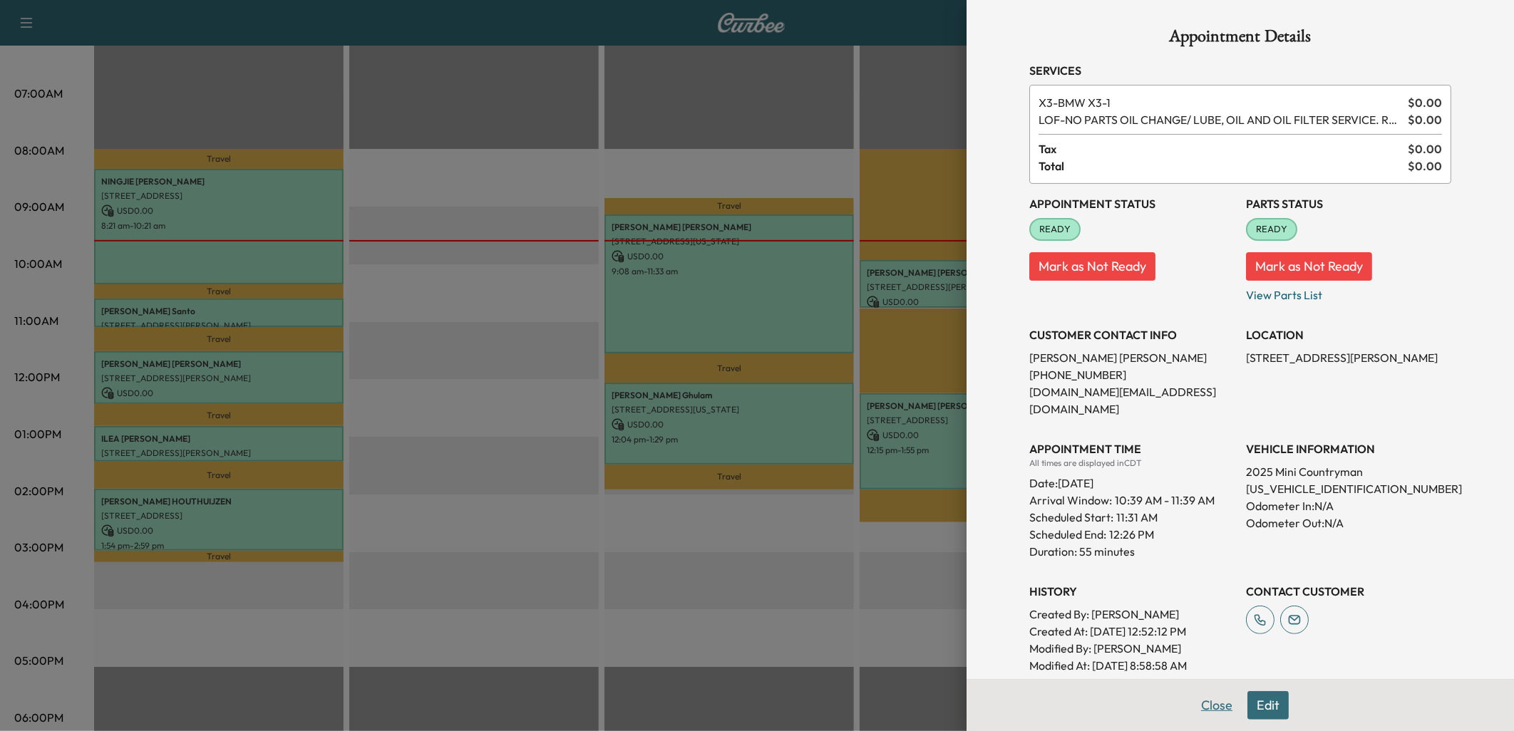
click at [1202, 703] on button "Close" at bounding box center [1217, 706] width 50 height 29
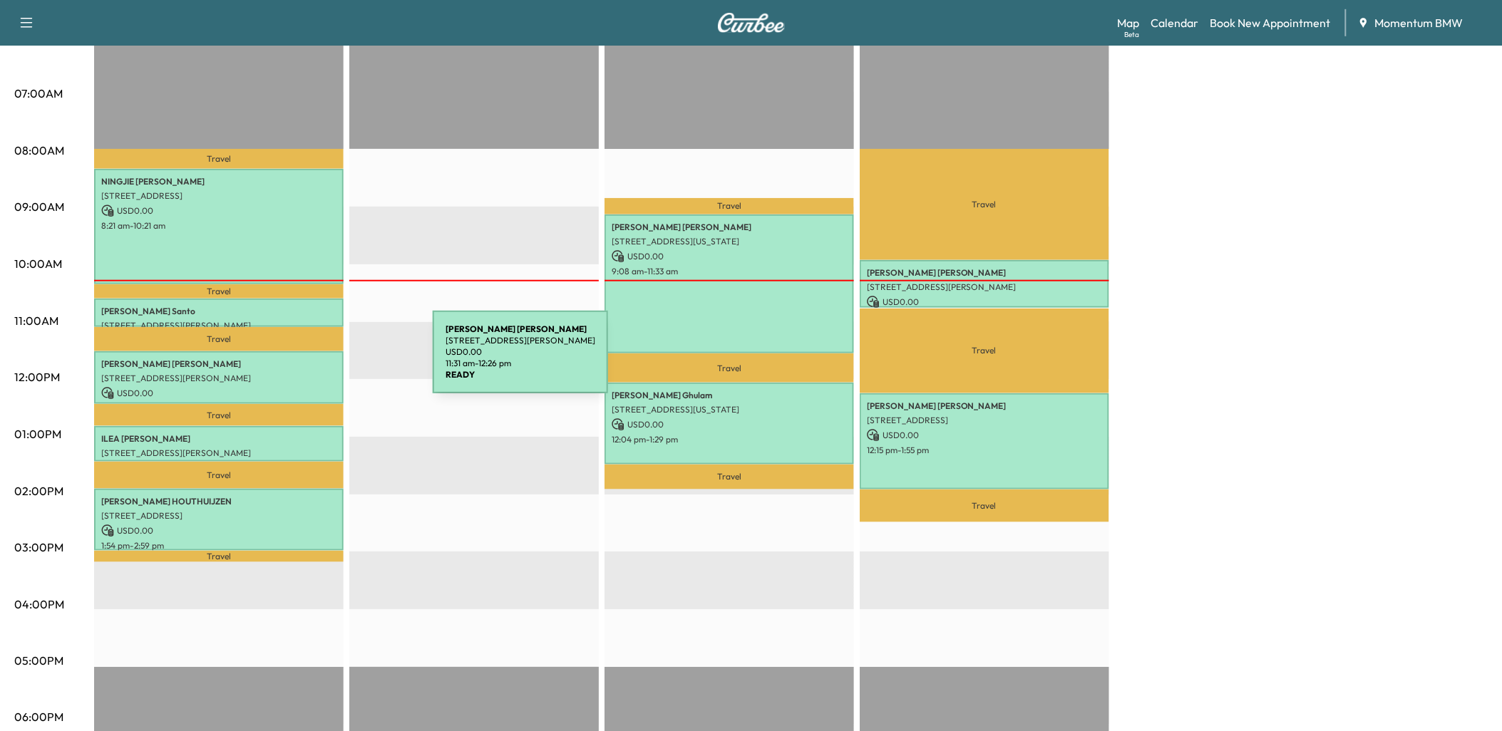
click at [326, 361] on p "[PERSON_NAME]" at bounding box center [218, 364] width 235 height 11
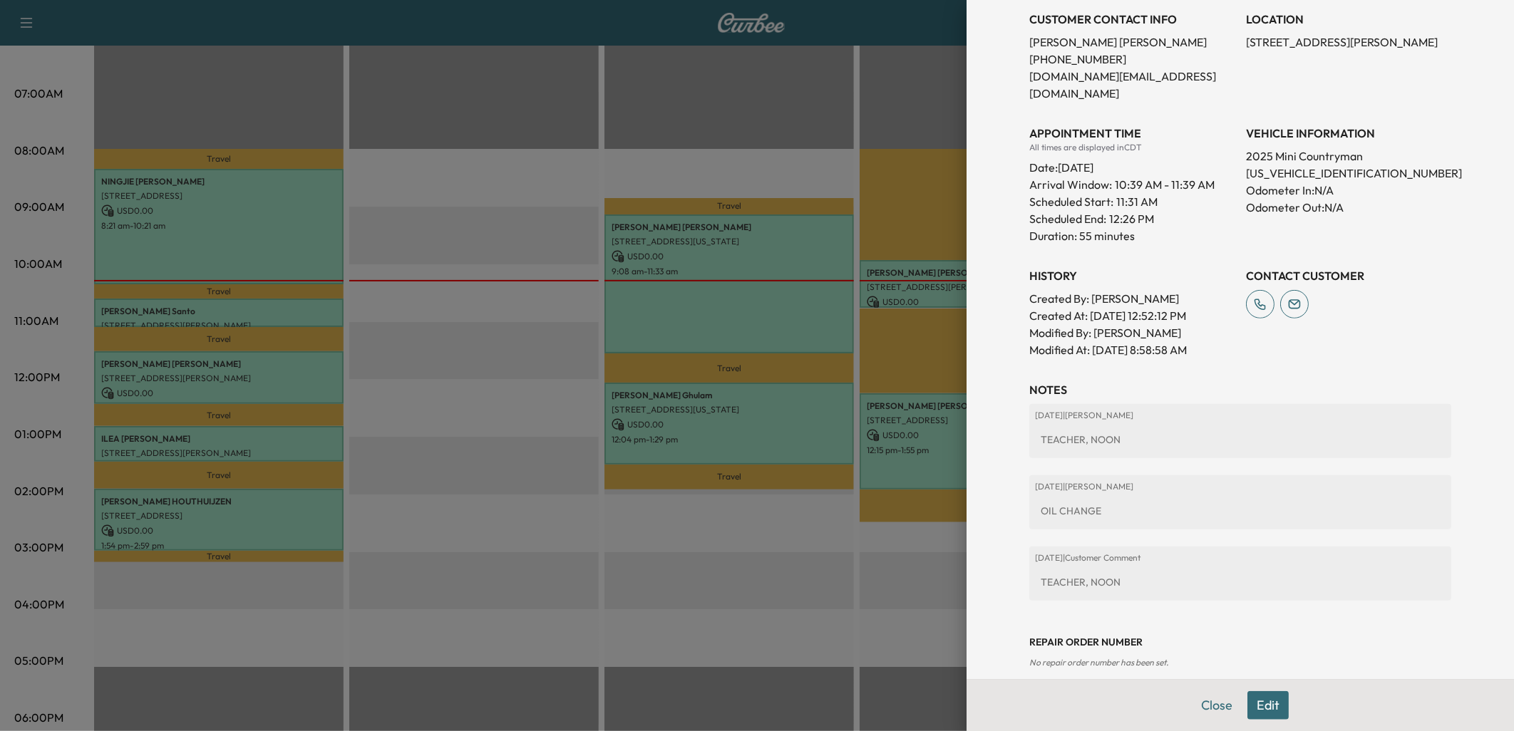
scroll to position [317, 0]
click at [1258, 706] on button "Edit" at bounding box center [1268, 706] width 41 height 29
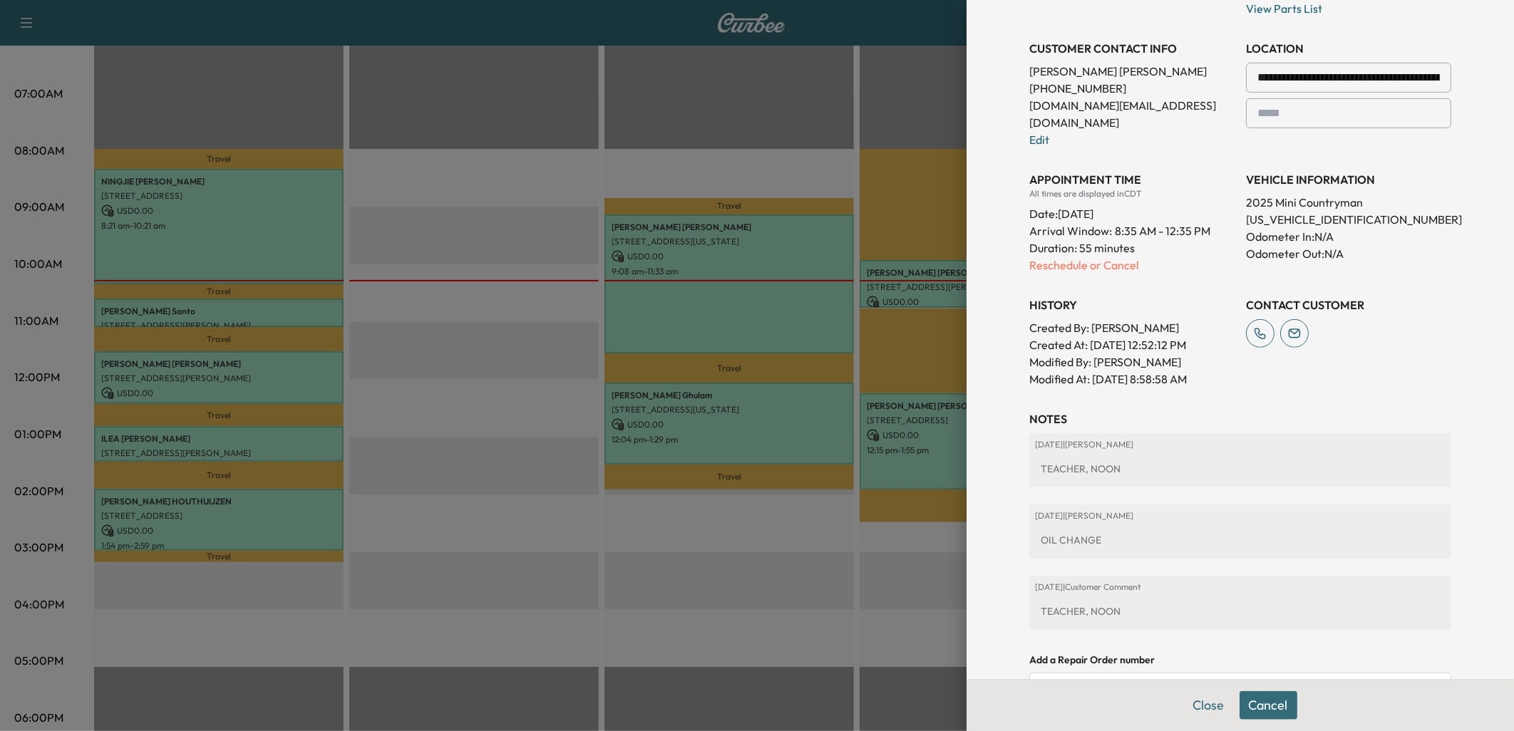
scroll to position [347, 0]
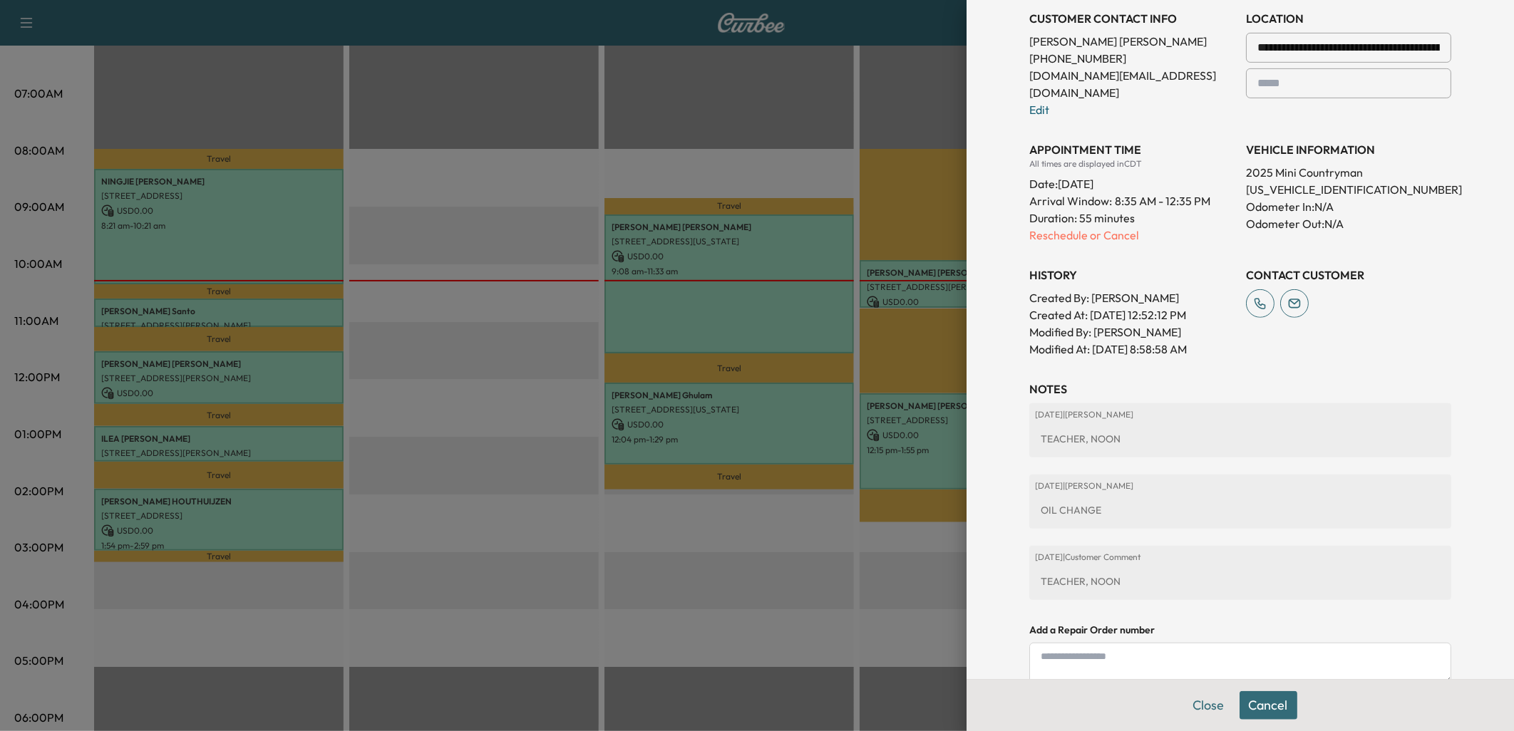
drag, startPoint x: 1079, startPoint y: 650, endPoint x: 1086, endPoint y: 649, distance: 7.2
click at [1086, 649] on textarea at bounding box center [1240, 663] width 422 height 41
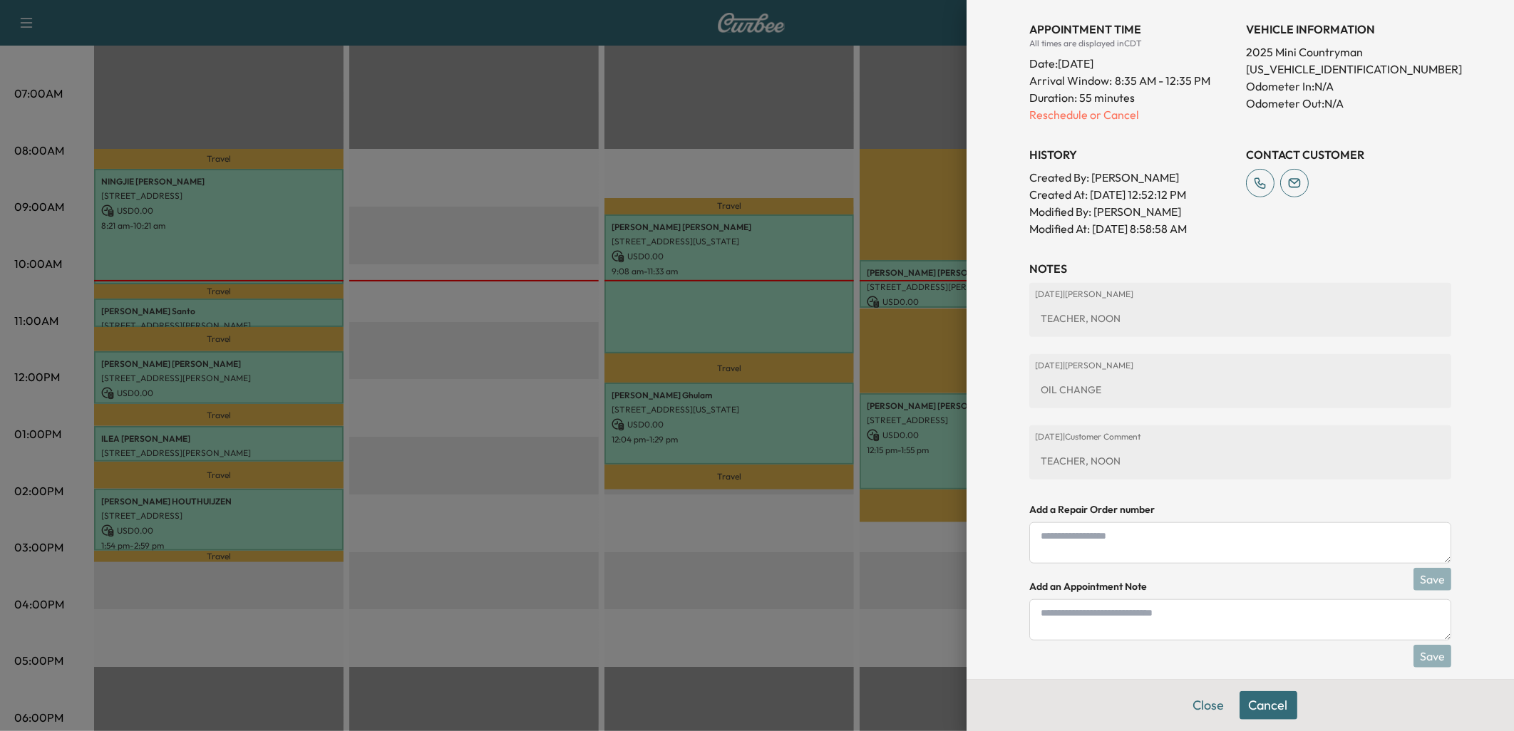
scroll to position [469, 0]
click at [1052, 602] on textarea at bounding box center [1240, 618] width 422 height 41
type textarea "*"
type textarea "*****"
click at [1426, 644] on button "Save" at bounding box center [1433, 655] width 38 height 23
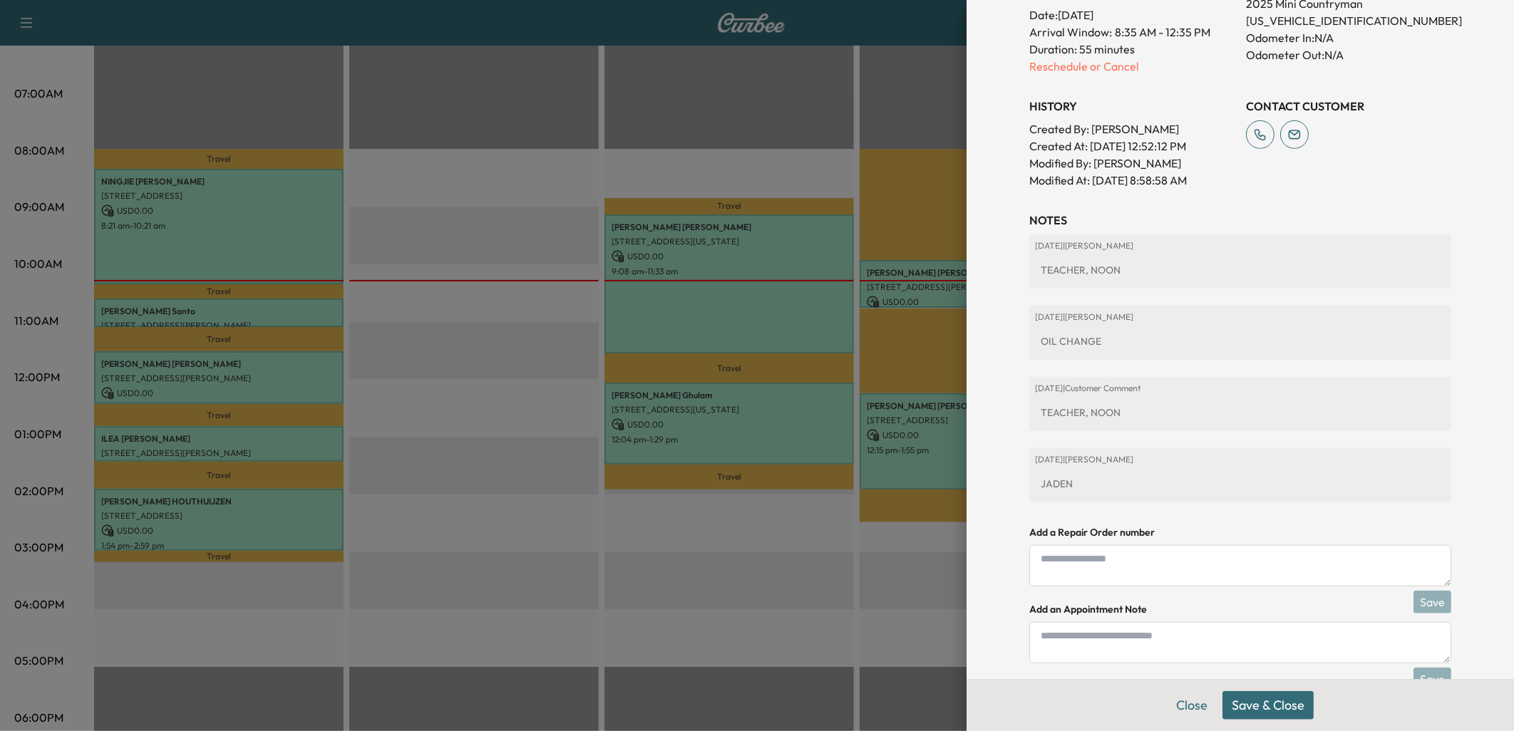
scroll to position [540, 0]
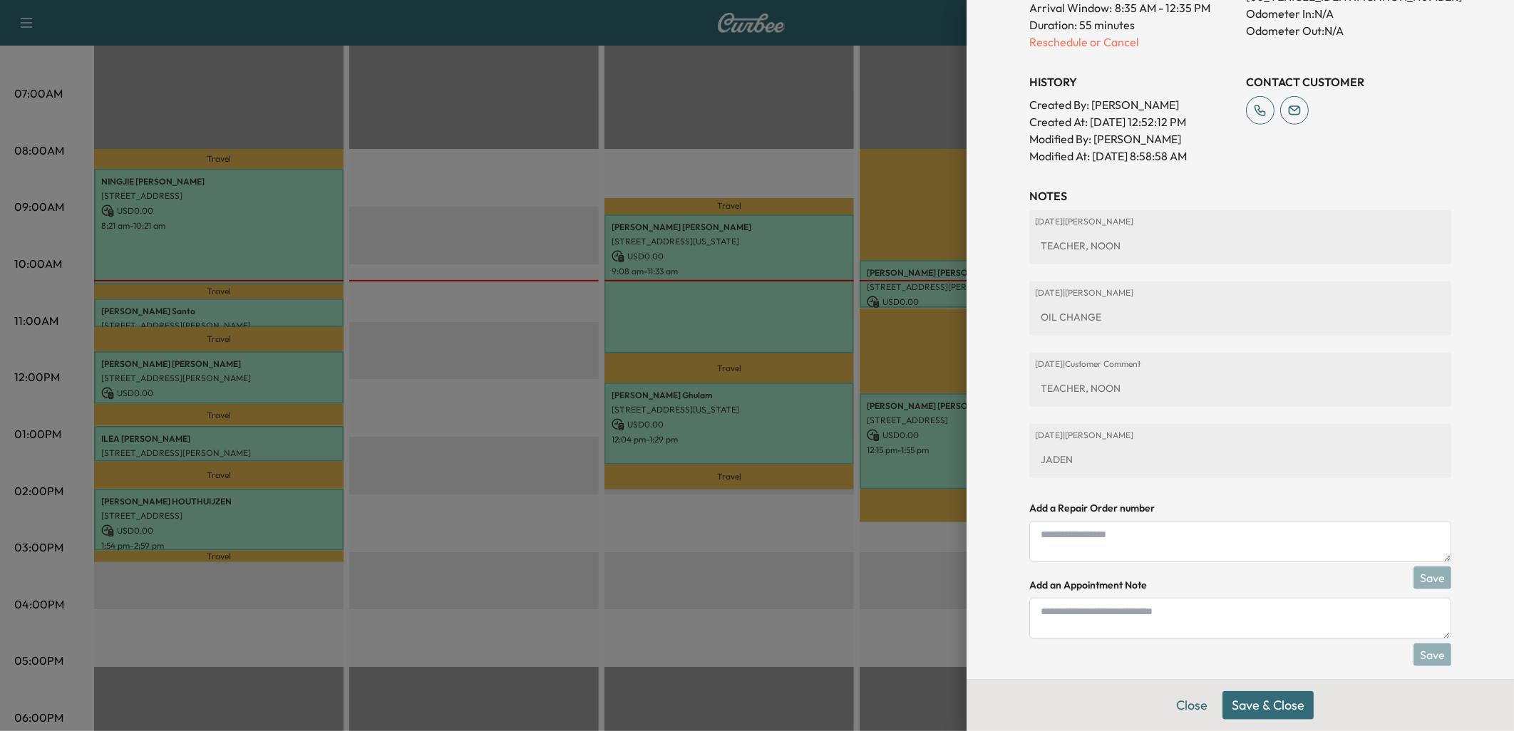
click at [1250, 707] on button "Save & Close" at bounding box center [1268, 706] width 91 height 29
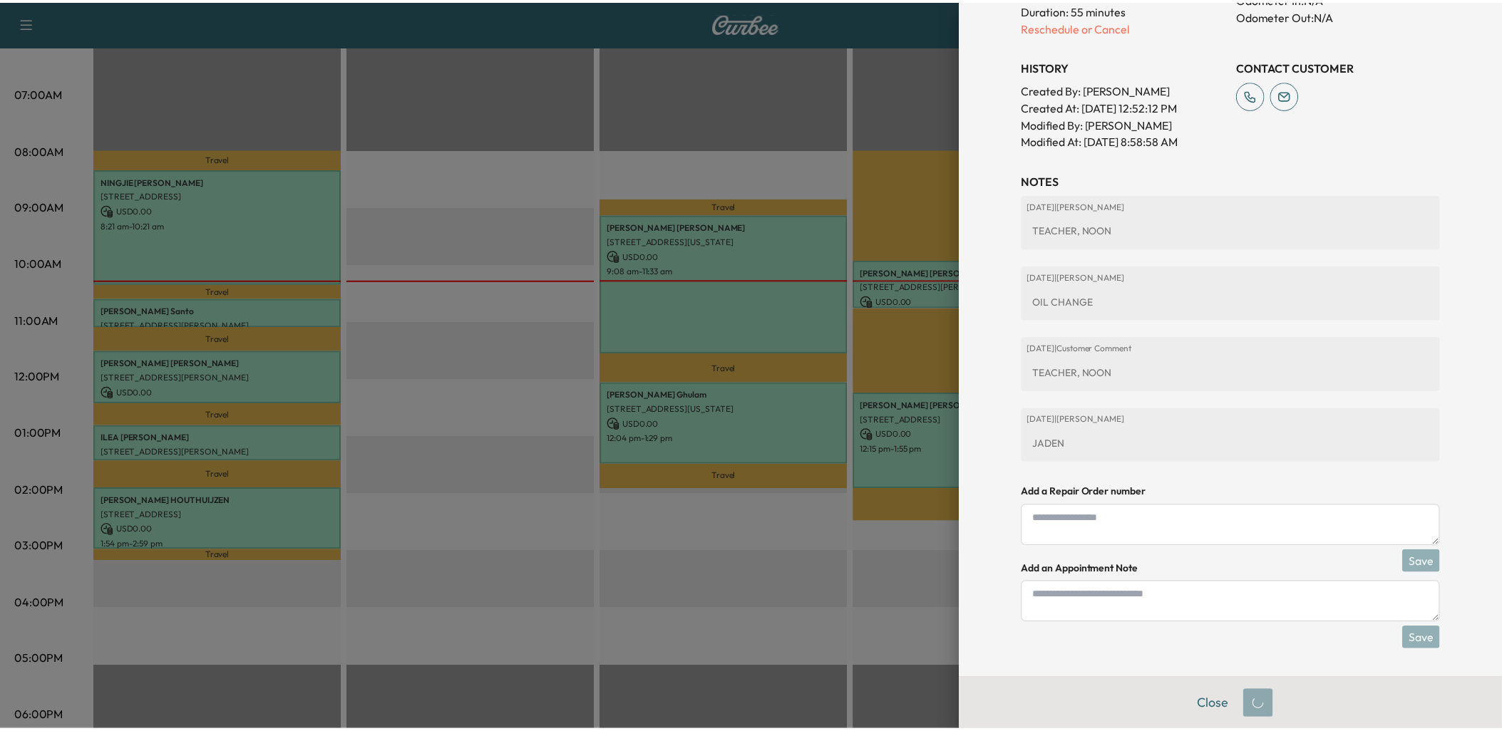
scroll to position [493, 0]
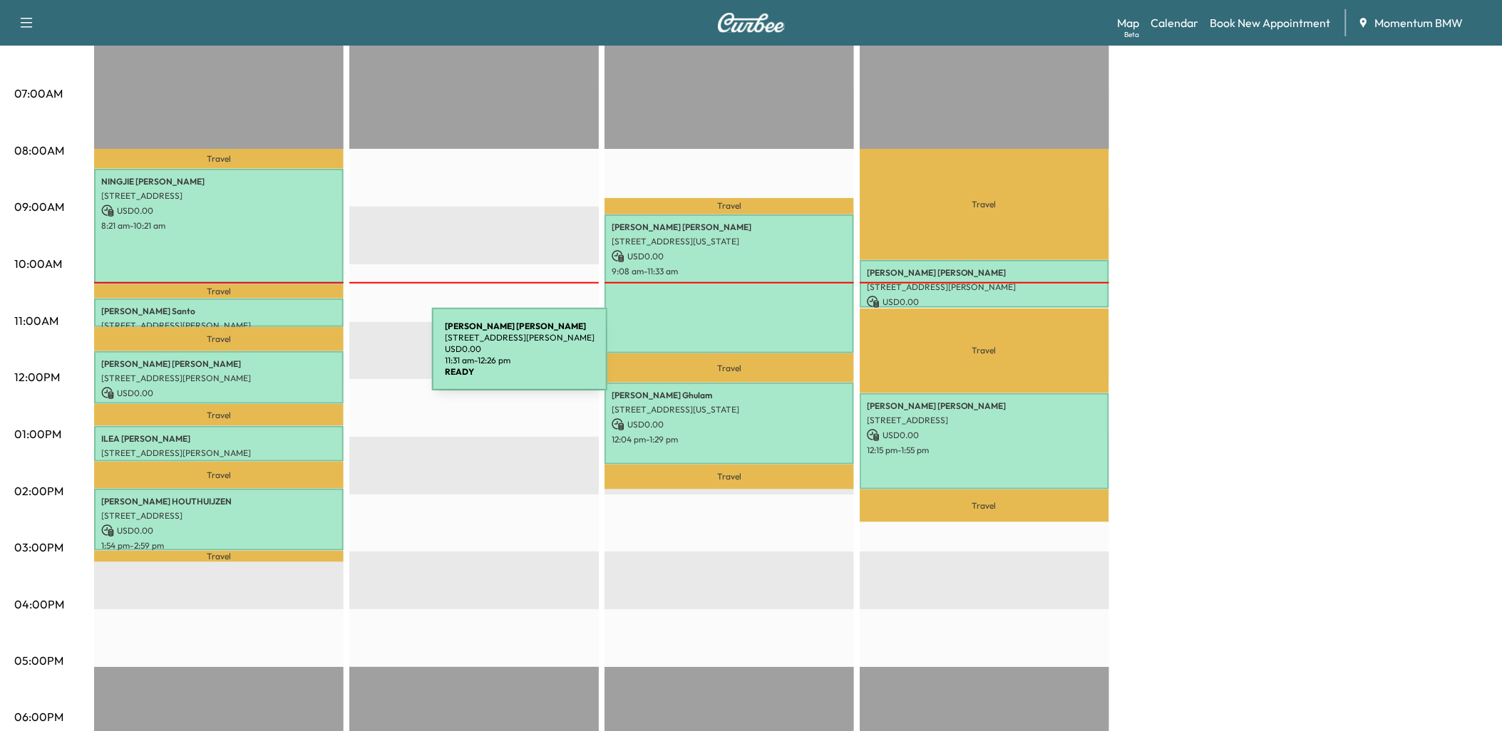
click at [325, 359] on p "[PERSON_NAME]" at bounding box center [218, 364] width 235 height 11
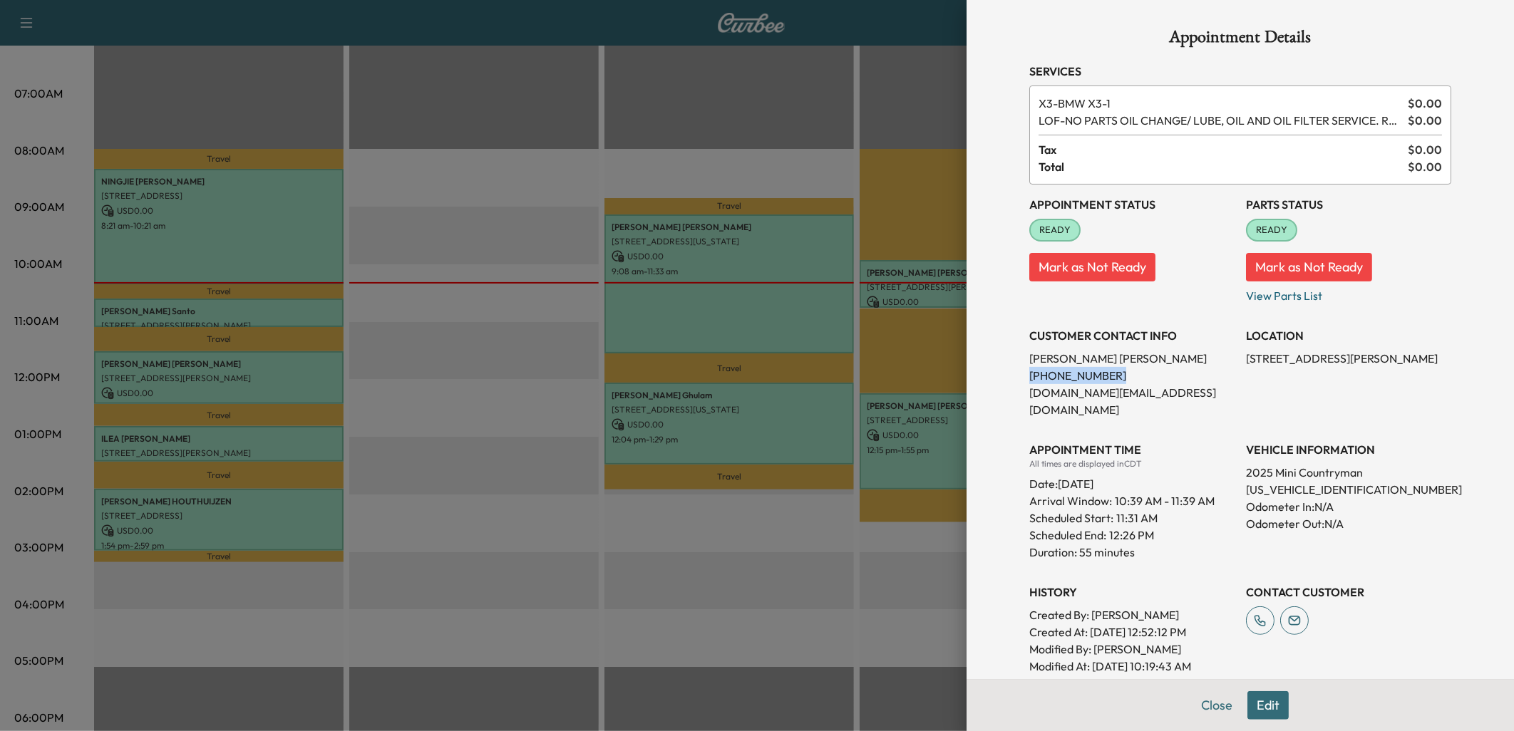
drag, startPoint x: 1016, startPoint y: 376, endPoint x: 1104, endPoint y: 379, distance: 87.7
click at [1104, 379] on div "Appointment Details Services X3 - BMW X3-1 $ 0.00 LOF - NO PARTS OIL CHANGE/ LU…" at bounding box center [1240, 543] width 456 height 1086
drag, startPoint x: 1104, startPoint y: 379, endPoint x: 1064, endPoint y: 369, distance: 41.0
copy p "[PHONE_NUMBER]"
click at [1214, 706] on button "Close" at bounding box center [1217, 706] width 50 height 29
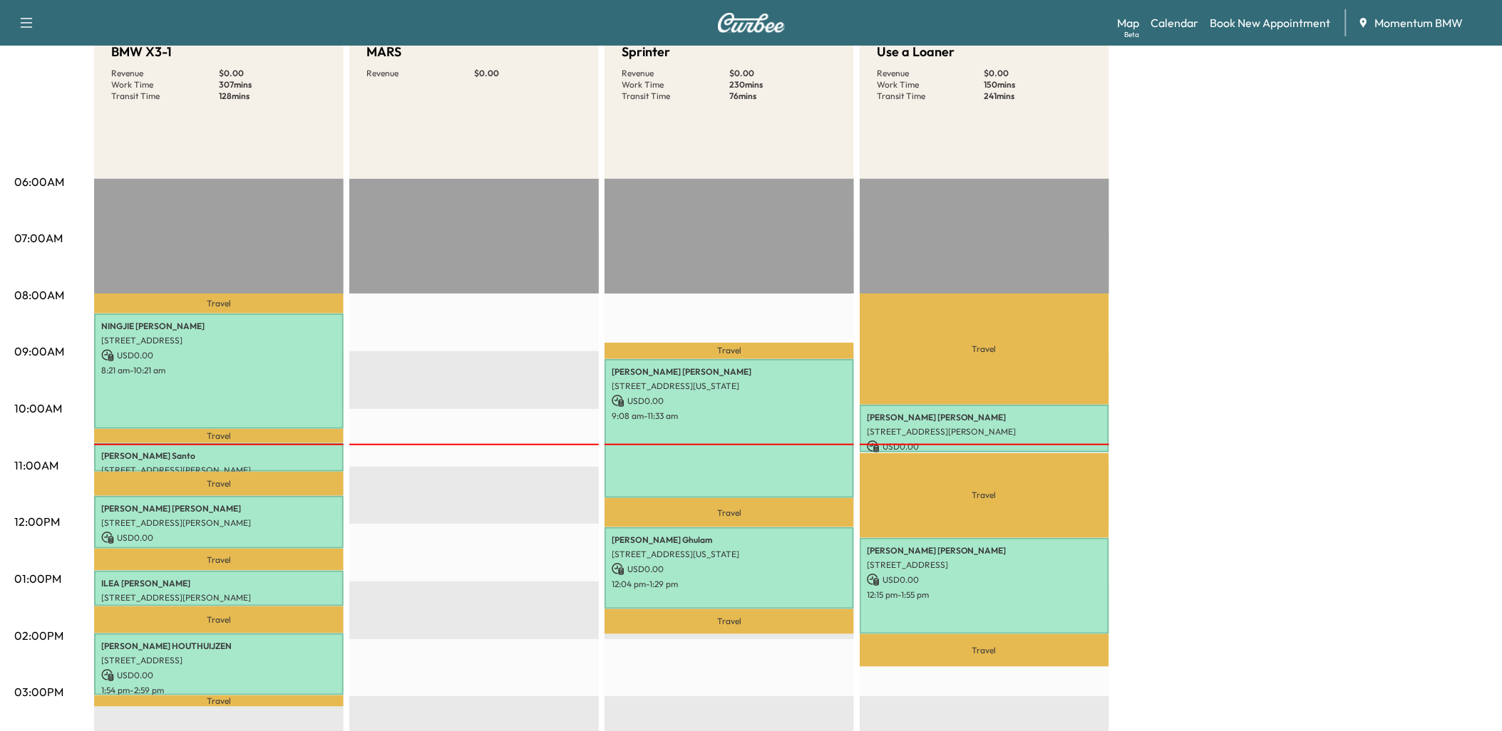
scroll to position [0, 0]
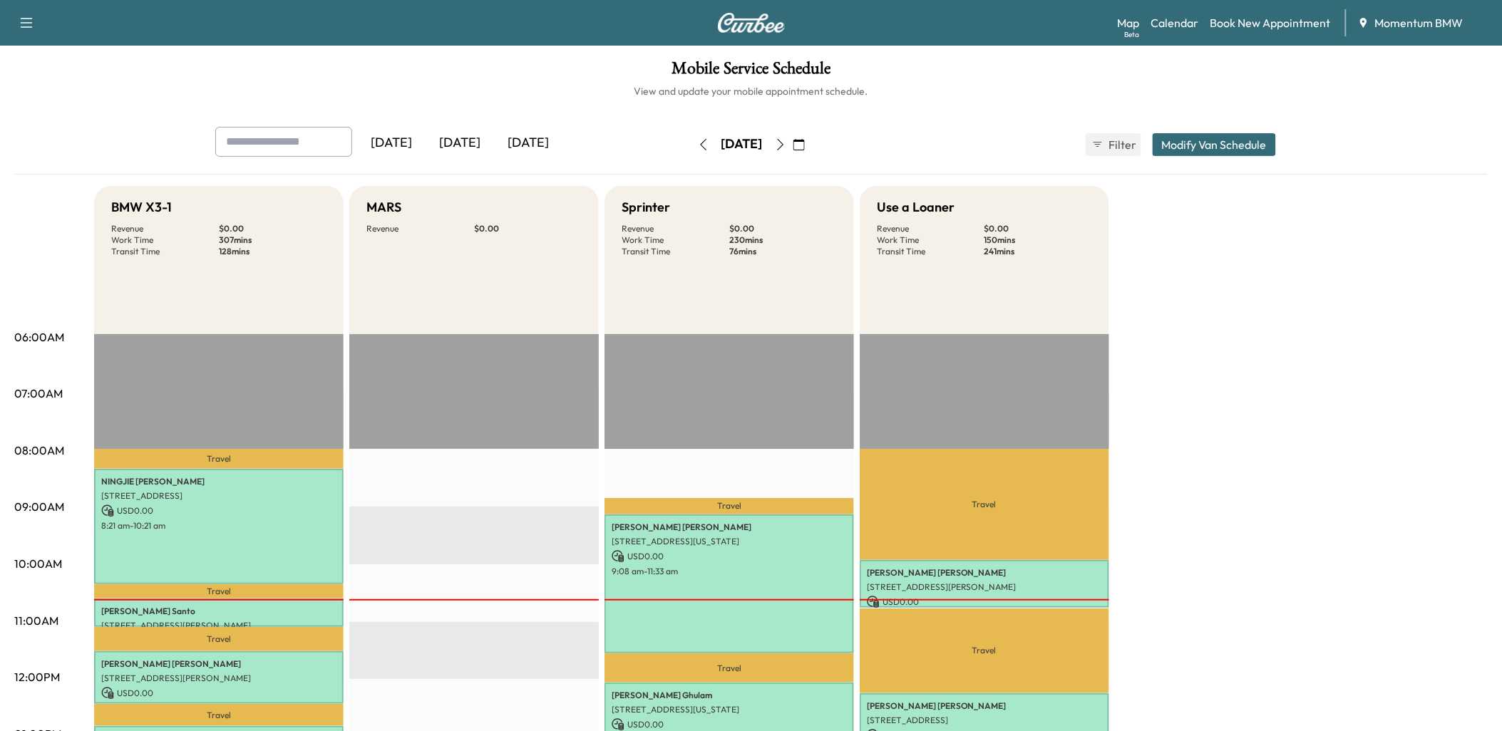
click at [805, 143] on icon "button" at bounding box center [798, 144] width 11 height 11
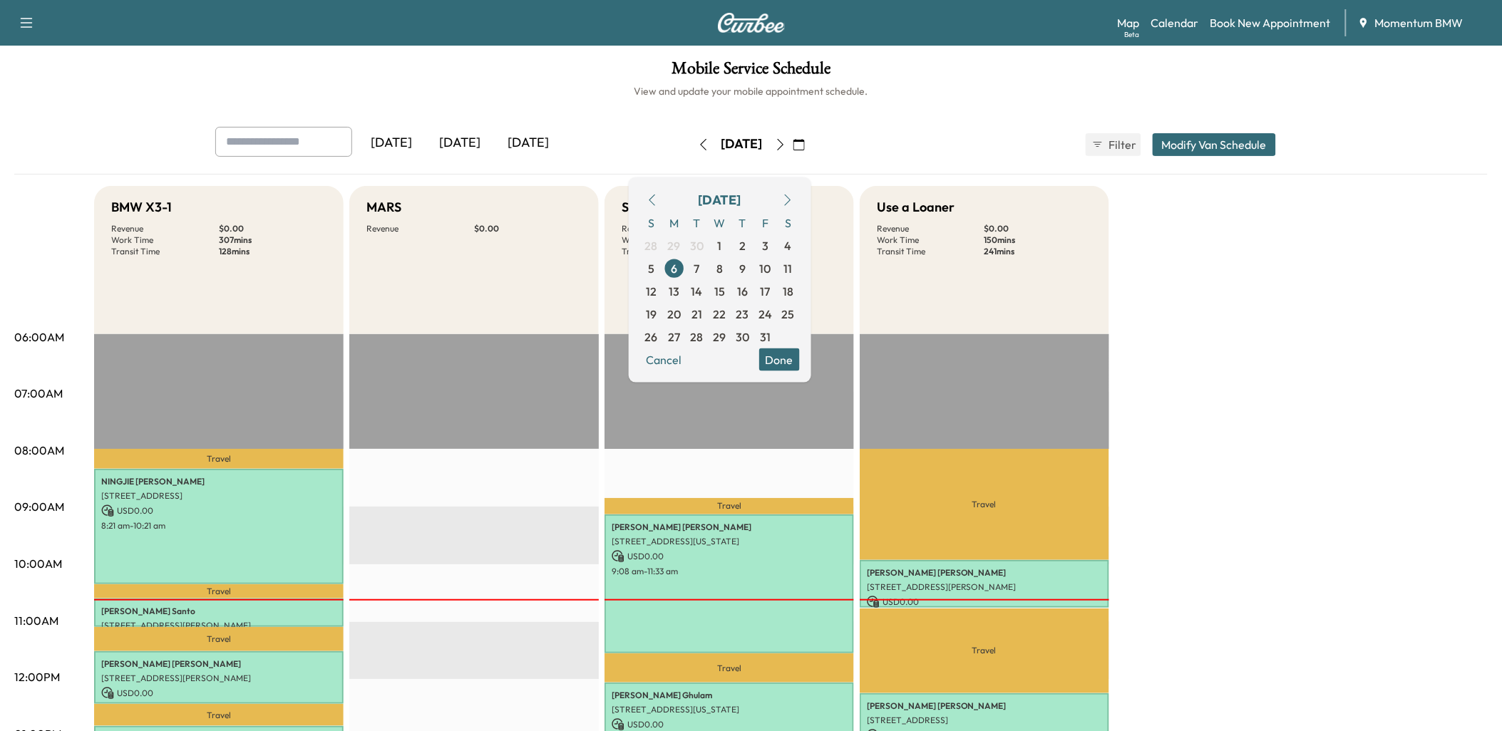
click at [700, 269] on span "7" at bounding box center [697, 268] width 6 height 17
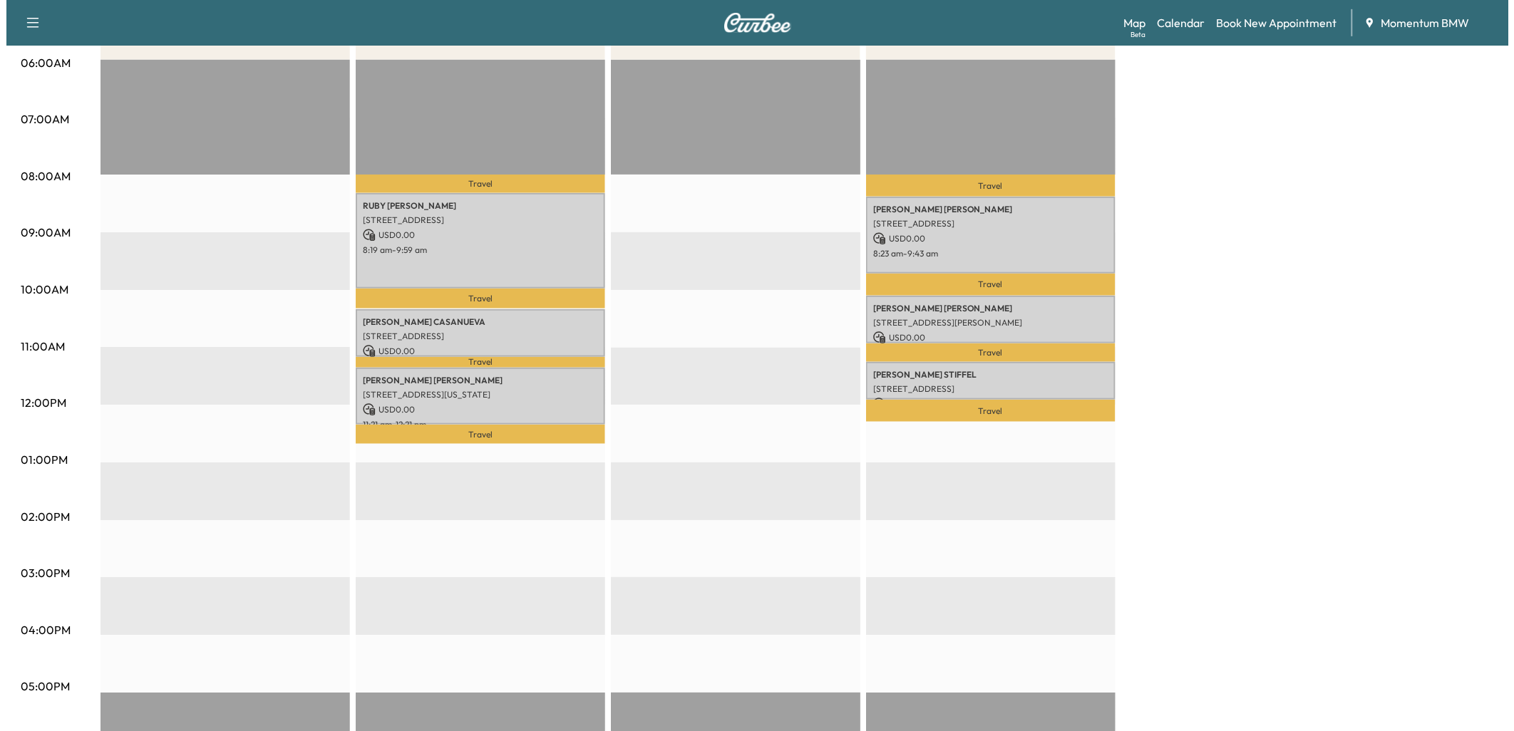
scroll to position [317, 0]
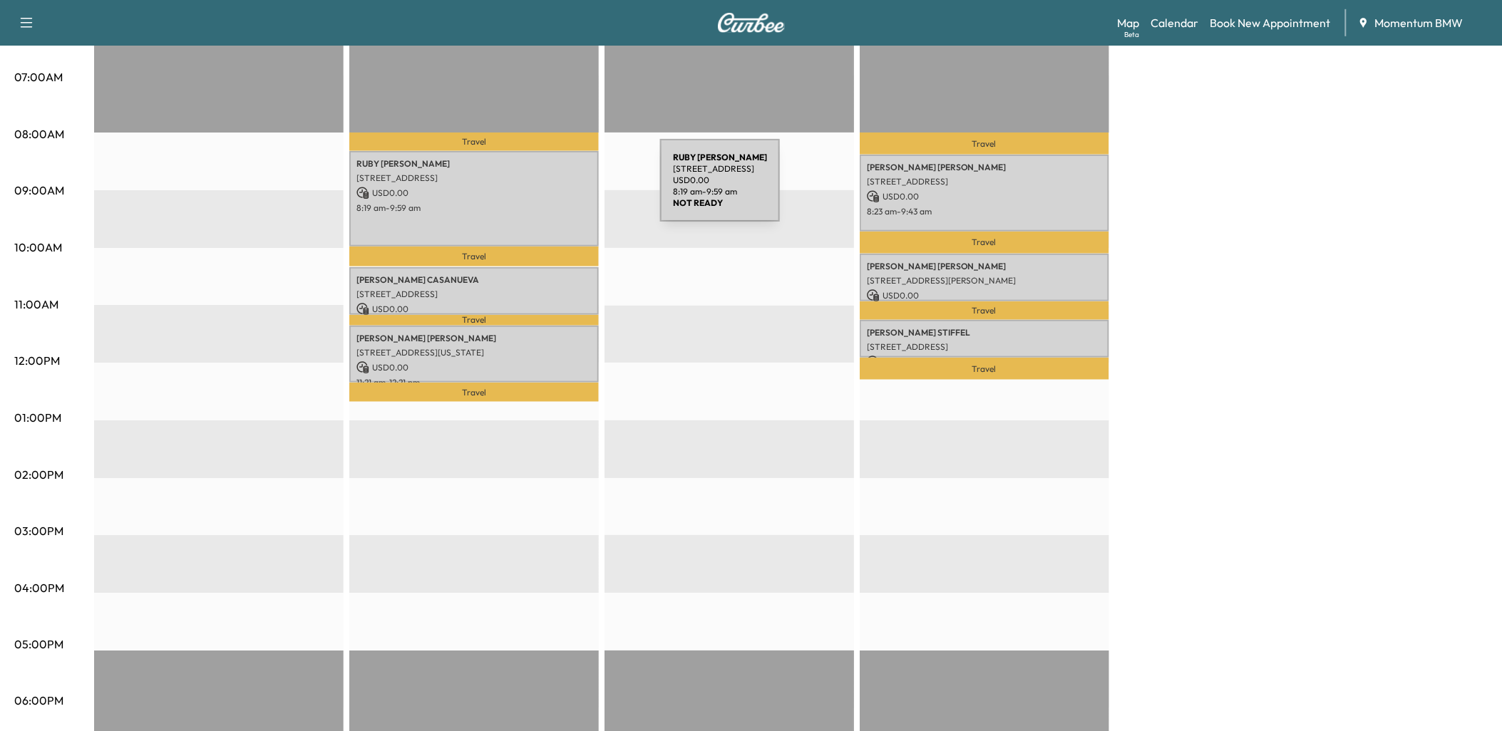
click at [550, 192] on p "USD 0.00" at bounding box center [473, 193] width 235 height 13
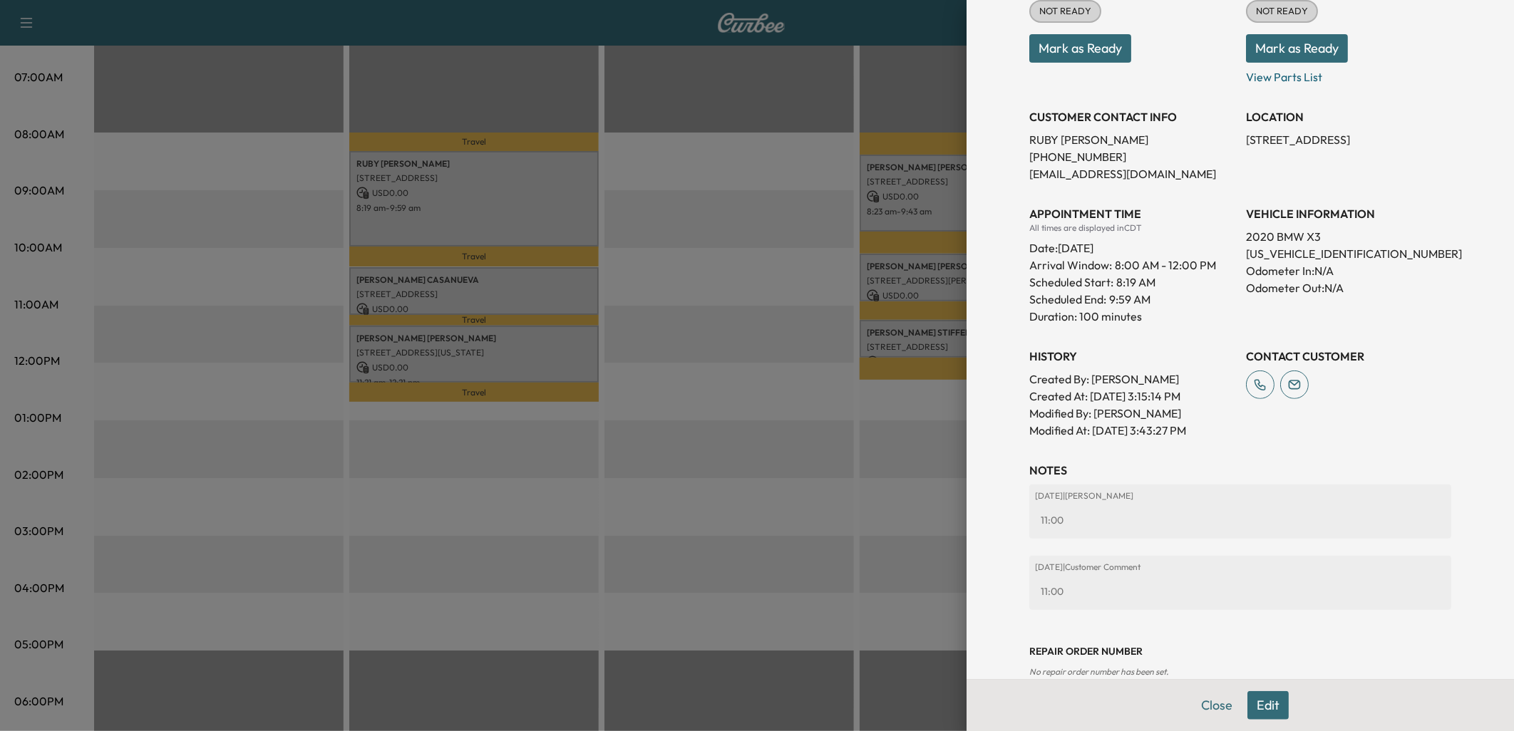
scroll to position [246, 0]
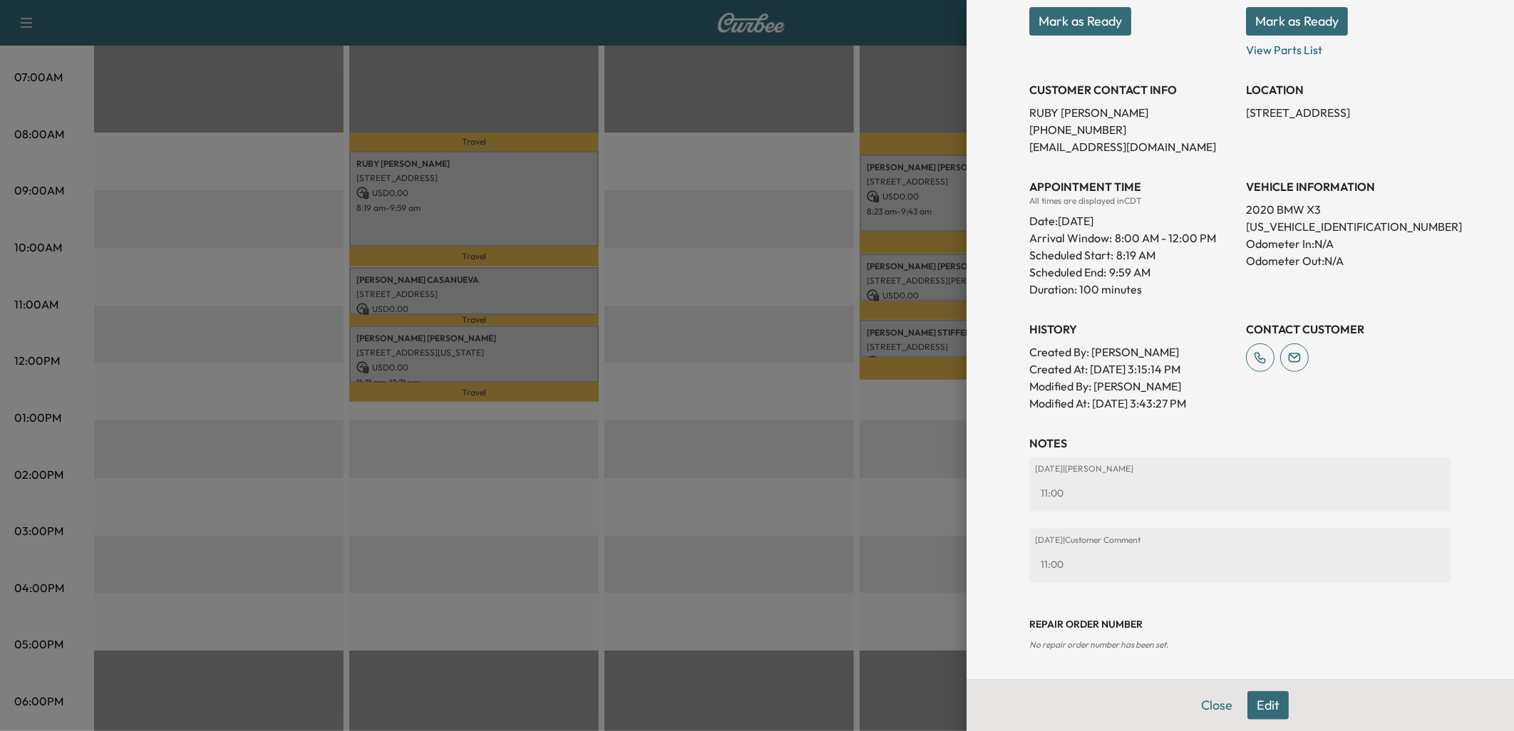
click at [567, 289] on div at bounding box center [757, 365] width 1514 height 731
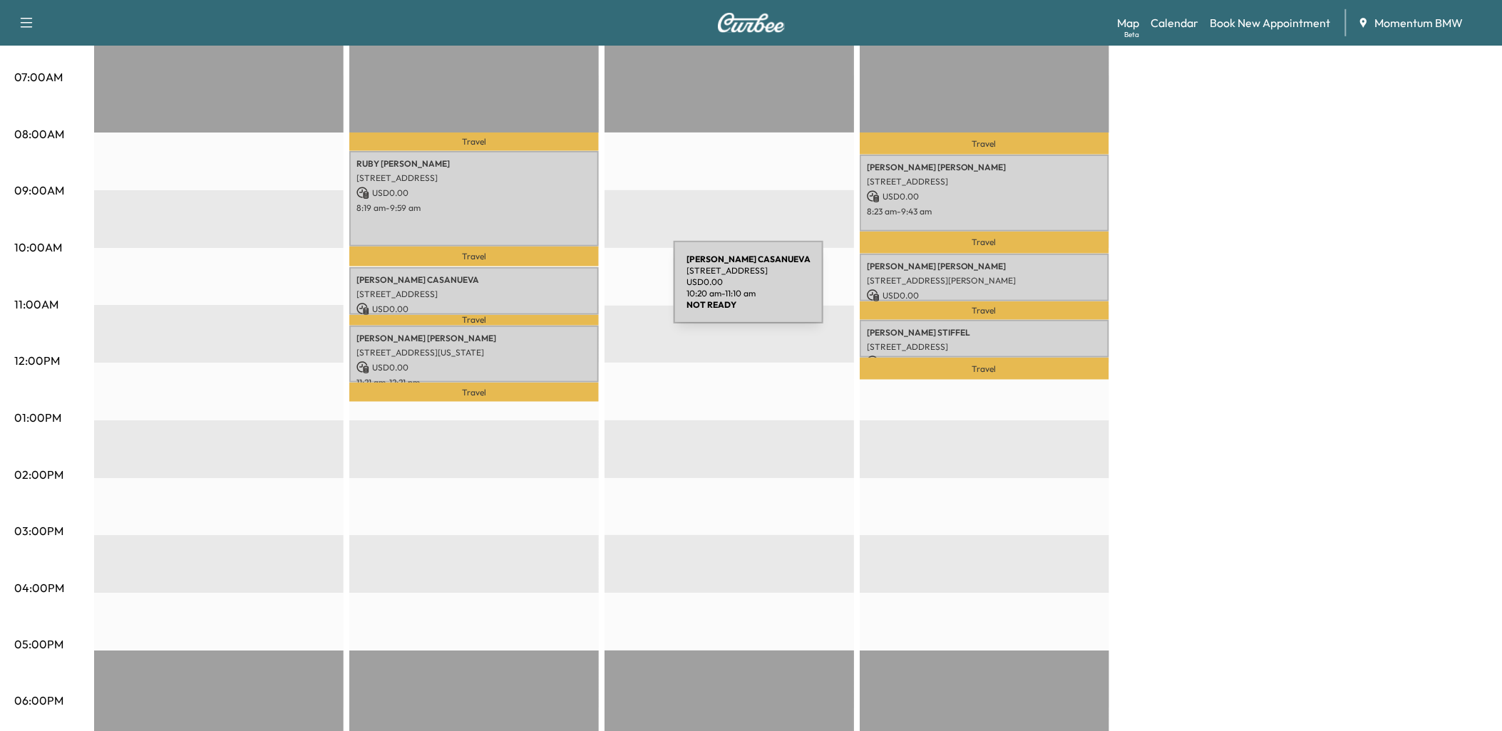
click at [565, 289] on p "[STREET_ADDRESS]" at bounding box center [473, 294] width 235 height 11
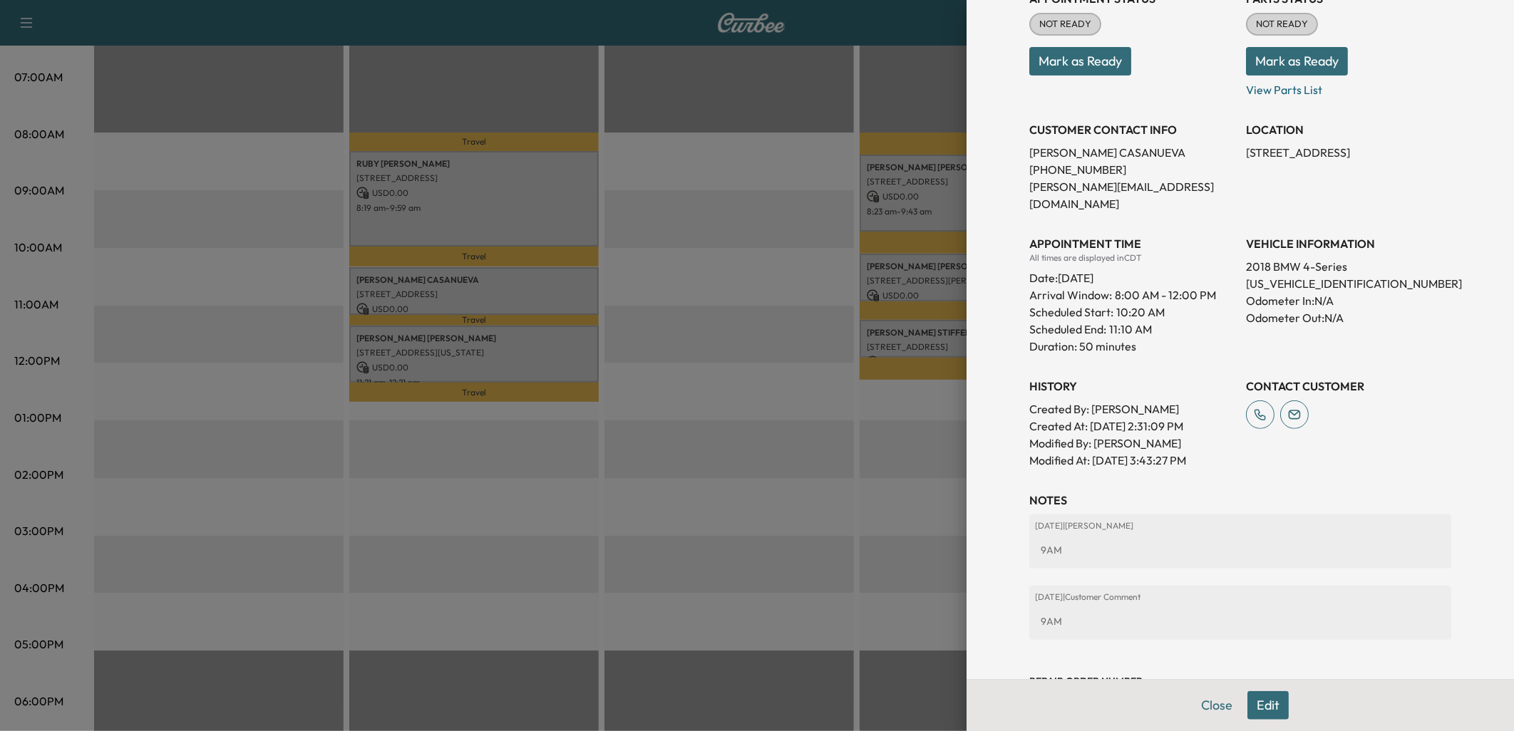
scroll to position [229, 0]
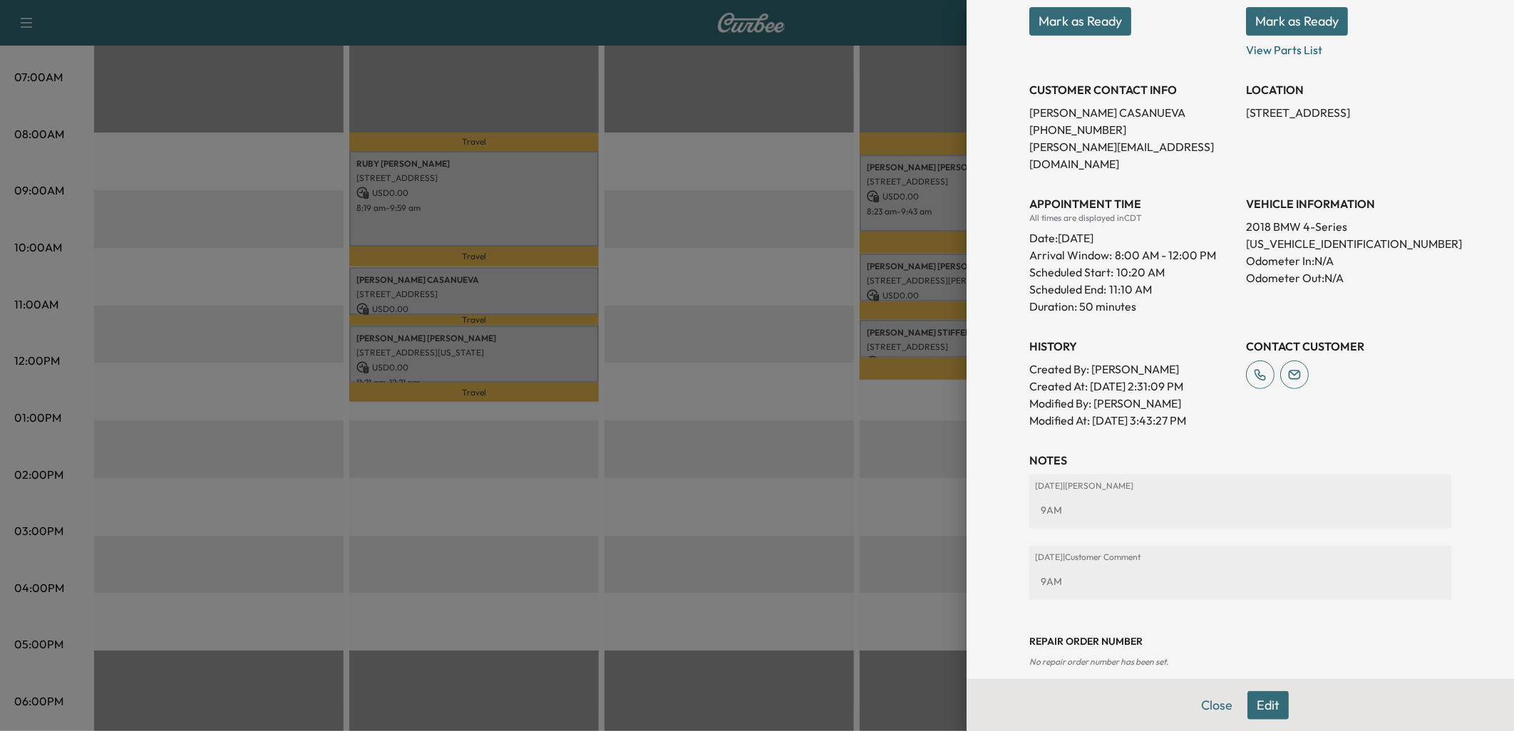
click at [572, 351] on div at bounding box center [757, 365] width 1514 height 731
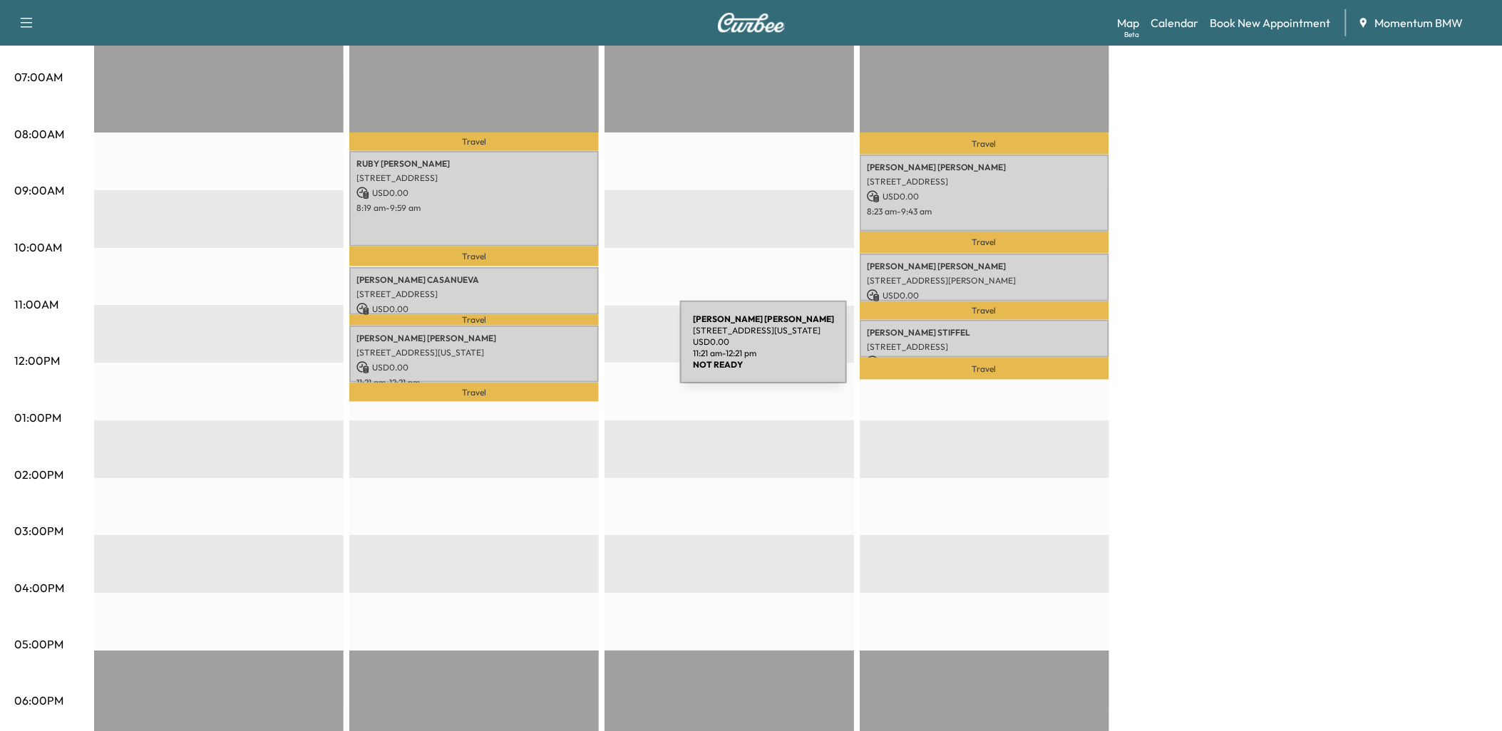
click at [573, 351] on p "[STREET_ADDRESS][US_STATE]" at bounding box center [473, 352] width 235 height 11
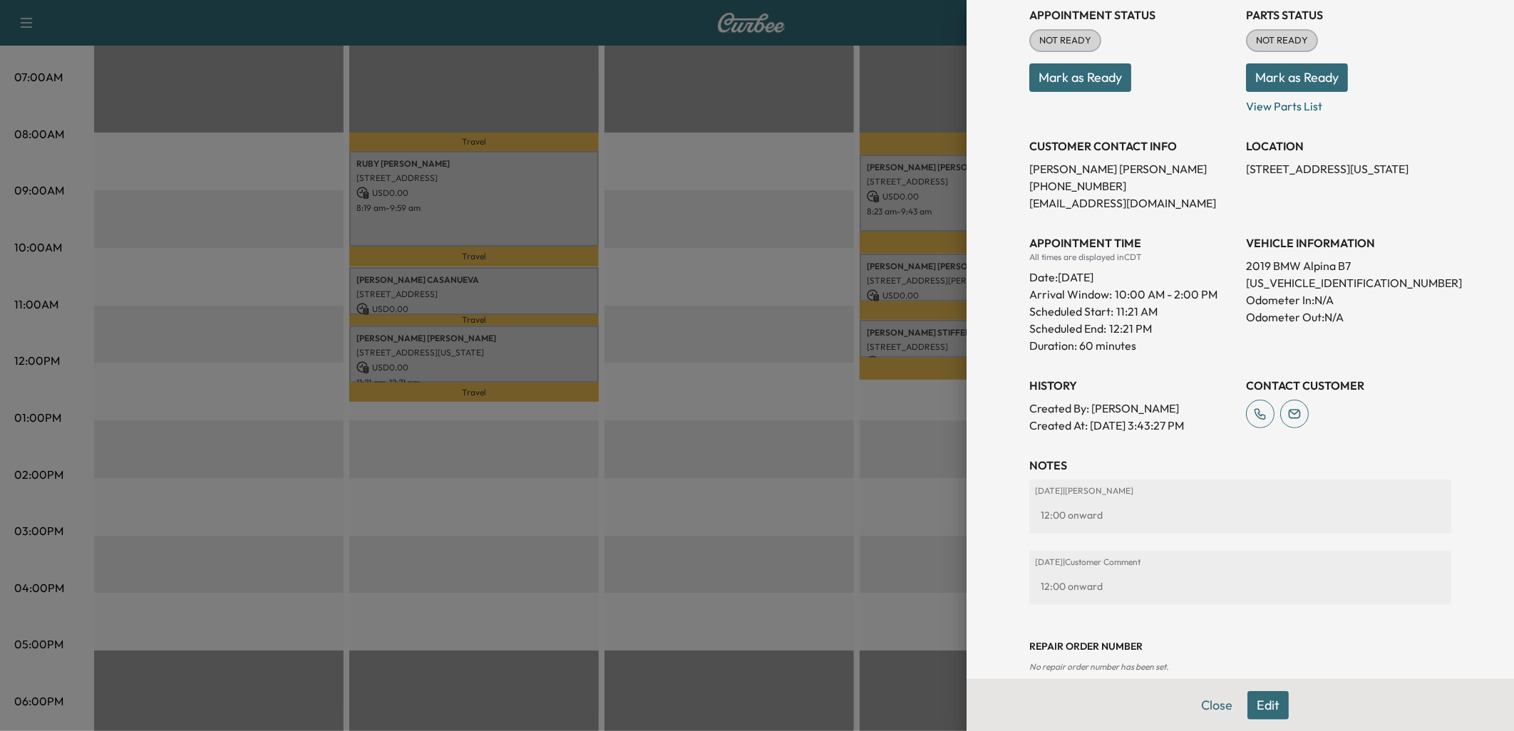
scroll to position [195, 0]
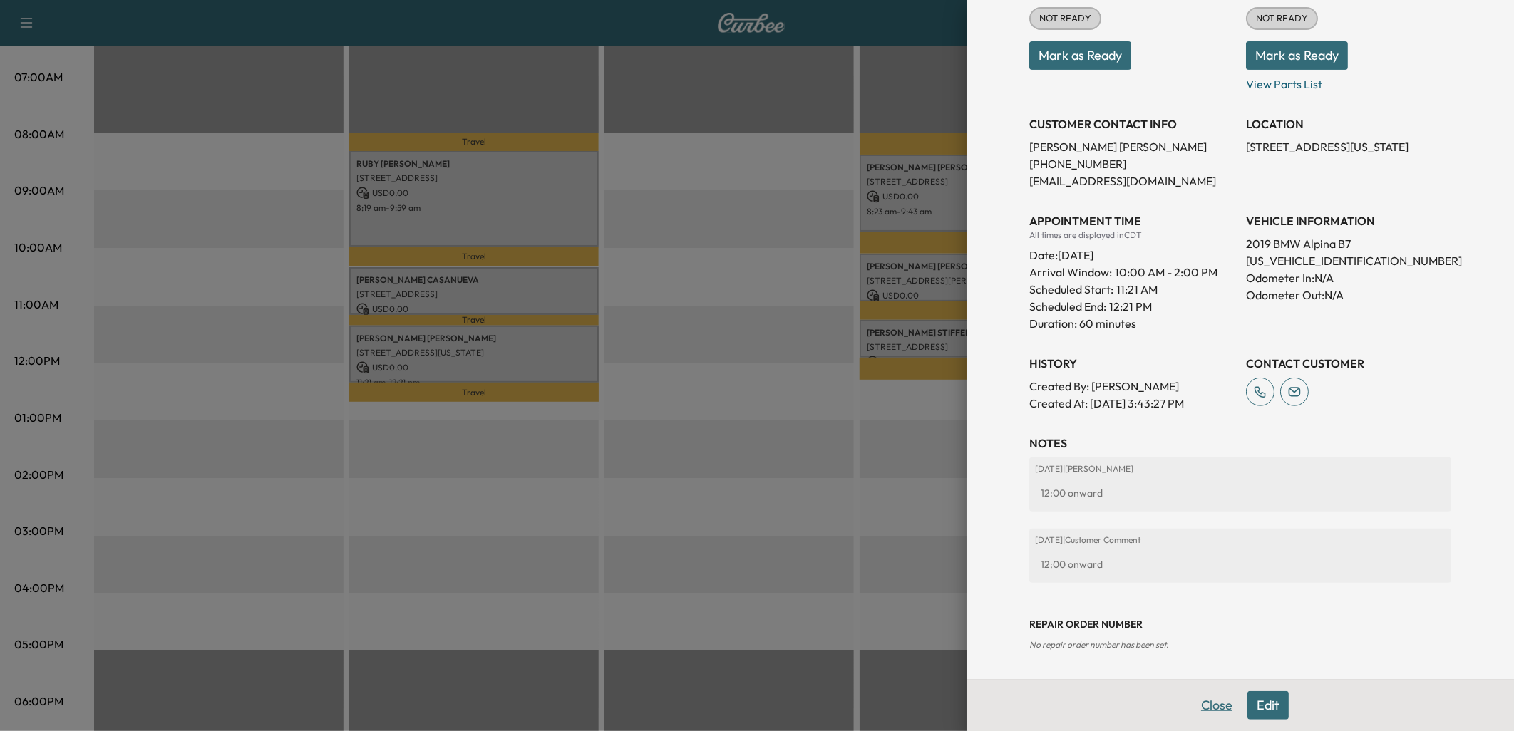
click at [1206, 699] on button "Close" at bounding box center [1217, 706] width 50 height 29
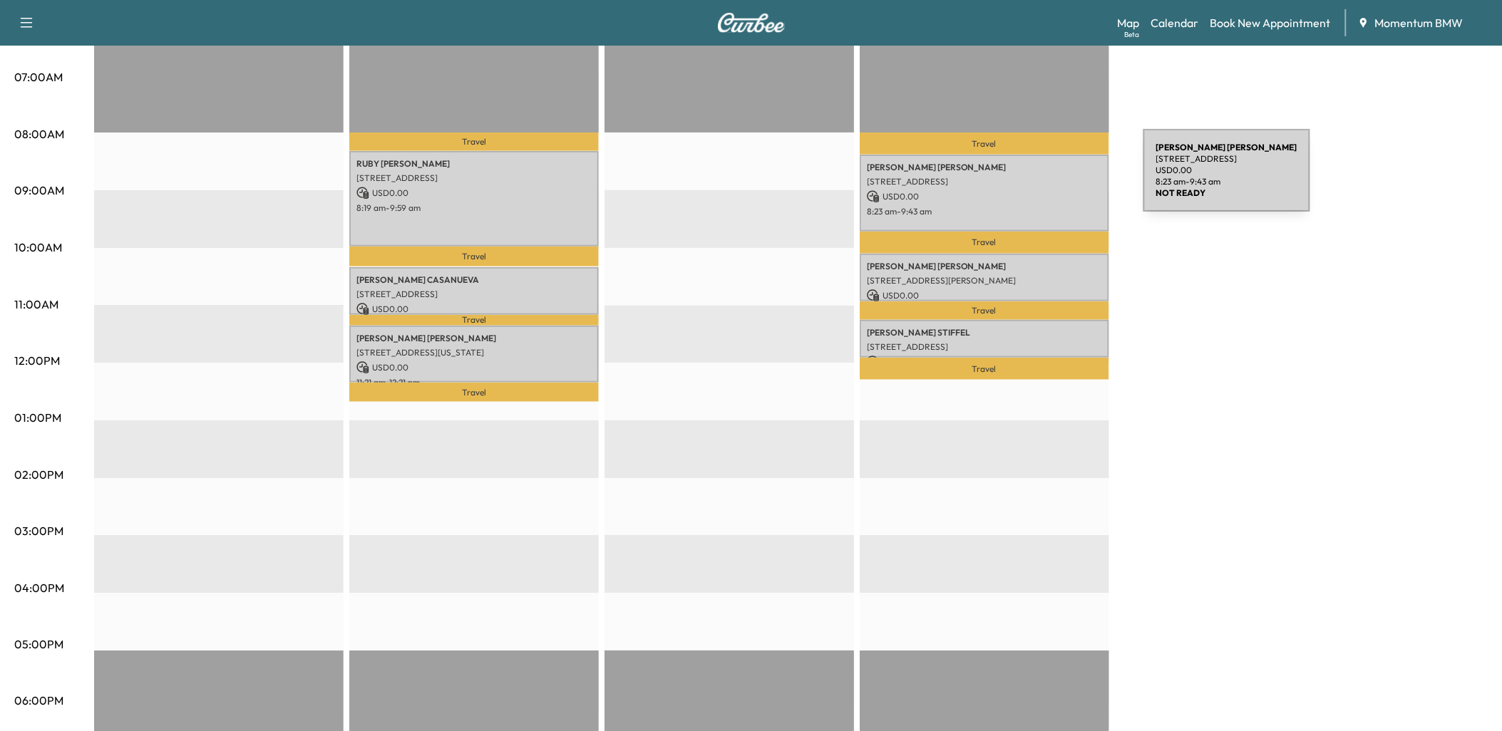
click at [1042, 182] on p "[STREET_ADDRESS]" at bounding box center [984, 181] width 235 height 11
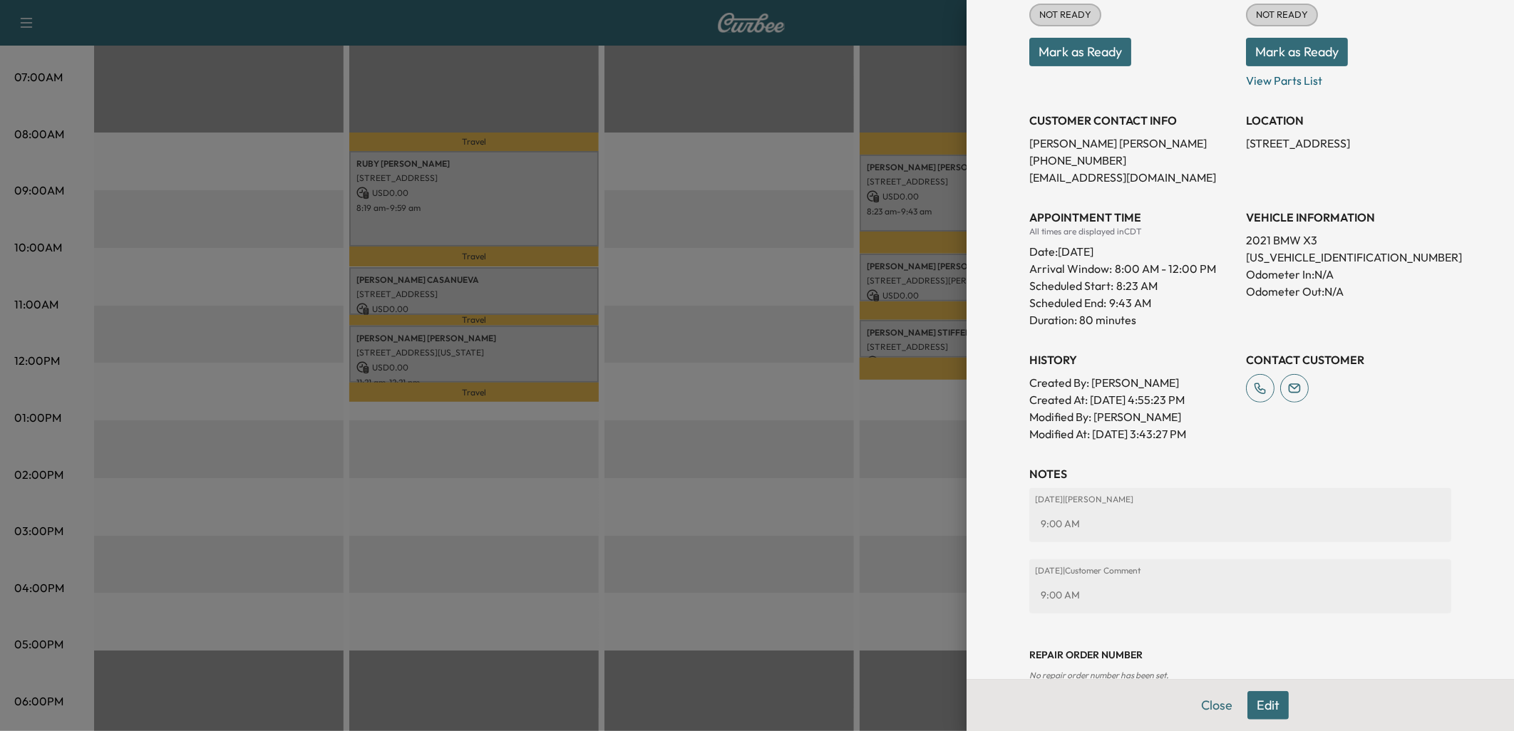
scroll to position [237, 0]
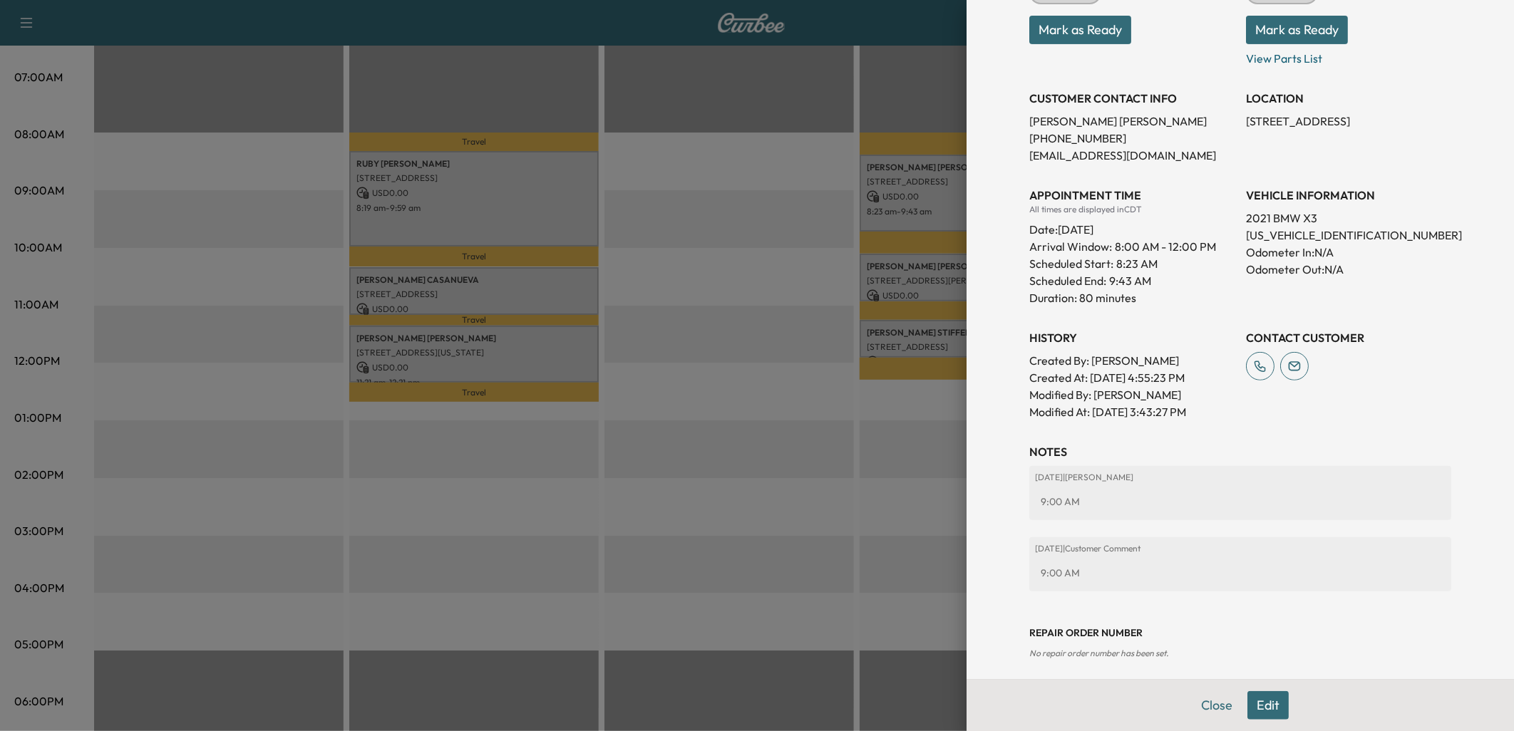
click at [1208, 713] on button "Close" at bounding box center [1217, 706] width 50 height 29
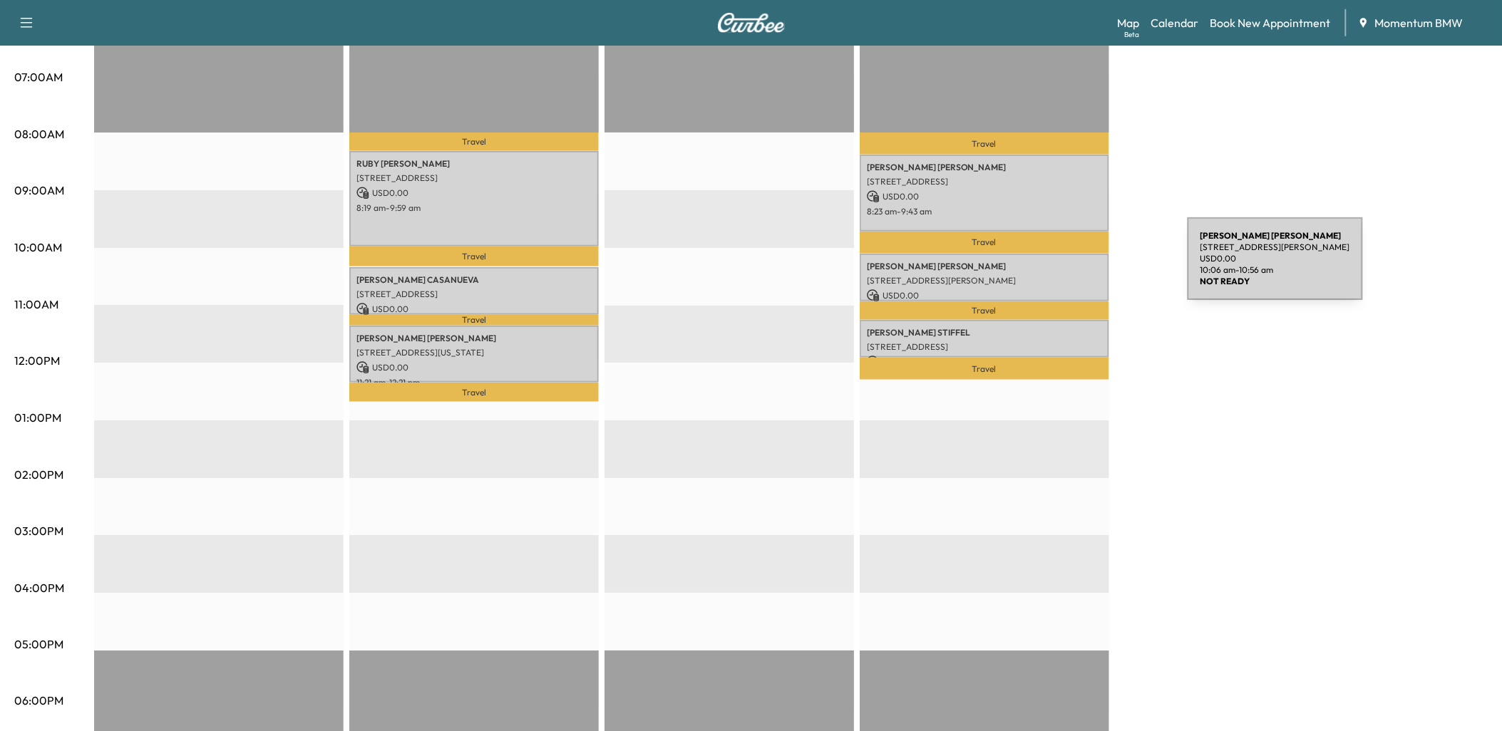
click at [1081, 267] on p "[PERSON_NAME]" at bounding box center [984, 266] width 235 height 11
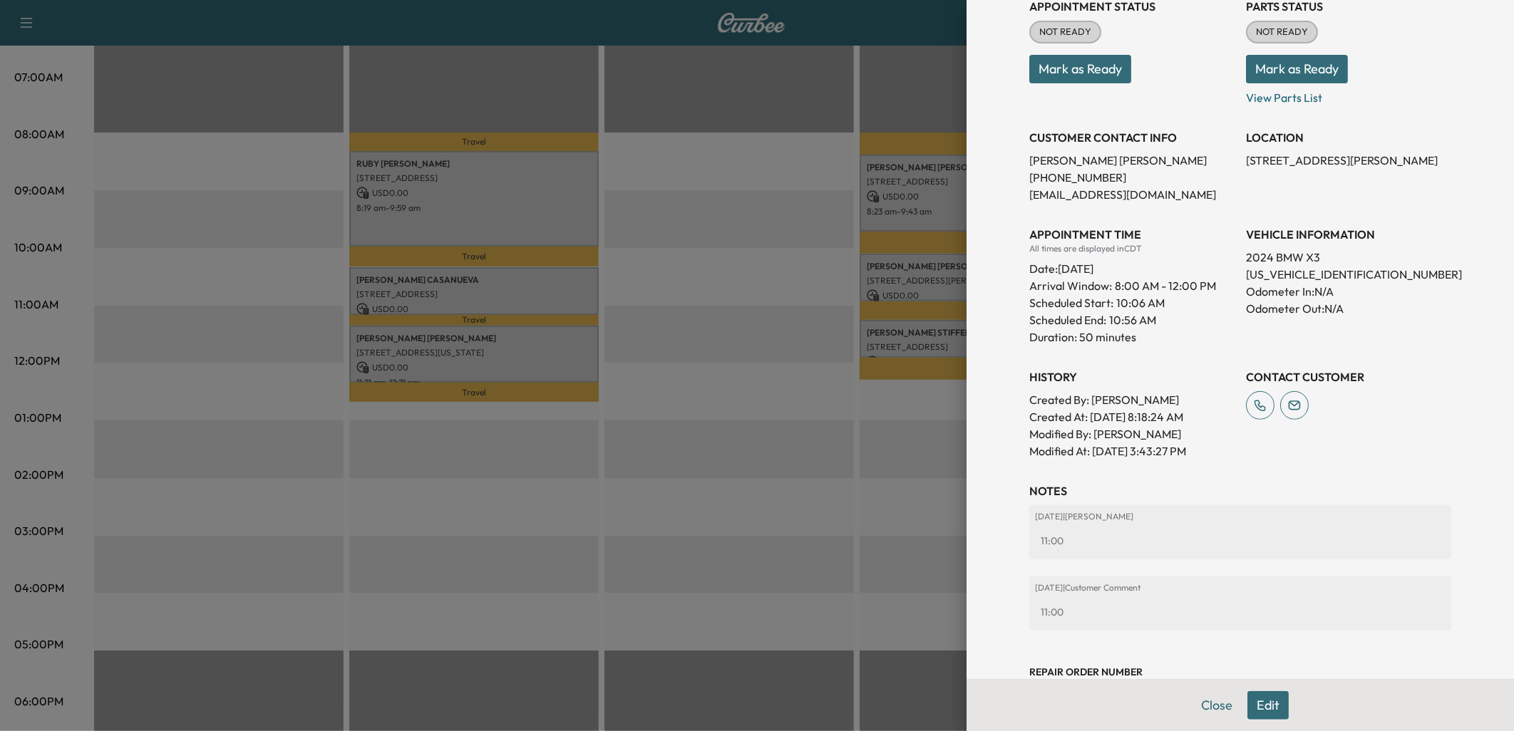
scroll to position [229, 0]
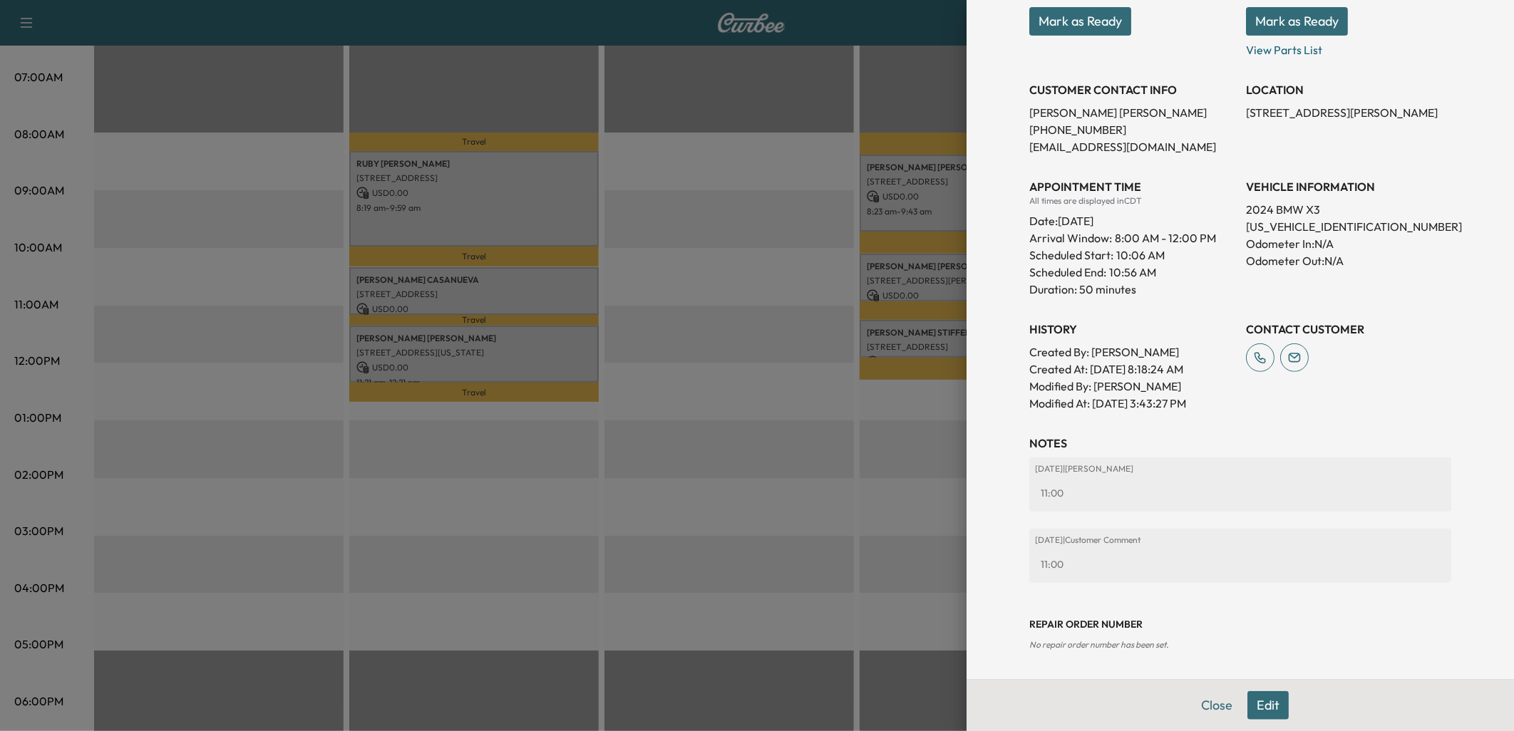
click at [1214, 700] on button "Close" at bounding box center [1217, 706] width 50 height 29
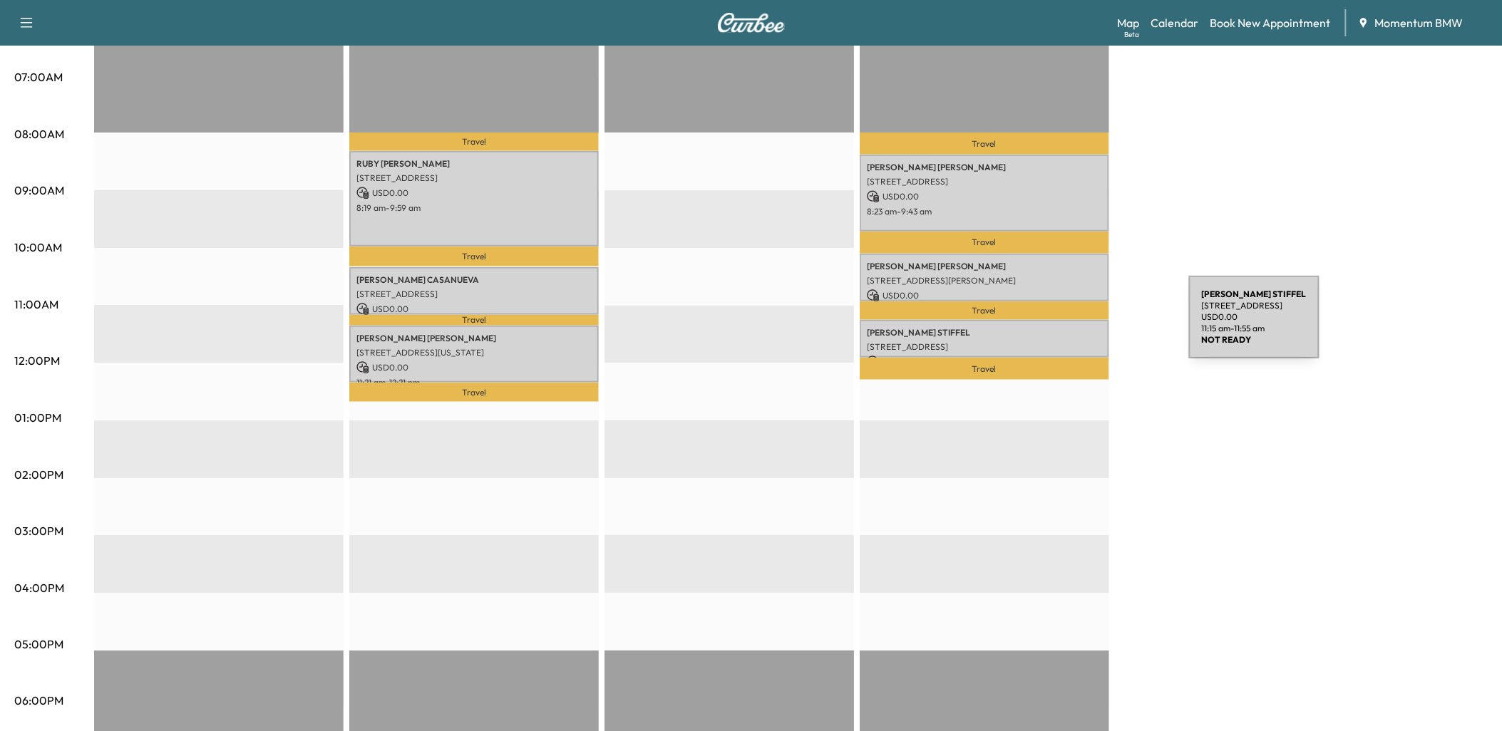
click at [1082, 327] on p "[PERSON_NAME]" at bounding box center [984, 332] width 235 height 11
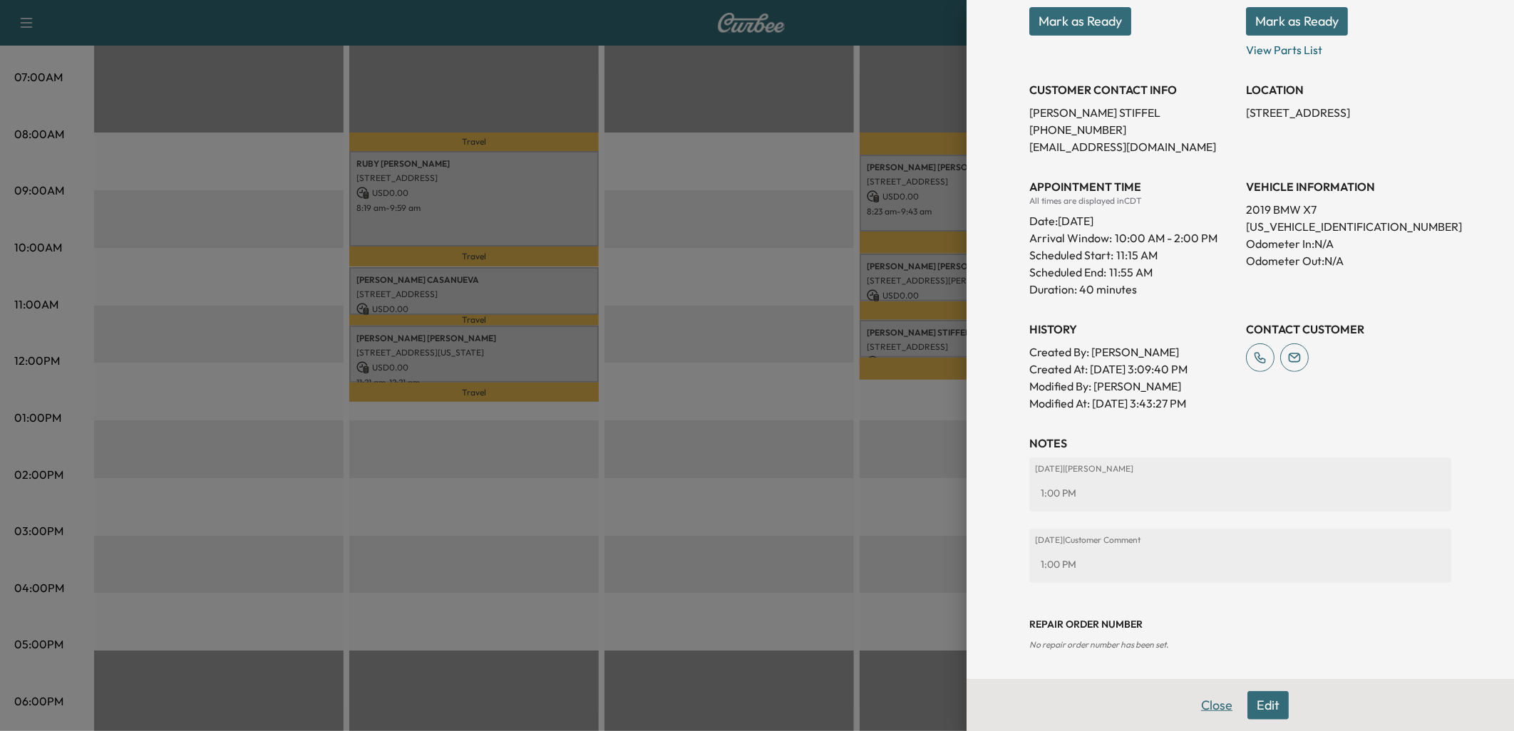
drag, startPoint x: 1208, startPoint y: 708, endPoint x: 1200, endPoint y: 697, distance: 13.7
click at [1208, 708] on button "Close" at bounding box center [1217, 706] width 50 height 29
